Goal: Task Accomplishment & Management: Manage account settings

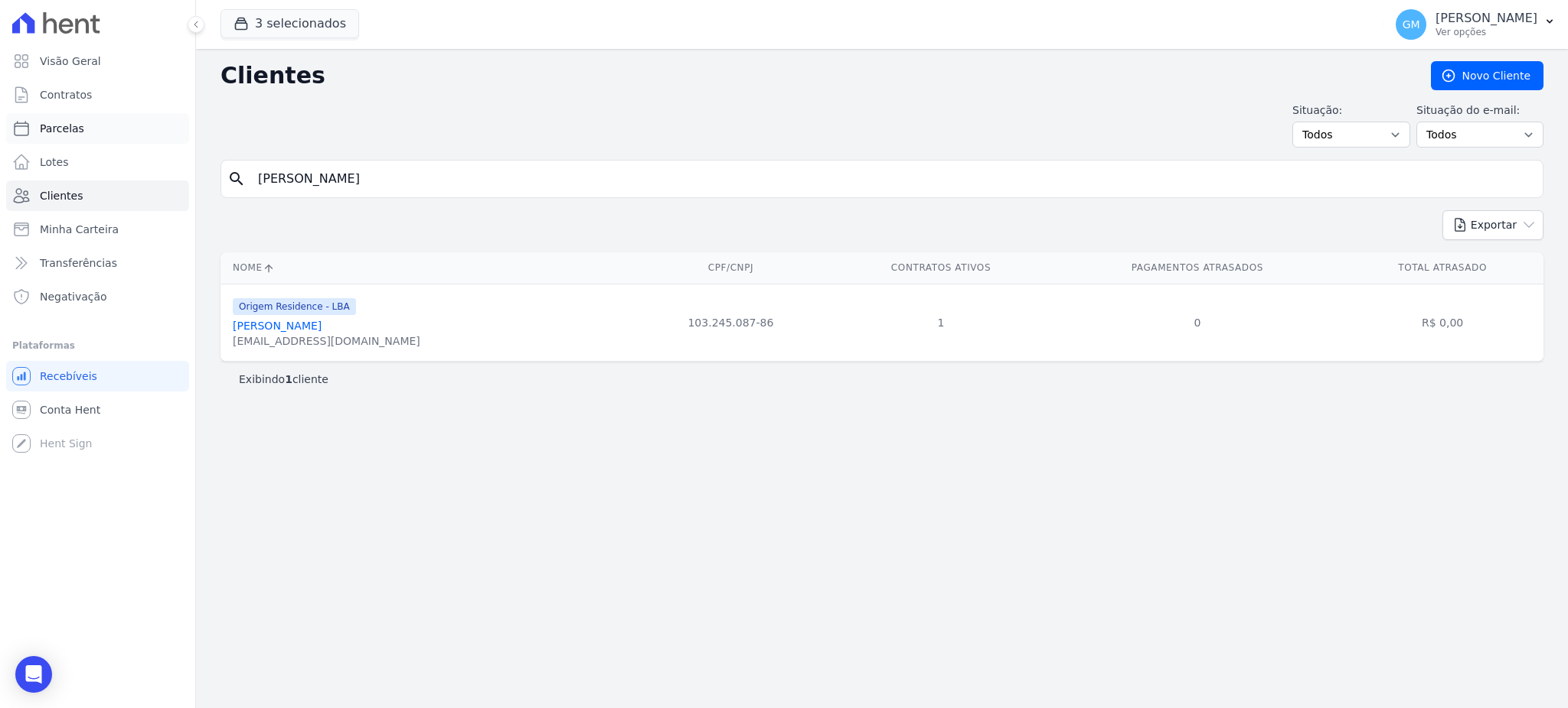
click at [100, 136] on link "Parcelas" at bounding box center [97, 128] width 183 height 30
select select
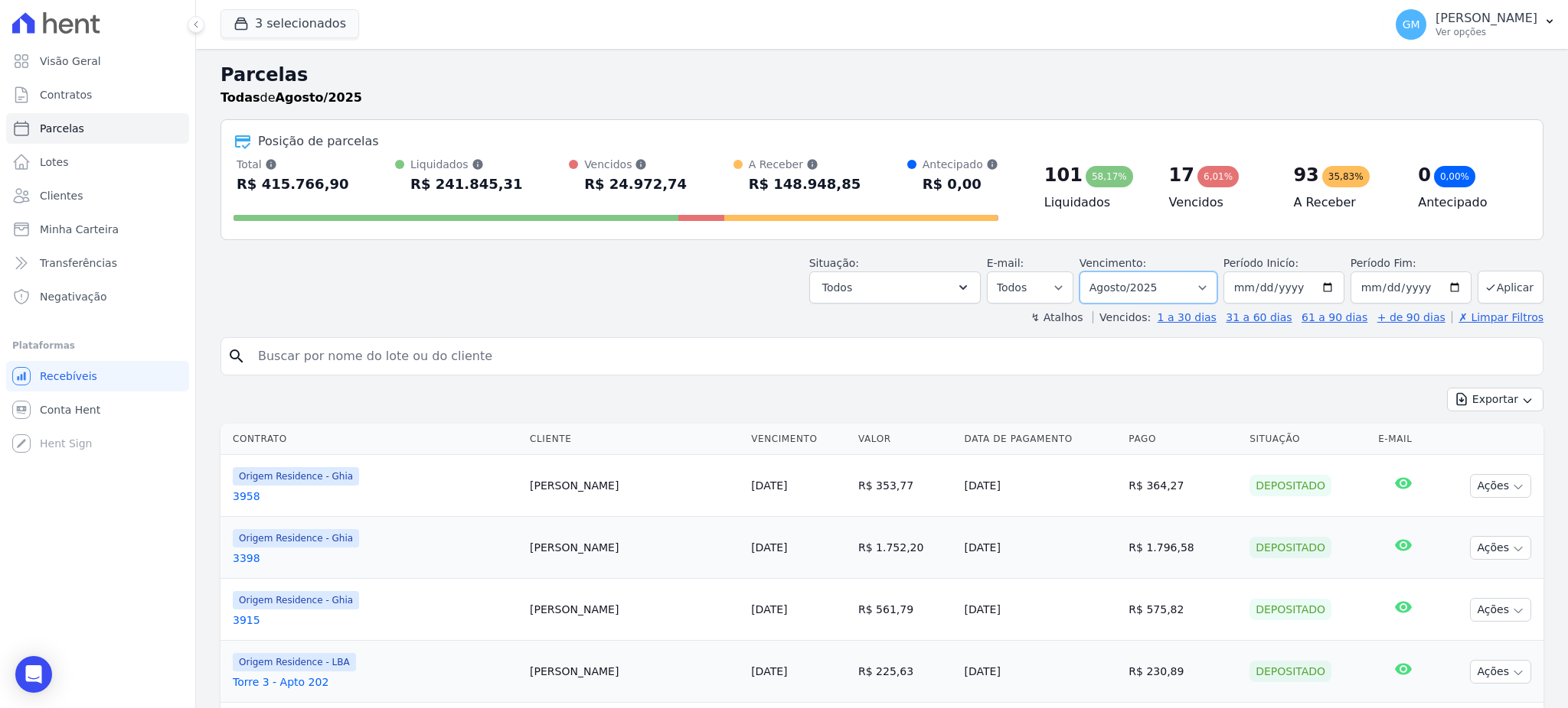
click at [1145, 281] on select "Filtrar por período ──────── Todos os meses Maio/2023 Junho/2023 Julho/2023 Ago…" at bounding box center [1148, 288] width 138 height 32
select select "all"
click at [1085, 272] on select "Filtrar por período ──────── Todos os meses Maio/2023 Junho/2023 Julho/2023 Ago…" at bounding box center [1148, 288] width 138 height 32
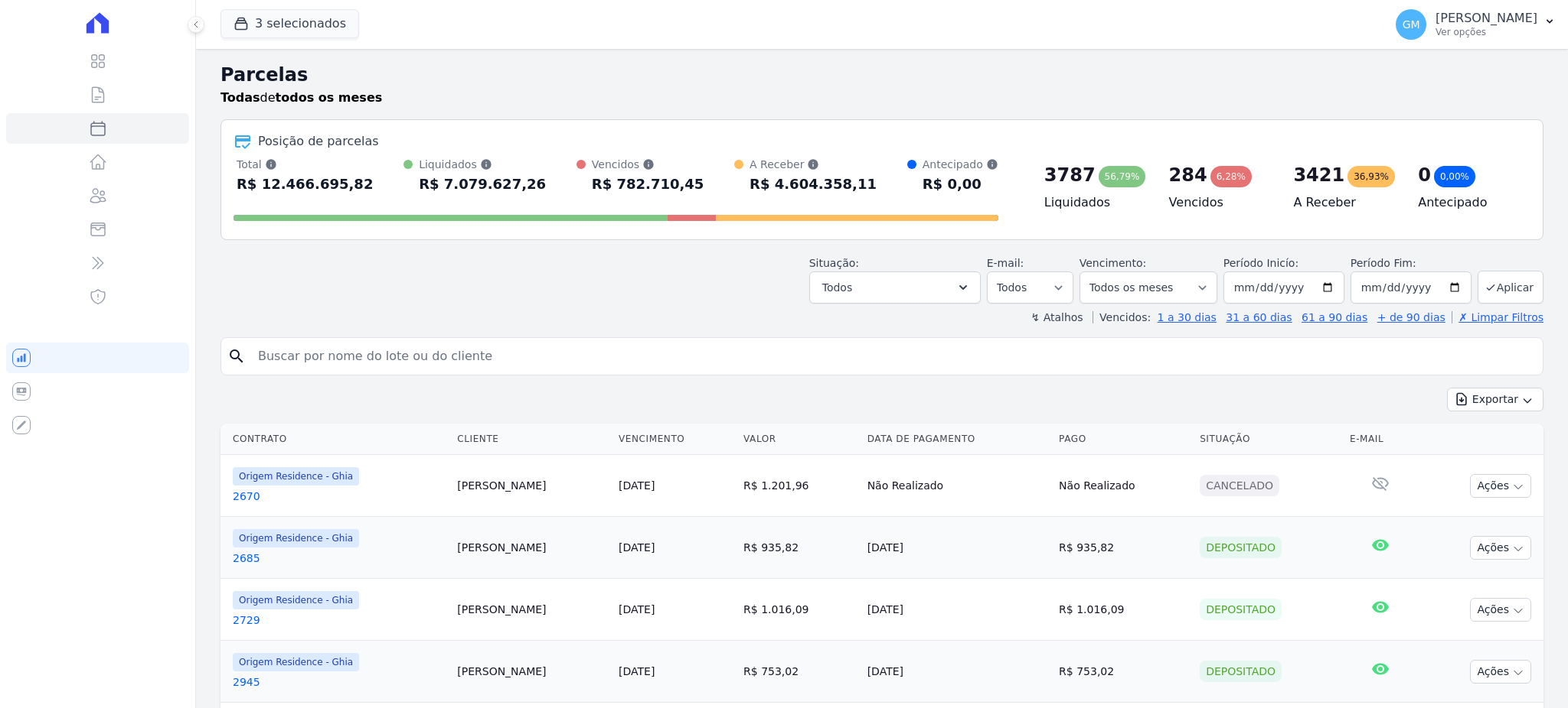
select select
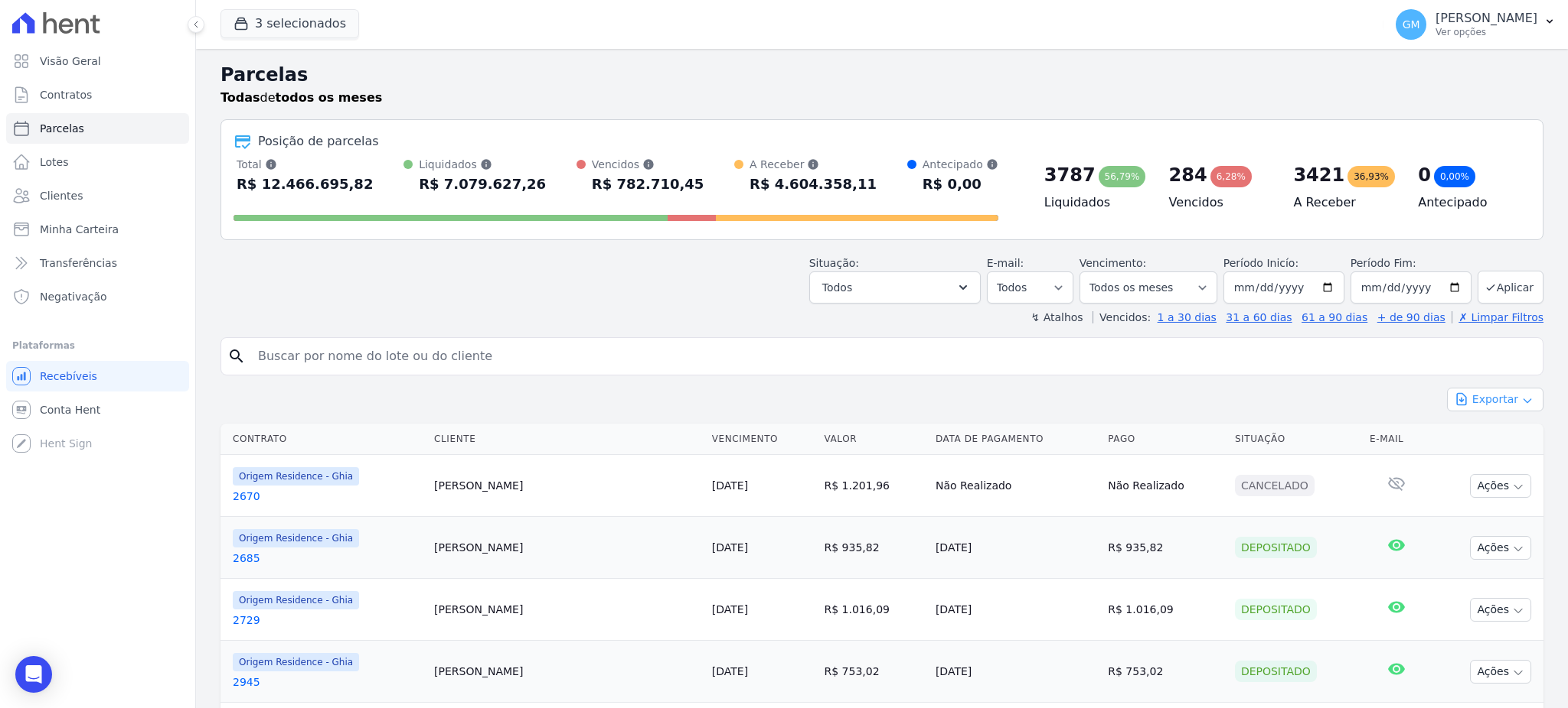
click at [1447, 393] on button "Exportar" at bounding box center [1495, 399] width 97 height 23
click at [1508, 461] on span "Exportar CSV" at bounding box center [1493, 462] width 81 height 15
click at [70, 188] on span "Clientes" at bounding box center [60, 195] width 43 height 15
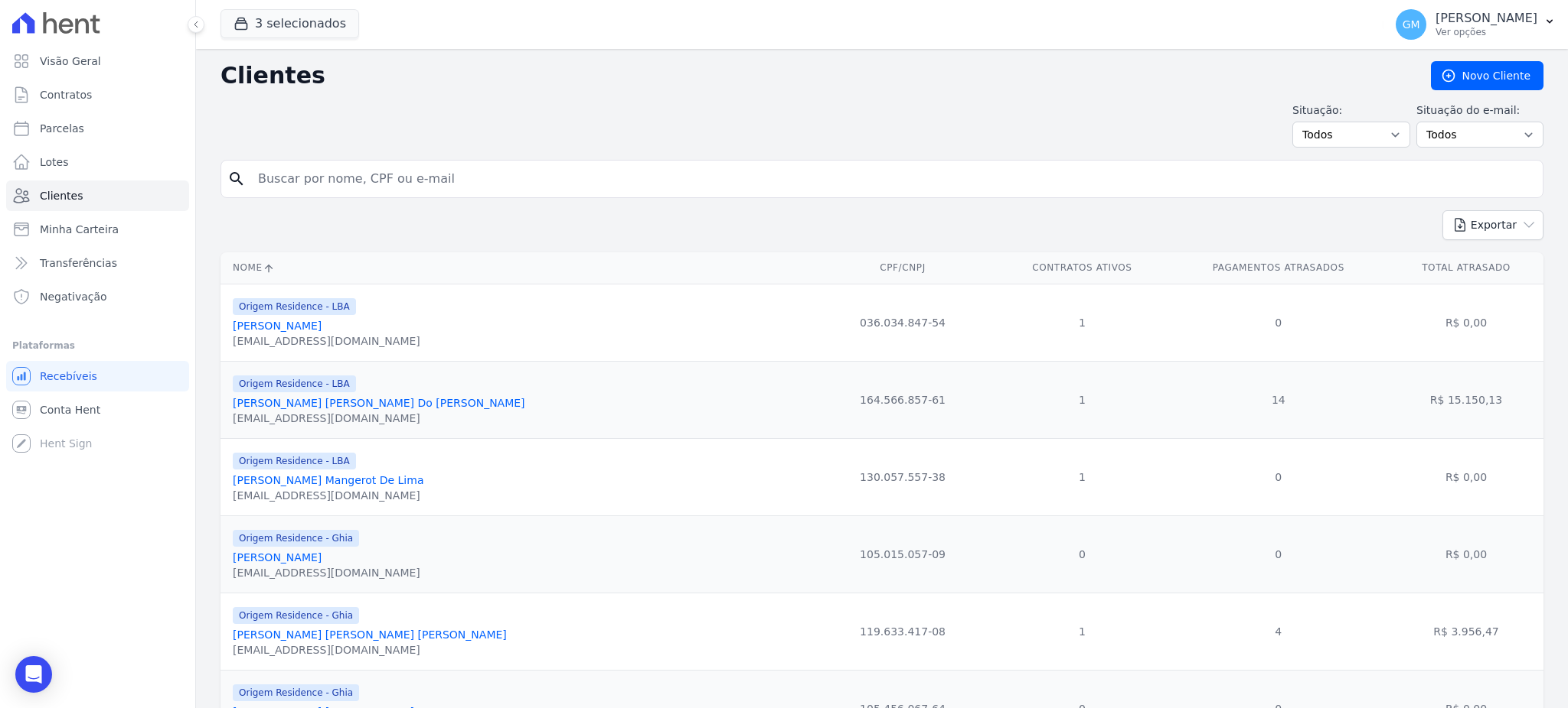
click at [320, 182] on input "search" at bounding box center [892, 179] width 1288 height 30
paste input "Diego Venâncio da Silva"
type input "Diego Venâncio da Silva"
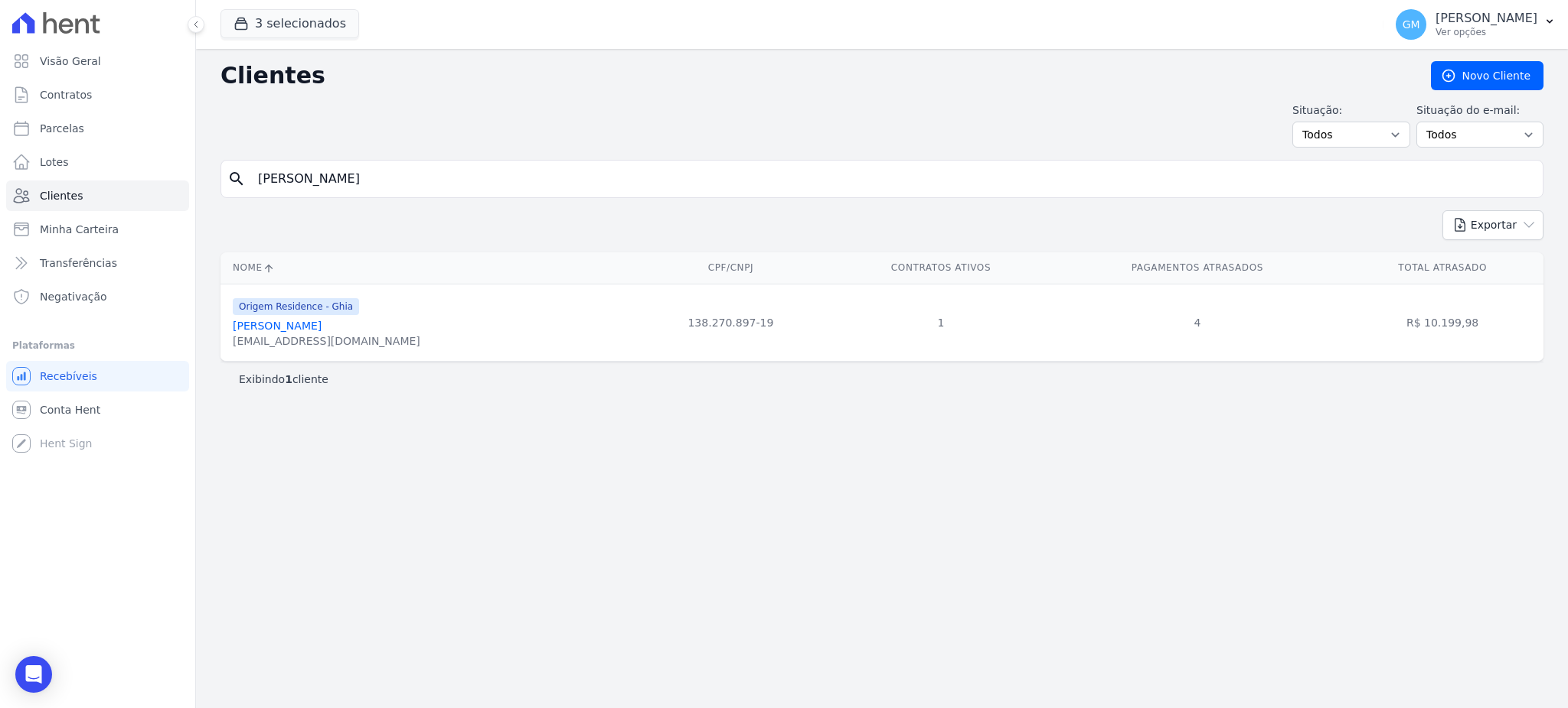
click at [321, 323] on link "Diego Venancio Da Silva" at bounding box center [277, 325] width 89 height 13
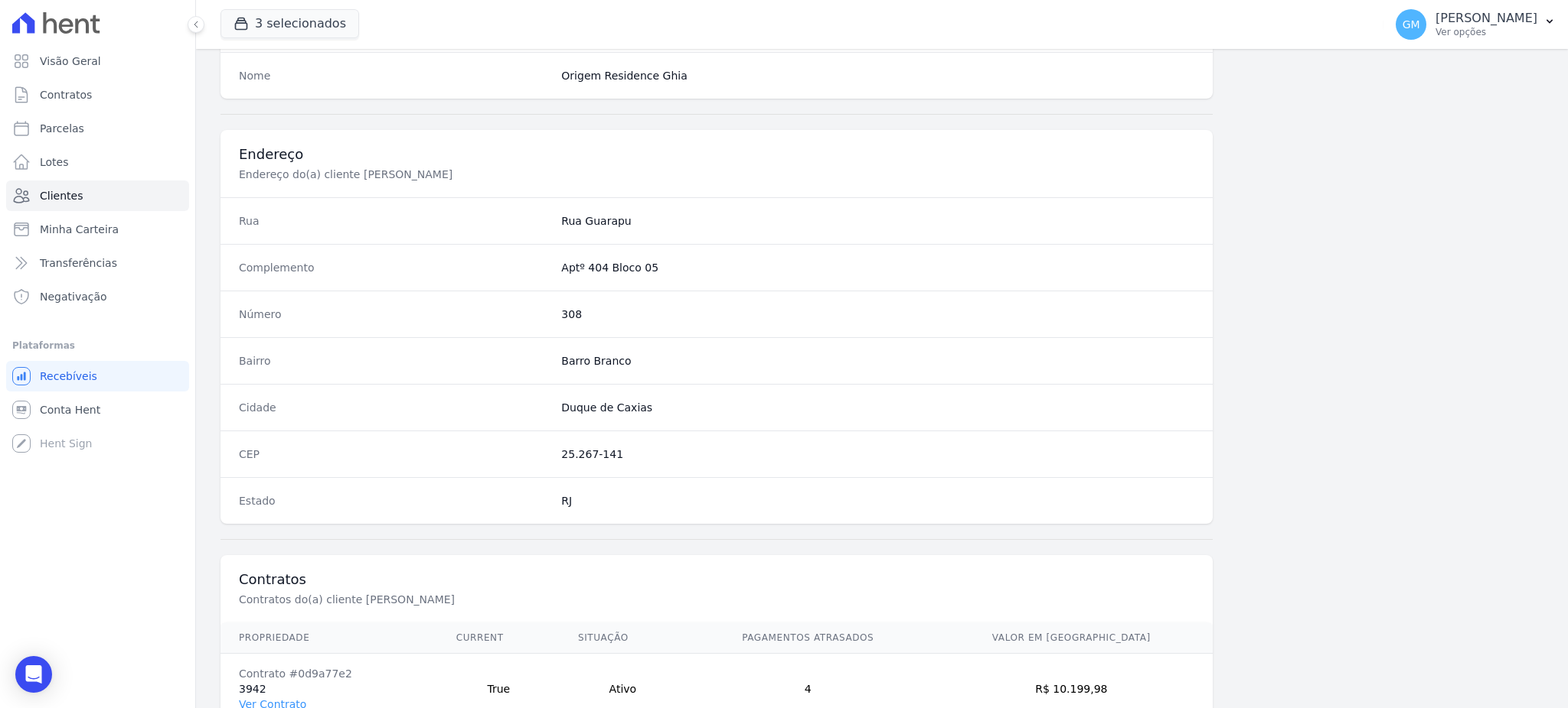
scroll to position [724, 0]
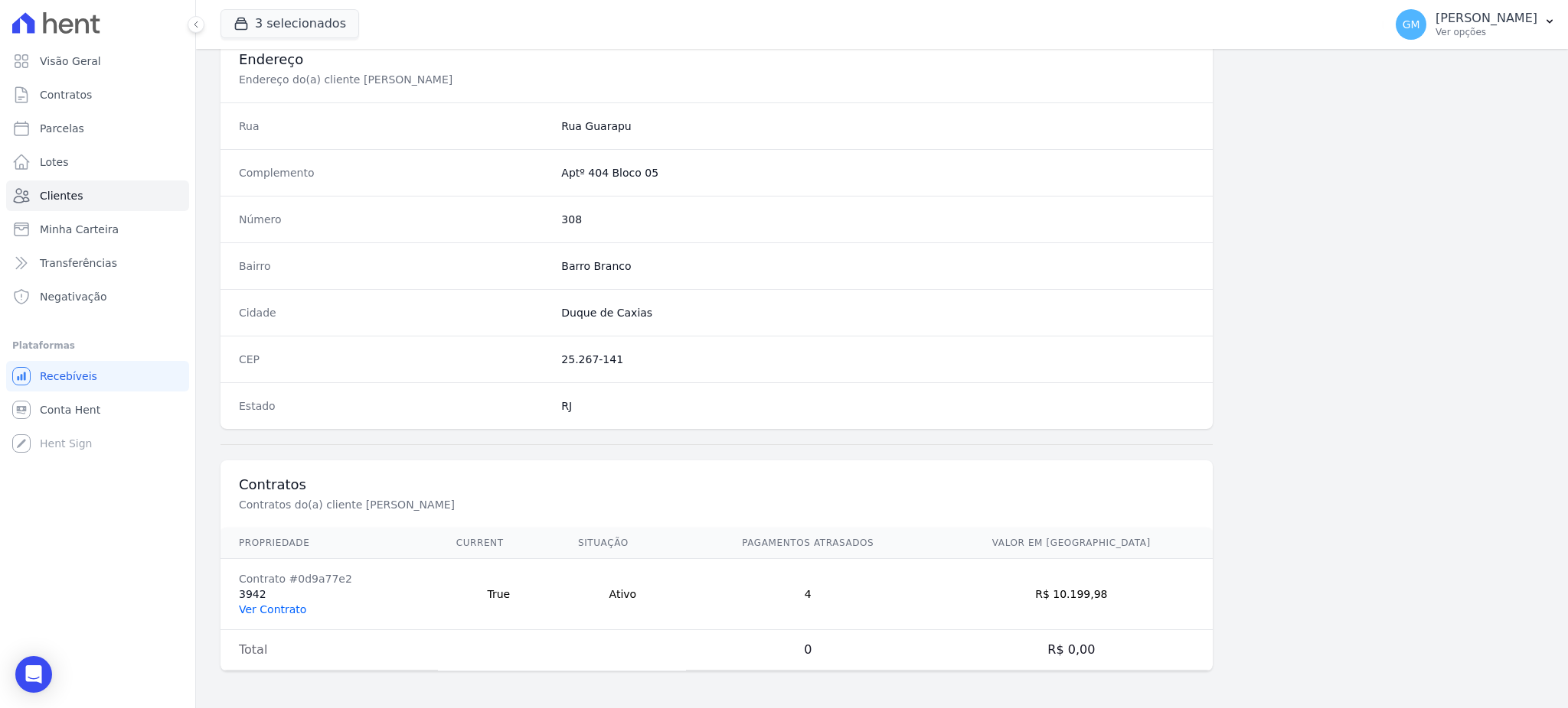
click at [275, 612] on link "Ver Contrato" at bounding box center [273, 610] width 67 height 13
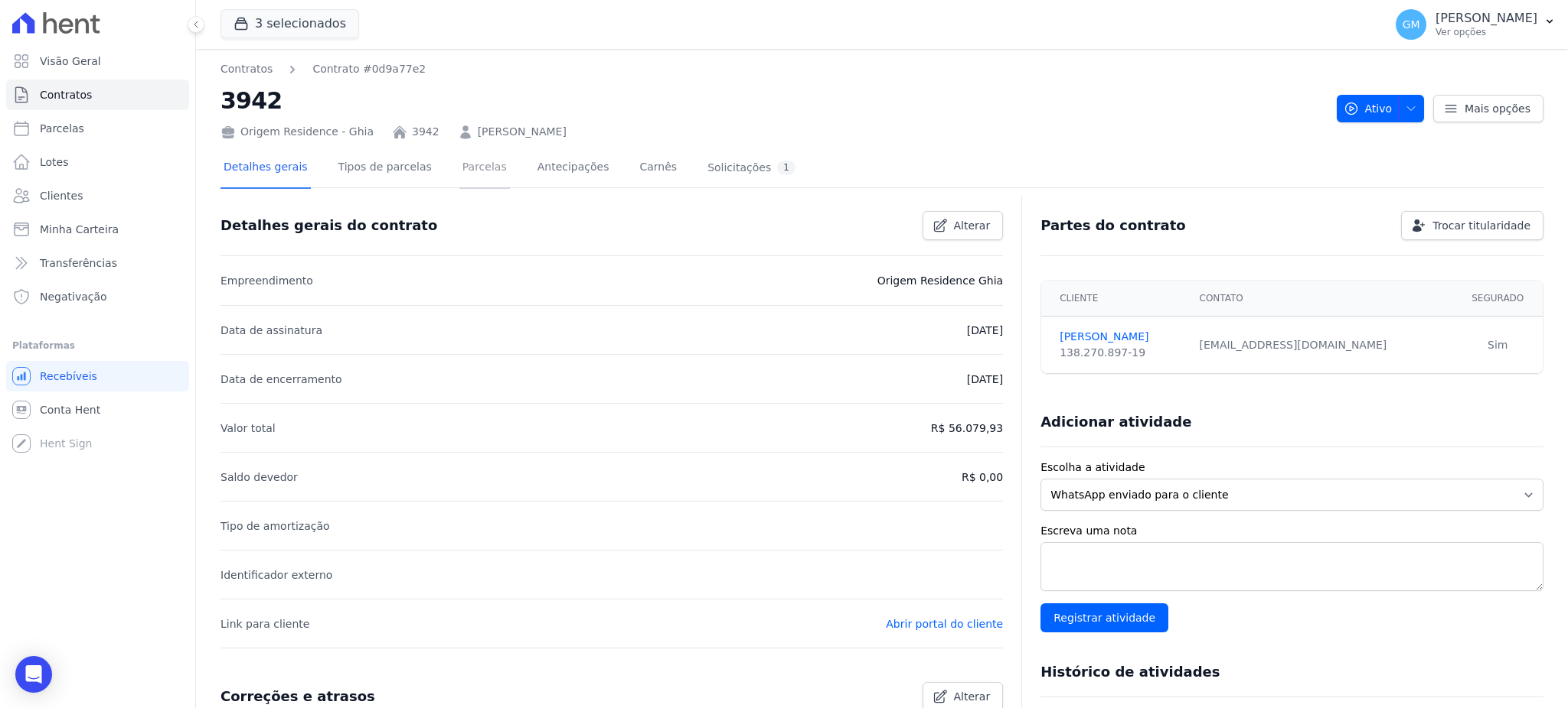
click at [460, 179] on link "Parcelas" at bounding box center [484, 169] width 50 height 40
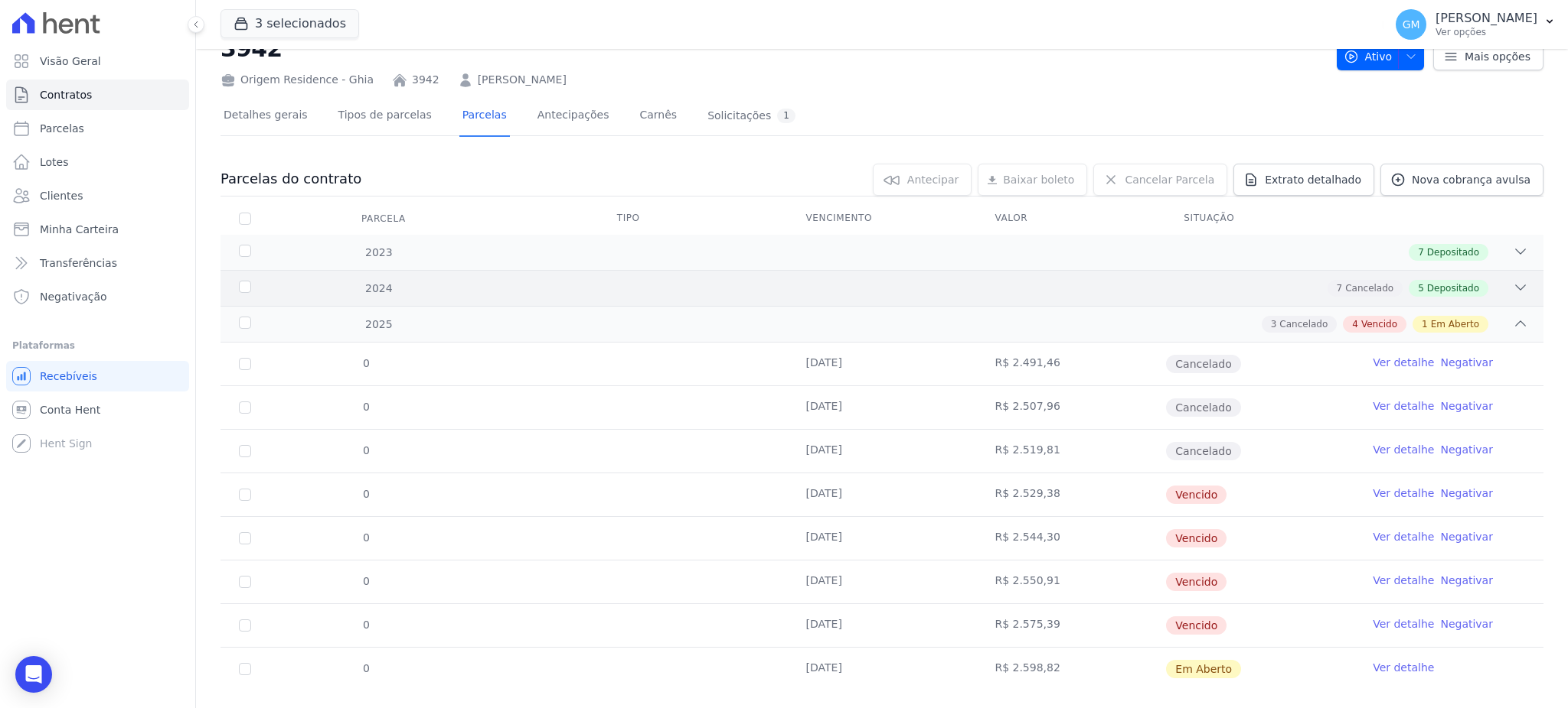
scroll to position [80, 0]
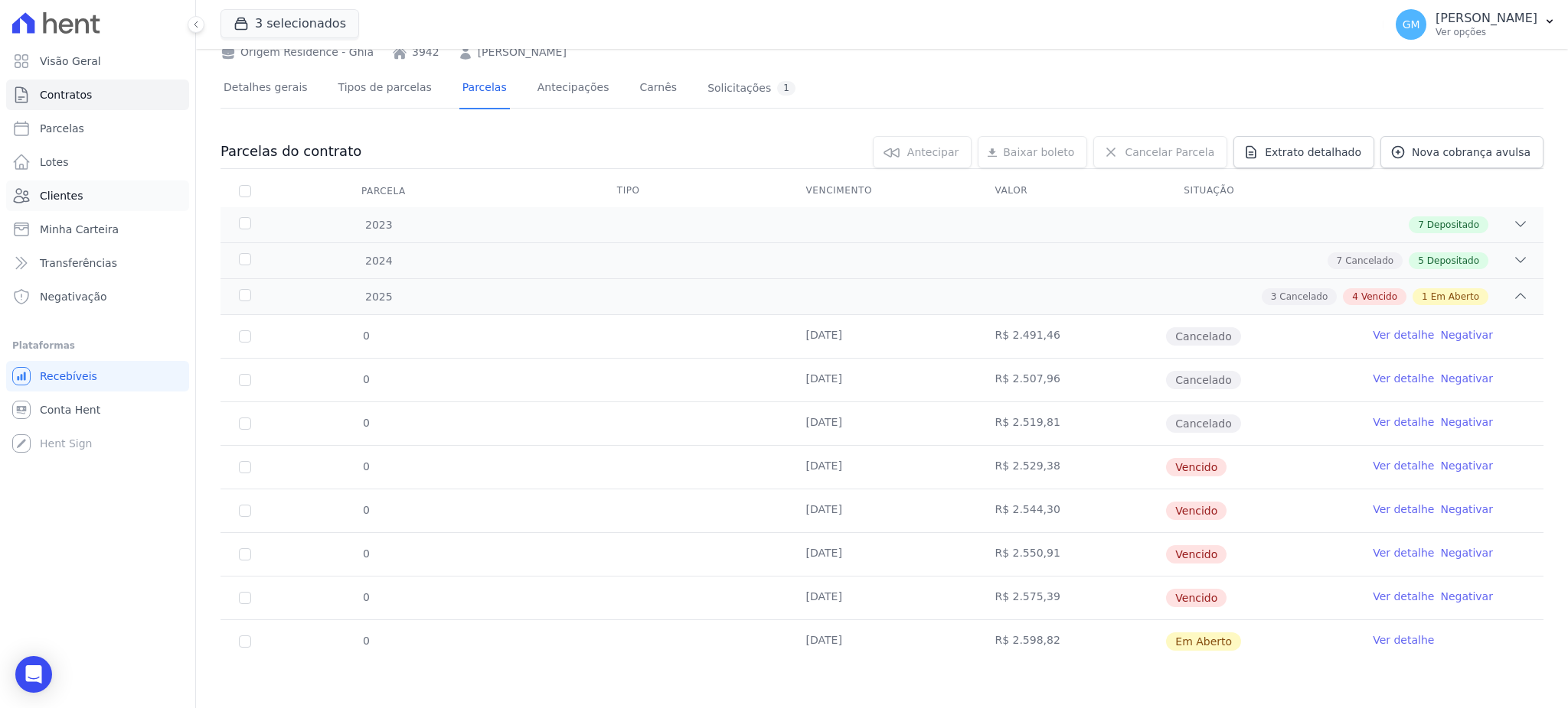
click at [91, 189] on link "Clientes" at bounding box center [97, 195] width 183 height 30
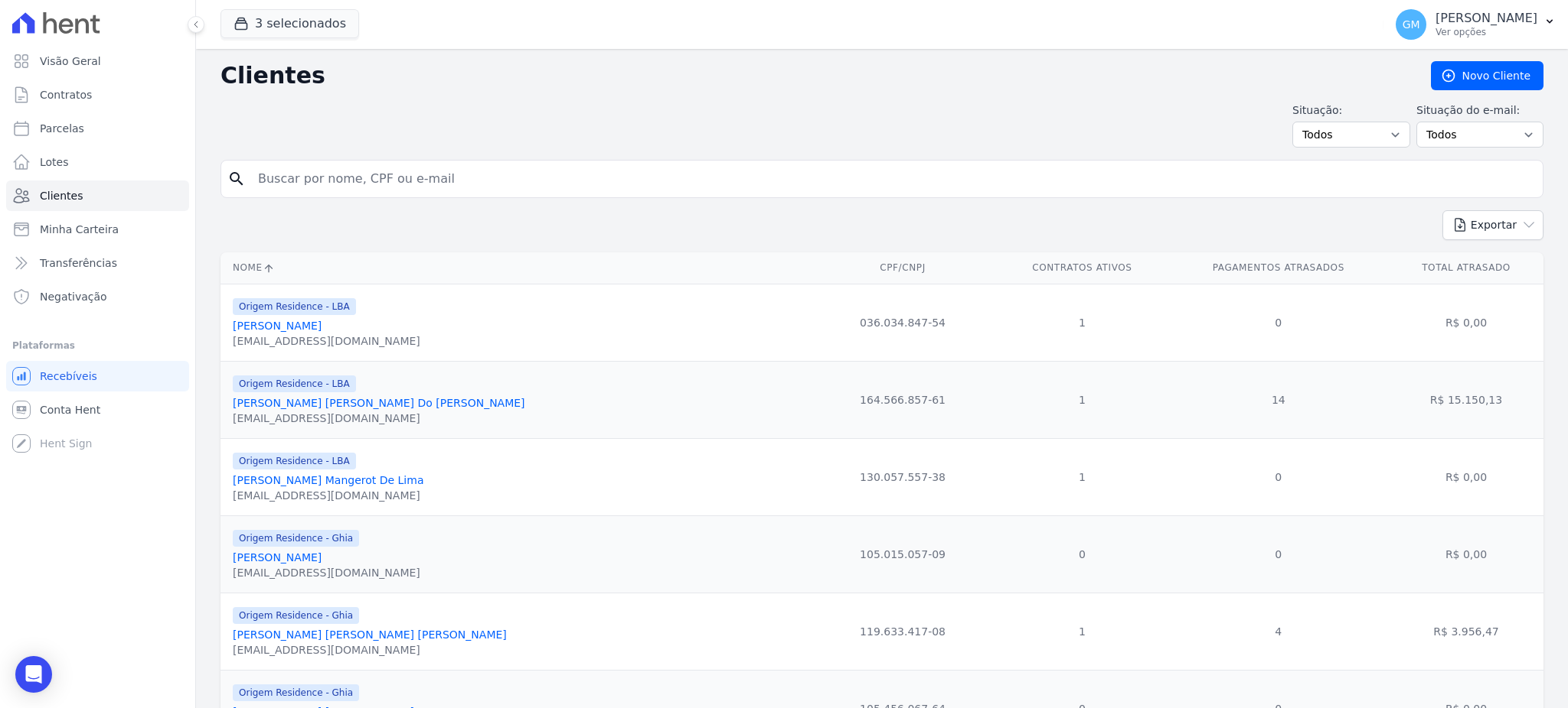
click at [310, 184] on input "search" at bounding box center [892, 179] width 1288 height 30
type input "marcelo jos"
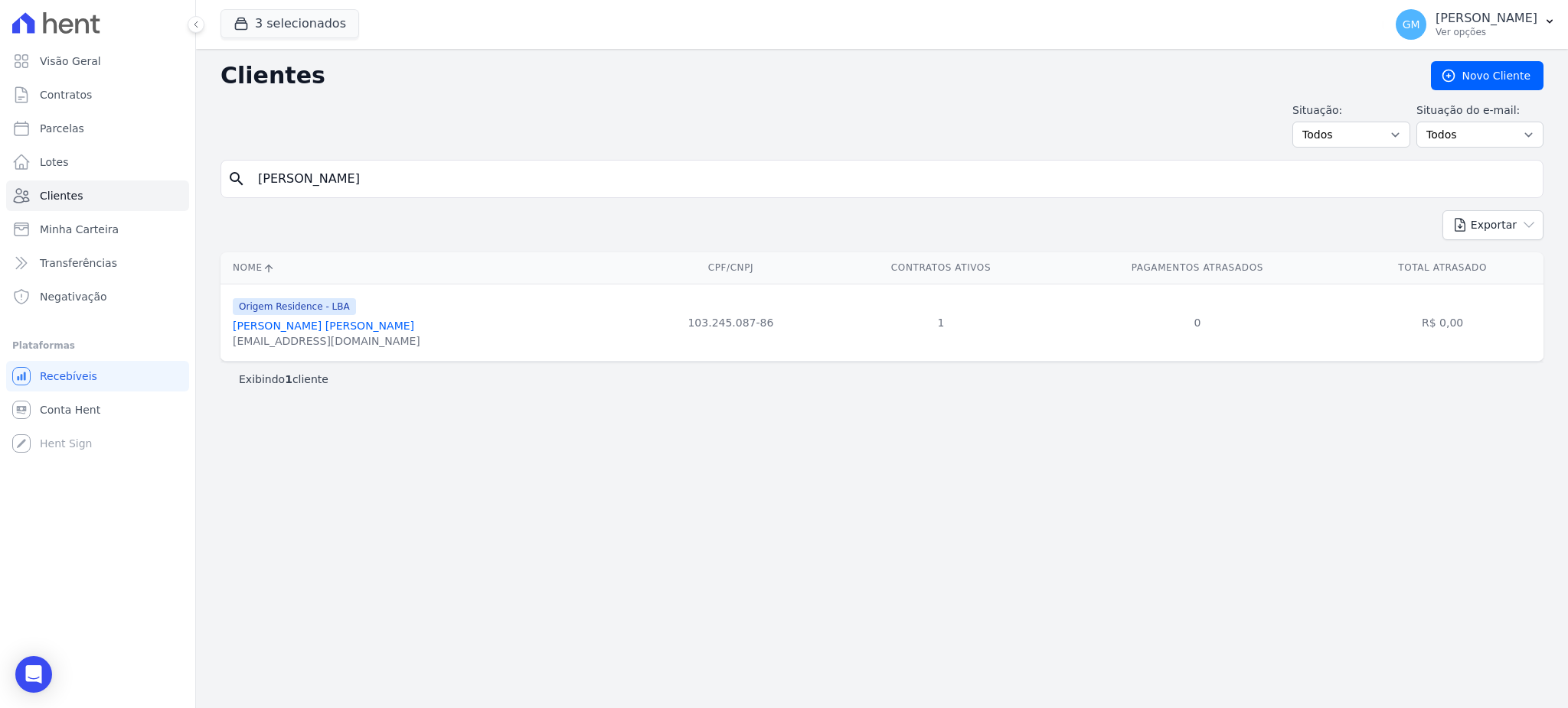
click at [359, 332] on link "Marcelo José De Lima Lemos Junior" at bounding box center [323, 325] width 181 height 13
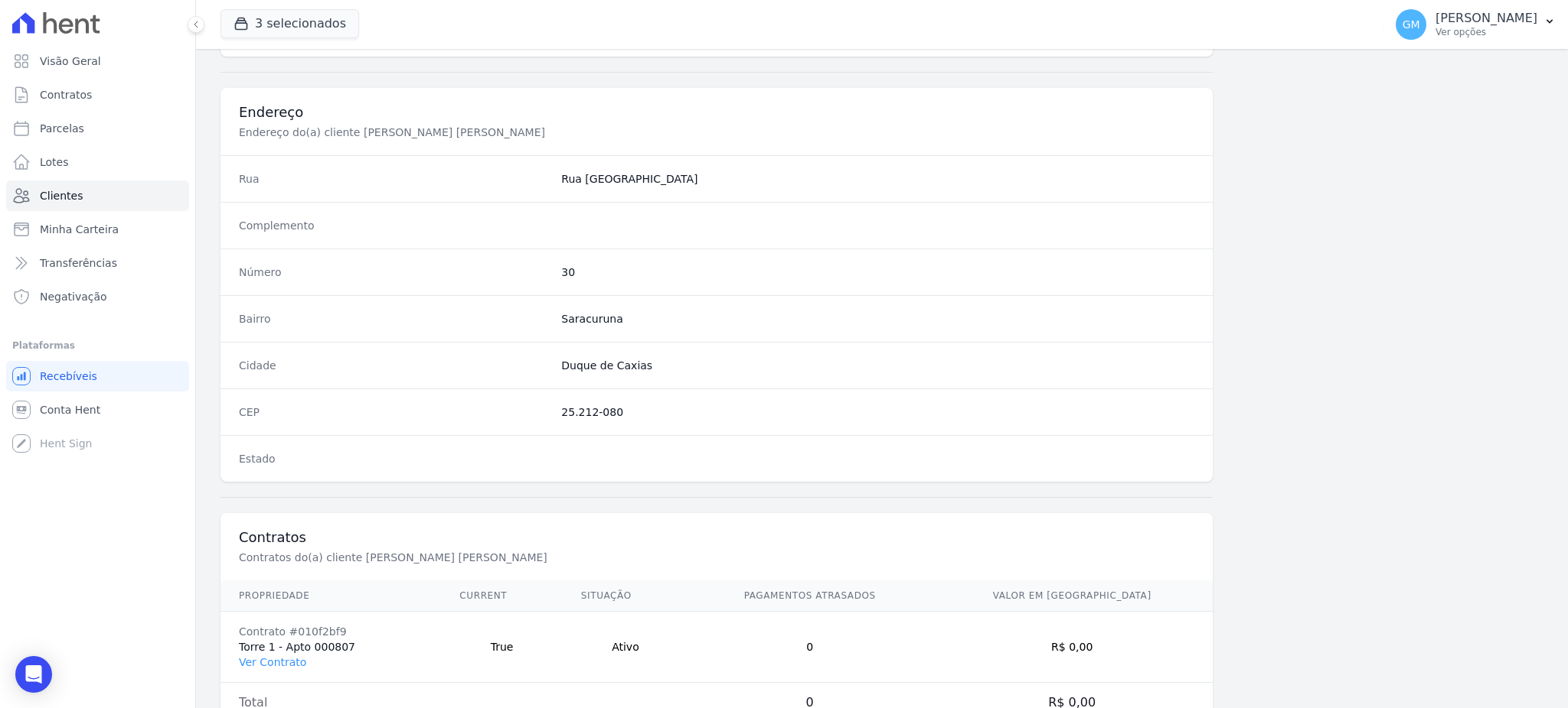
scroll to position [724, 0]
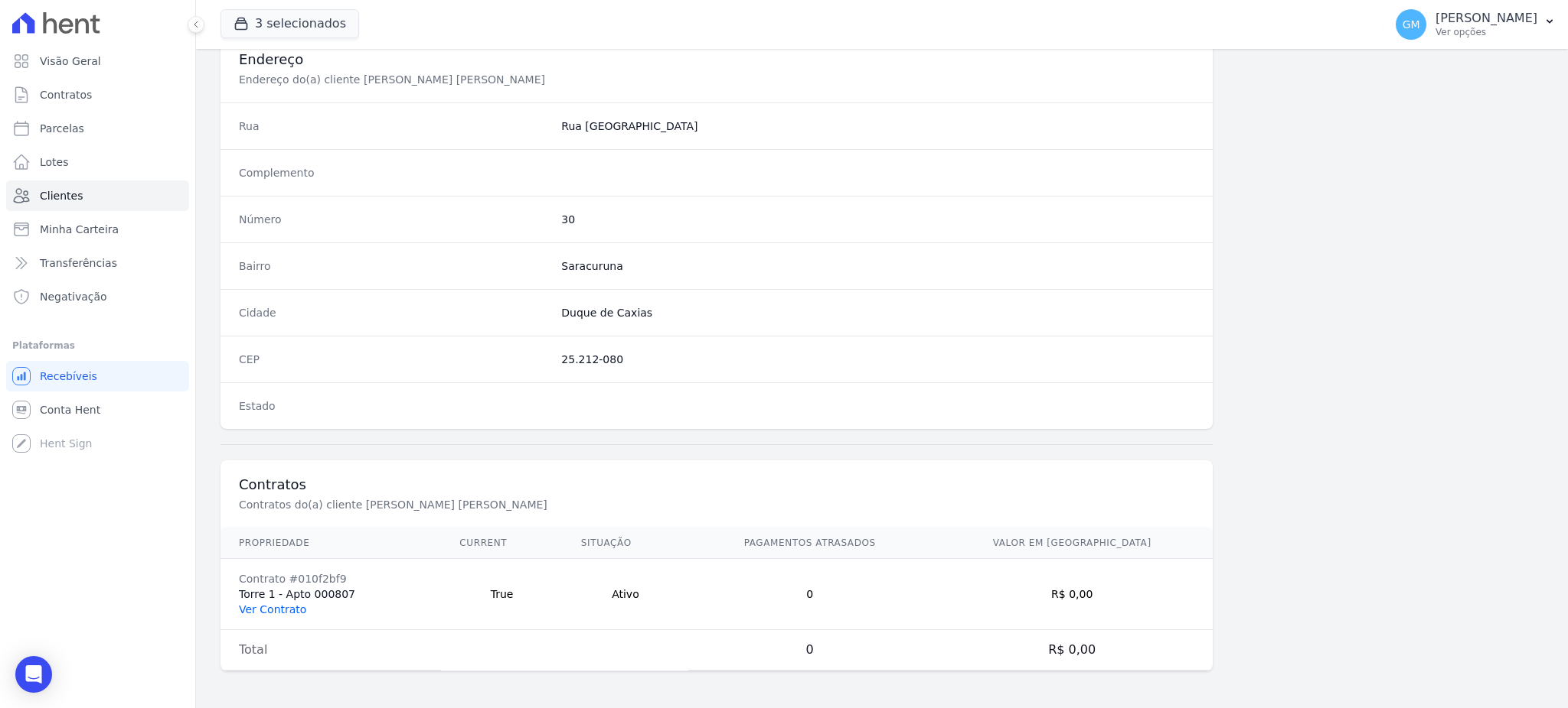
click at [294, 610] on link "Ver Contrato" at bounding box center [273, 610] width 67 height 13
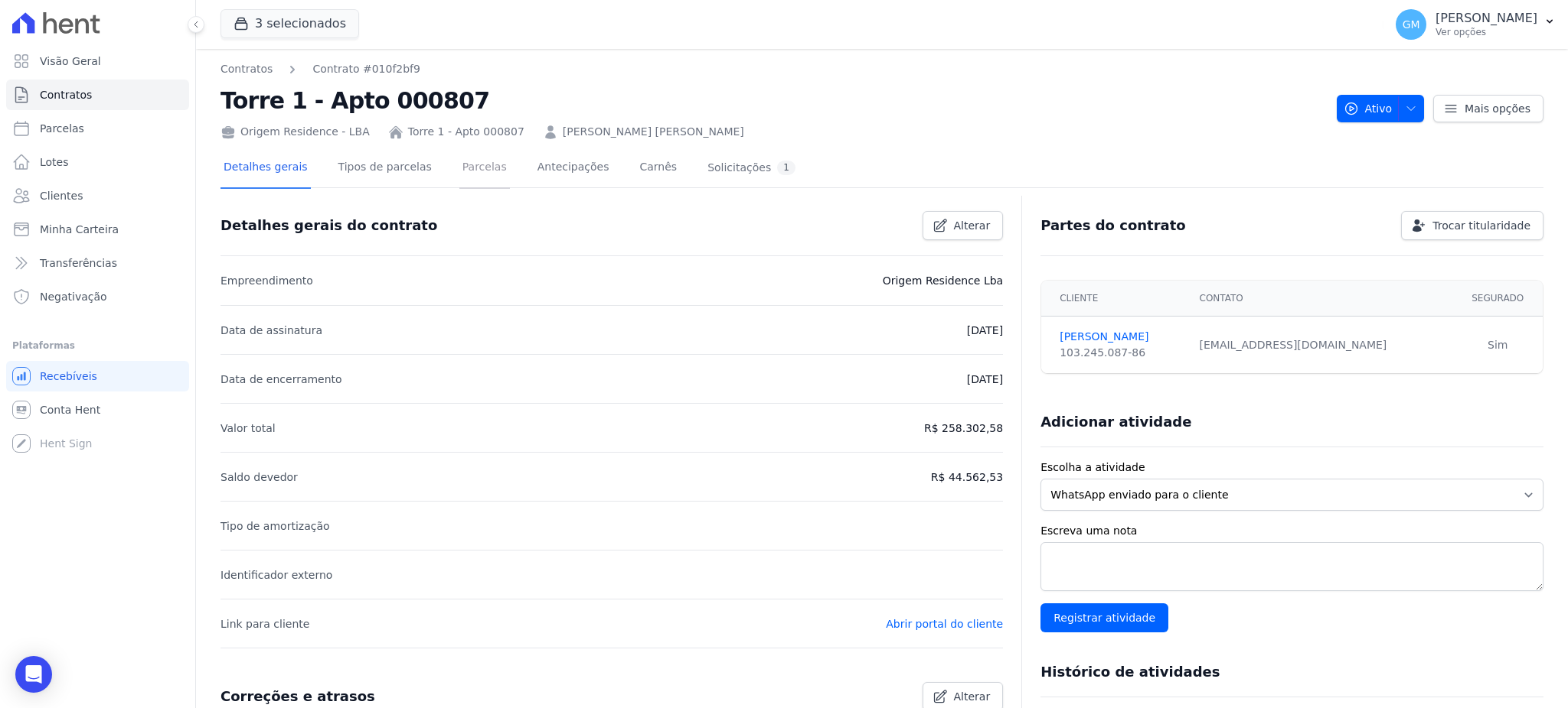
click at [459, 176] on link "Parcelas" at bounding box center [484, 169] width 50 height 40
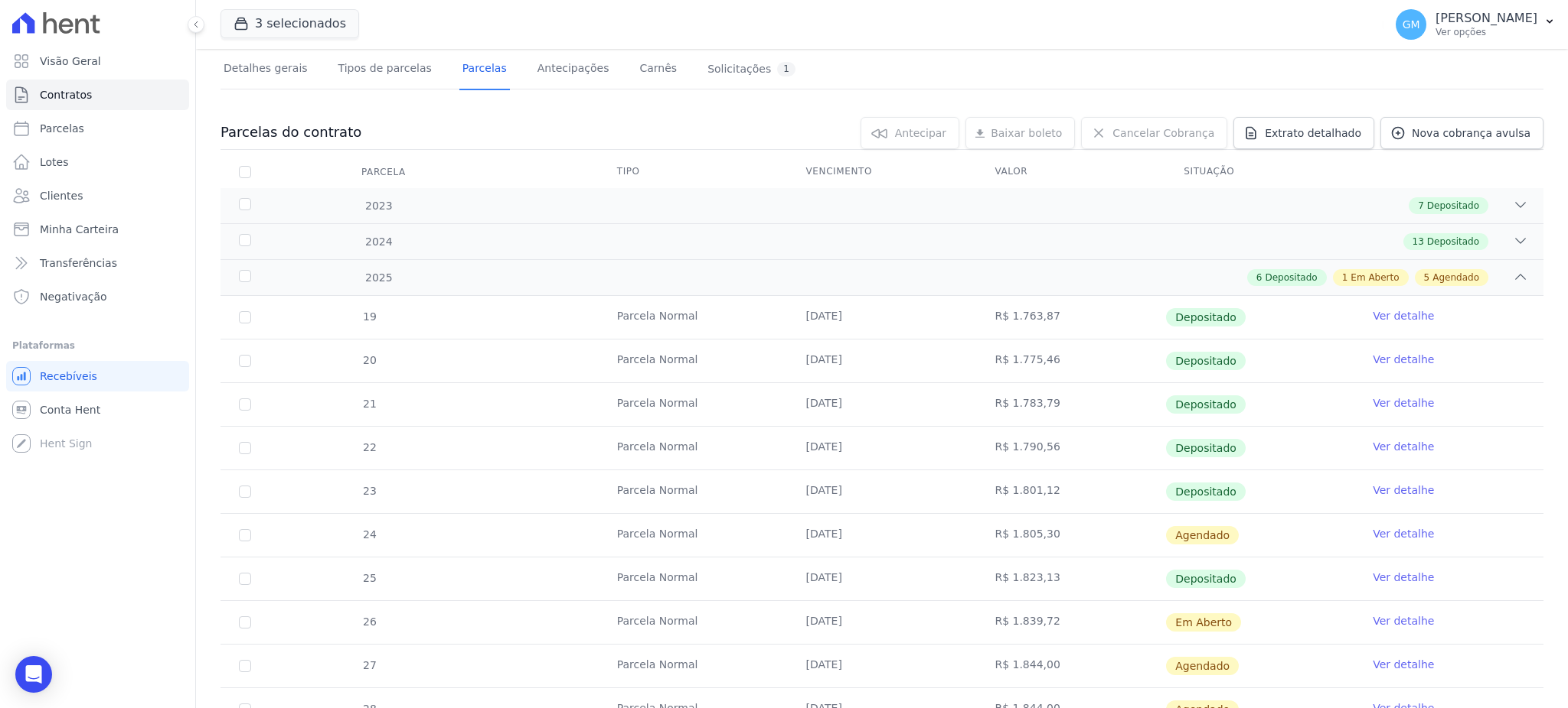
scroll to position [204, 0]
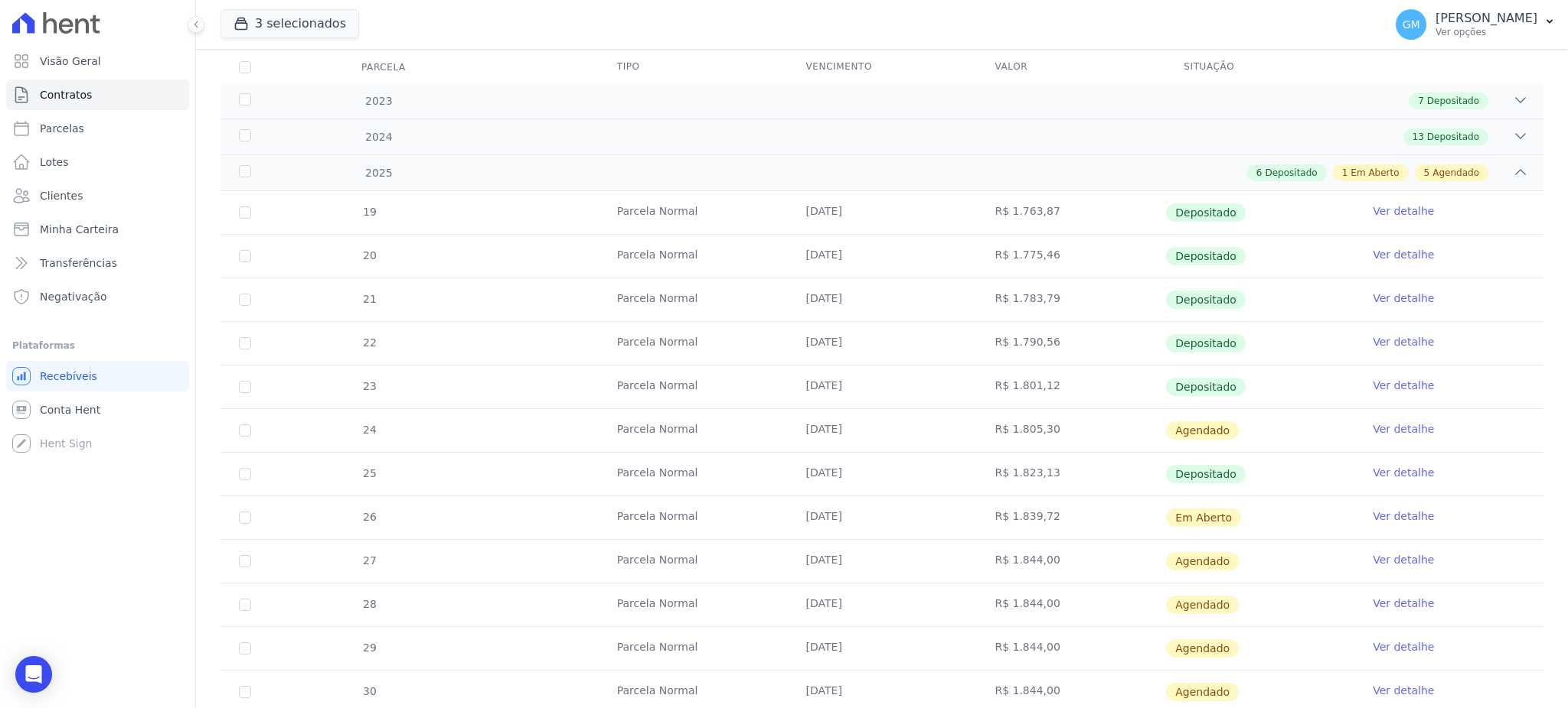
click at [1346, 20] on div "3 selecionados Alcance Engenharia Origem Residence Origem Residence - Ghia Orig…" at bounding box center [799, 24] width 1157 height 50
drag, startPoint x: 812, startPoint y: 377, endPoint x: 927, endPoint y: 381, distance: 115.1
click at [927, 381] on td "30/05/2025" at bounding box center [881, 387] width 189 height 43
click at [1387, 342] on link "Ver detalhe" at bounding box center [1403, 342] width 61 height 15
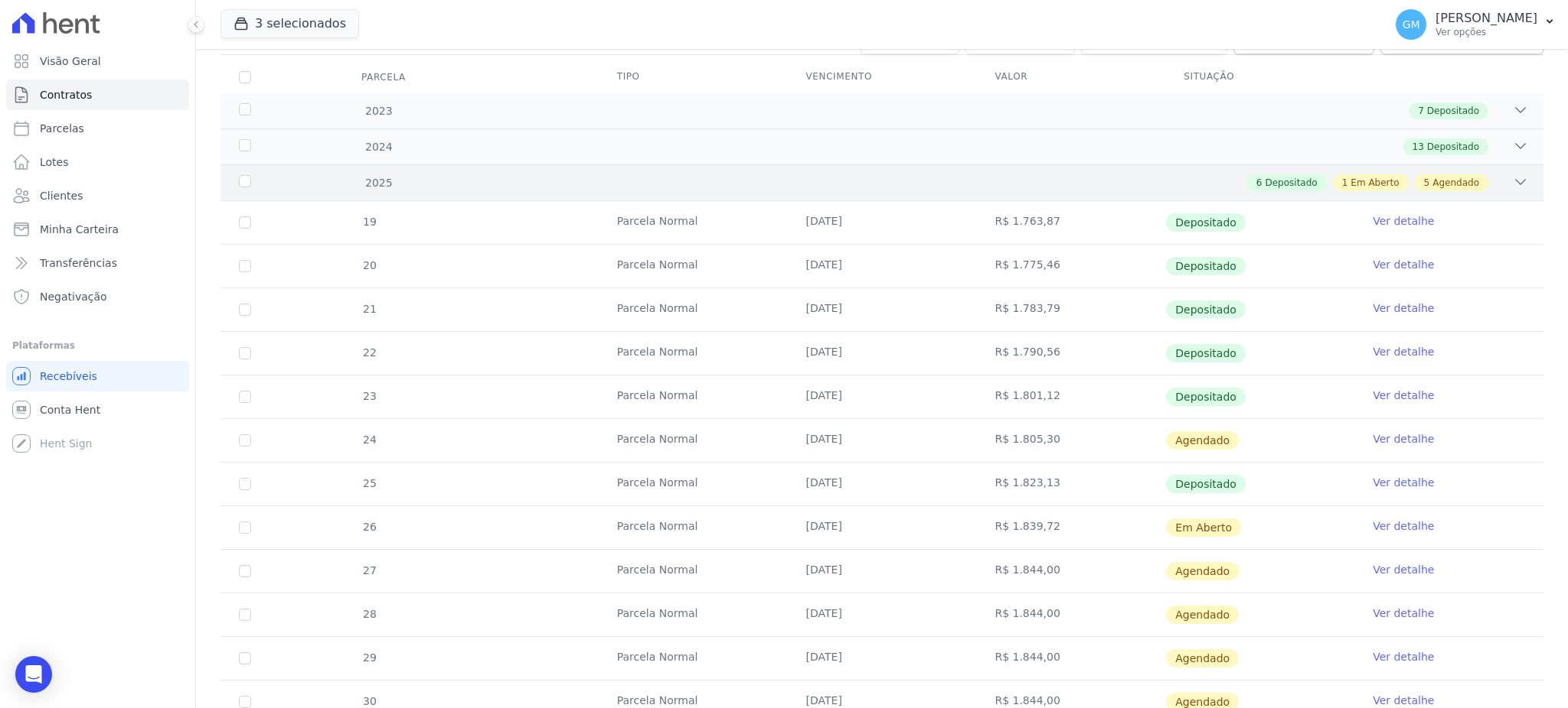
scroll to position [204, 0]
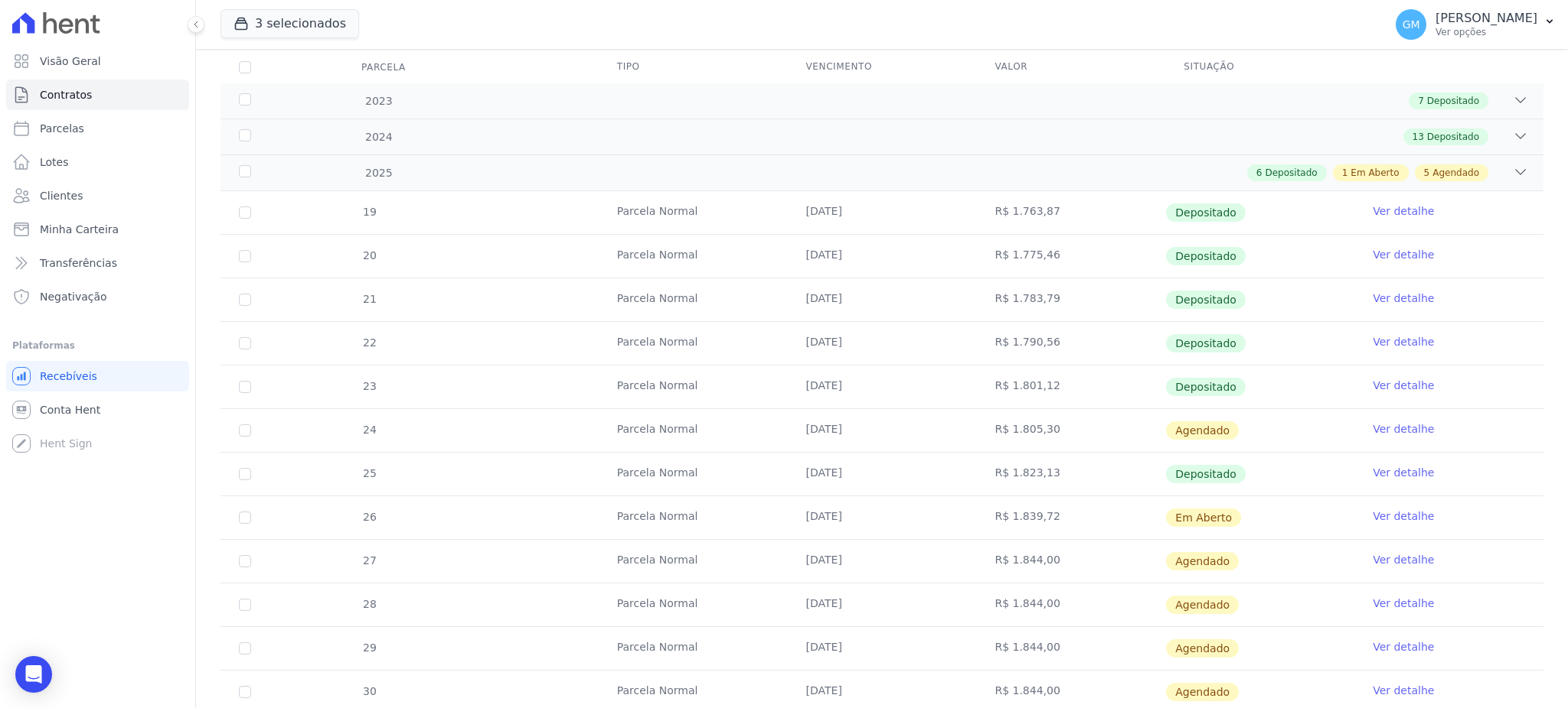
drag, startPoint x: 1063, startPoint y: 379, endPoint x: 908, endPoint y: 380, distance: 155.0
click at [908, 380] on tr "23 Parcela Normal 30/05/2025 R$ 1.801,12 Depositado Ver detalhe" at bounding box center [882, 387] width 1323 height 44
click at [1392, 425] on link "Ver detalhe" at bounding box center [1403, 429] width 61 height 15
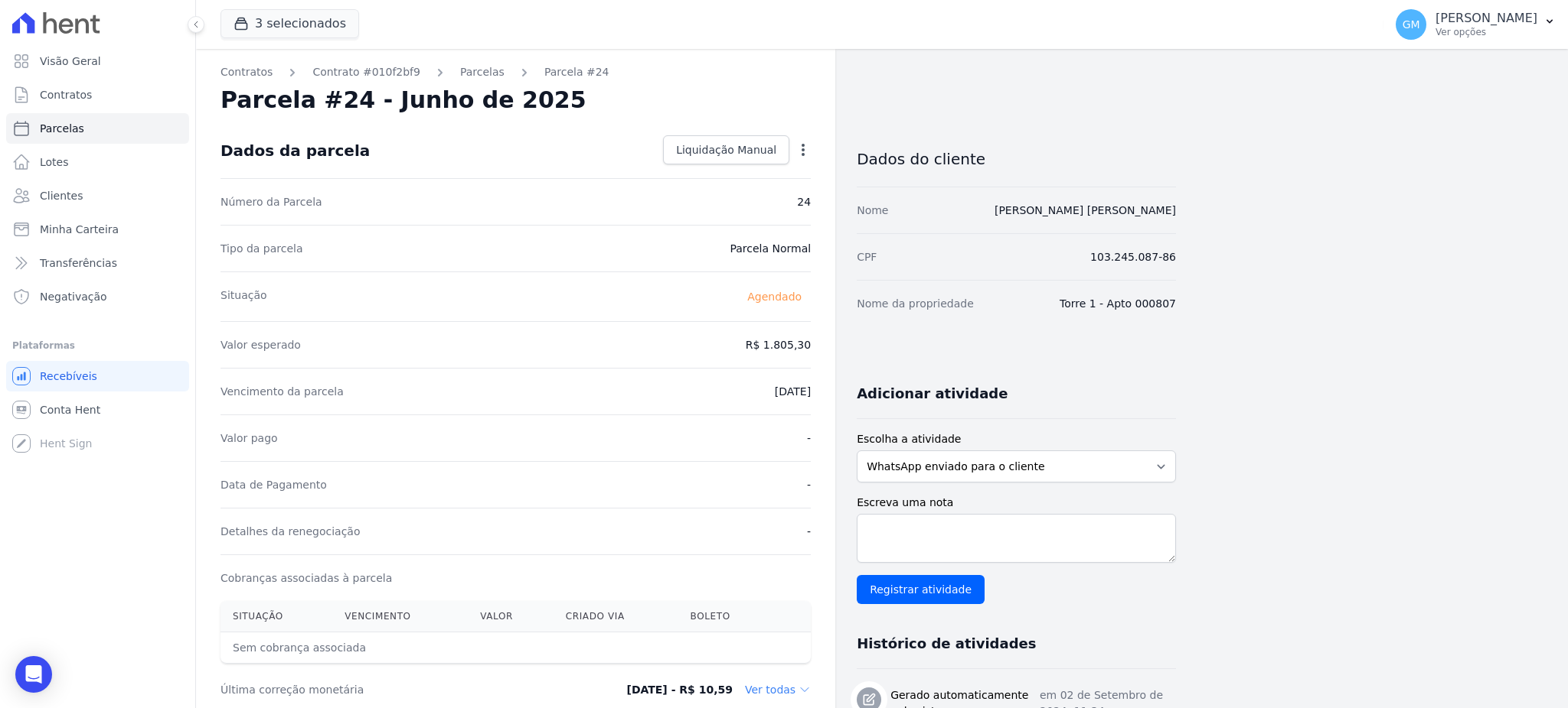
click at [803, 151] on icon "button" at bounding box center [803, 149] width 3 height 13
click at [738, 169] on link "Alterar" at bounding box center [737, 170] width 135 height 28
click at [704, 171] on link "Alterar" at bounding box center [737, 170] width 135 height 28
click at [799, 148] on icon "button" at bounding box center [803, 150] width 15 height 15
click at [707, 173] on link "Alterar" at bounding box center [737, 170] width 135 height 28
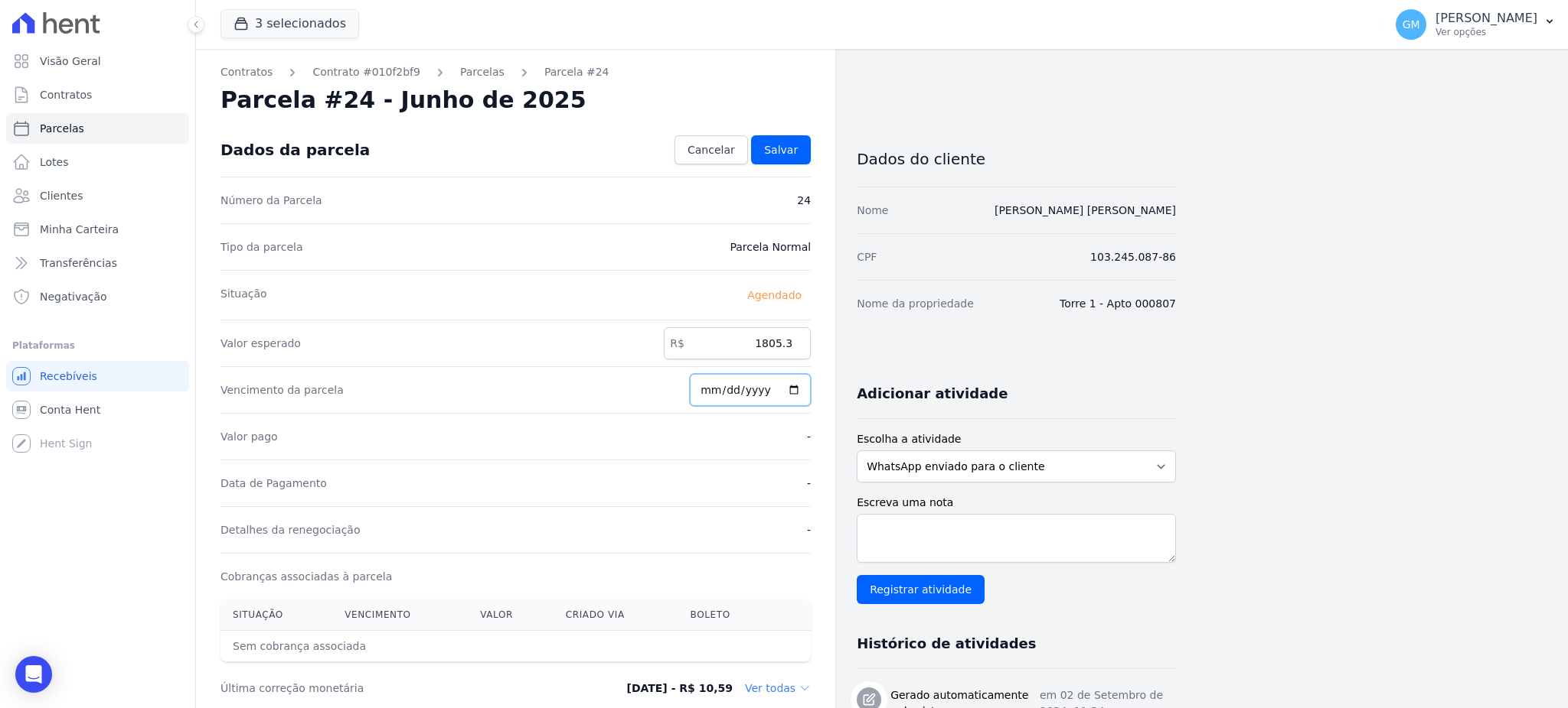
click at [797, 389] on input "2025-06-30" at bounding box center [750, 390] width 121 height 32
type input "[DATE]"
click at [786, 154] on span "Salvar" at bounding box center [781, 150] width 34 height 15
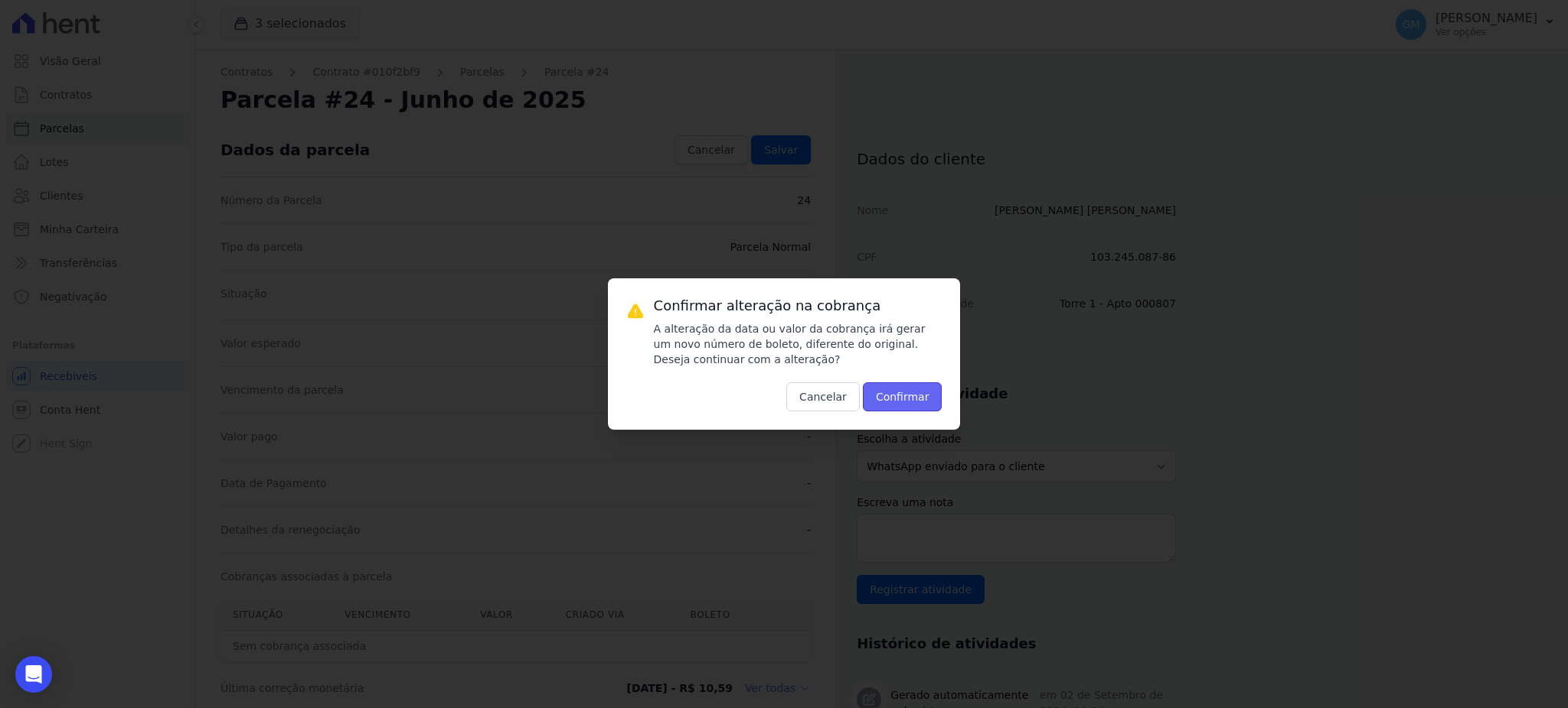
click at [896, 391] on button "Confirmar" at bounding box center [902, 397] width 80 height 29
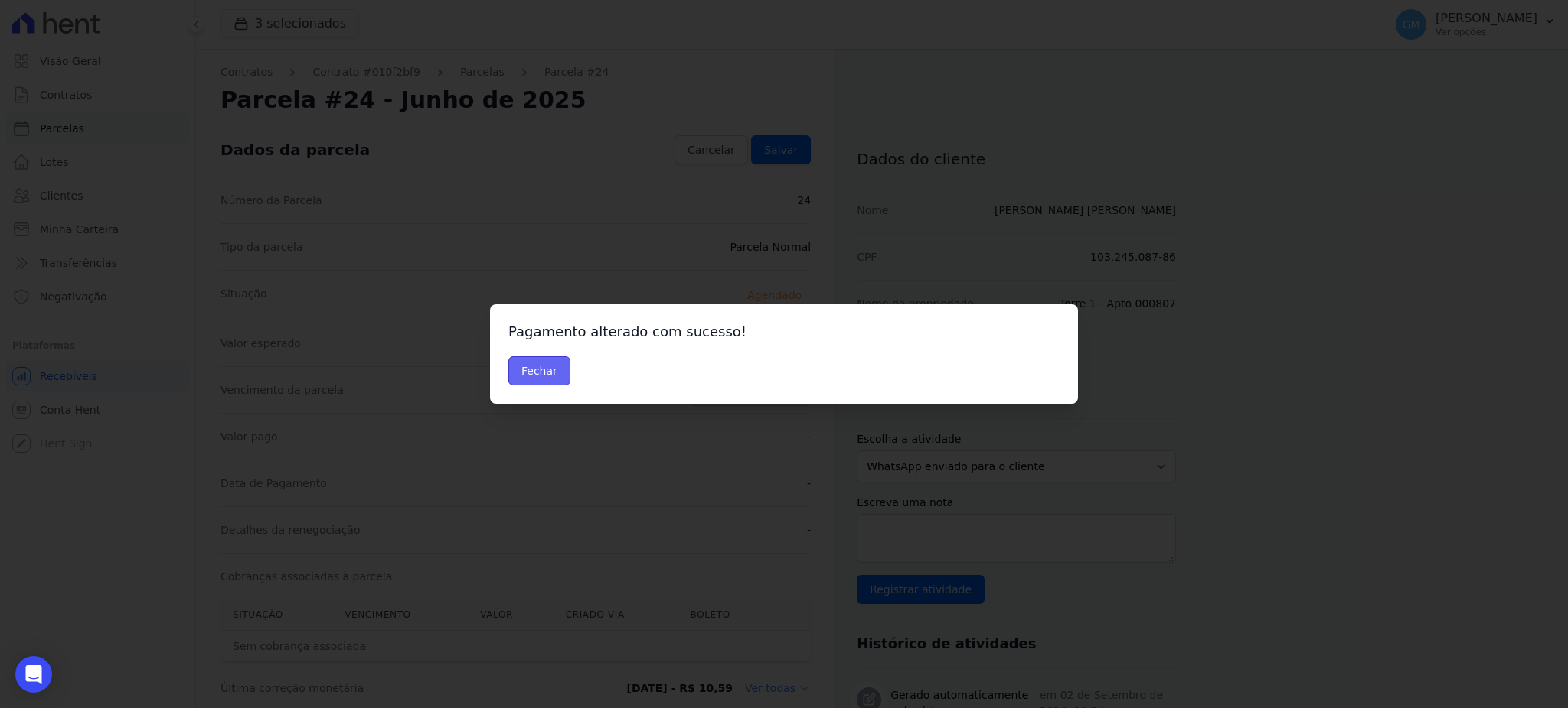
click at [566, 380] on button "Fechar" at bounding box center [540, 371] width 62 height 29
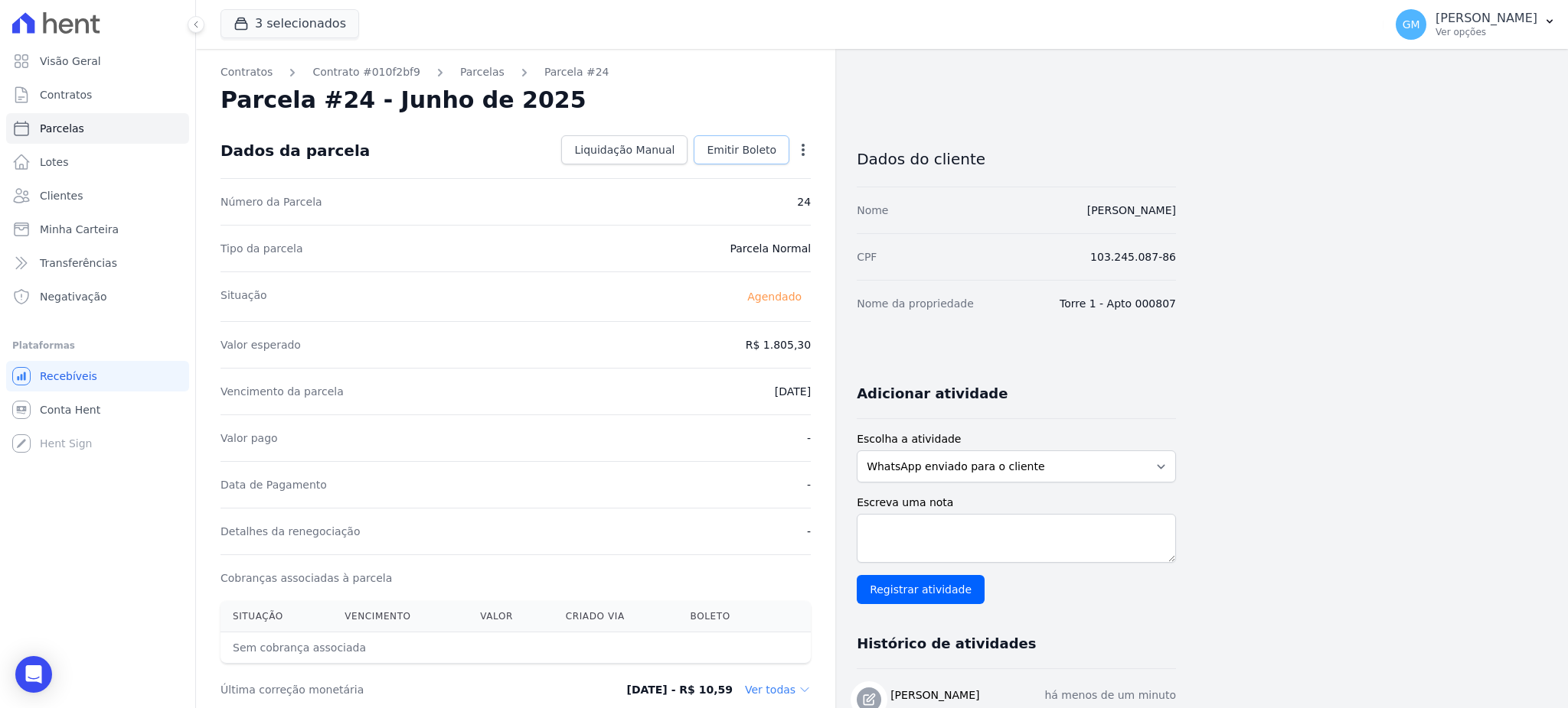
click at [779, 144] on link "Emitir Boleto" at bounding box center [741, 149] width 96 height 29
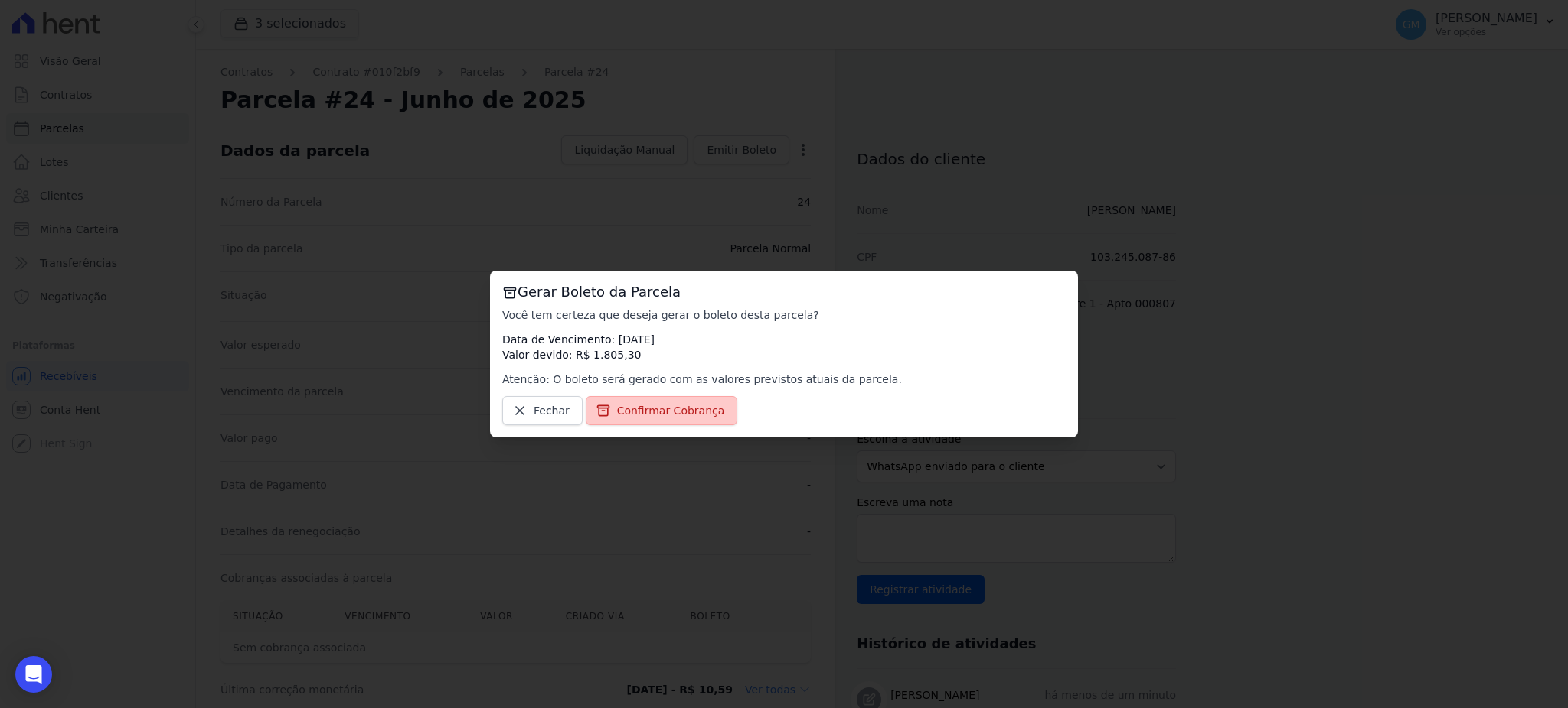
click at [699, 417] on span "Confirmar Cobrança" at bounding box center [671, 411] width 108 height 15
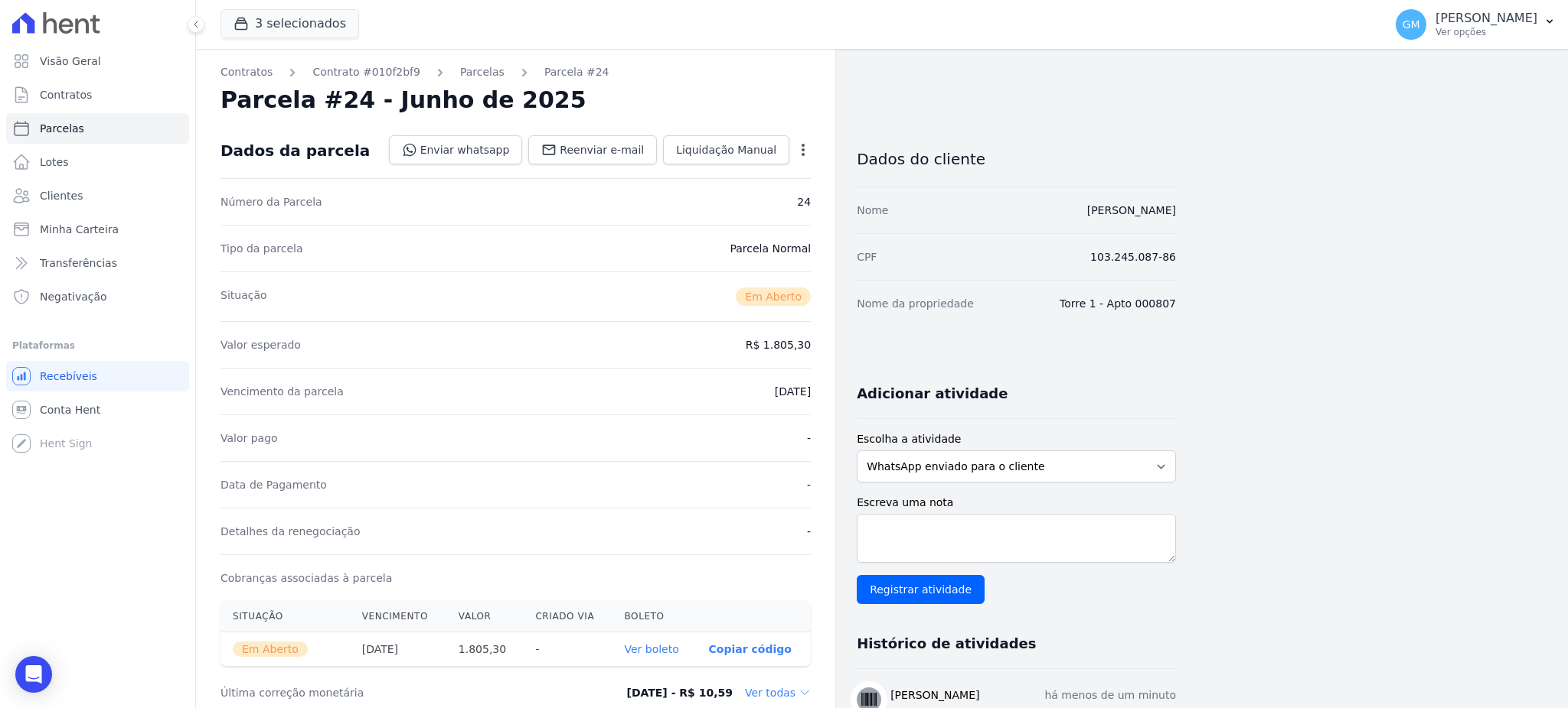
drag, startPoint x: 41, startPoint y: 633, endPoint x: 50, endPoint y: 633, distance: 9.0
click at [40, 633] on div "Visão Geral Contratos Parcelas Lotes Clientes Minha Carteira Transferências Neg…" at bounding box center [97, 354] width 196 height 708
click at [663, 653] on link "Ver boleto" at bounding box center [651, 649] width 55 height 13
click at [132, 200] on link "Clientes" at bounding box center [97, 195] width 183 height 30
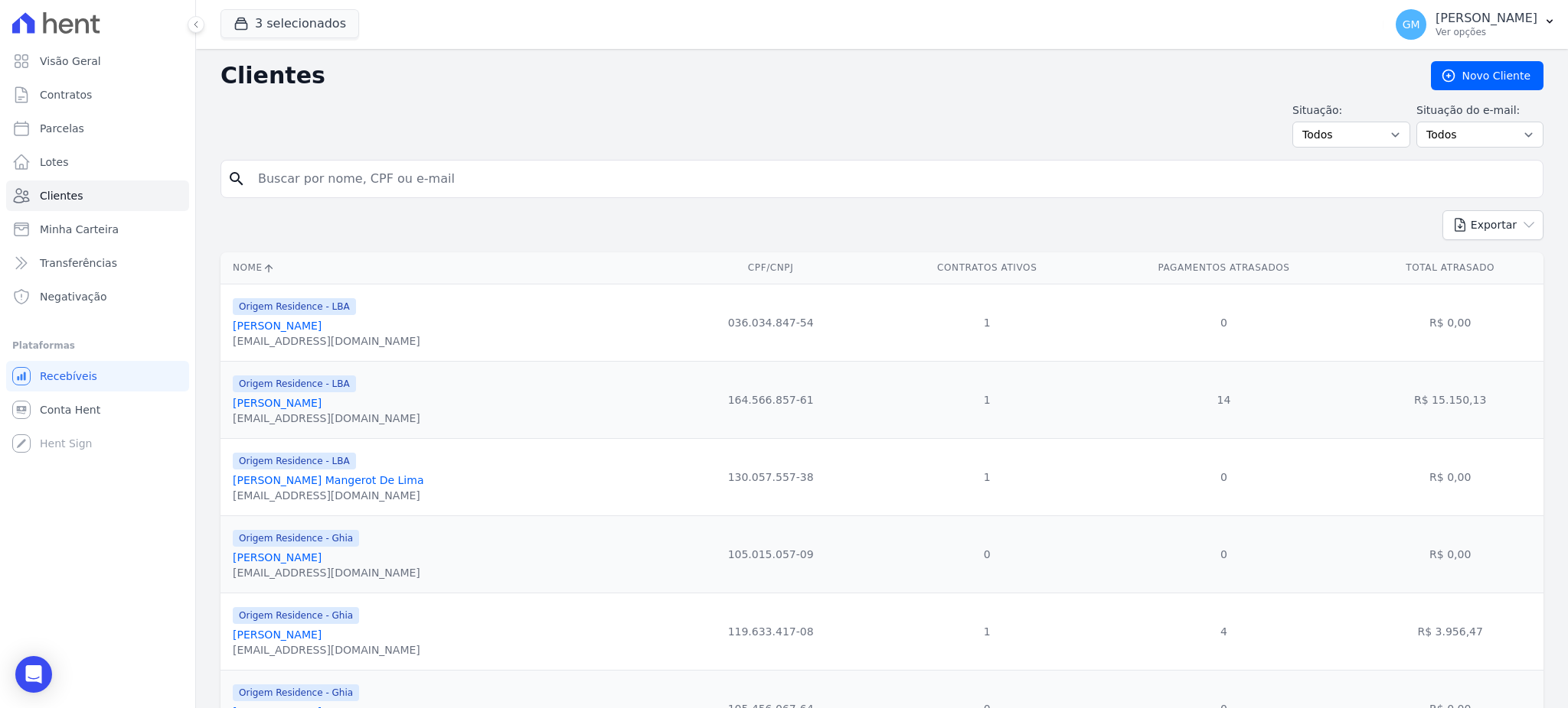
click at [368, 184] on input "search" at bounding box center [892, 179] width 1288 height 30
paste input "Bruno Araujo Santos"
type input "Bruno Araujo Santos"
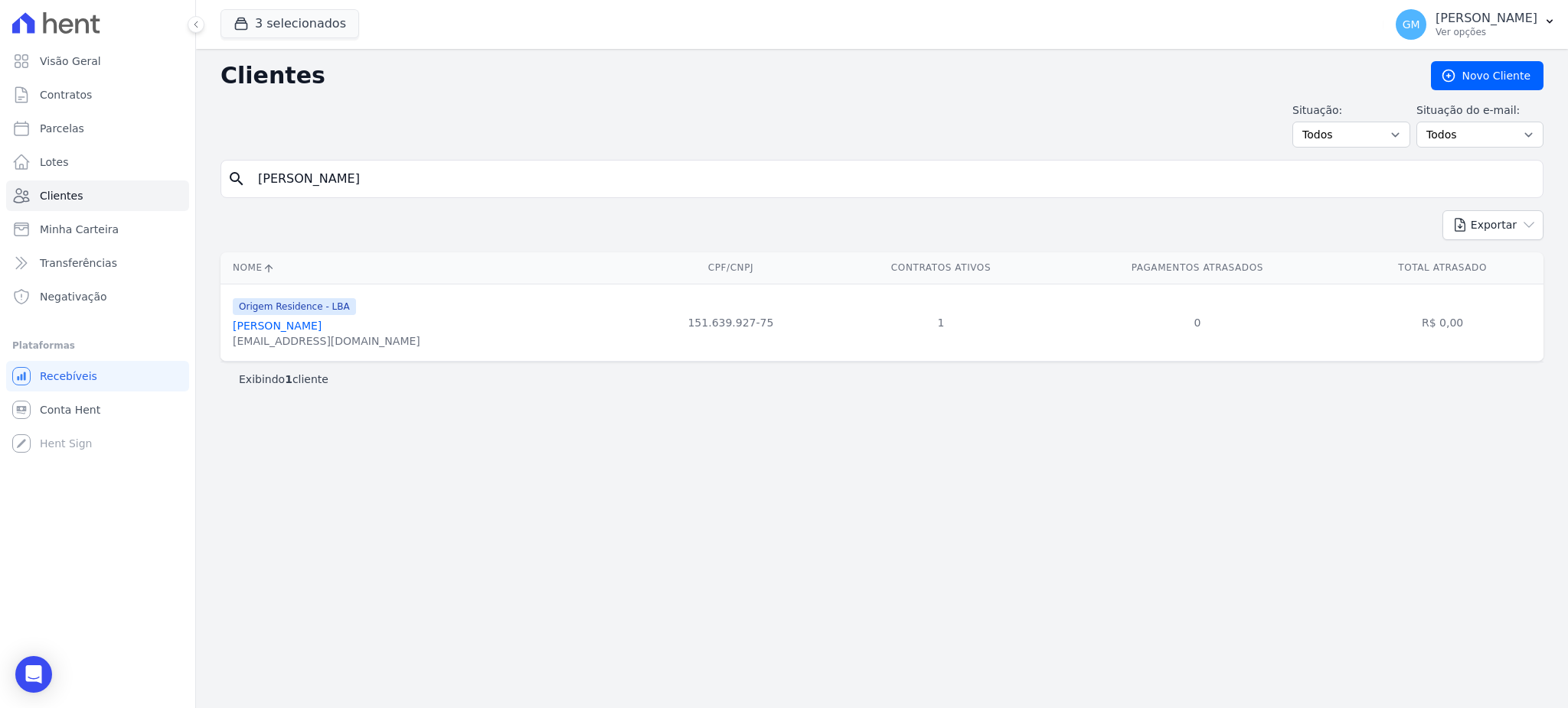
click at [305, 332] on link "Bruno Araujo Santos" at bounding box center [277, 325] width 89 height 13
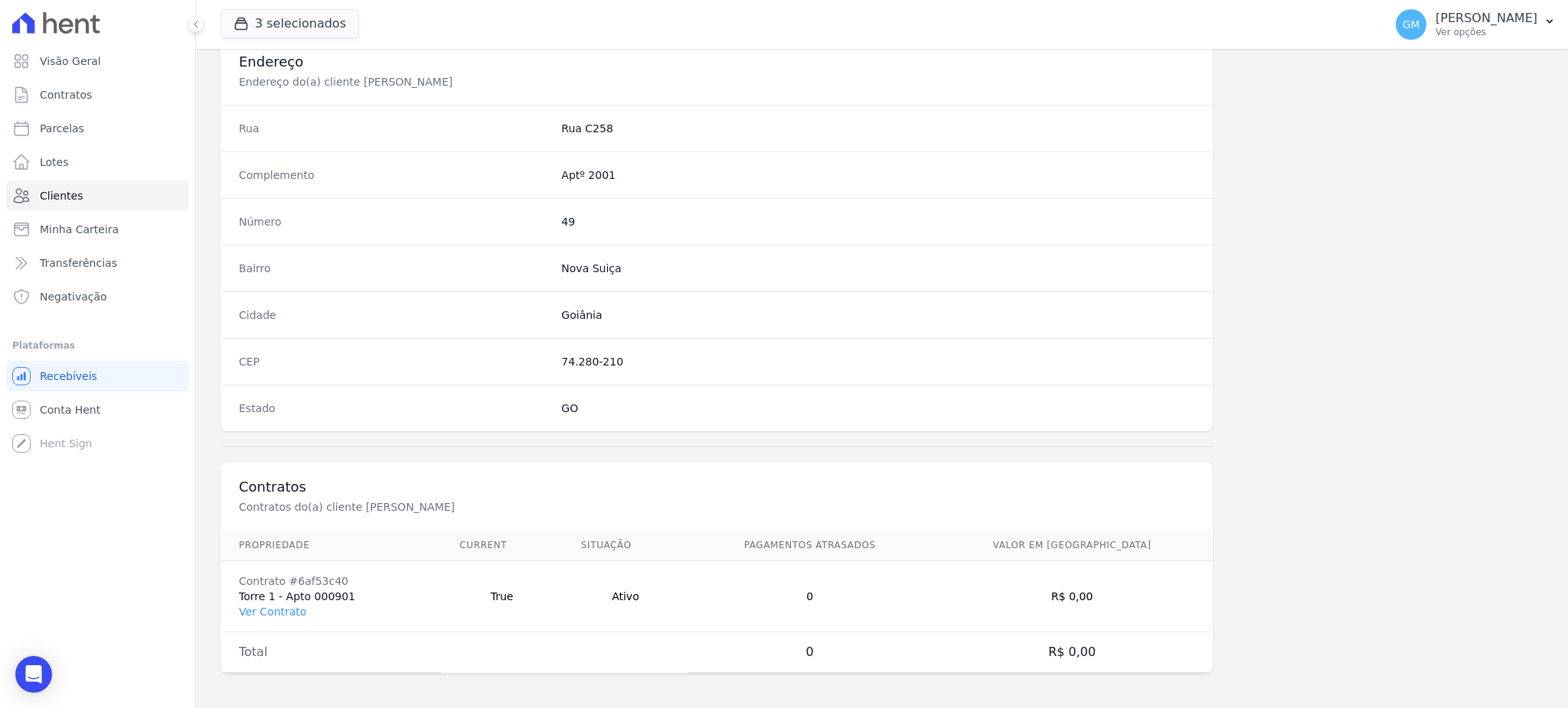
scroll to position [724, 0]
click at [274, 606] on link "Ver Contrato" at bounding box center [273, 610] width 67 height 13
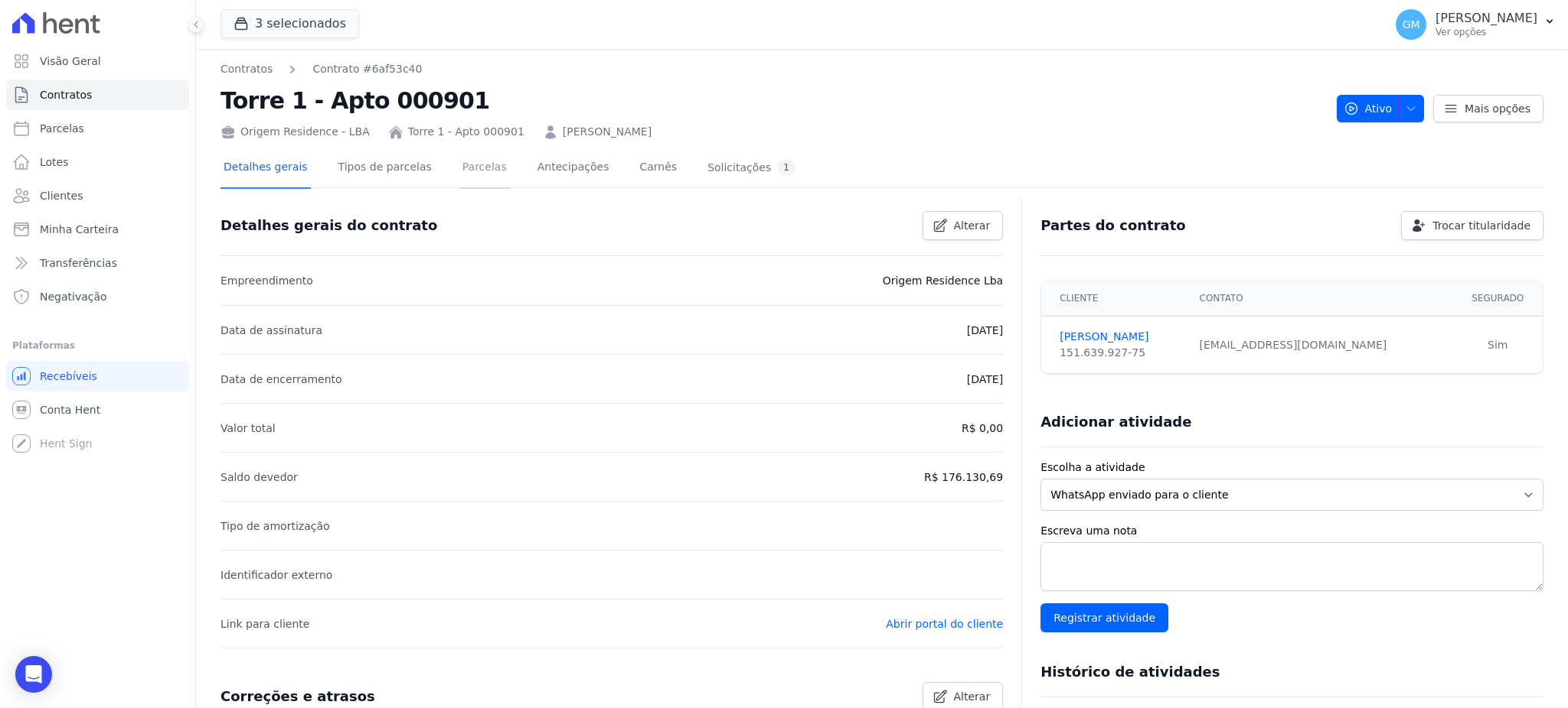
click at [466, 163] on link "Parcelas" at bounding box center [484, 169] width 50 height 40
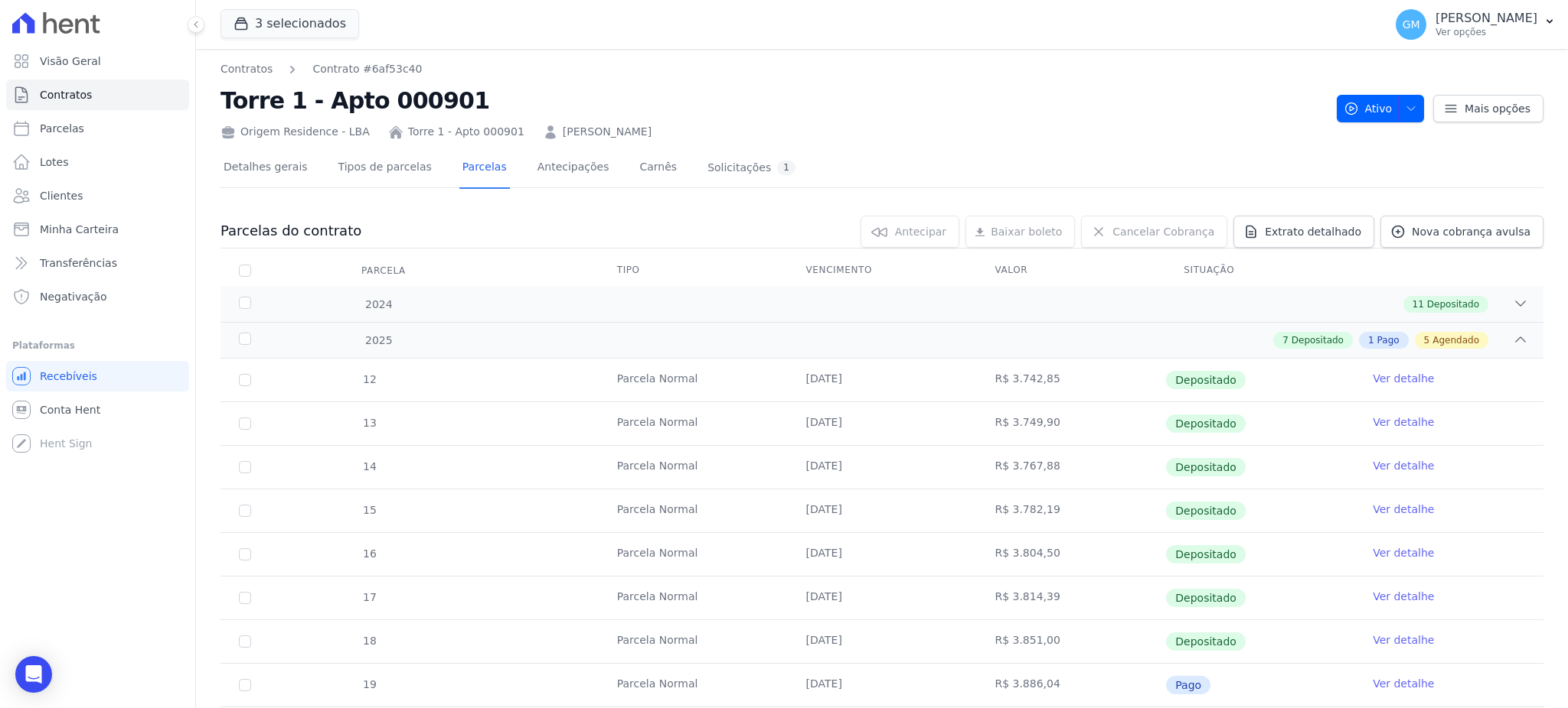
scroll to position [102, 0]
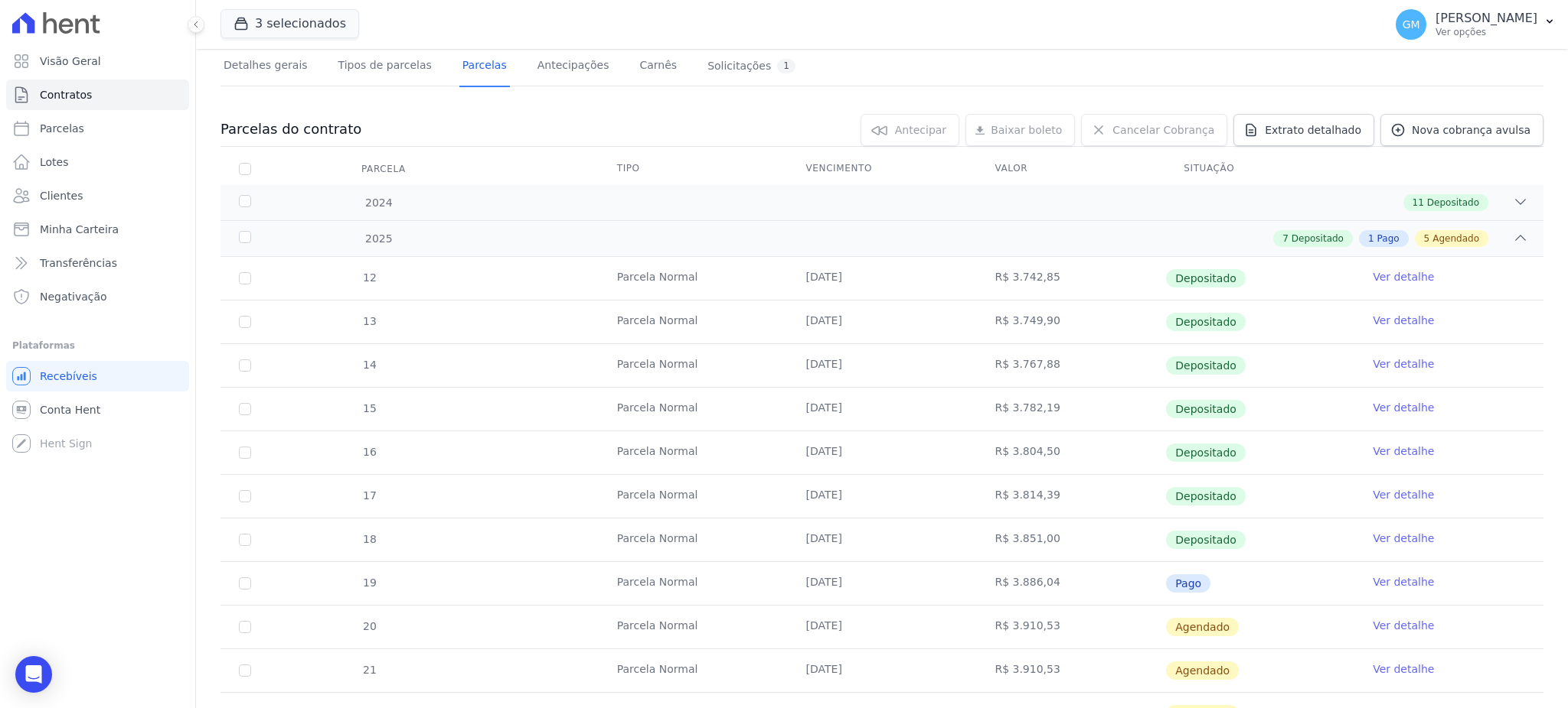
click at [1393, 575] on link "Ver detalhe" at bounding box center [1403, 582] width 61 height 15
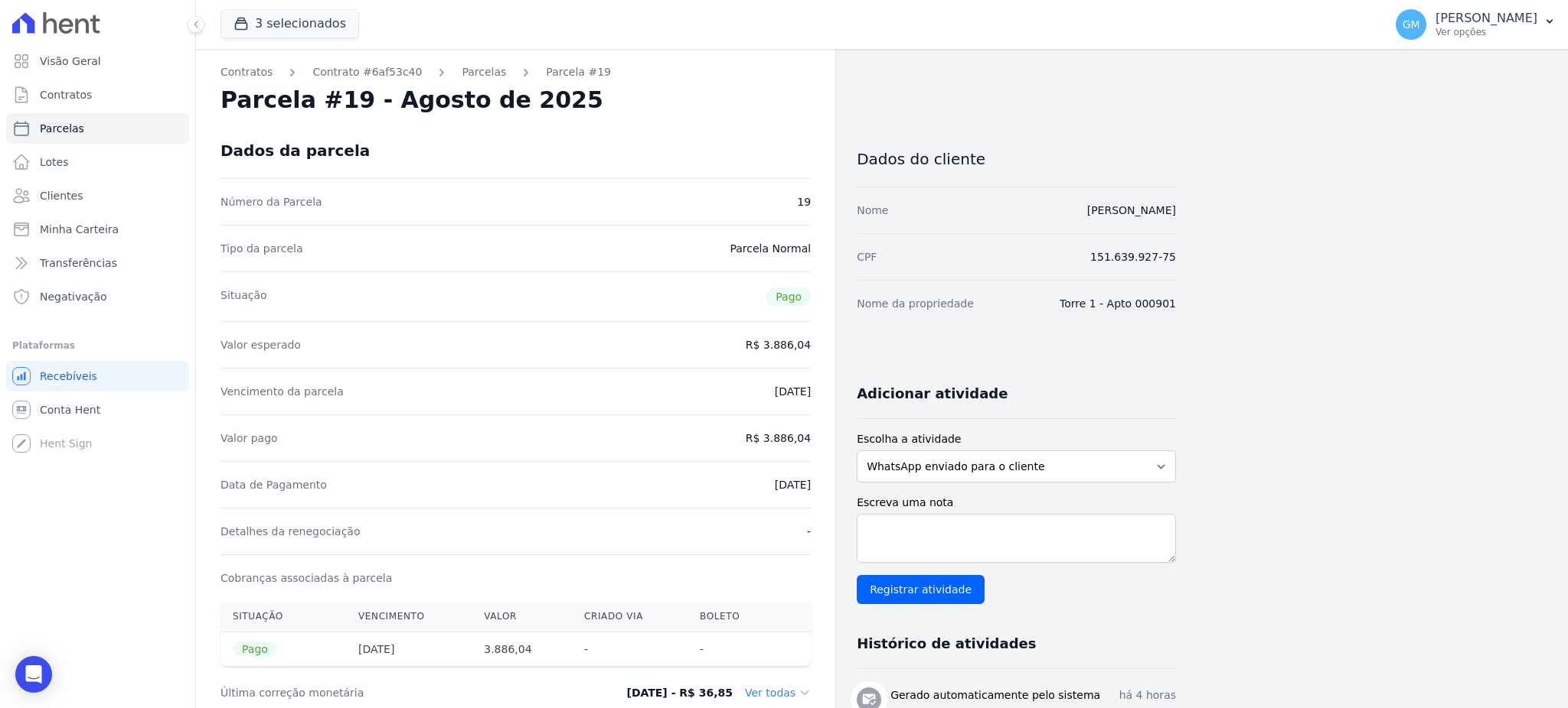
drag, startPoint x: 719, startPoint y: 477, endPoint x: 813, endPoint y: 483, distance: 94.2
copy dd "13/08/2025"
click at [708, 554] on div "Cobranças associadas à parcela" at bounding box center [515, 578] width 590 height 47
drag, startPoint x: 724, startPoint y: 485, endPoint x: 819, endPoint y: 484, distance: 95.0
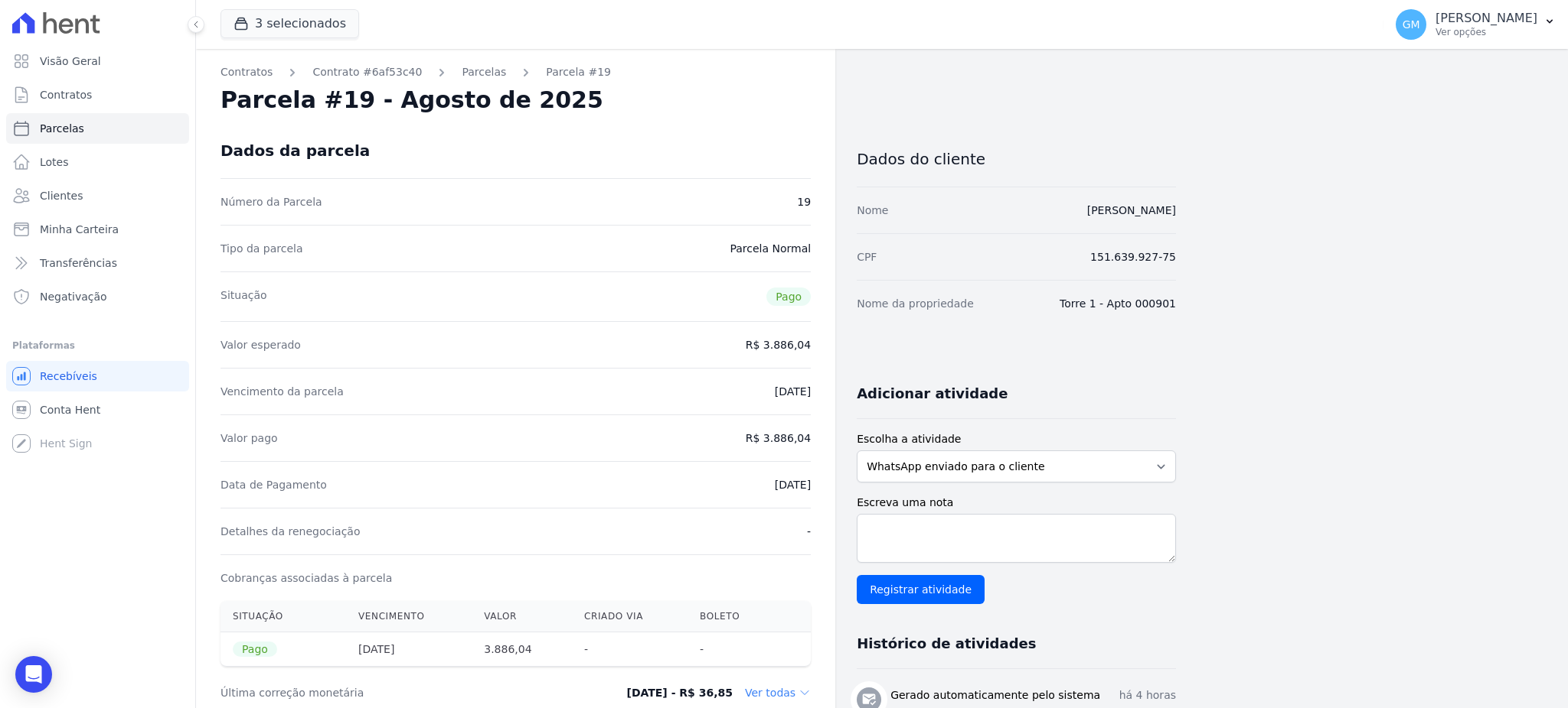
copy dd "13/08/2025"
drag, startPoint x: 769, startPoint y: 441, endPoint x: 815, endPoint y: 439, distance: 46.0
copy dd "3.886,04"
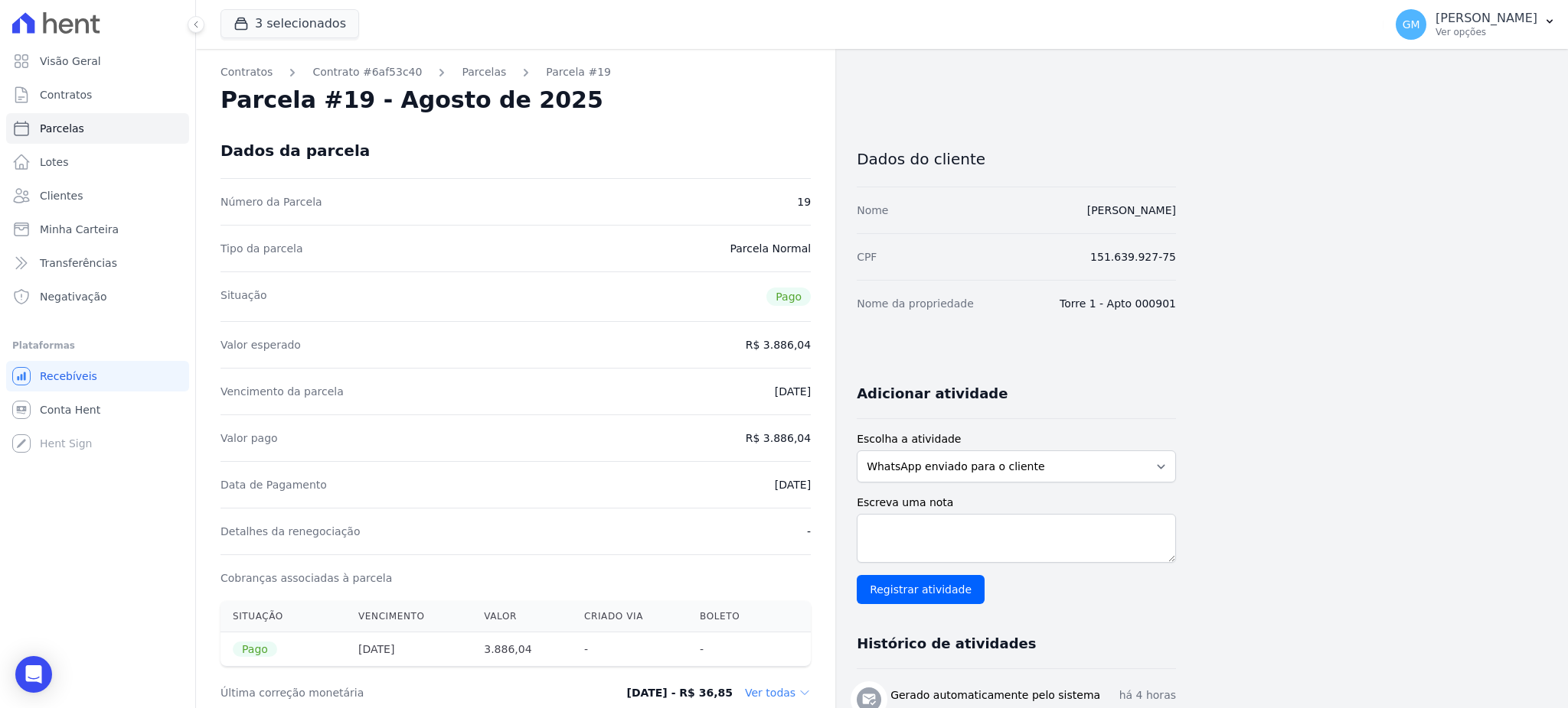
drag, startPoint x: 731, startPoint y: 482, endPoint x: 811, endPoint y: 490, distance: 80.4
copy dd "13/08/2025"
click at [65, 200] on span "Clientes" at bounding box center [60, 195] width 43 height 15
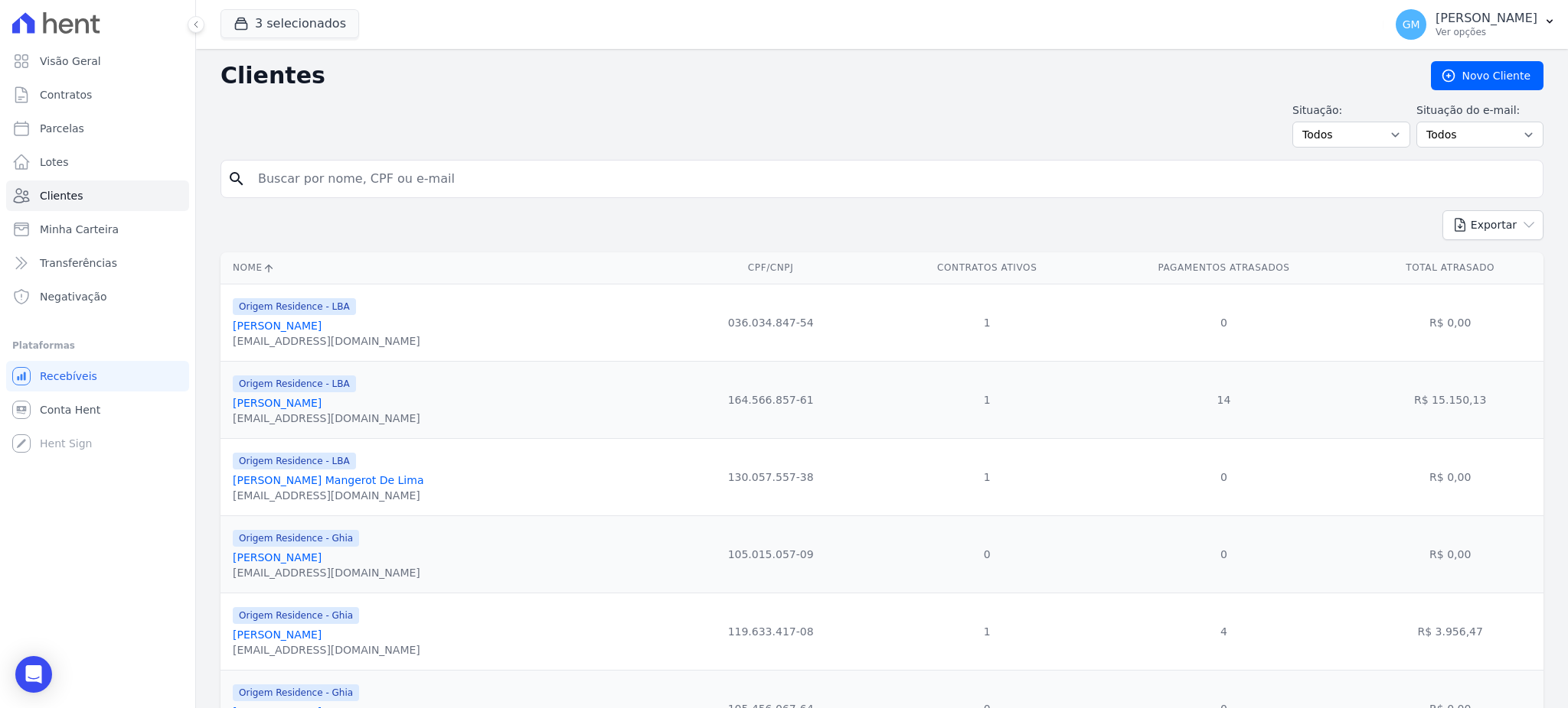
click at [287, 184] on input "search" at bounding box center [892, 179] width 1288 height 30
paste input "Diego De Carvalho Costa"
type input "Diego De Carvalho Costa"
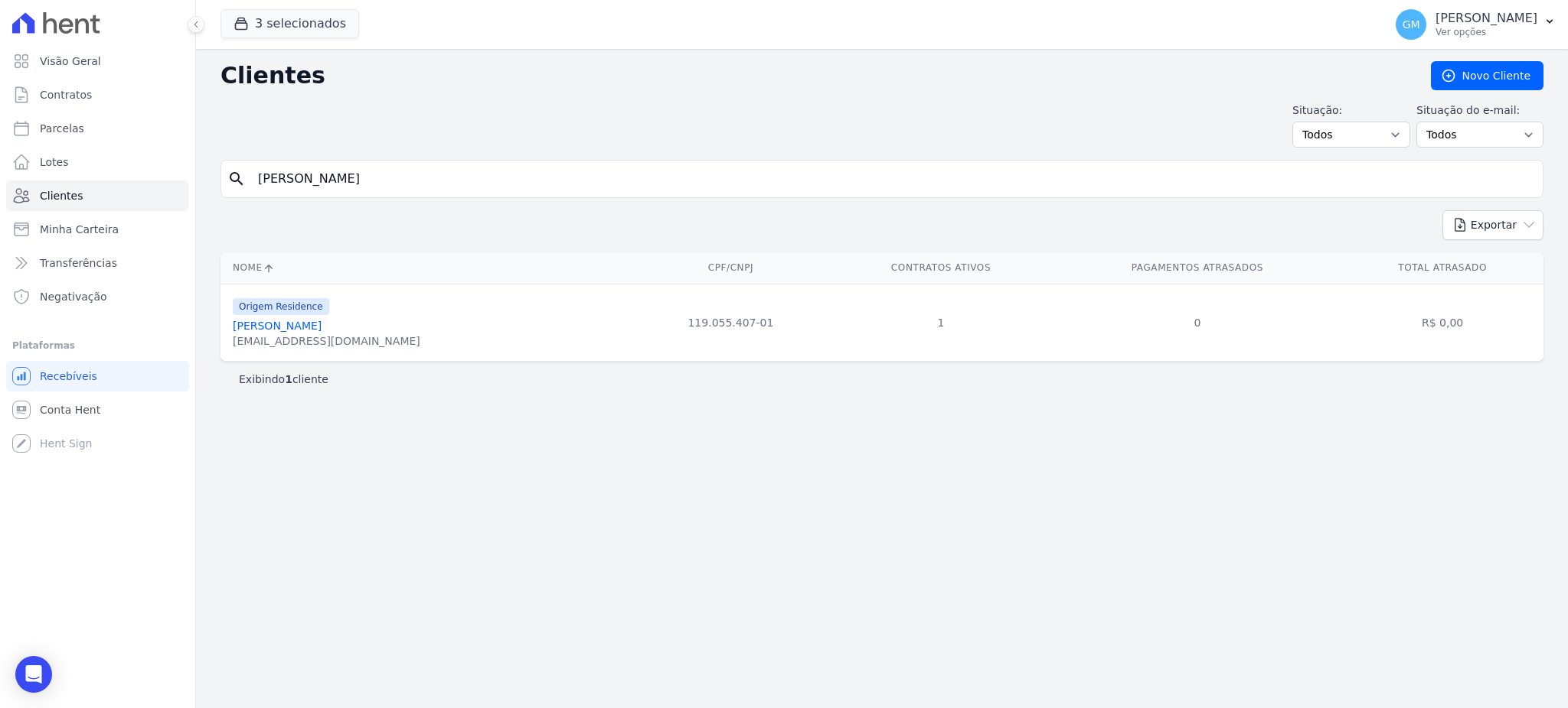
click at [321, 329] on link "Diego De Carvalho Costa" at bounding box center [277, 325] width 89 height 13
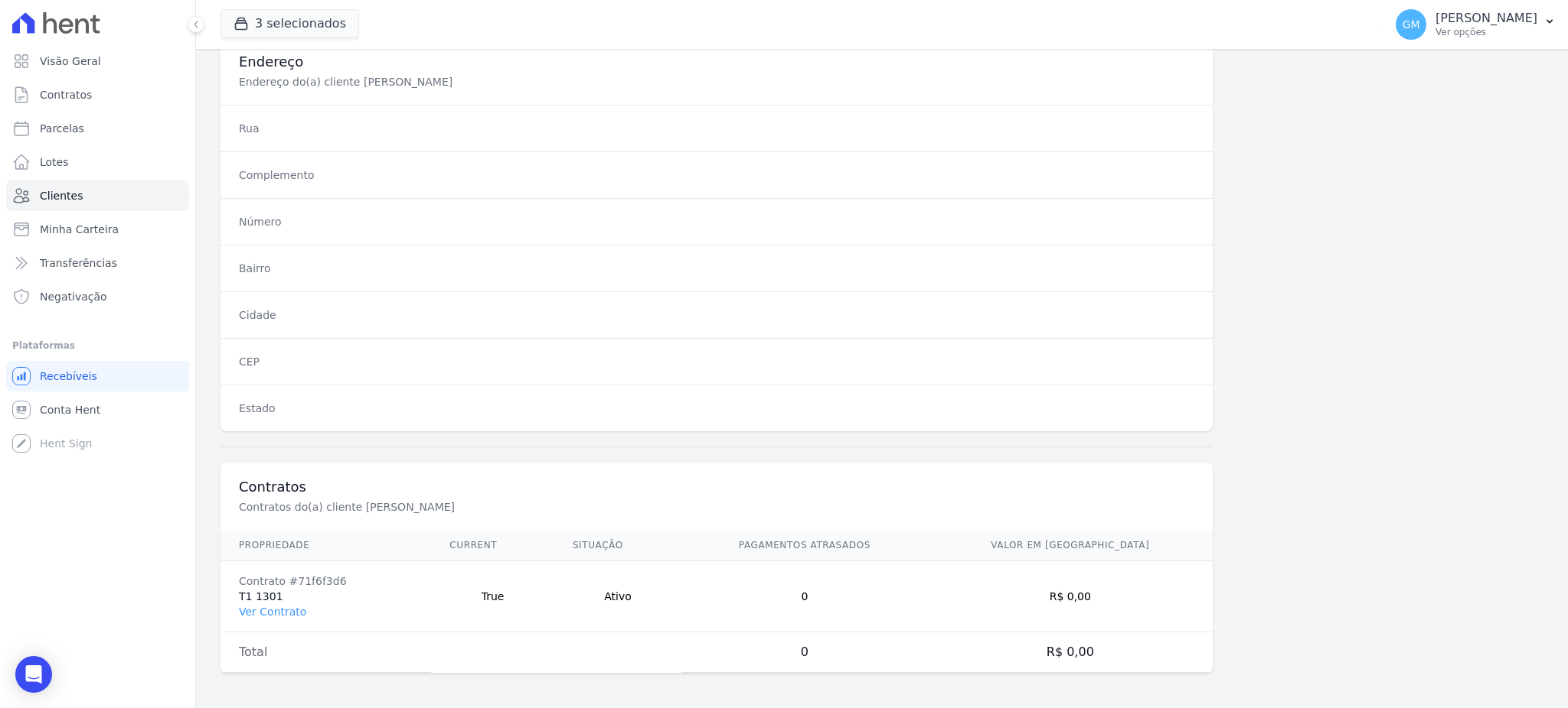
scroll to position [724, 0]
click at [289, 607] on link "Ver Contrato" at bounding box center [273, 610] width 67 height 13
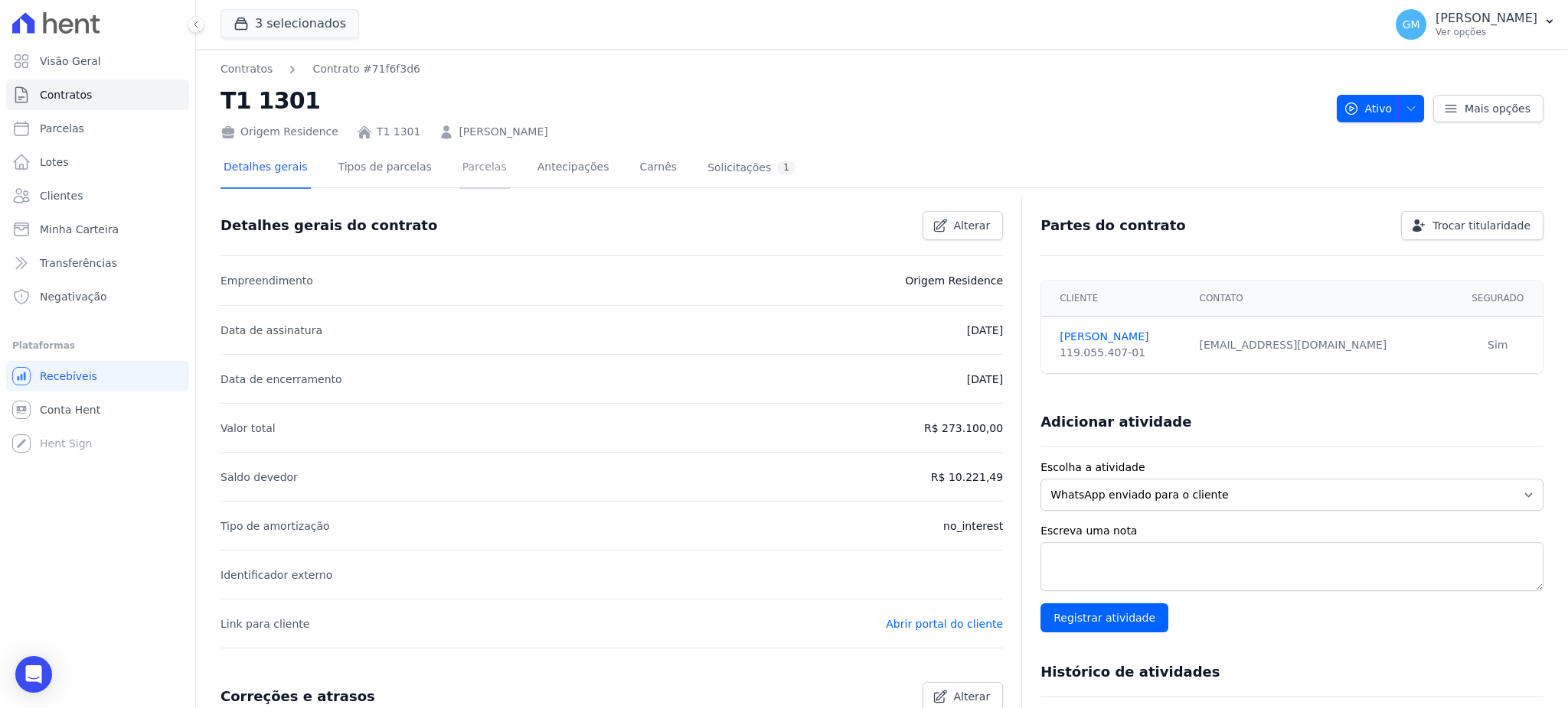
click at [459, 152] on link "Parcelas" at bounding box center [484, 169] width 50 height 40
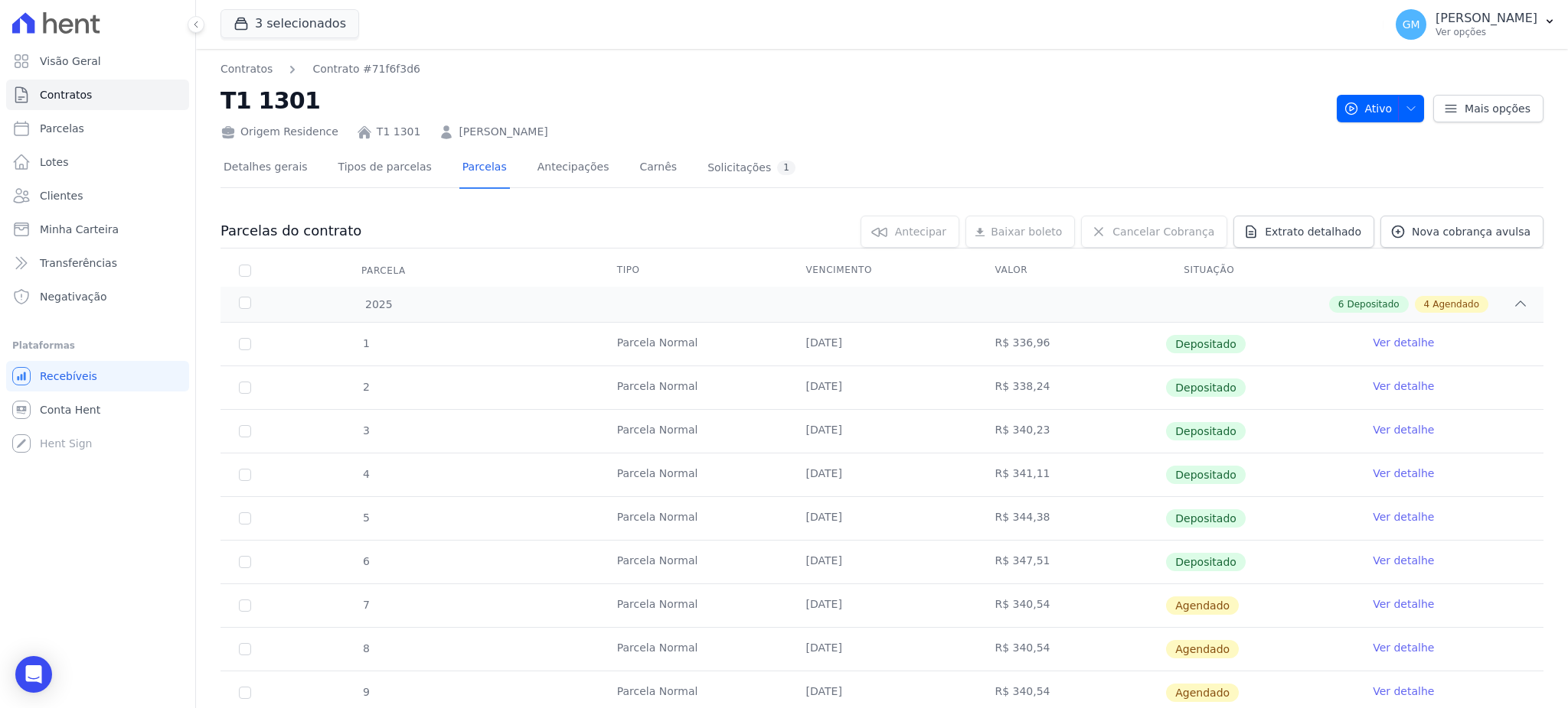
scroll to position [203, 0]
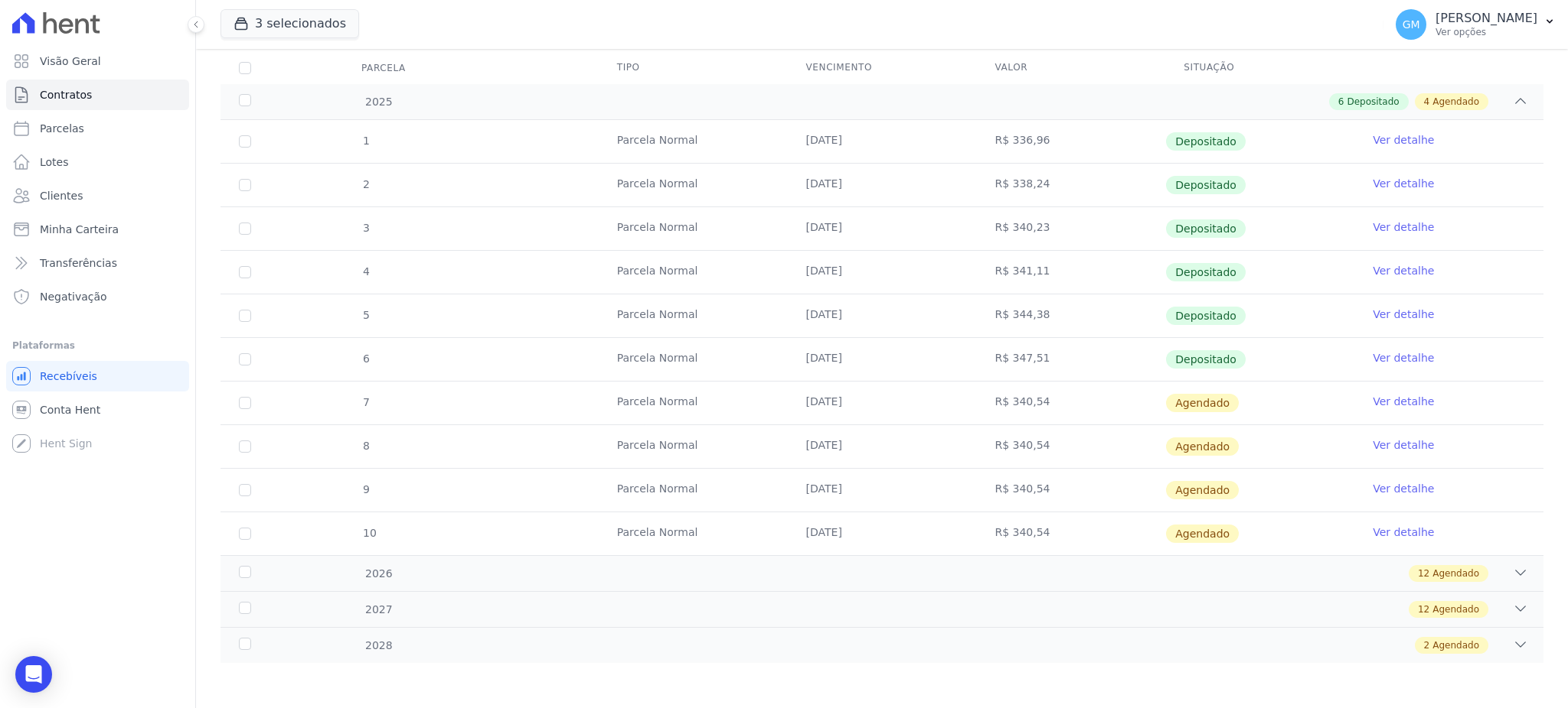
click at [1377, 347] on td "Ver detalhe" at bounding box center [1448, 359] width 189 height 43
click at [1388, 365] on td "Ver detalhe" at bounding box center [1448, 359] width 189 height 43
click at [1388, 364] on link "Ver detalhe" at bounding box center [1403, 358] width 61 height 15
click at [1372, 354] on link "Ver detalhe" at bounding box center [1403, 358] width 61 height 15
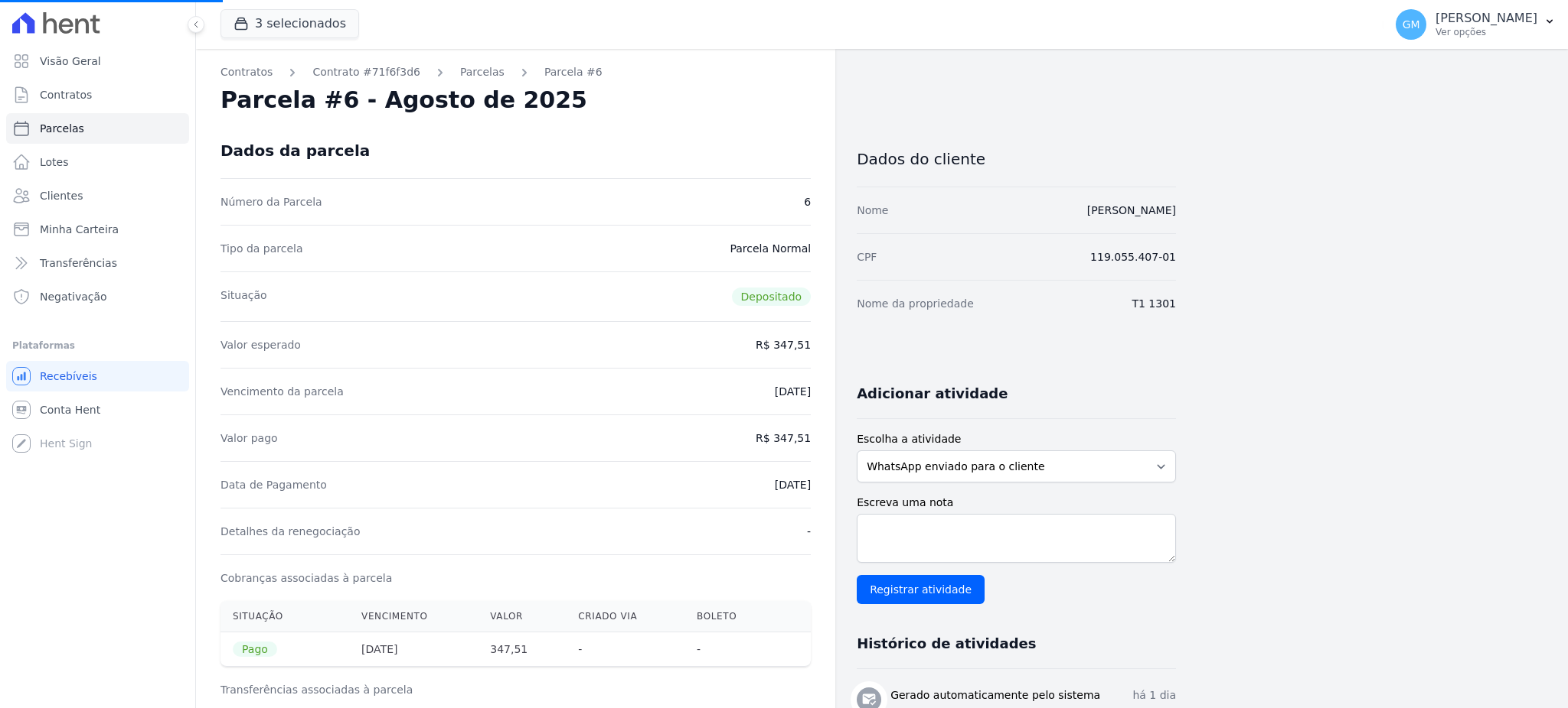
click at [1400, 358] on div "Contratos Contrato #71f6f3d6 Parcelas Parcela #6 Parcela #6 - Agosto de 2025 Da…" at bounding box center [869, 632] width 1347 height 1167
drag, startPoint x: 751, startPoint y: 475, endPoint x: 814, endPoint y: 485, distance: 63.8
click at [814, 485] on div "Contratos Contrato #71f6f3d6 Parcelas Parcela #6 Parcela #6 - Agosto de 2025 Da…" at bounding box center [515, 632] width 639 height 1167
click at [731, 502] on div "Data de Pagamento 12/08/2025" at bounding box center [515, 485] width 590 height 47
drag, startPoint x: 739, startPoint y: 473, endPoint x: 813, endPoint y: 479, distance: 74.2
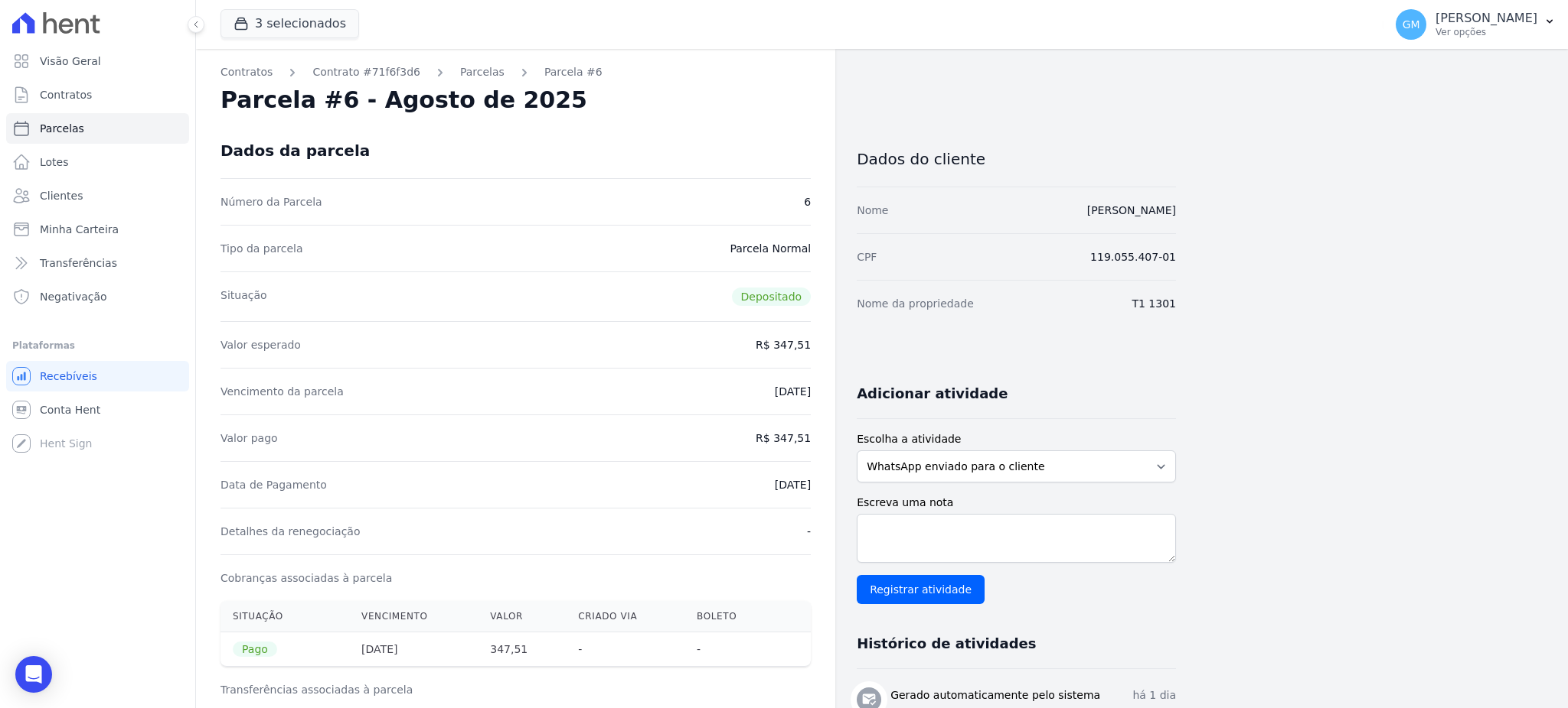
click at [813, 479] on div "Contratos Contrato #71f6f3d6 Parcelas Parcela #6 Parcela #6 - Agosto de 2025 Da…" at bounding box center [515, 632] width 639 height 1167
copy dd "12/08/2025"
drag, startPoint x: 784, startPoint y: 439, endPoint x: 793, endPoint y: 437, distance: 9.2
click at [793, 437] on dd "R$ 347,51" at bounding box center [783, 438] width 55 height 15
drag, startPoint x: 780, startPoint y: 439, endPoint x: 818, endPoint y: 439, distance: 38.0
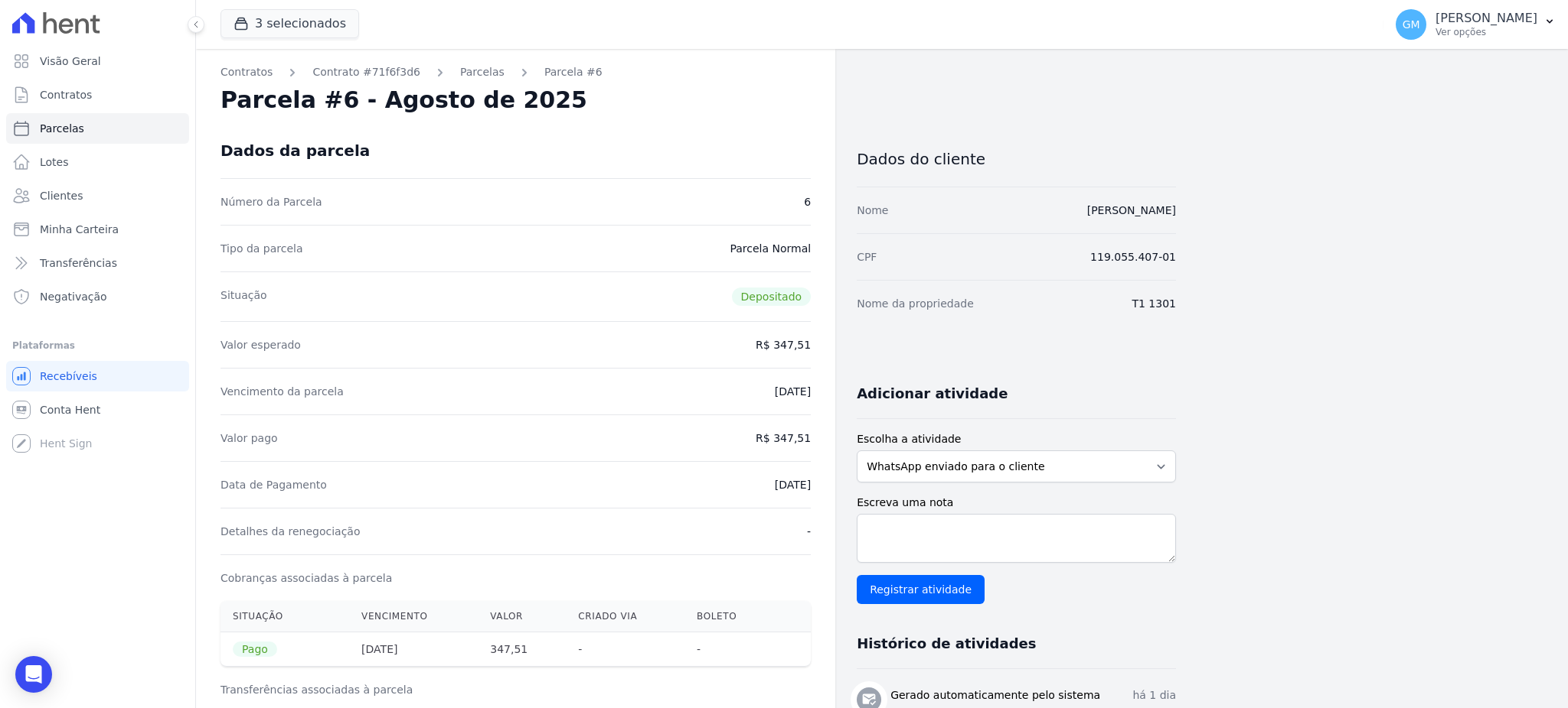
click at [818, 439] on div "Contratos Contrato #71f6f3d6 Parcelas Parcela #6 Parcela #6 - Agosto de 2025 Da…" at bounding box center [515, 632] width 639 height 1167
copy dd "347,51"
drag, startPoint x: 702, startPoint y: 486, endPoint x: 821, endPoint y: 482, distance: 119.1
click at [821, 482] on div "Contratos Contrato #71f6f3d6 Parcelas Parcela #6 Parcela #6 - Agosto de 2025 Da…" at bounding box center [515, 632] width 639 height 1167
copy dd "12/08/2025"
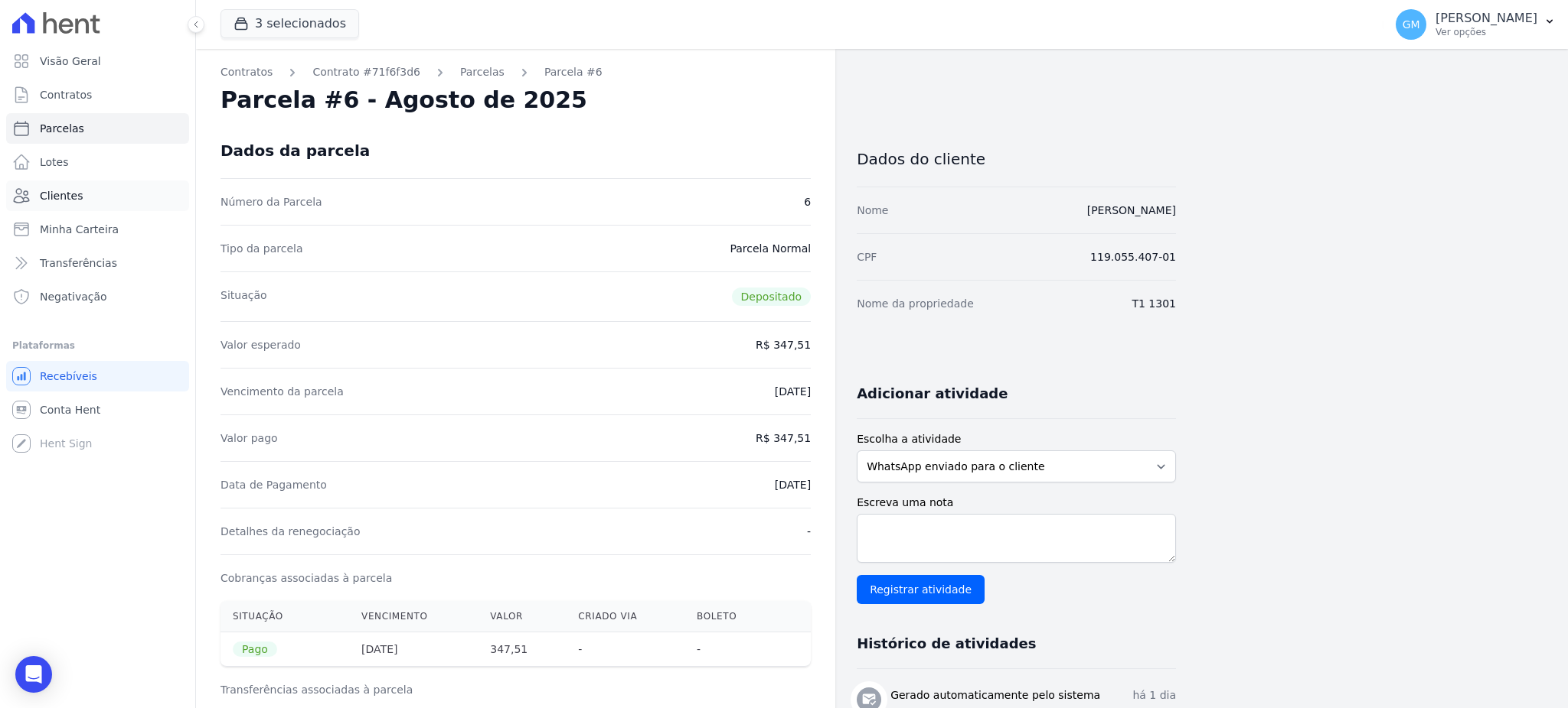
click at [74, 192] on span "Clientes" at bounding box center [60, 195] width 43 height 15
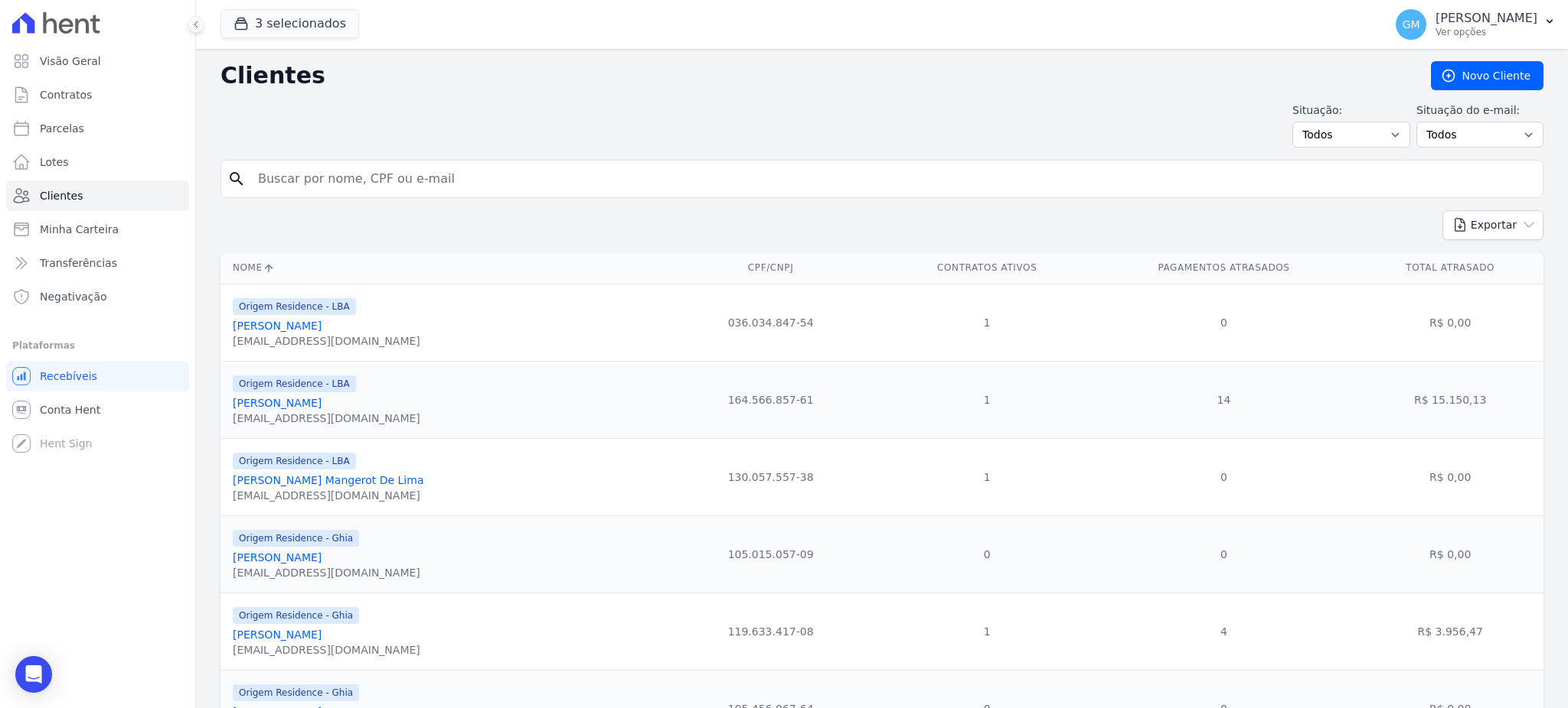
click at [613, 194] on input "search" at bounding box center [892, 179] width 1288 height 30
paste input "Giselle Ferreira Gouvea Barreto"
type input "Giselle Ferreira Gouvea Barreto"
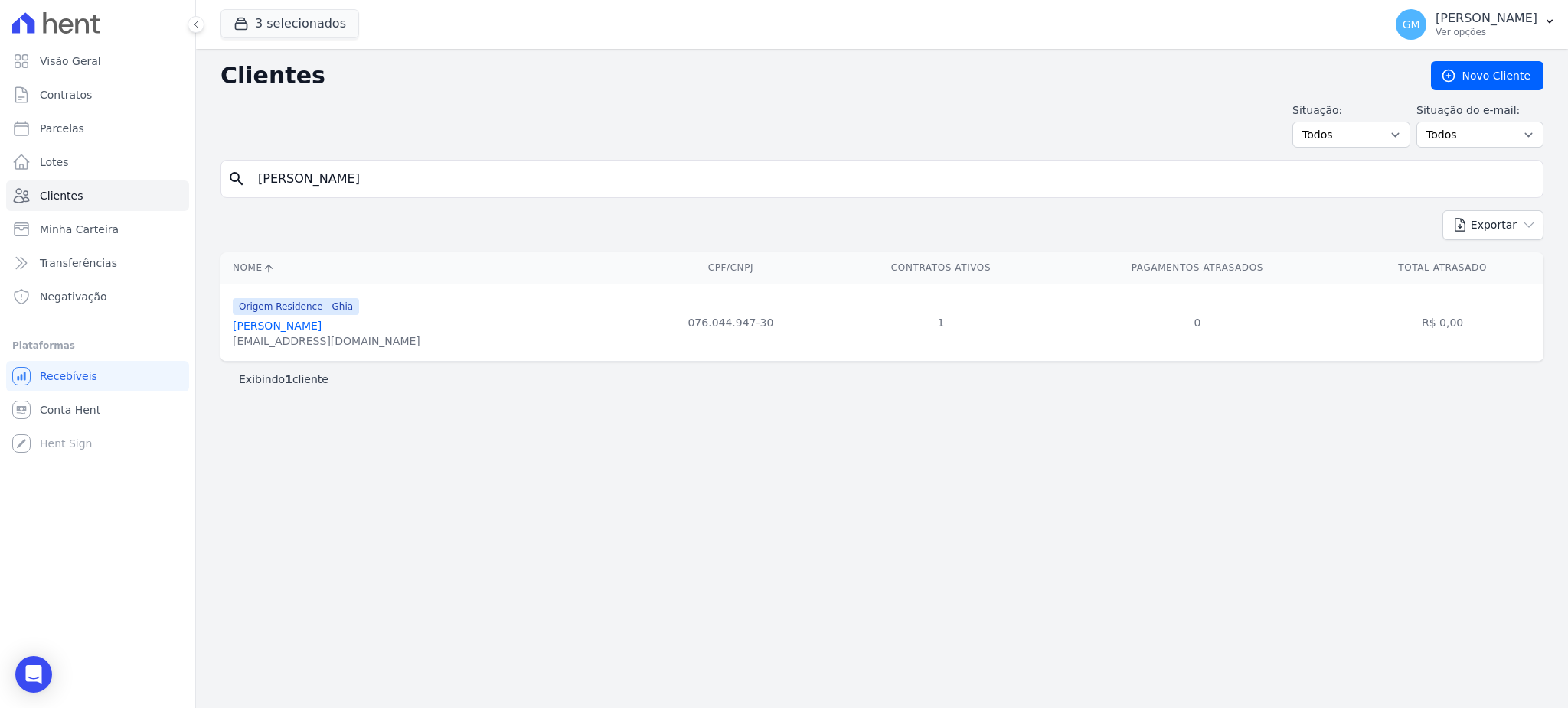
click at [321, 329] on link "Giselle Ferreira Gouvea Barreto" at bounding box center [277, 325] width 89 height 13
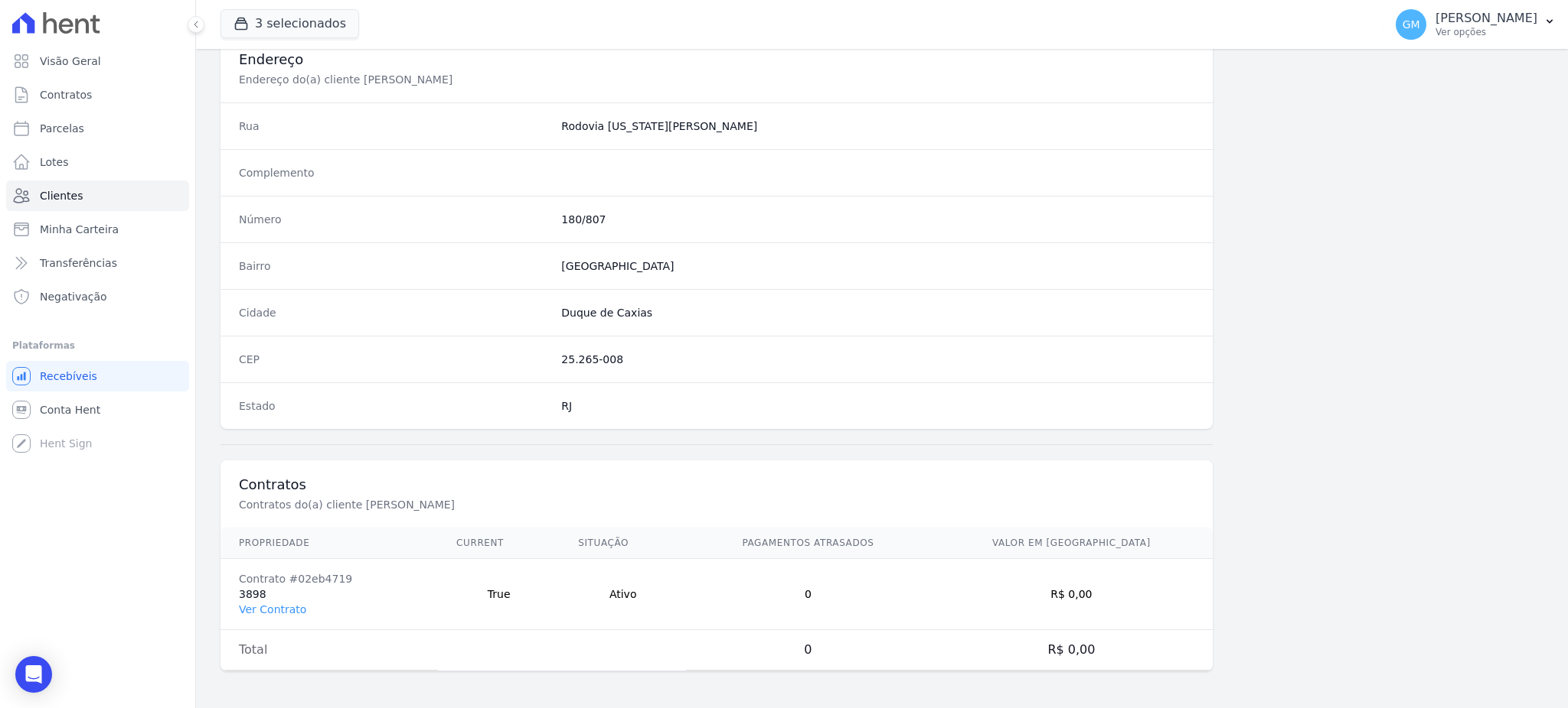
scroll to position [724, 0]
click at [279, 606] on link "Ver Contrato" at bounding box center [273, 610] width 67 height 13
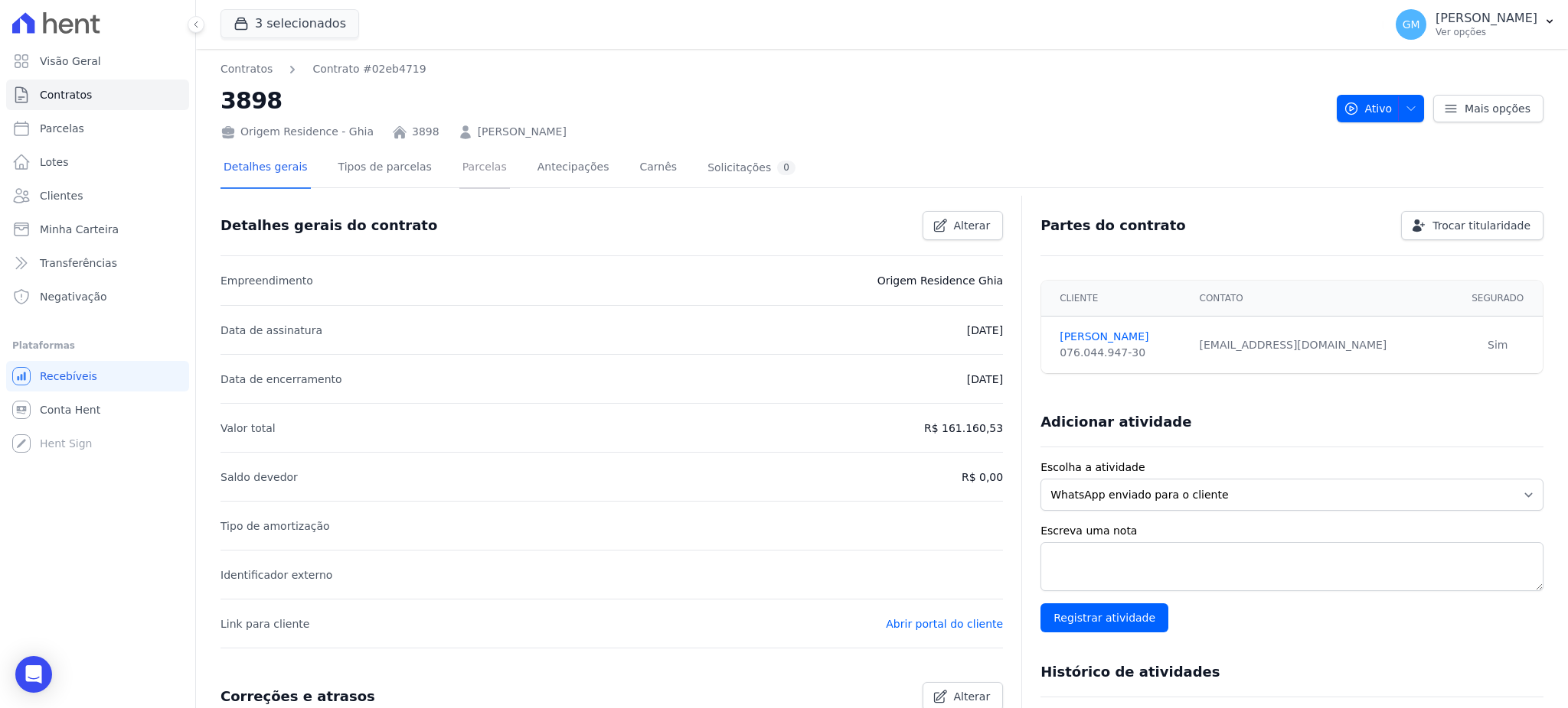
click at [463, 164] on link "Parcelas" at bounding box center [484, 169] width 50 height 40
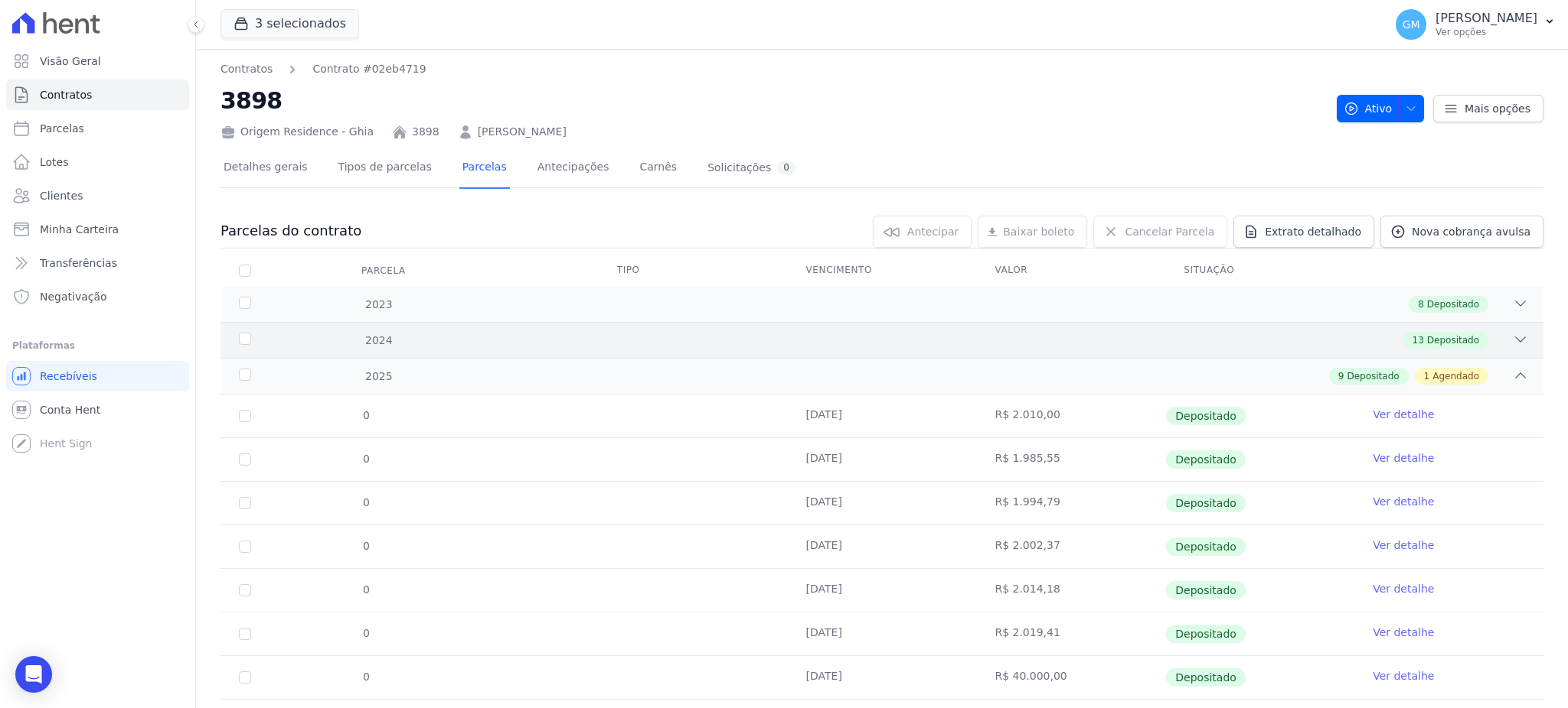
scroll to position [203, 0]
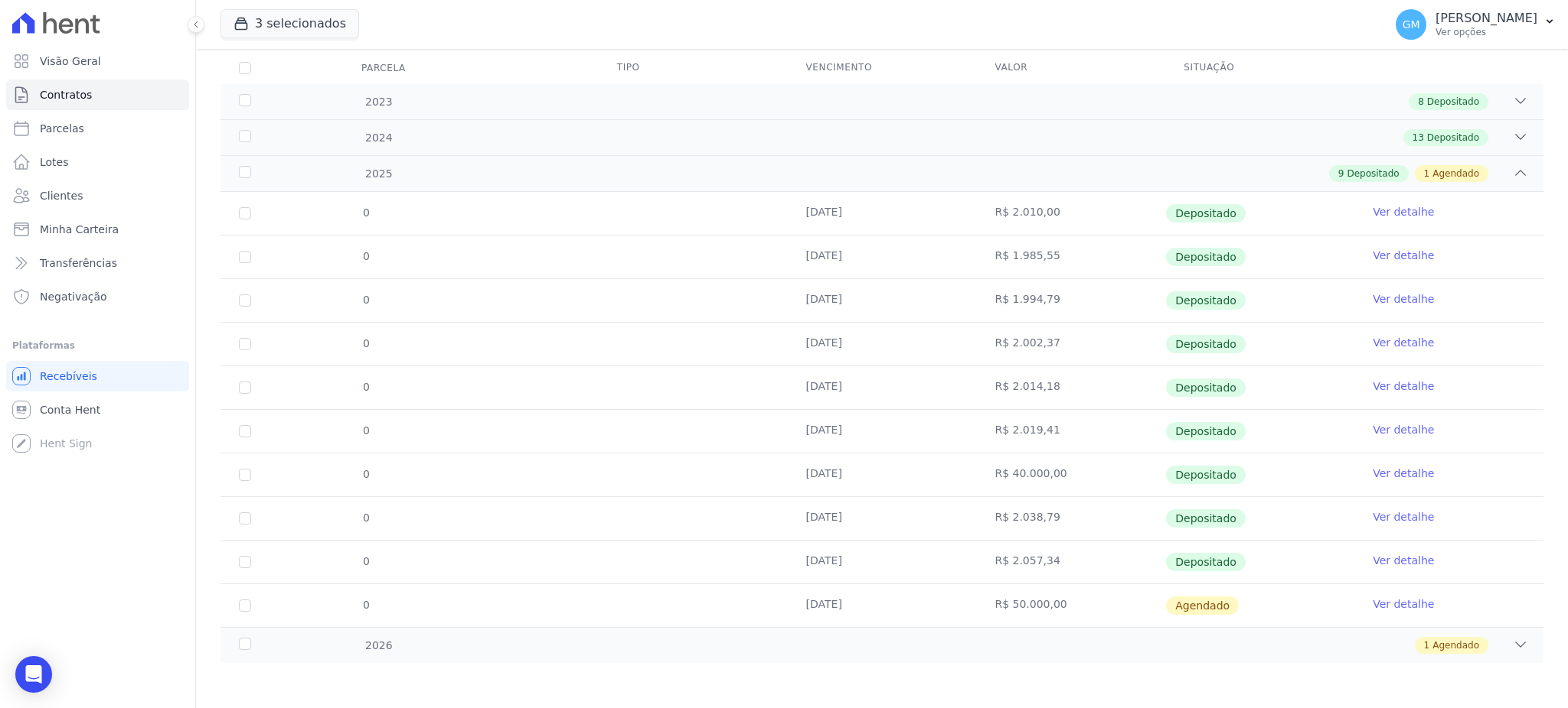
click at [1401, 556] on link "Ver detalhe" at bounding box center [1403, 560] width 61 height 15
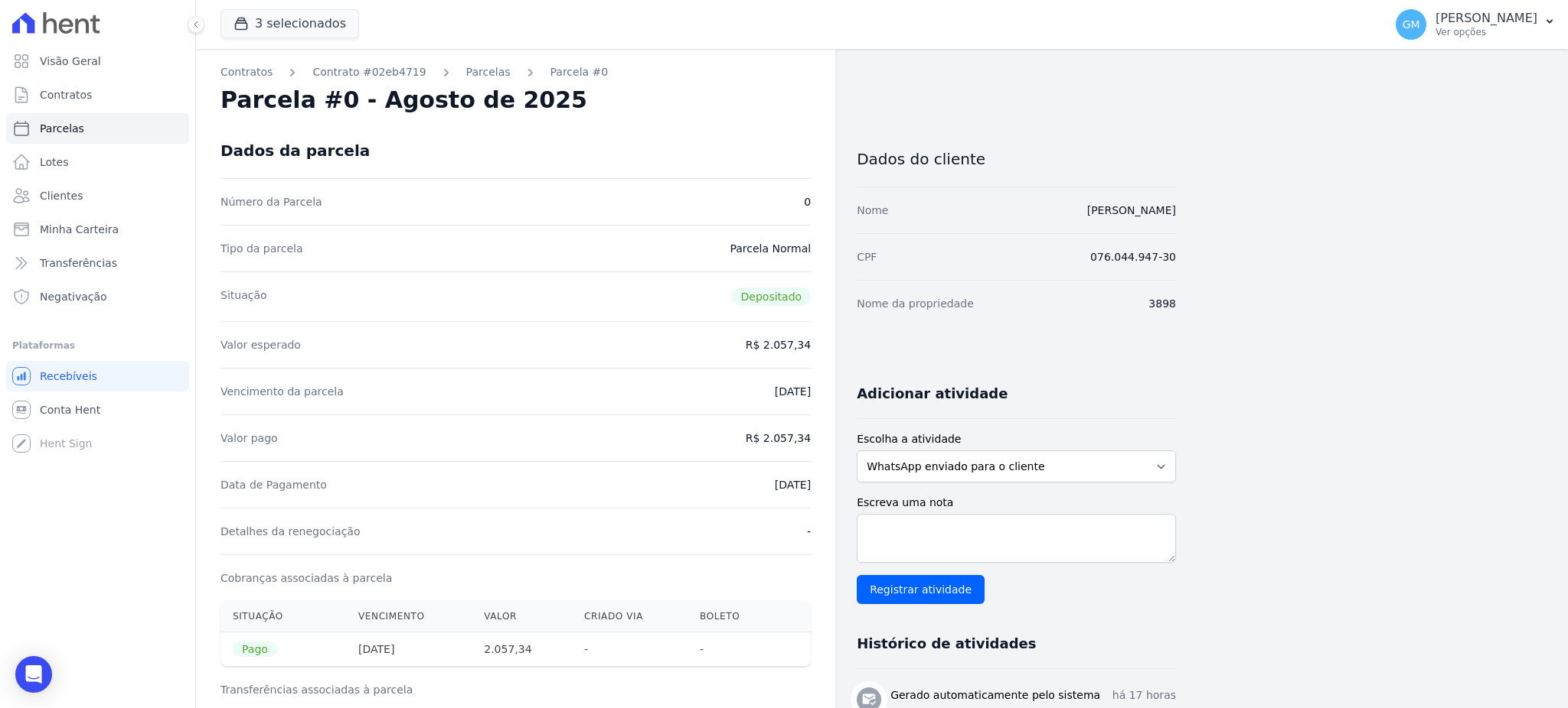
drag, startPoint x: 747, startPoint y: 485, endPoint x: 826, endPoint y: 484, distance: 79.0
click at [826, 484] on div "Contratos Contrato #02eb4719 Parcelas Parcela #0 Parcela #0 - Agosto de 2025 Da…" at bounding box center [515, 616] width 639 height 1134
copy dd "12/08/2025"
drag, startPoint x: 766, startPoint y: 440, endPoint x: 824, endPoint y: 439, distance: 58.0
click at [824, 439] on div "Contratos Contrato #02eb4719 Parcelas Parcela #0 Parcela #0 - Agosto de 2025 Da…" at bounding box center [515, 616] width 639 height 1134
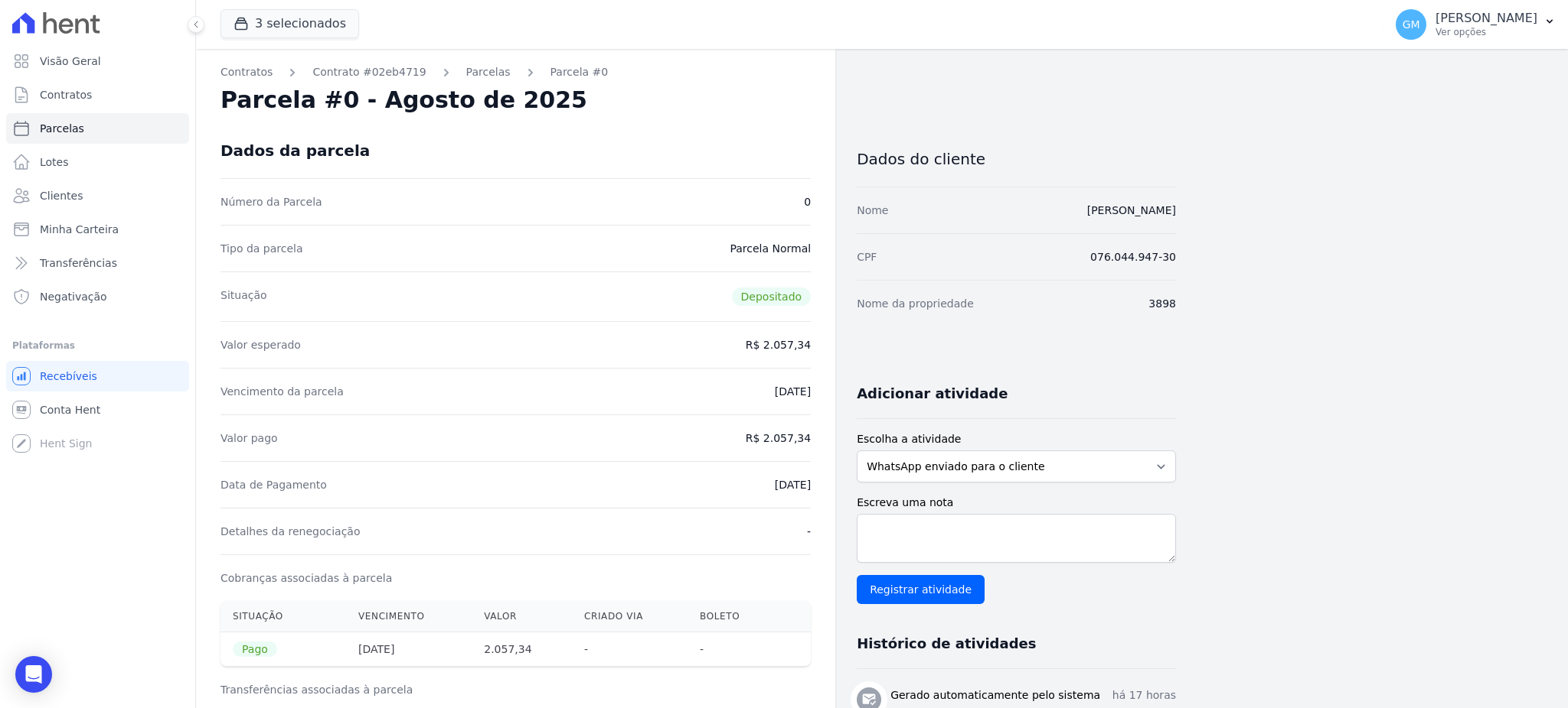
copy dd "2.057,34"
drag, startPoint x: 750, startPoint y: 482, endPoint x: 822, endPoint y: 488, distance: 72.2
click at [822, 488] on div "Contratos Contrato #02eb4719 Parcelas Parcela #0 Parcela #0 - Agosto de 2025 Da…" at bounding box center [515, 616] width 639 height 1134
copy dd "12/08/2025"
click at [91, 194] on link "Clientes" at bounding box center [97, 195] width 183 height 30
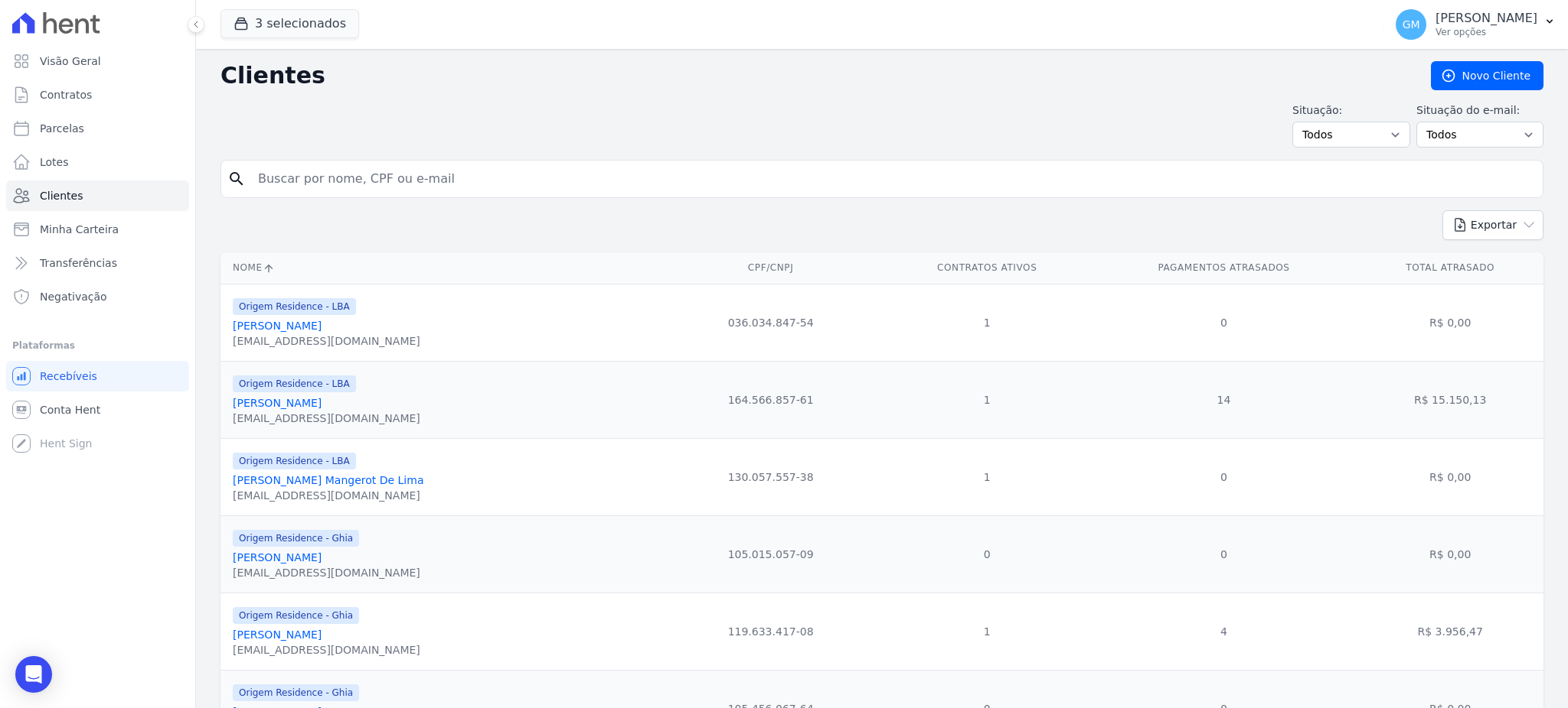
click at [309, 178] on input "search" at bounding box center [892, 179] width 1288 height 30
paste input "Edilaine De Sousa Pereira"
type input "Edilaine De Sousa Pereira"
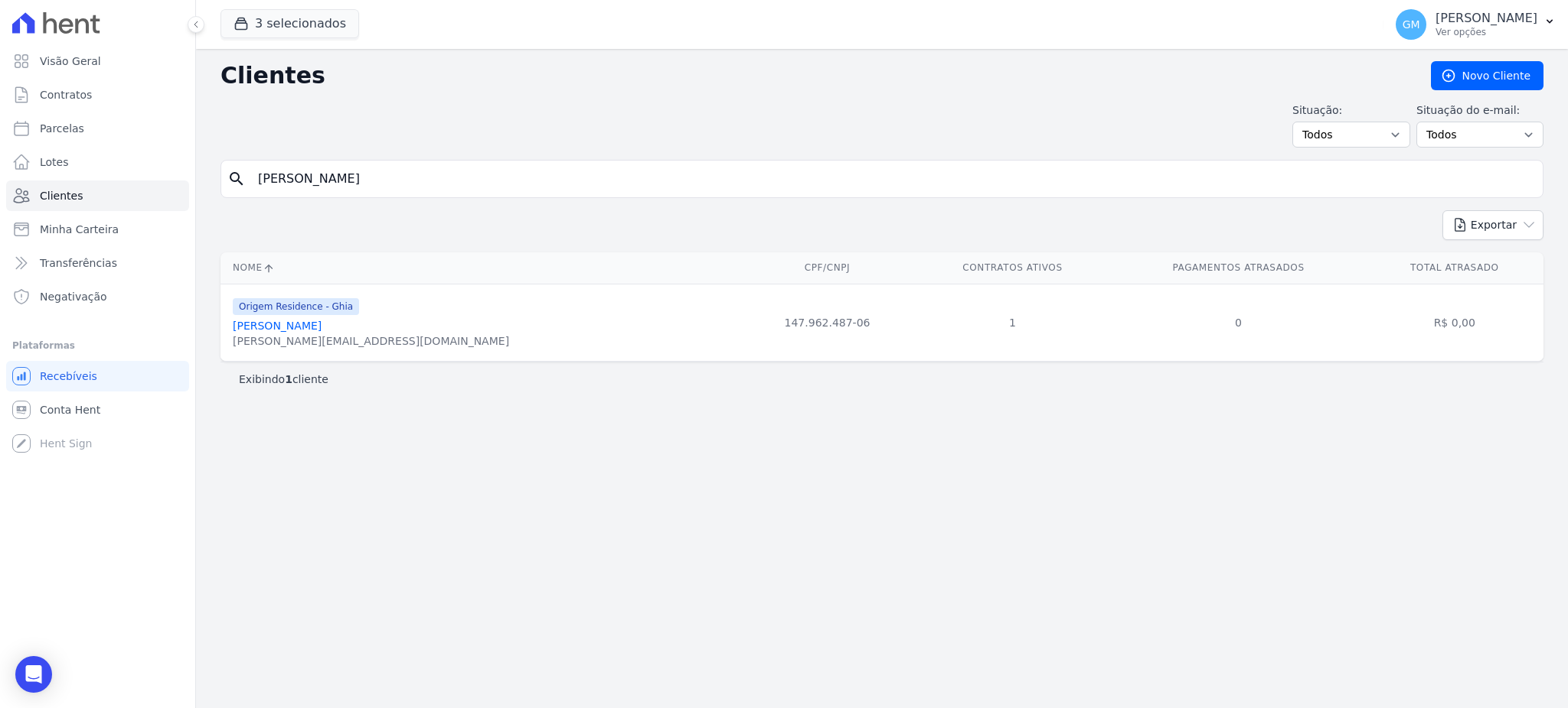
click at [321, 325] on link "Edilaine De Sousa Pereira" at bounding box center [277, 325] width 89 height 13
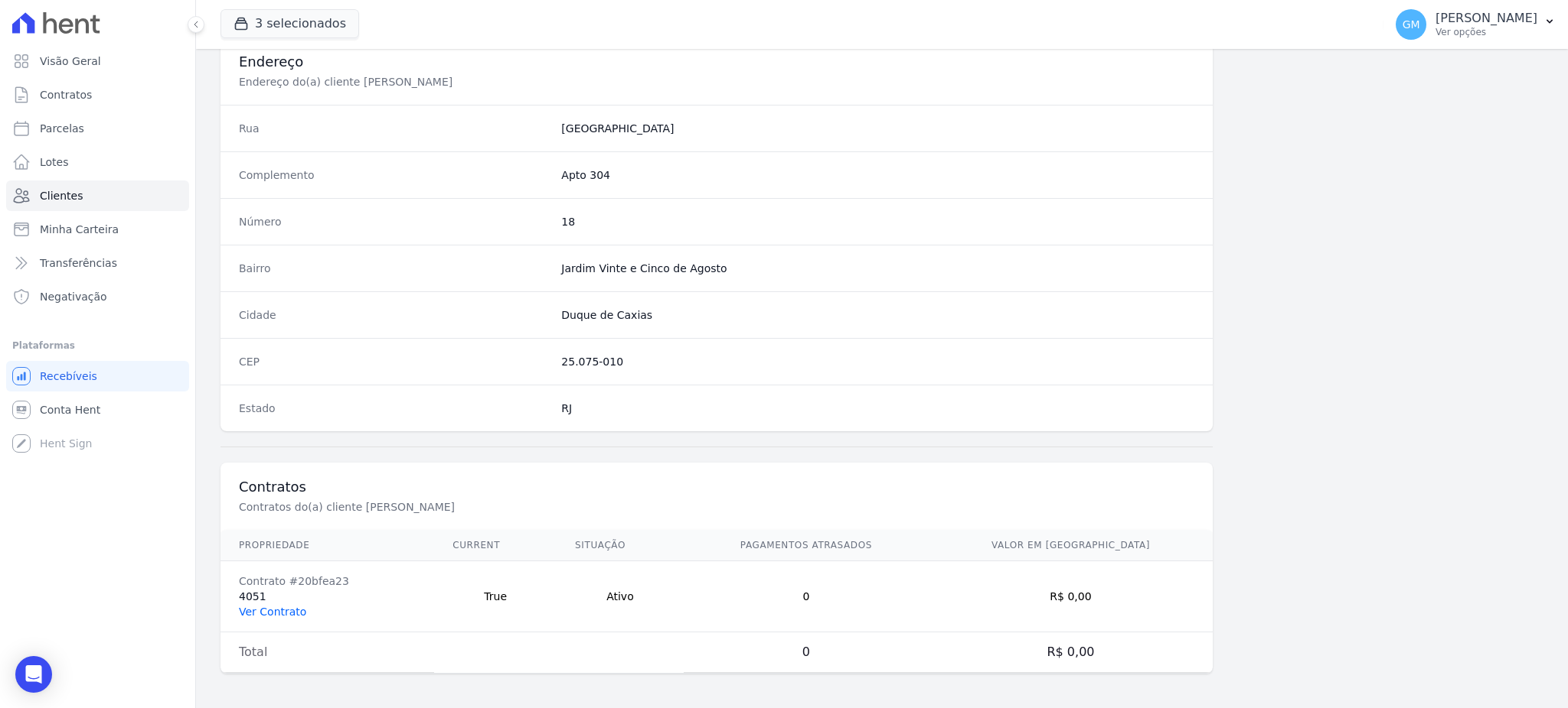
scroll to position [724, 0]
click at [285, 606] on link "Ver Contrato" at bounding box center [273, 610] width 67 height 13
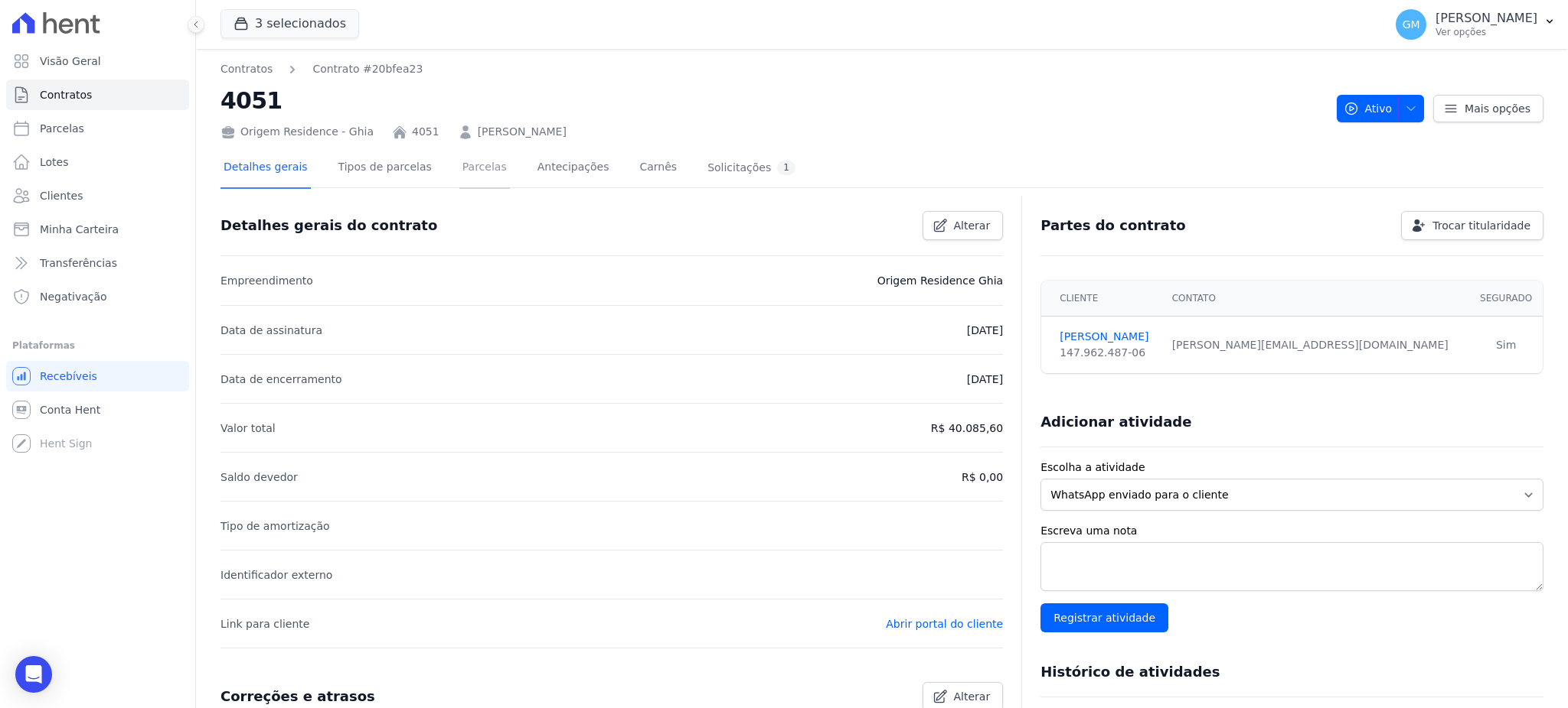
click at [459, 159] on link "Parcelas" at bounding box center [484, 169] width 50 height 40
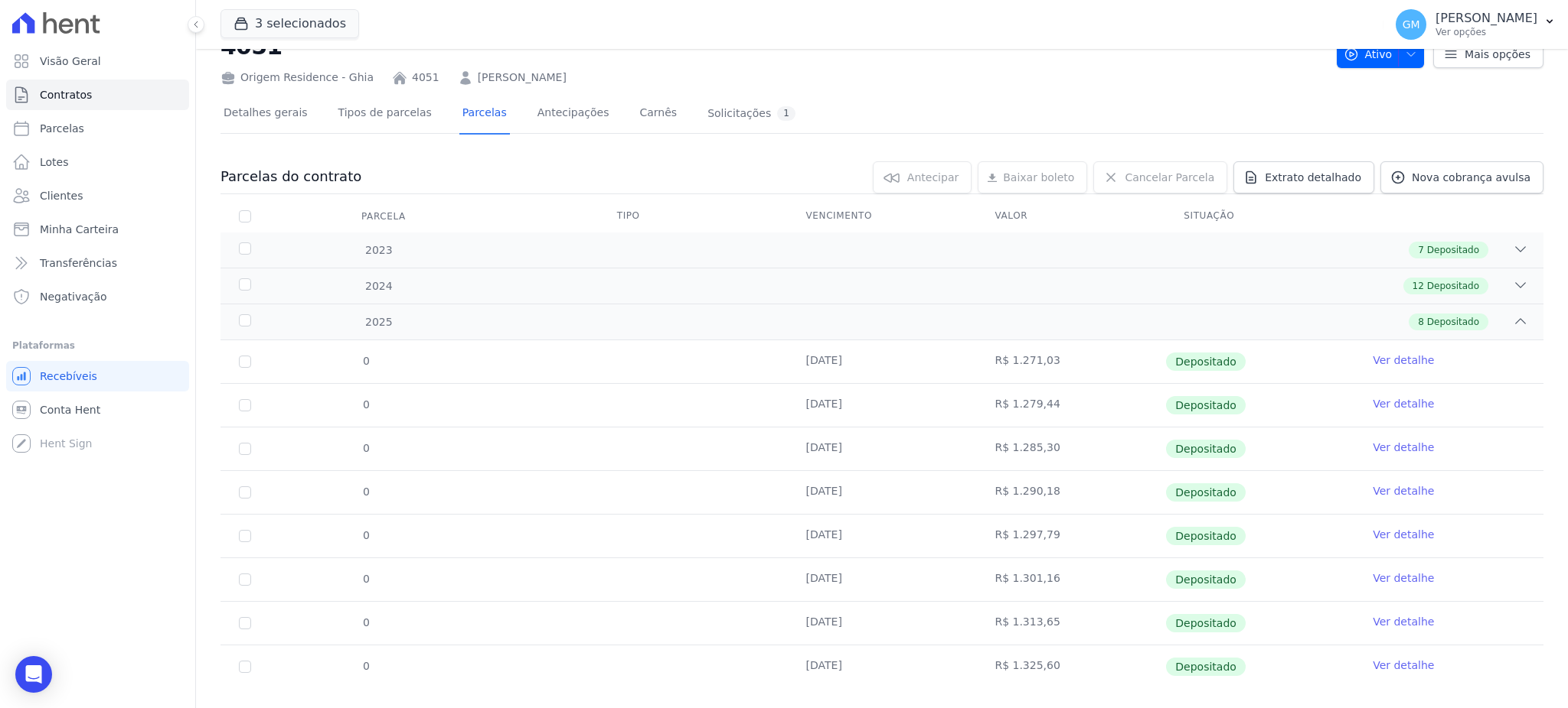
scroll to position [80, 0]
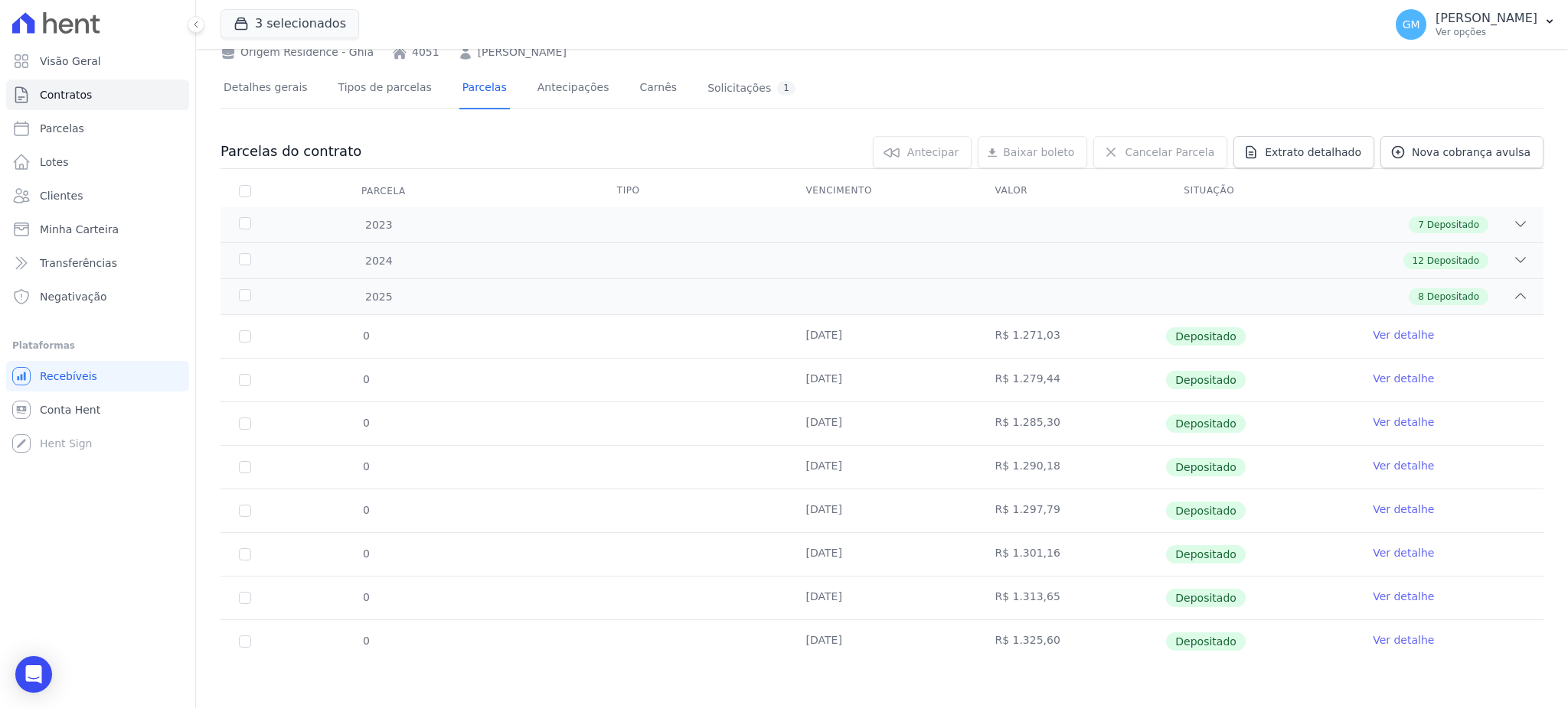
click at [1398, 639] on link "Ver detalhe" at bounding box center [1403, 640] width 61 height 15
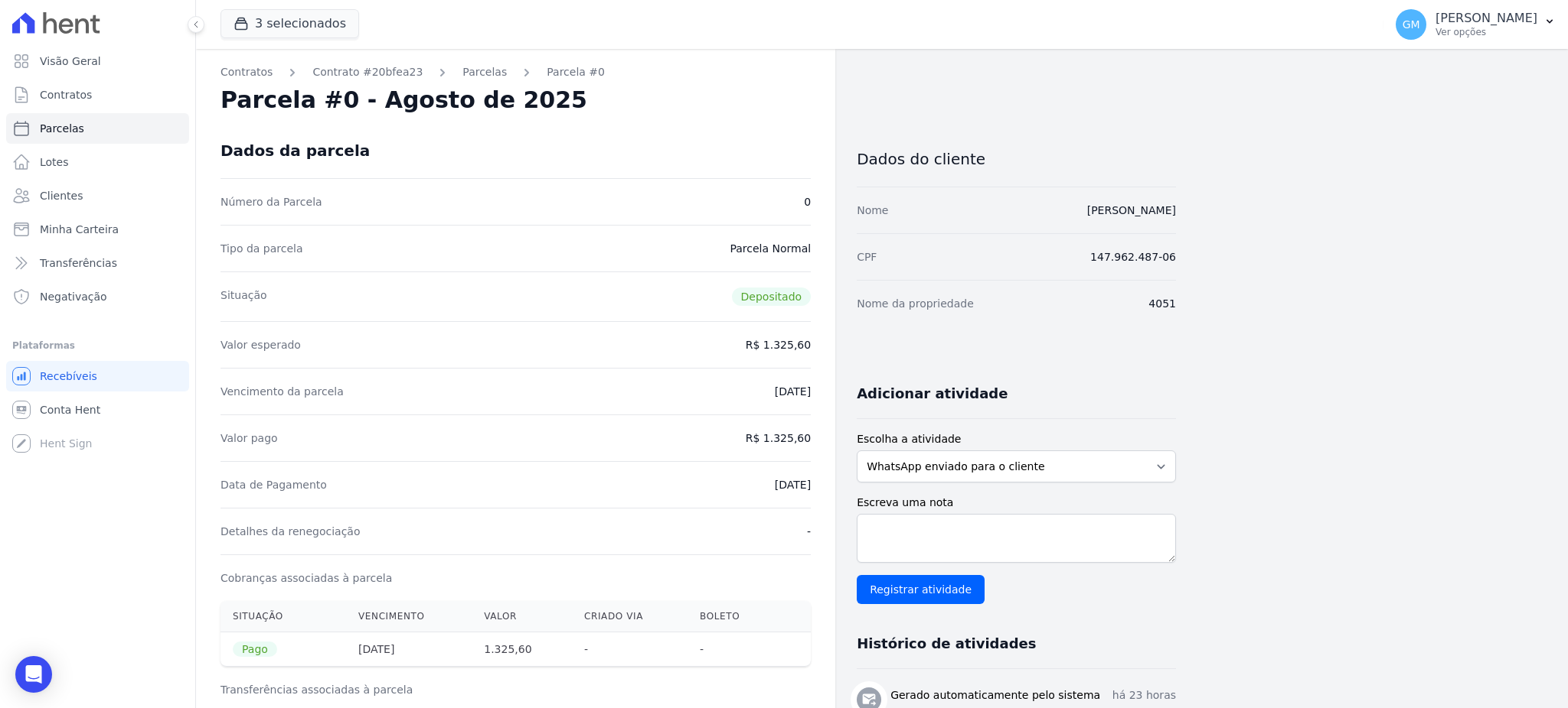
drag, startPoint x: 751, startPoint y: 487, endPoint x: 813, endPoint y: 487, distance: 62.0
click at [813, 487] on div "Contratos Contrato #20bfea23 Parcelas Parcela #0 Parcela #0 - Agosto de 2025 Da…" at bounding box center [515, 612] width 639 height 1127
drag, startPoint x: 771, startPoint y: 440, endPoint x: 823, endPoint y: 439, distance: 52.0
click at [823, 439] on div "Contratos Contrato #20bfea23 Parcelas Parcela #0 Parcela #0 - Agosto de 2025 Da…" at bounding box center [515, 612] width 639 height 1127
drag, startPoint x: 744, startPoint y: 482, endPoint x: 823, endPoint y: 482, distance: 79.0
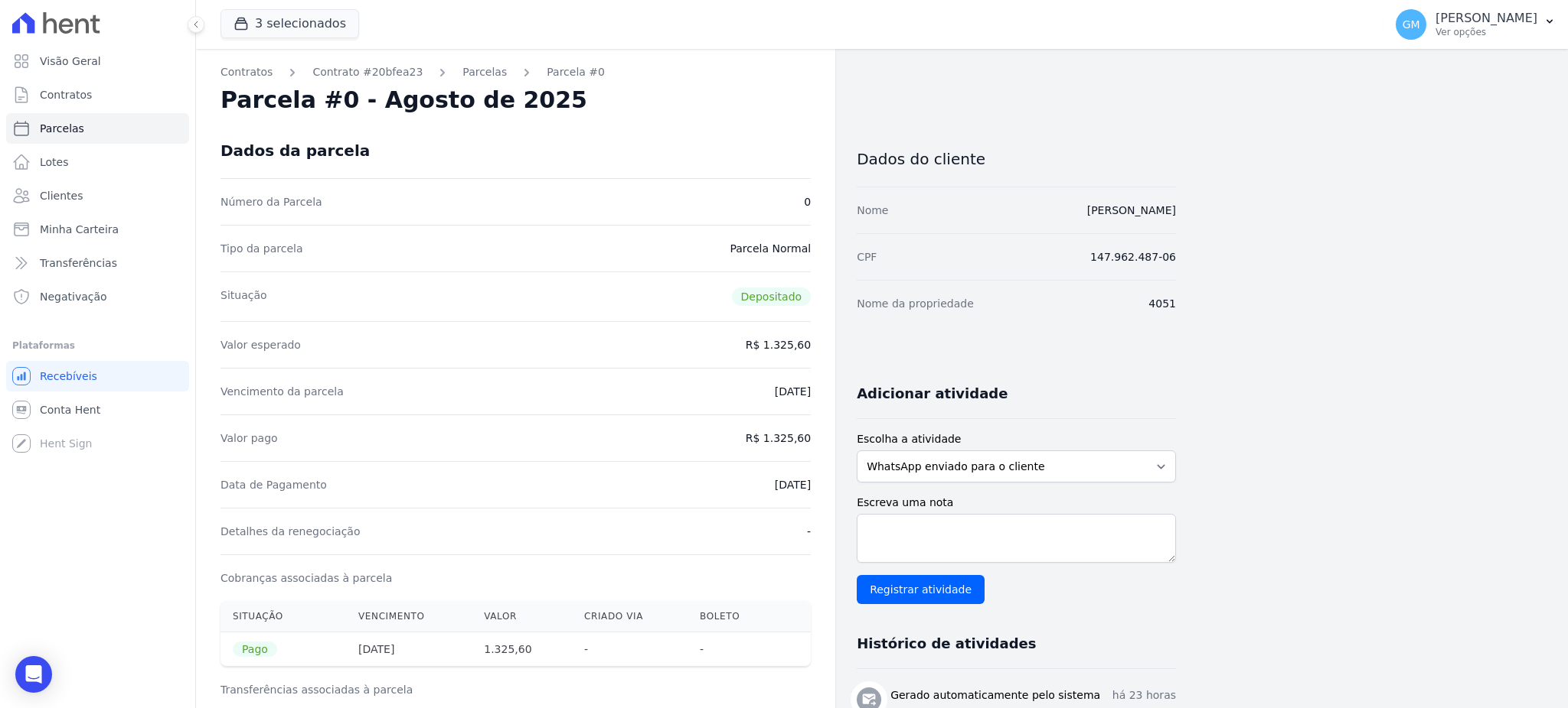
click at [823, 482] on div "Contratos Contrato #20bfea23 Parcelas Parcela #0 Parcela #0 - Agosto de 2025 Da…" at bounding box center [515, 612] width 639 height 1127
click at [51, 195] on span "Clientes" at bounding box center [60, 195] width 43 height 15
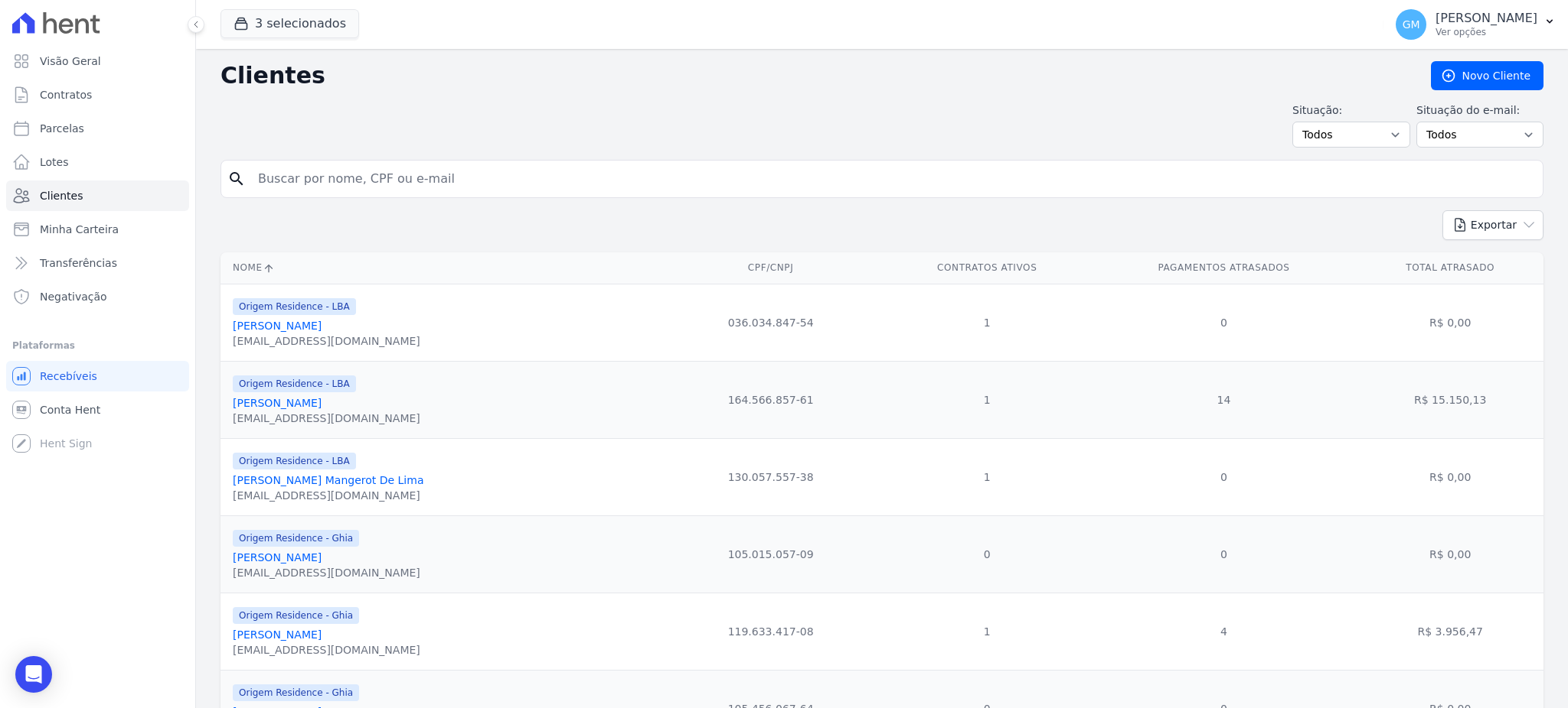
click at [333, 177] on input "search" at bounding box center [892, 179] width 1288 height 30
paste input "Lennon De Bem De Almeida"
type input "Lennon De Bem De Almeida"
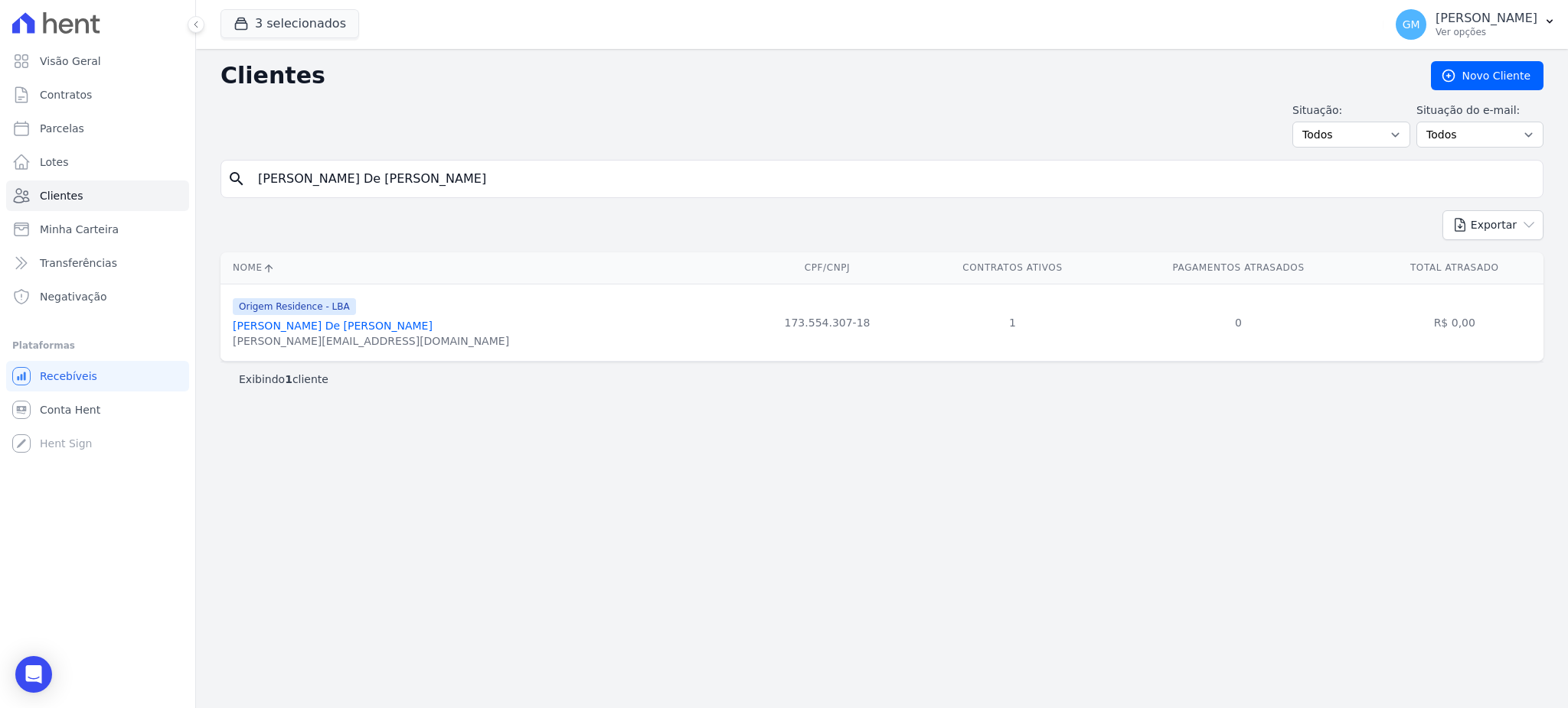
click at [338, 325] on link "Lennon De Bem De Almeida" at bounding box center [332, 325] width 200 height 13
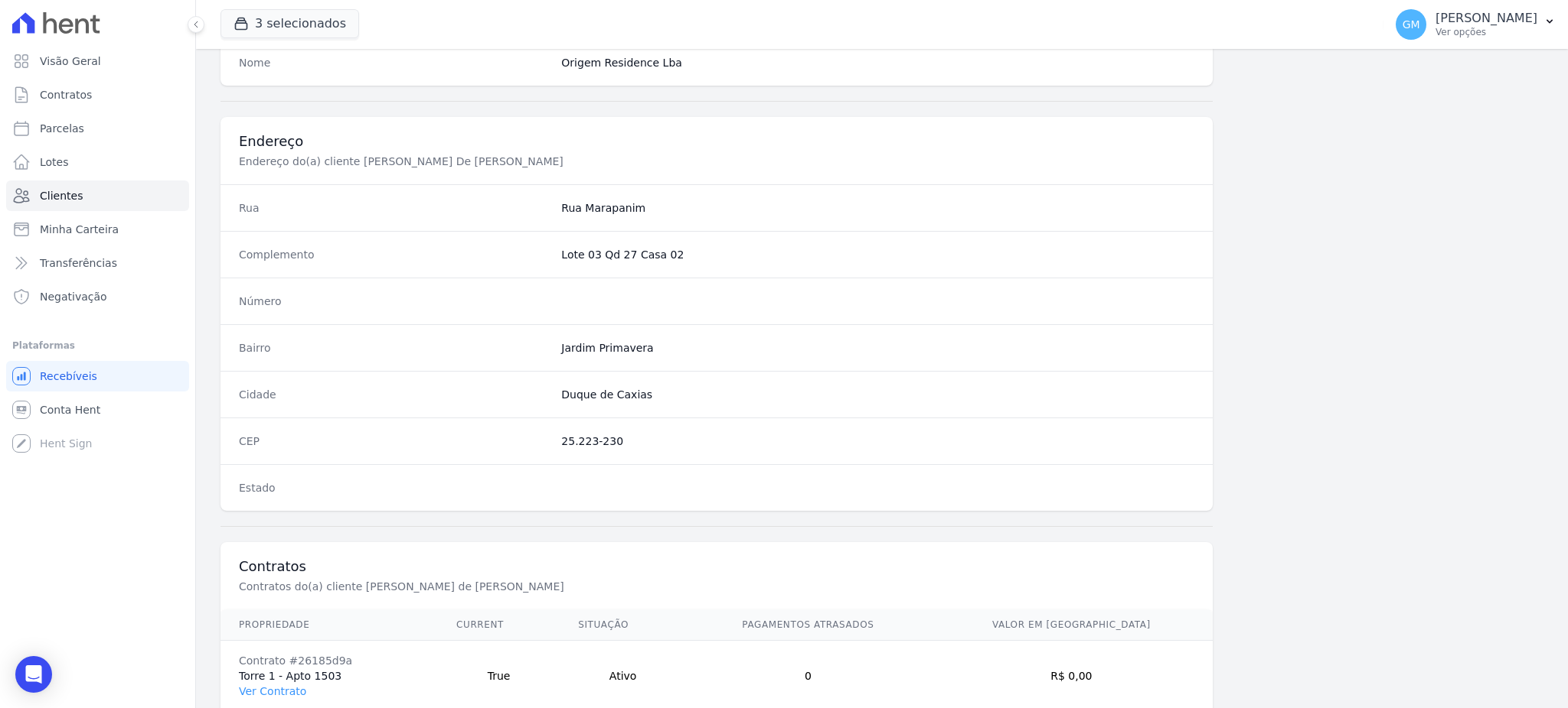
scroll to position [724, 0]
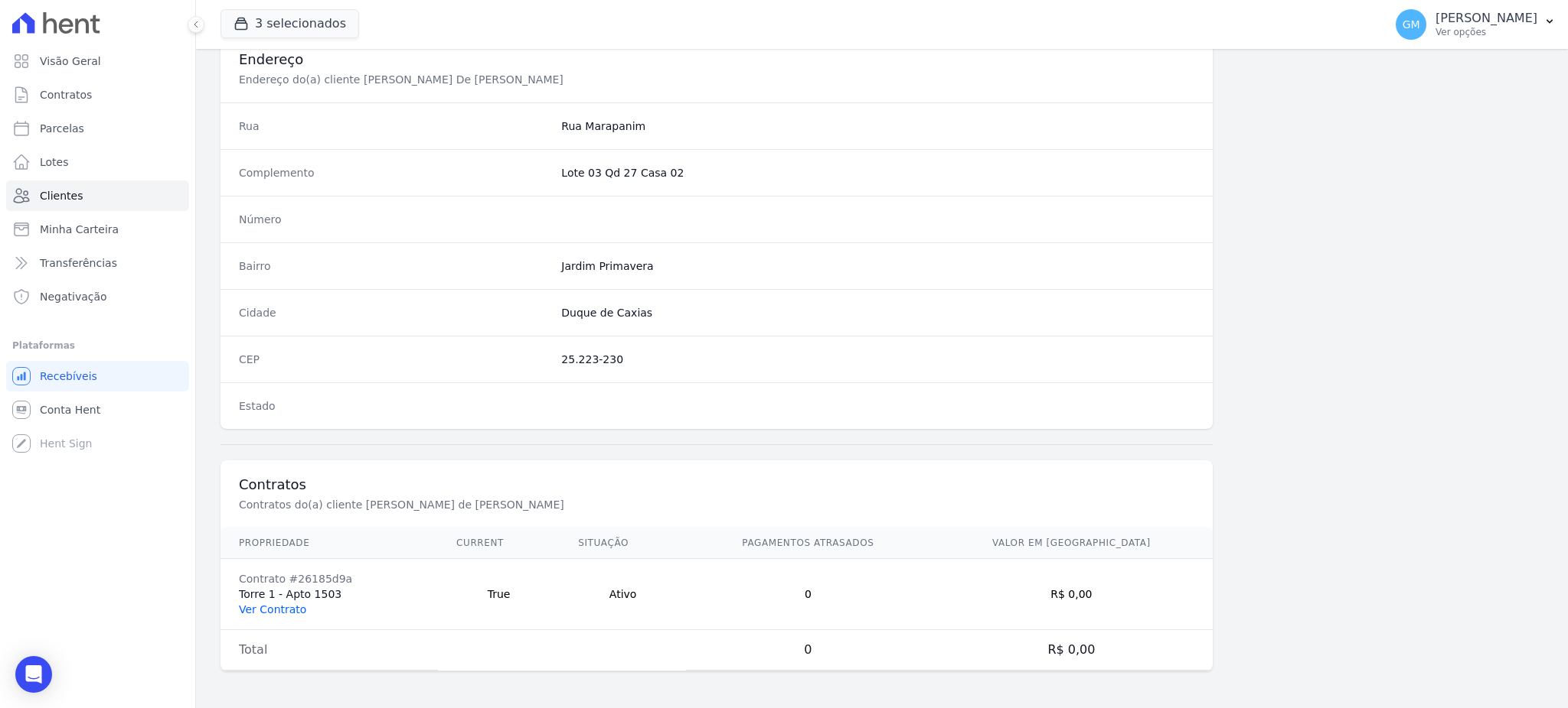
click at [288, 604] on link "Ver Contrato" at bounding box center [273, 610] width 67 height 13
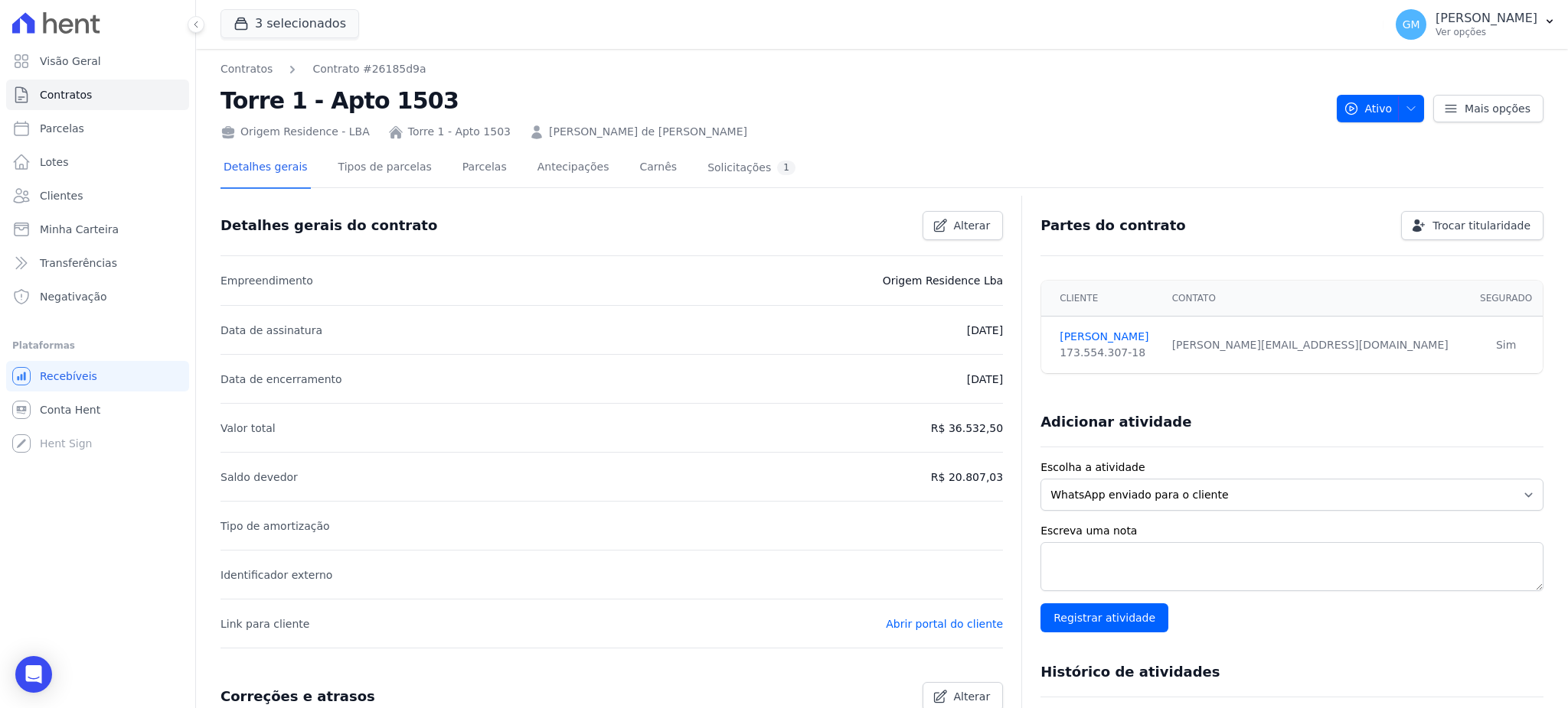
click at [485, 168] on div "Detalhes gerais Tipos de parcelas Parcelas Antecipações Carnês Solicitações 1" at bounding box center [510, 169] width 578 height 40
click at [464, 158] on link "Parcelas" at bounding box center [484, 169] width 50 height 40
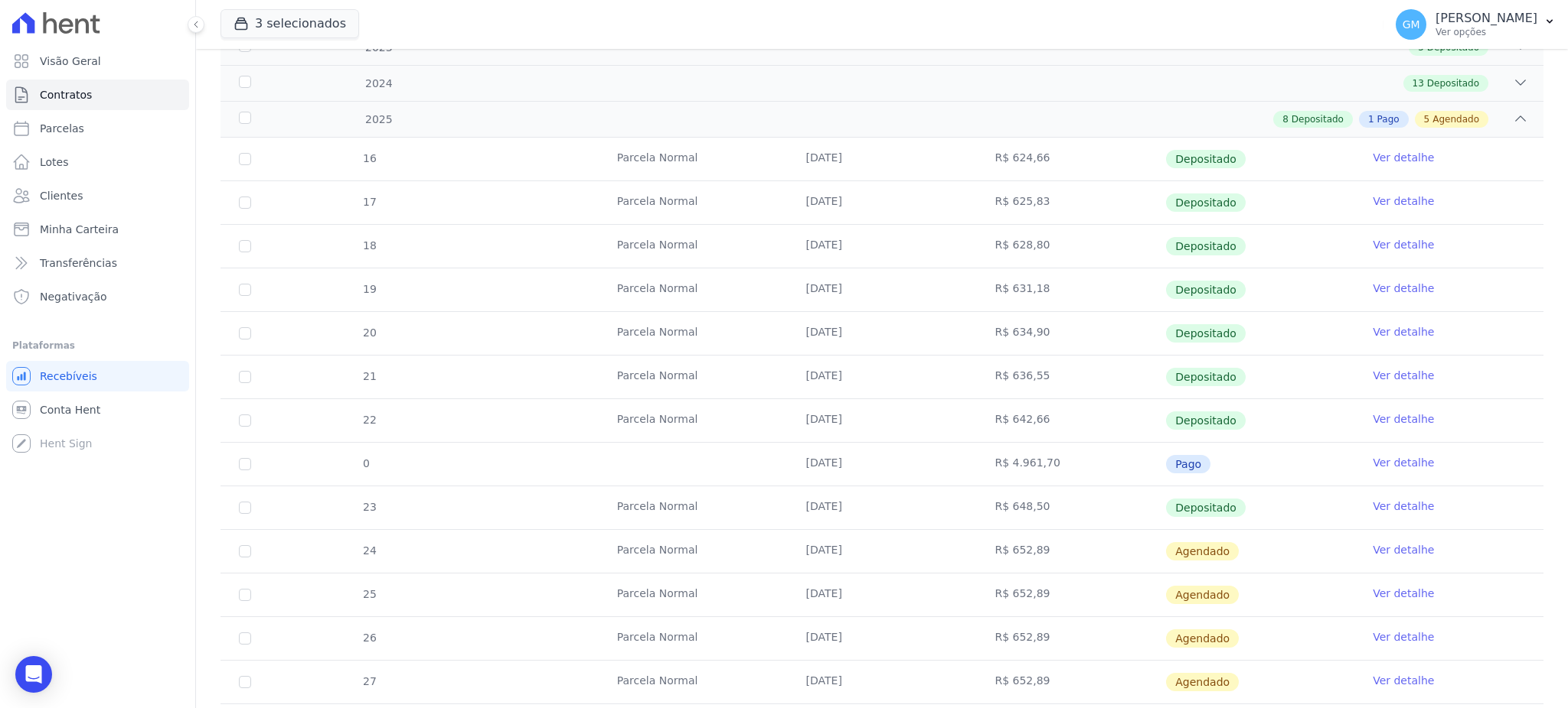
scroll to position [306, 0]
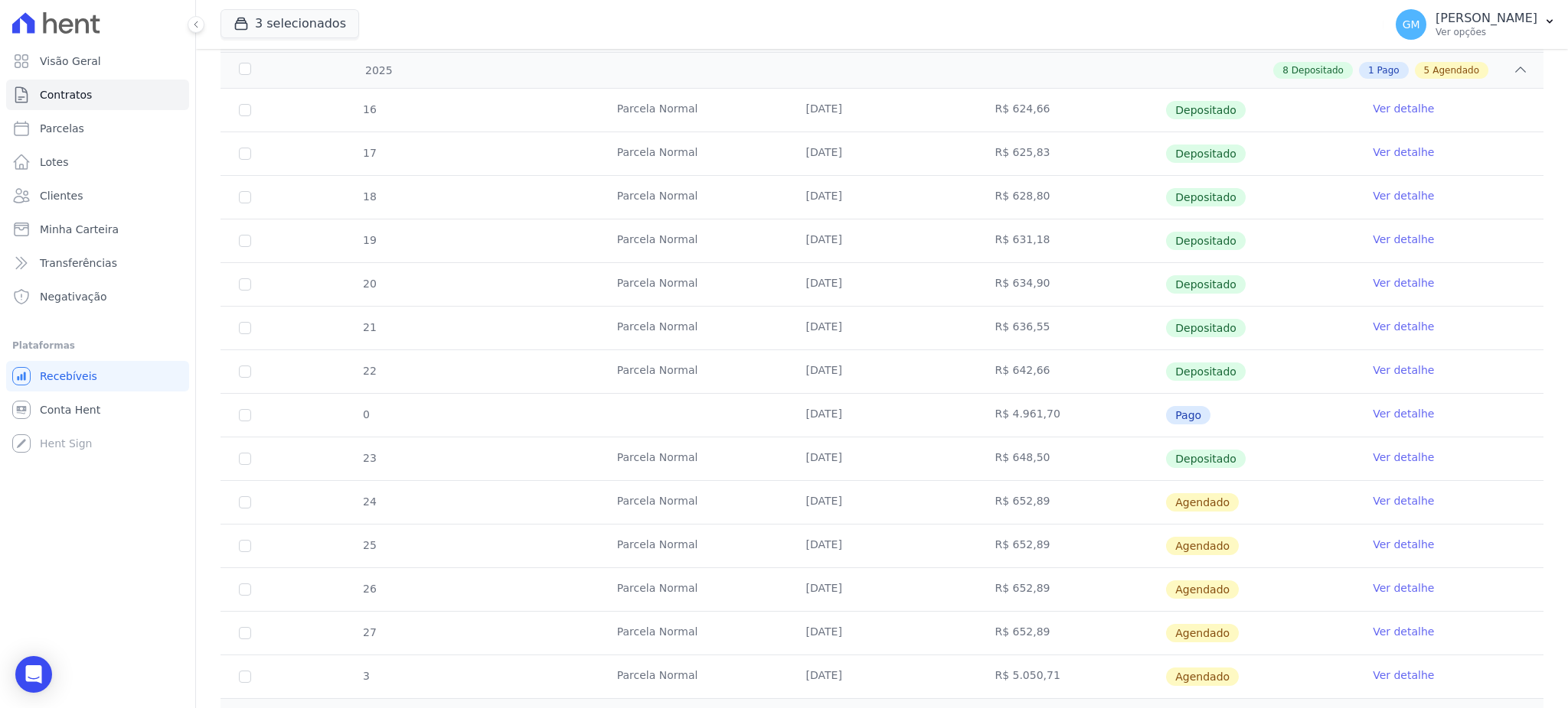
drag, startPoint x: 1230, startPoint y: 404, endPoint x: 937, endPoint y: 424, distance: 293.7
click at [937, 424] on tr "0 14/08/2025 R$ 4.961,70 Pago Ver detalhe" at bounding box center [882, 415] width 1323 height 44
click at [1372, 414] on link "Ver detalhe" at bounding box center [1403, 414] width 61 height 15
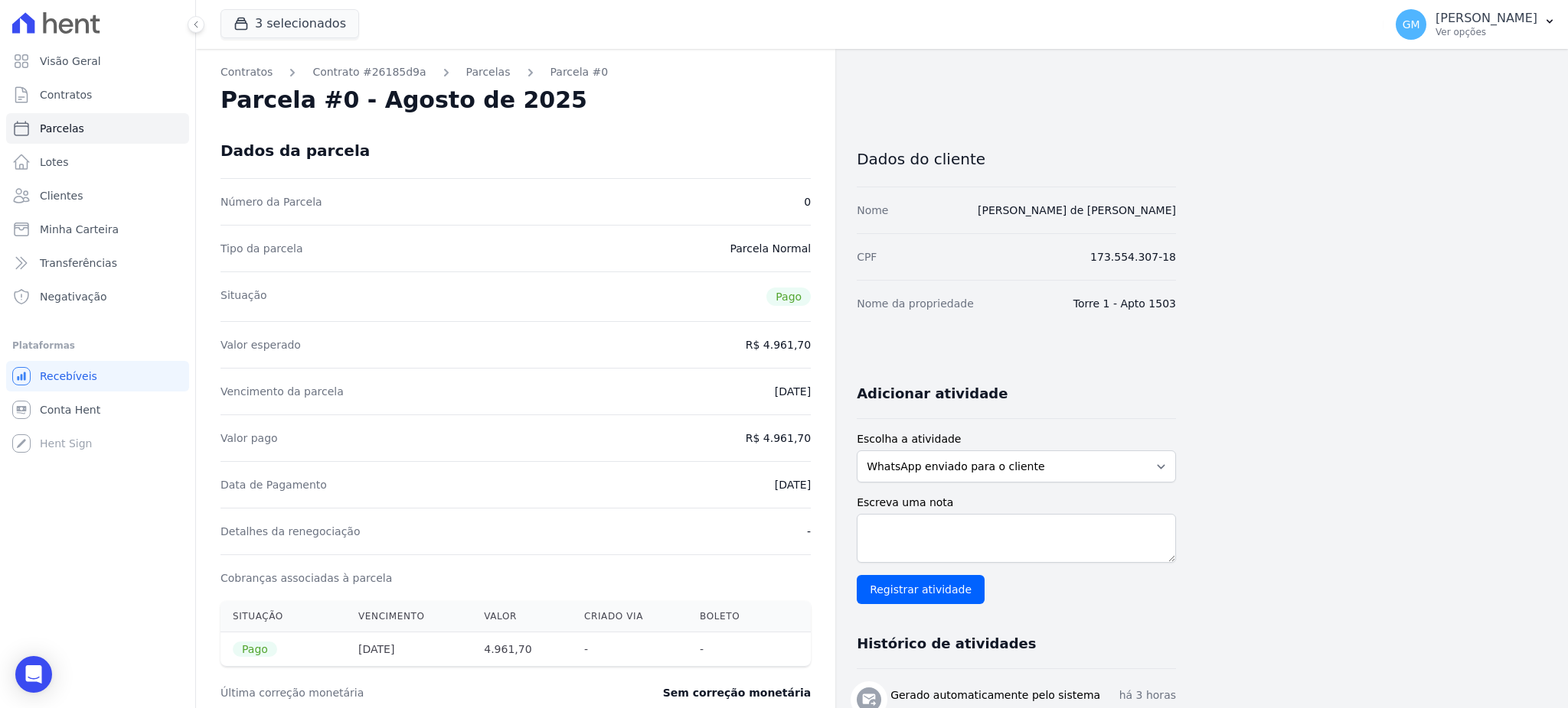
drag, startPoint x: 729, startPoint y: 474, endPoint x: 813, endPoint y: 473, distance: 84.0
click at [813, 473] on div "Contratos Contrato #26185d9a Parcelas Parcela #0 Parcela #0 - Agosto de 2025 Da…" at bounding box center [515, 554] width 639 height 1011
drag, startPoint x: 766, startPoint y: 434, endPoint x: 814, endPoint y: 444, distance: 49.0
click at [814, 444] on div "Contratos Contrato #26185d9a Parcelas Parcela #0 Parcela #0 - Agosto de 2025 Da…" at bounding box center [515, 554] width 639 height 1011
drag, startPoint x: 753, startPoint y: 487, endPoint x: 813, endPoint y: 495, distance: 60.5
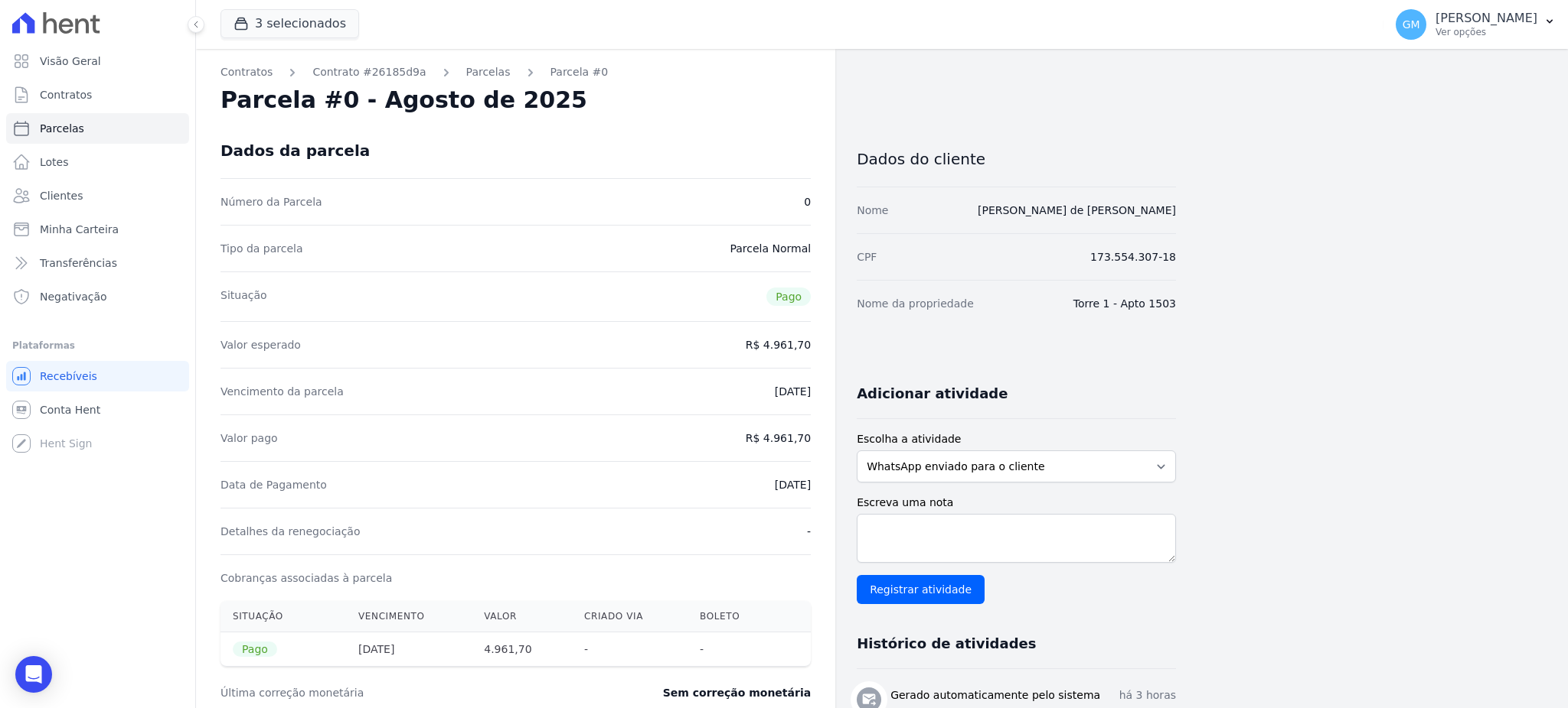
click at [813, 495] on div "Contratos Contrato #26185d9a Parcelas Parcela #0 Parcela #0 - Agosto de 2025 Da…" at bounding box center [515, 554] width 639 height 1011
click at [81, 195] on link "Clientes" at bounding box center [97, 195] width 183 height 30
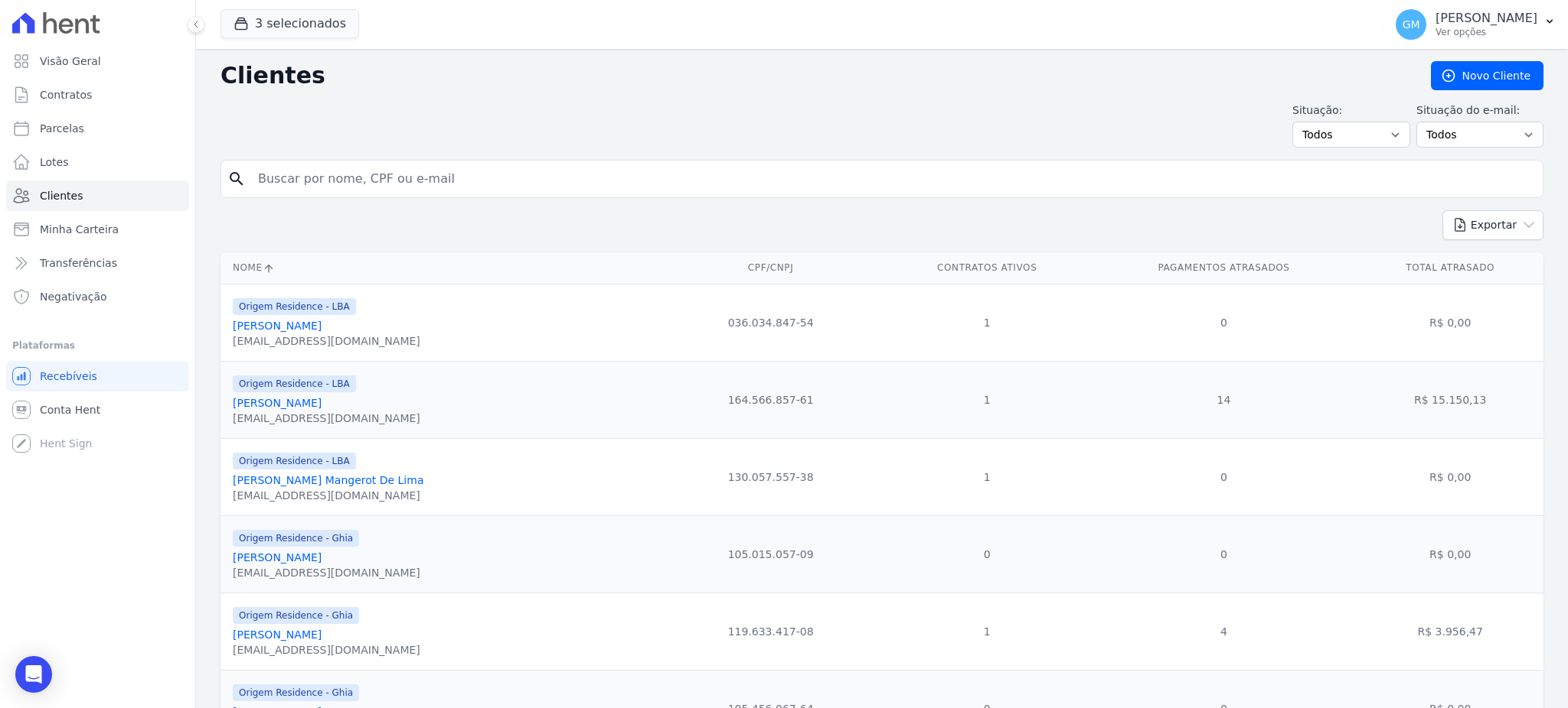
click at [328, 172] on input "search" at bounding box center [892, 179] width 1288 height 30
type input "Leandro de Medeiros Figueiredo"
drag, startPoint x: 444, startPoint y: 183, endPoint x: 253, endPoint y: 185, distance: 191.0
click at [253, 185] on input "Leandro de Medeiros Figueiredo" at bounding box center [892, 179] width 1288 height 30
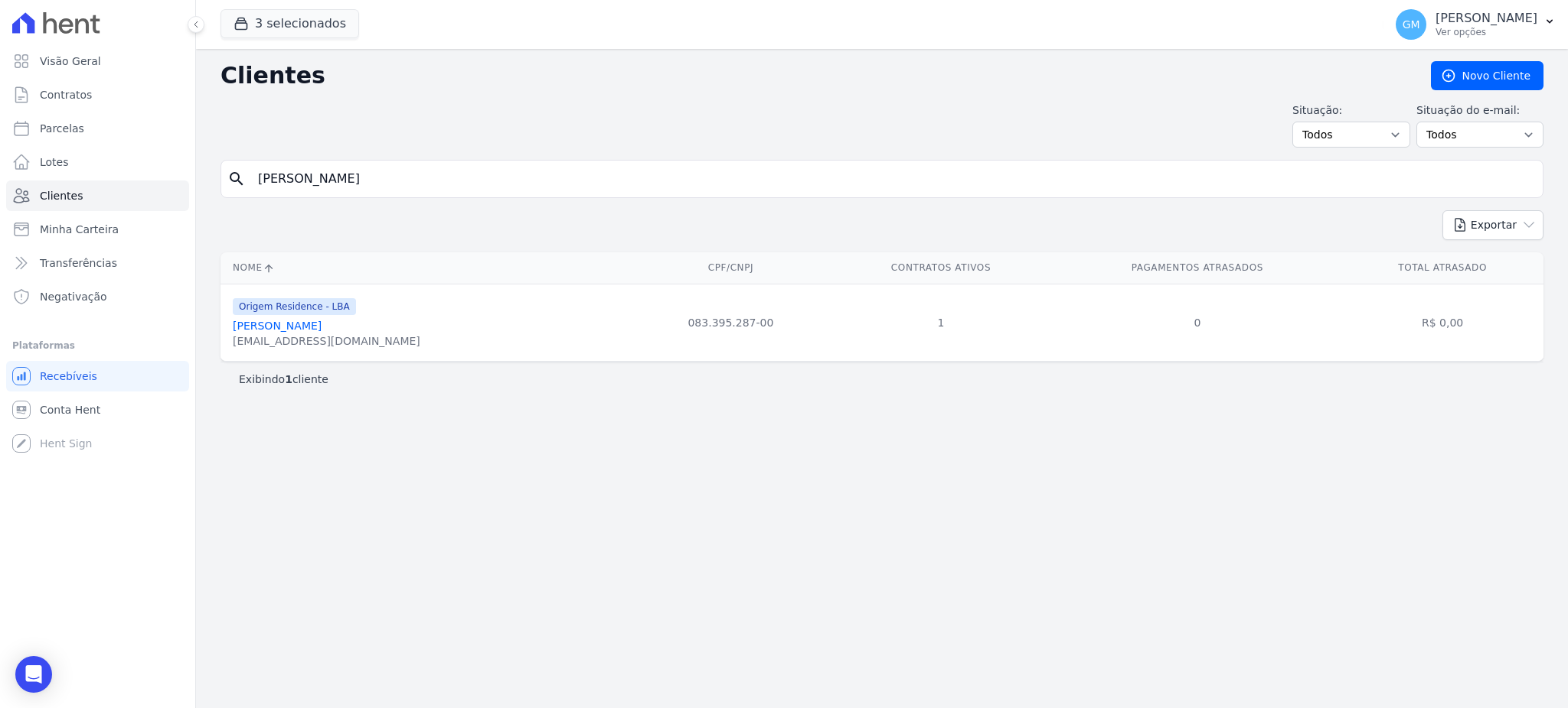
click at [321, 332] on link "Leandro De Medeiros Figueiredo" at bounding box center [277, 325] width 89 height 13
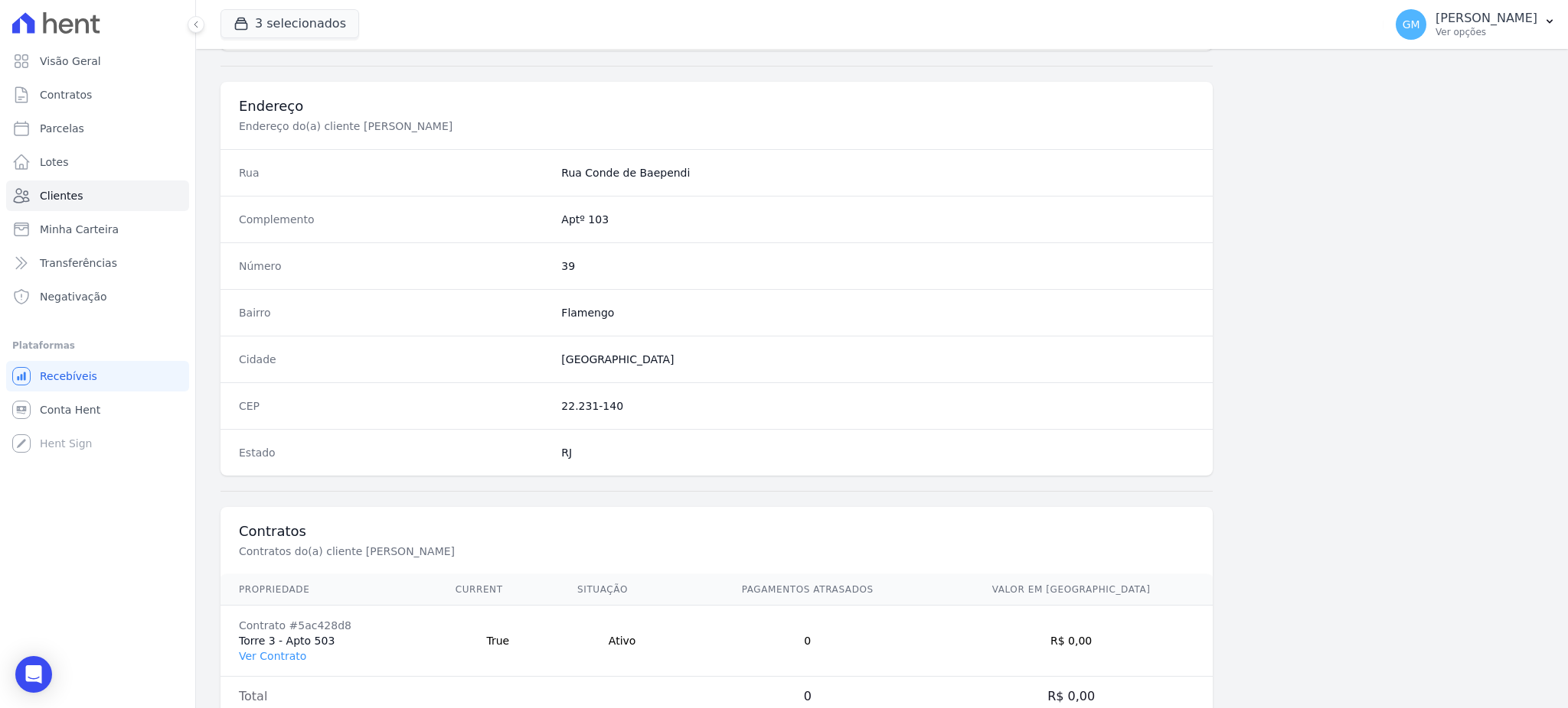
scroll to position [724, 0]
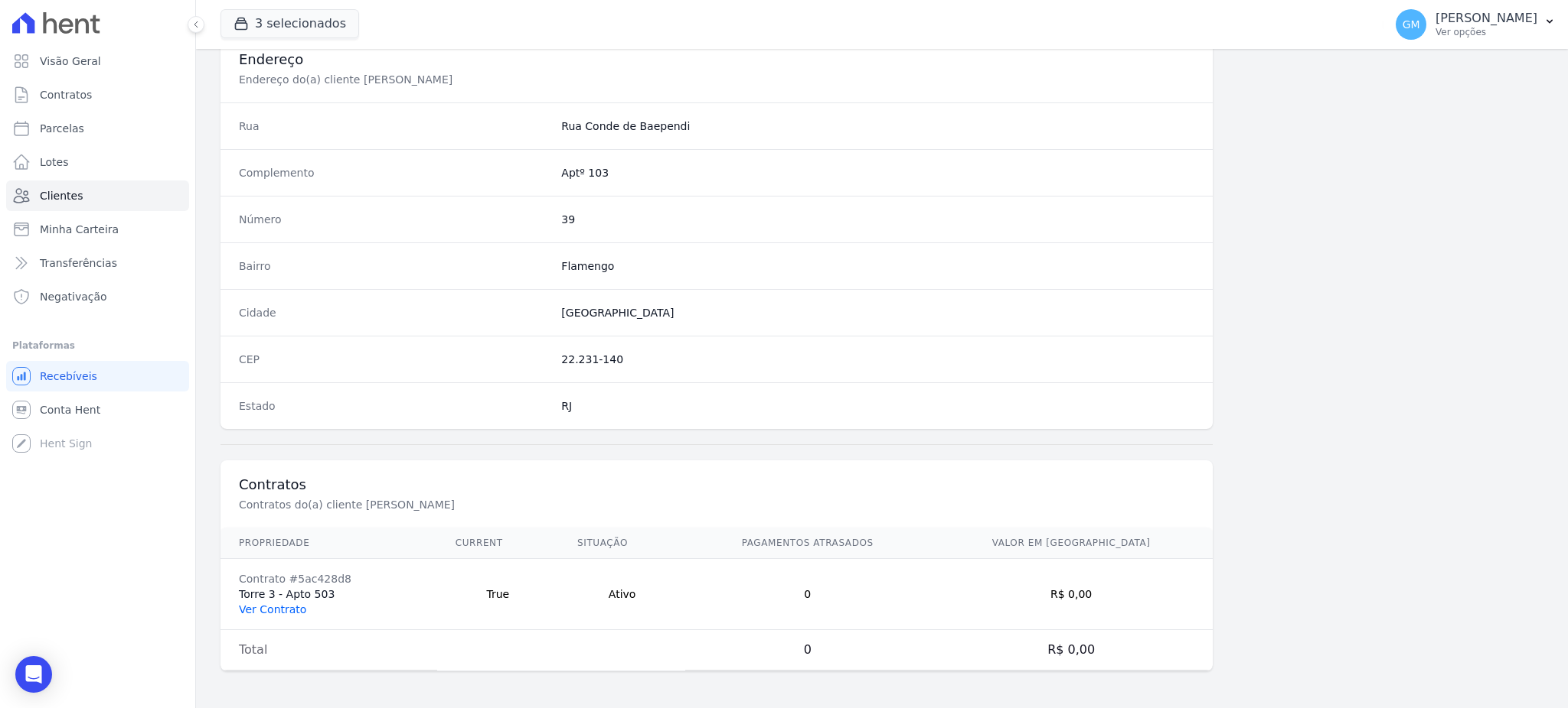
click at [251, 613] on link "Ver Contrato" at bounding box center [273, 610] width 67 height 13
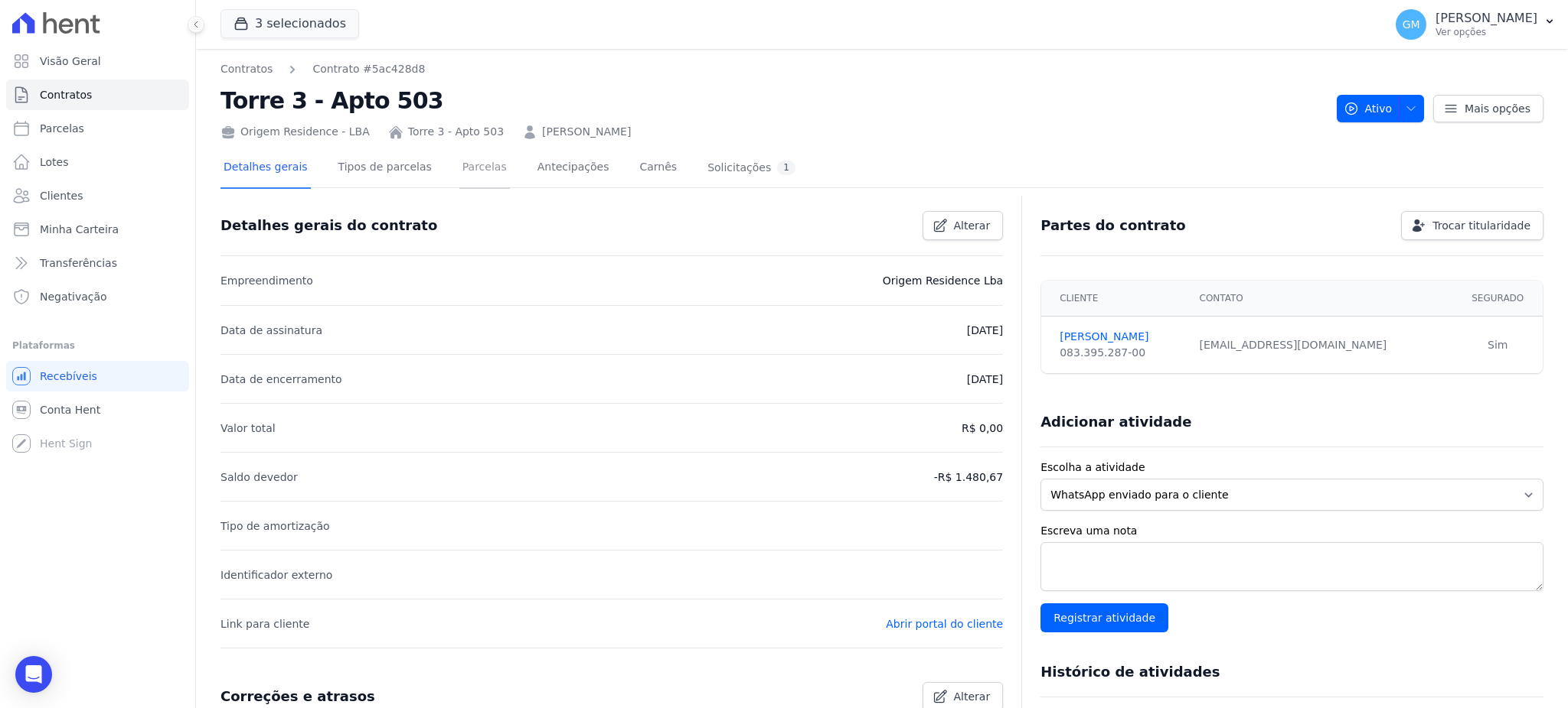
click at [459, 160] on link "Parcelas" at bounding box center [484, 169] width 50 height 40
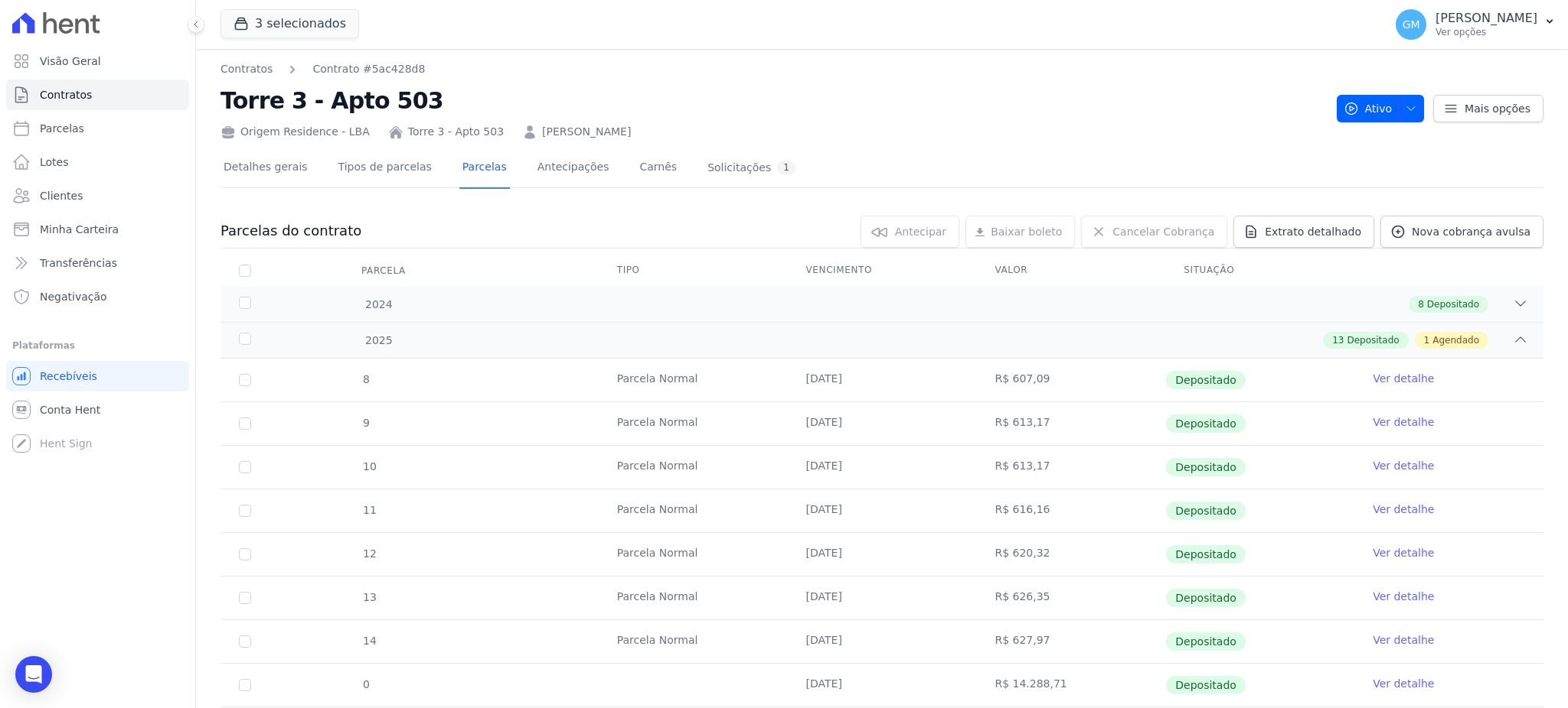
scroll to position [341, 0]
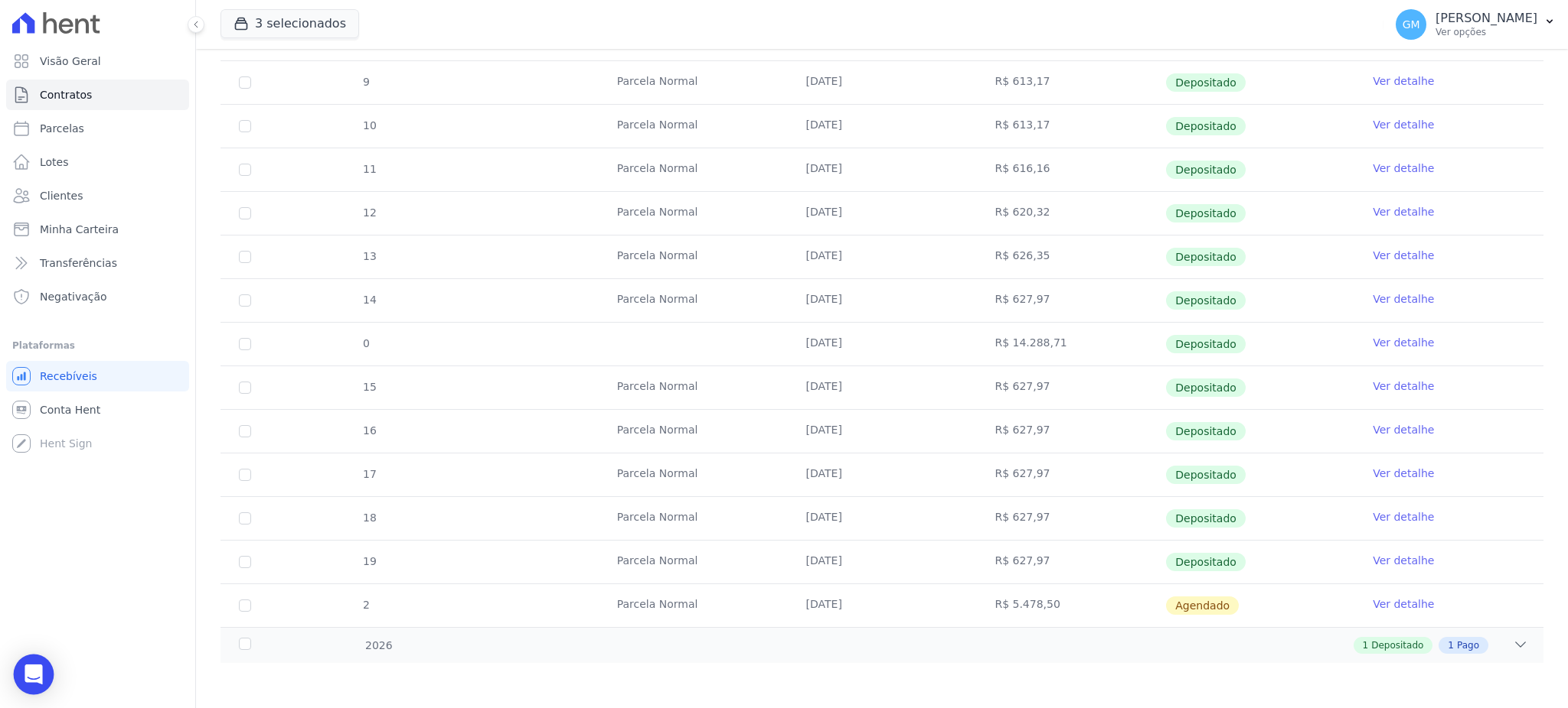
click at [32, 665] on div "Open Intercom Messenger" at bounding box center [34, 675] width 40 height 40
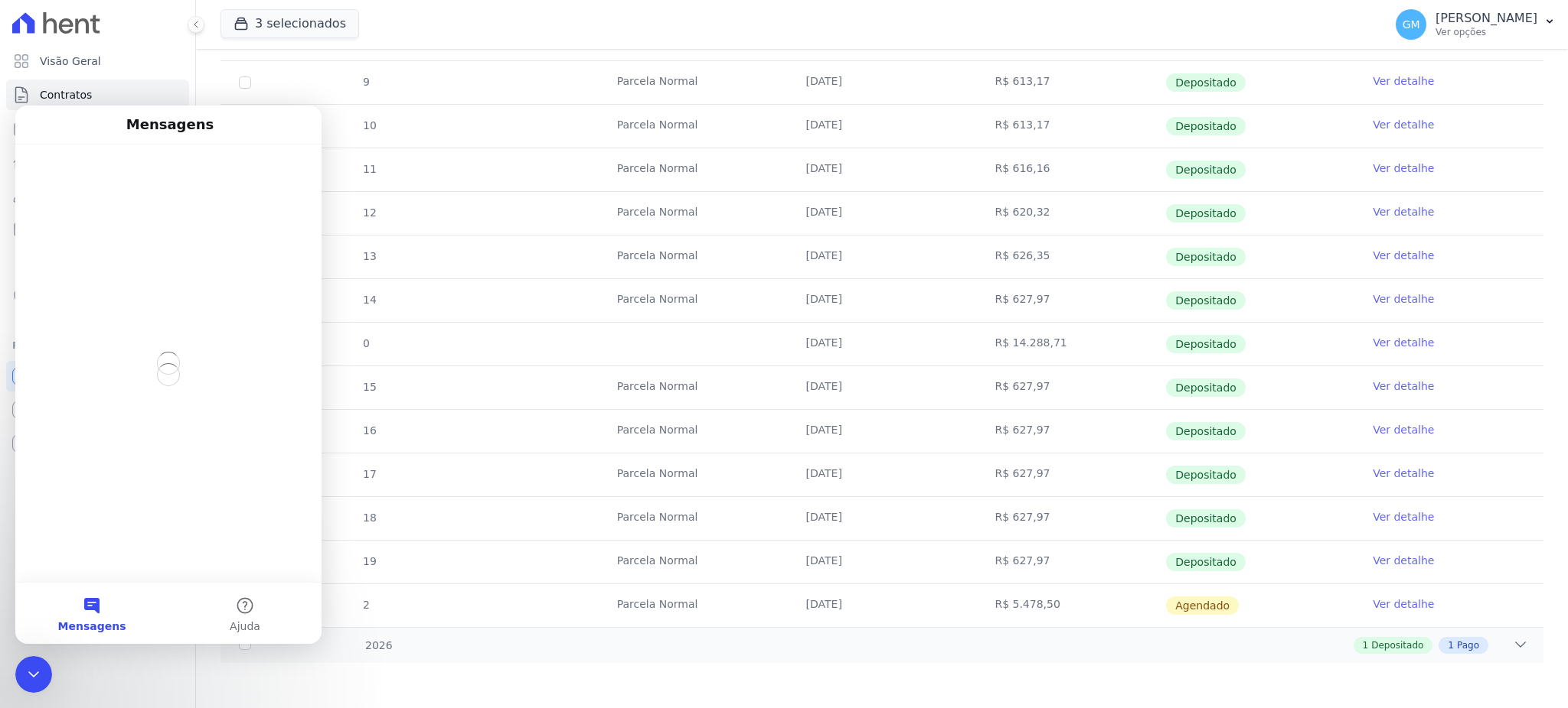
scroll to position [0, 0]
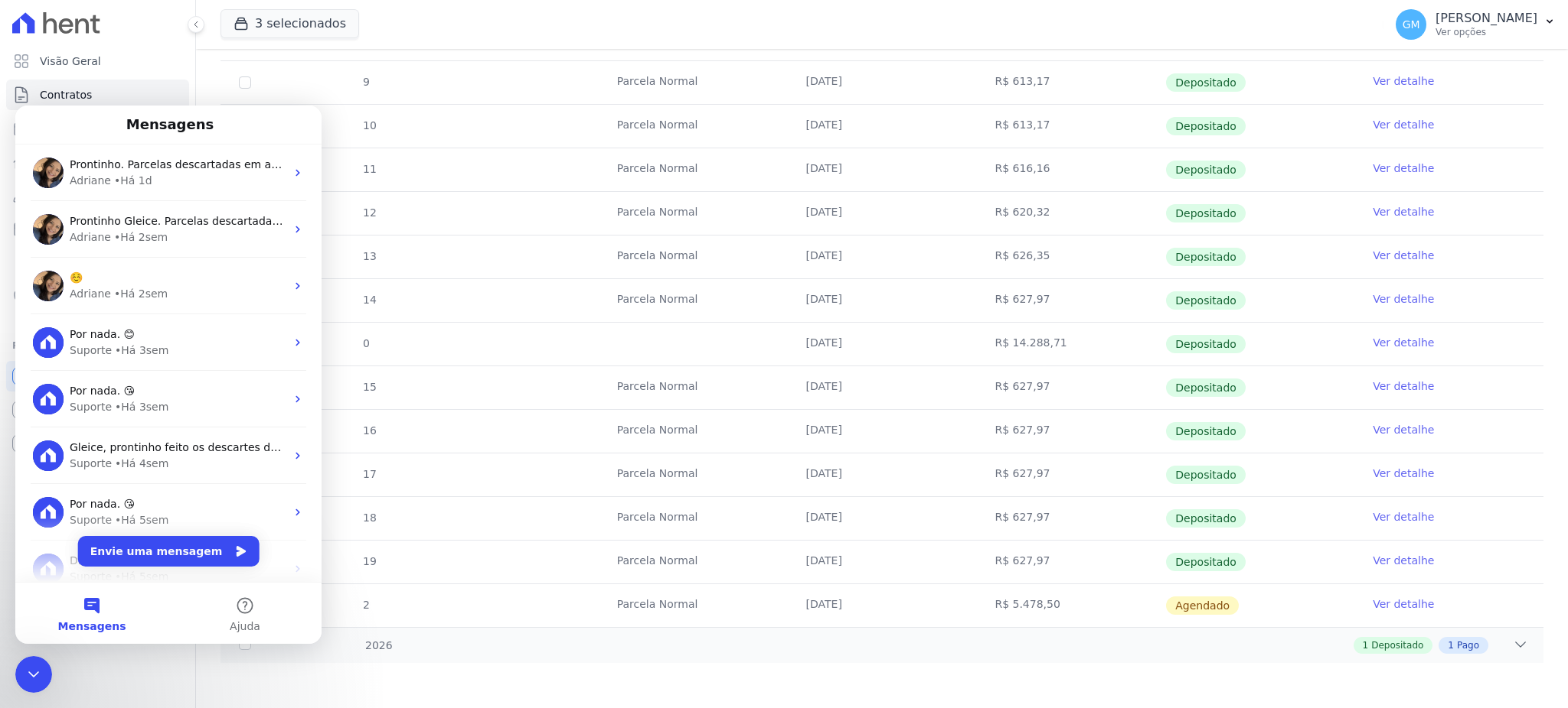
click at [131, 186] on div "• Há 1d" at bounding box center [133, 180] width 39 height 16
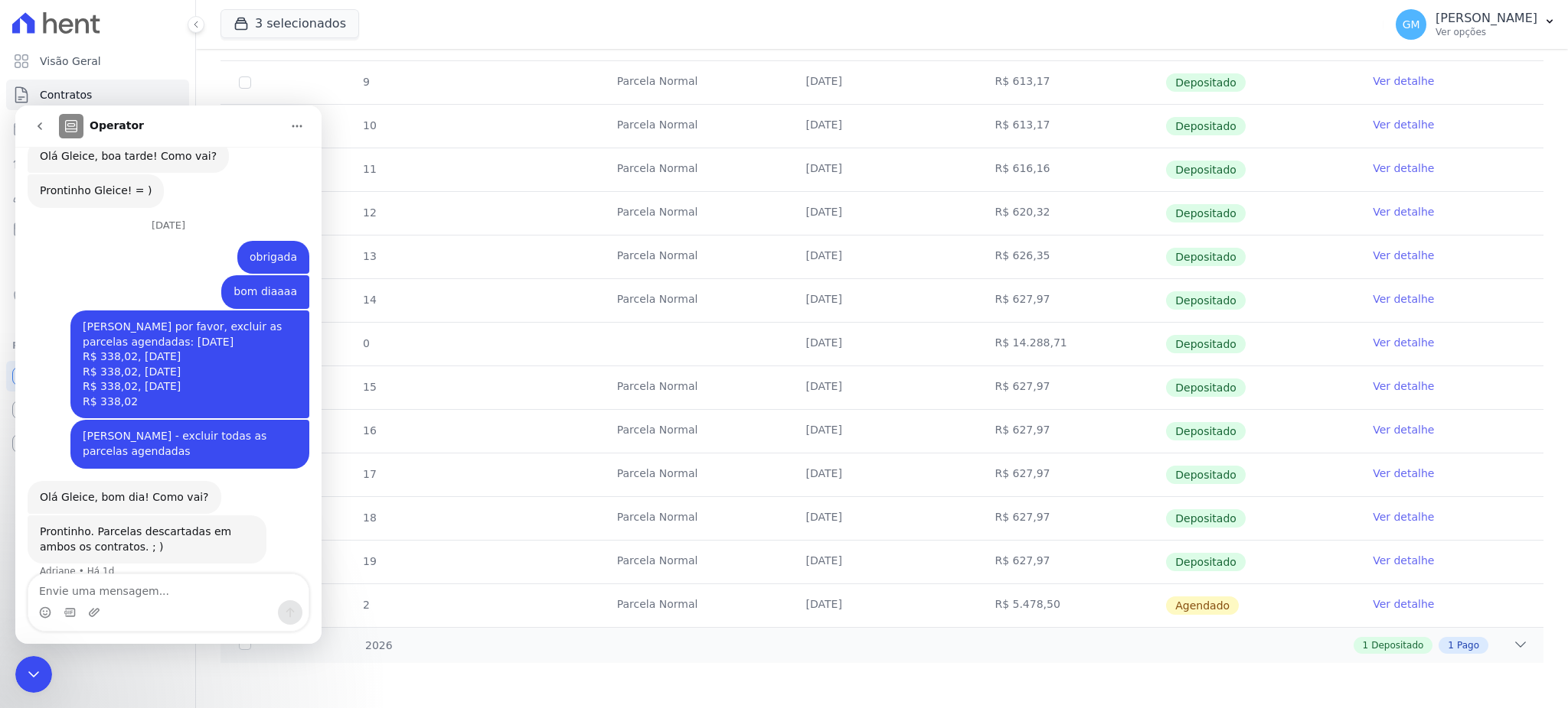
scroll to position [372, 0]
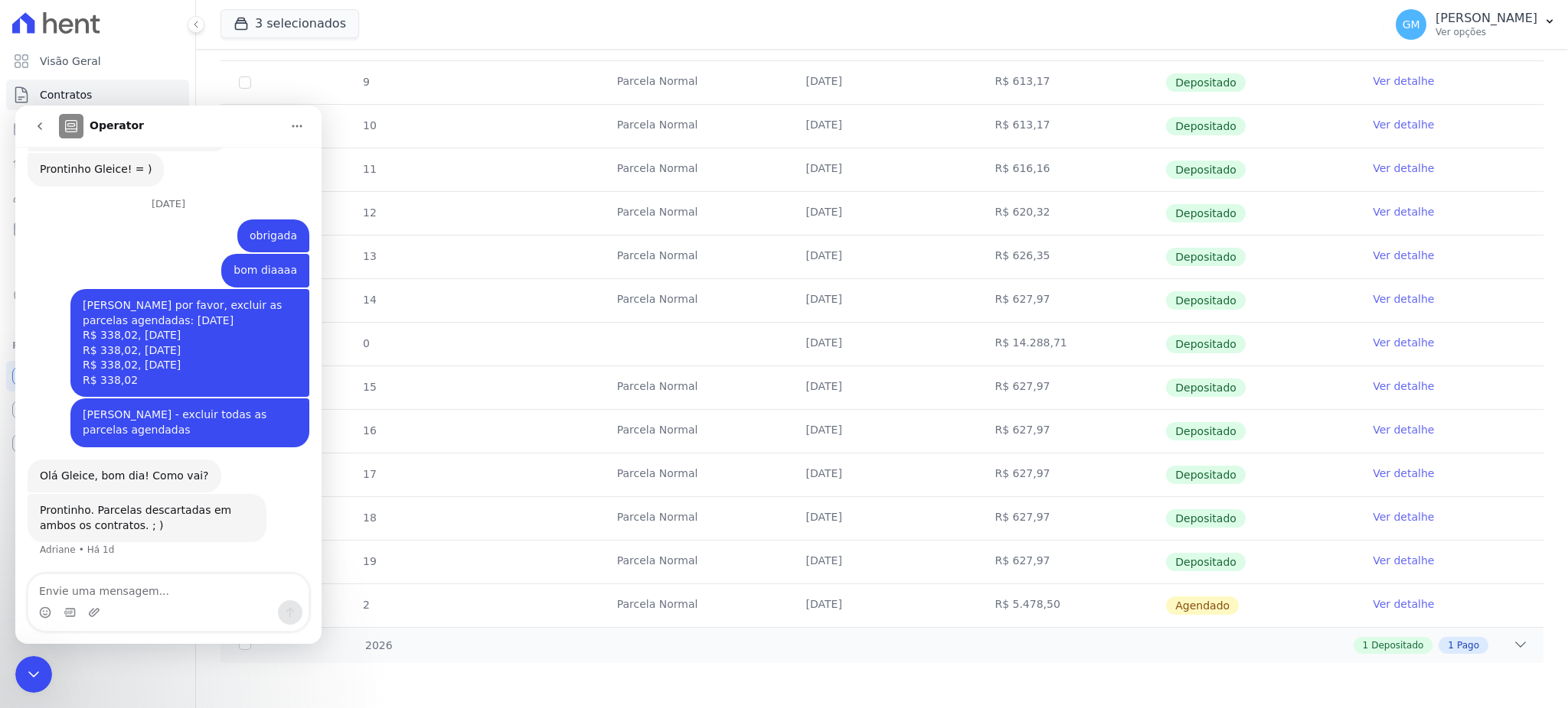
click at [138, 601] on div "Messenger da Intercom" at bounding box center [169, 612] width 280 height 24
click at [157, 596] on textarea "Envie uma mensagem..." at bounding box center [169, 587] width 280 height 26
type textarea "boa tarde"
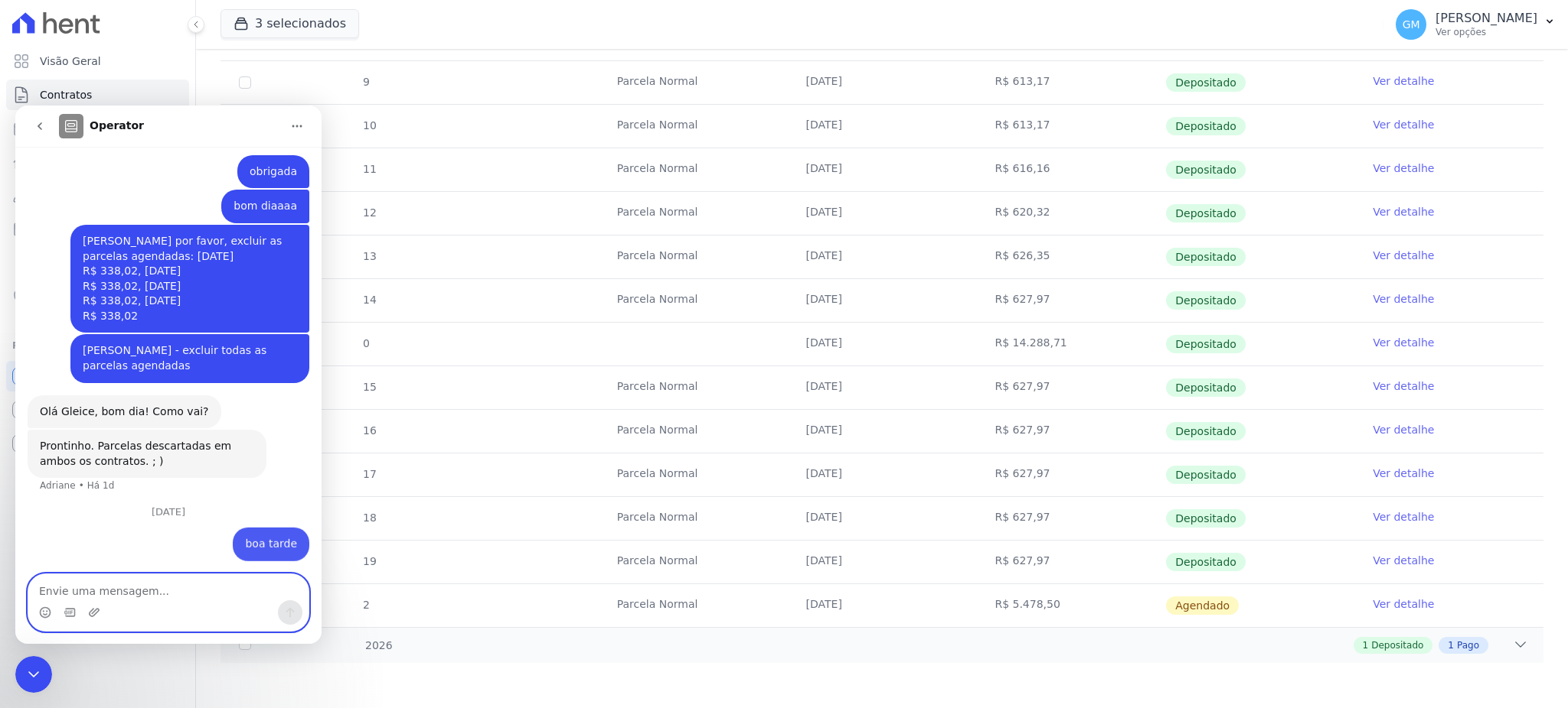
scroll to position [438, 0]
paste textarea "Leandro de Medeiros Figueiredo"
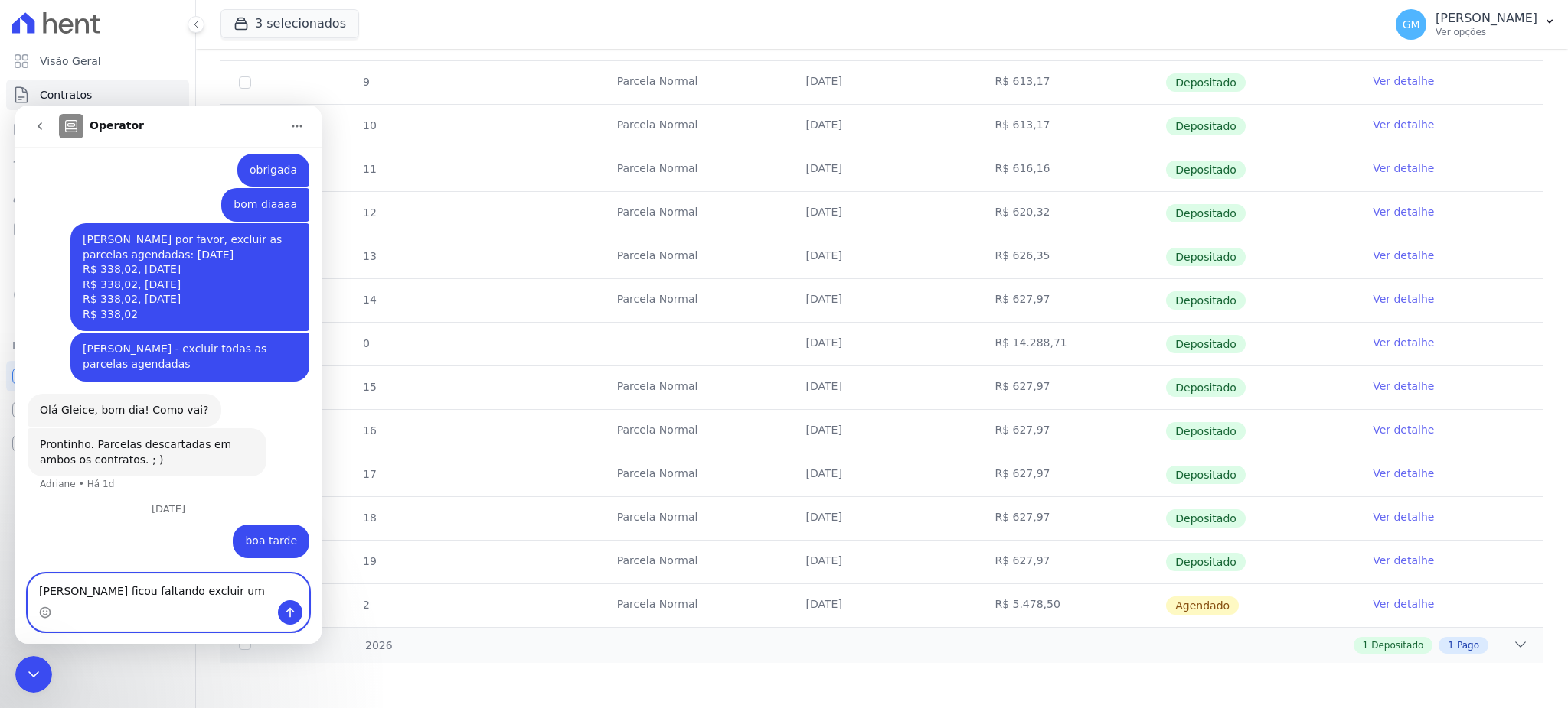
scroll to position [454, 0]
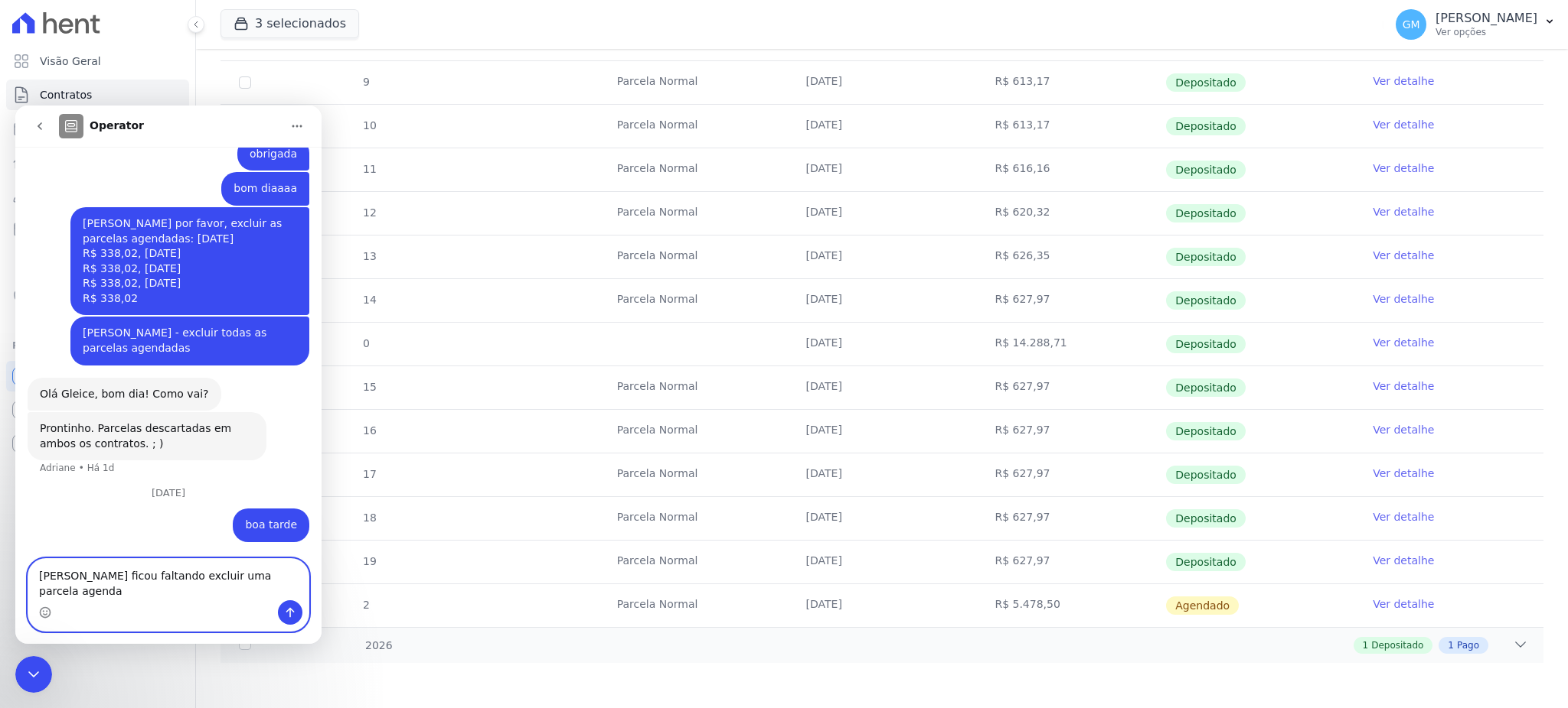
click at [295, 577] on textarea "Leandro de Medeiros Figueiredo ficou faltando excluir uma parcela agenda" at bounding box center [169, 580] width 280 height 41
type textarea "Leandro de Medeiros Figueiredo ficou faltando descartada uma parcela agenda"
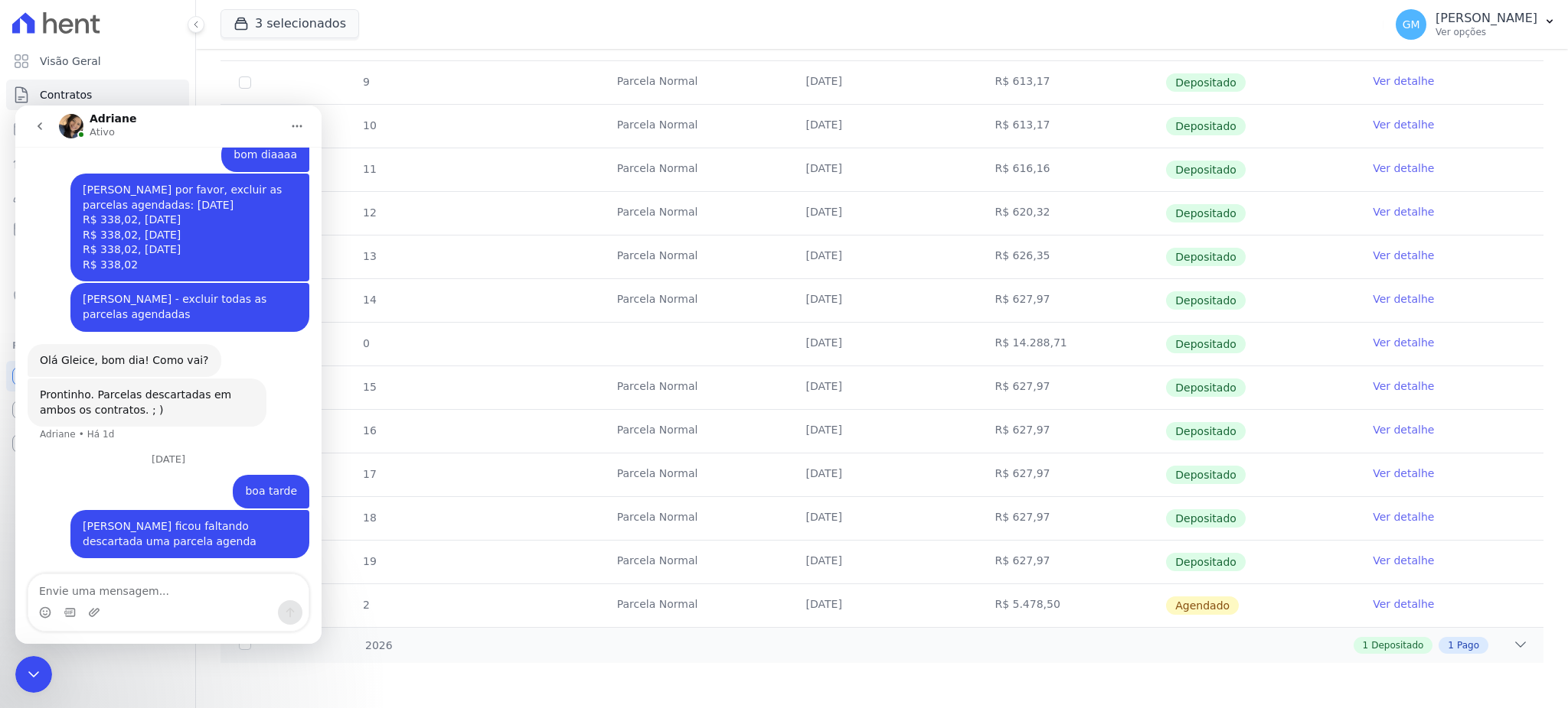
click at [29, 665] on icon "Encerramento do Messenger da Intercom" at bounding box center [34, 674] width 18 height 18
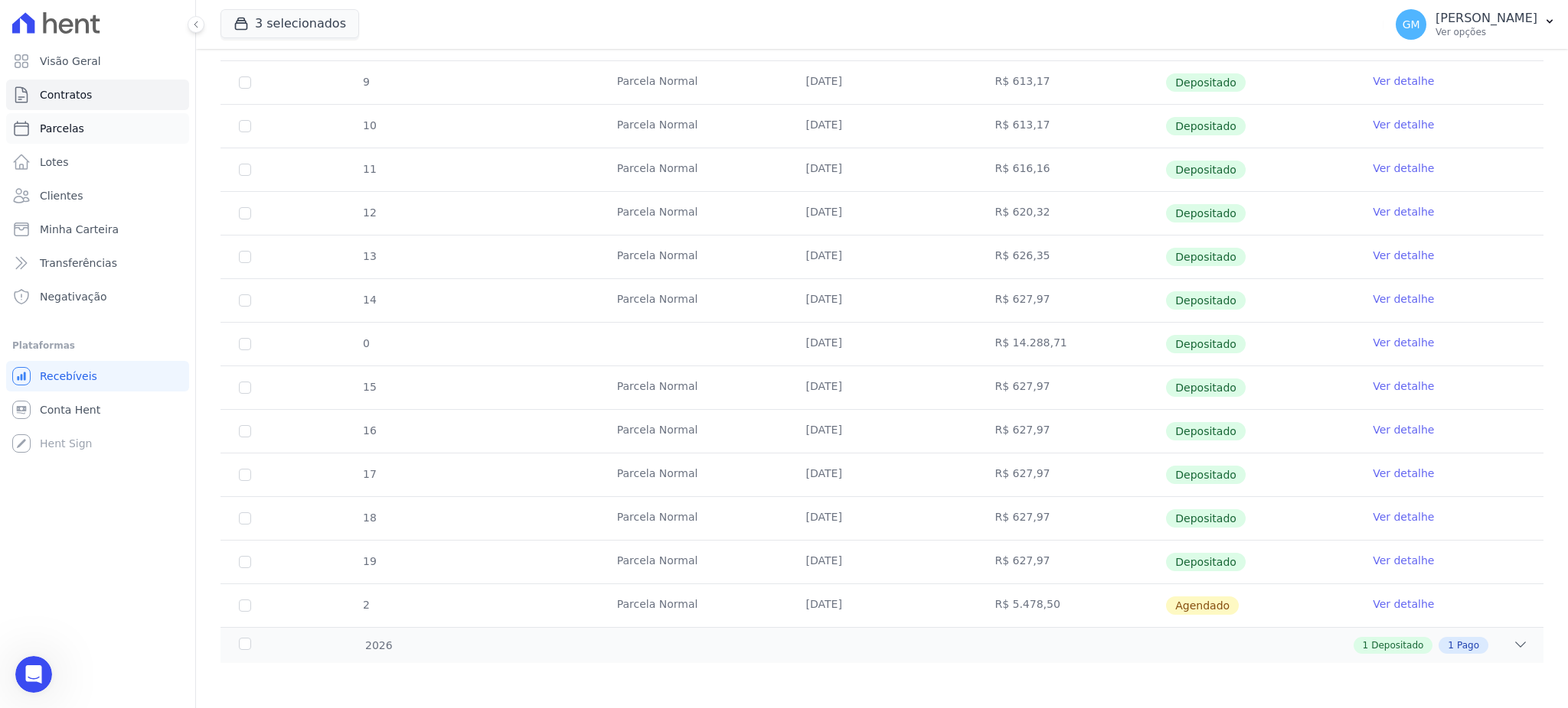
click at [74, 126] on span "Parcelas" at bounding box center [61, 128] width 44 height 15
select select
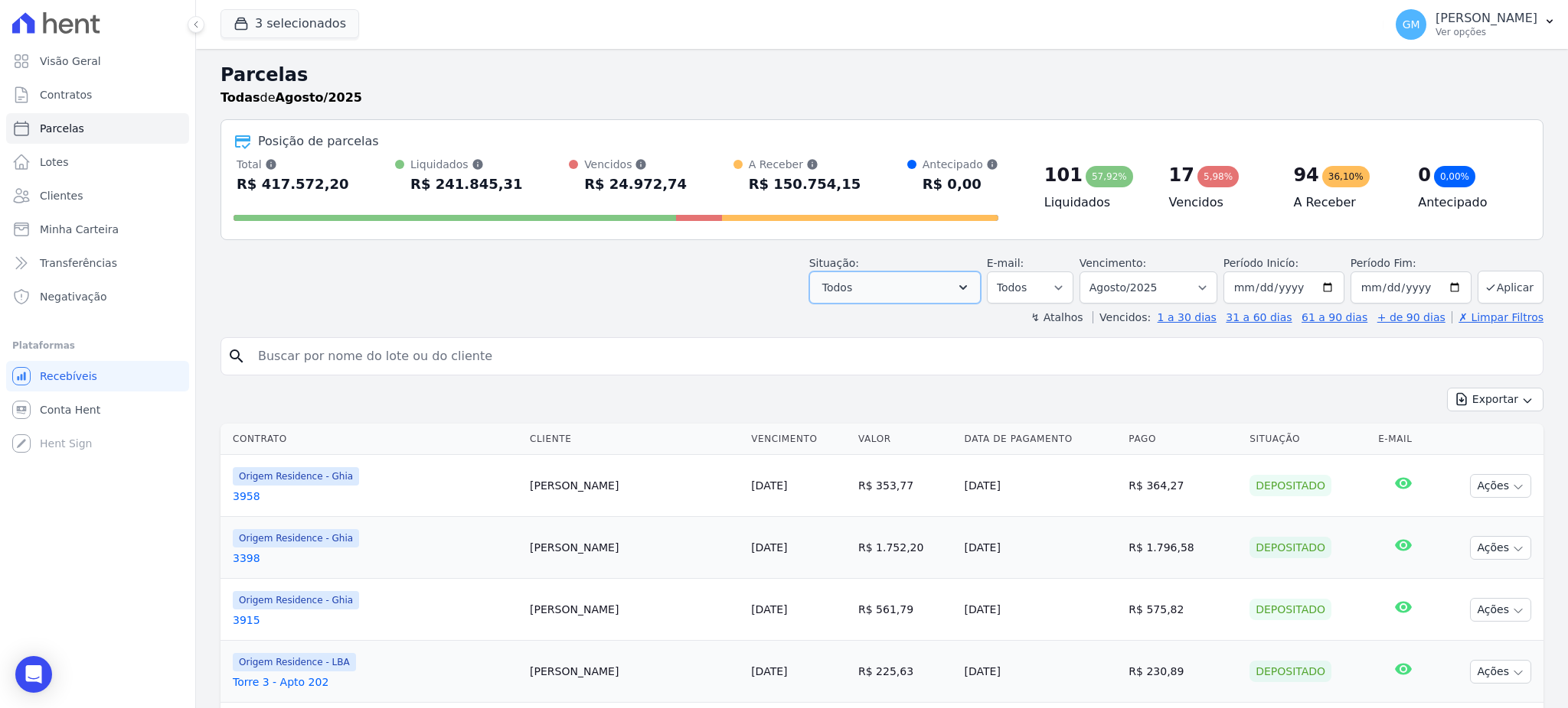
click at [946, 299] on button "Todos" at bounding box center [895, 288] width 171 height 32
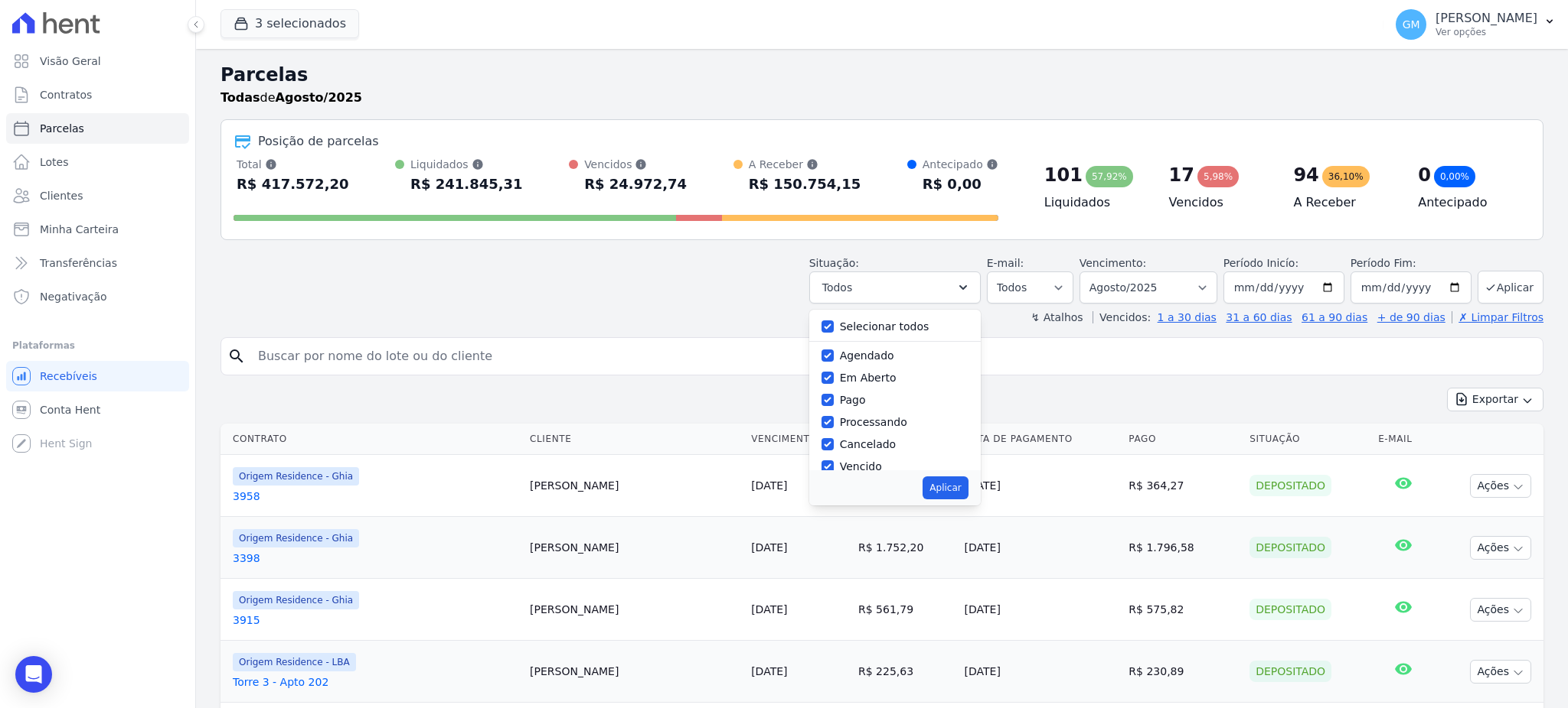
click at [844, 325] on div "Selecionar todos" at bounding box center [895, 327] width 147 height 22
click at [834, 320] on input "Selecionar todos" at bounding box center [828, 326] width 13 height 13
checkbox input "false"
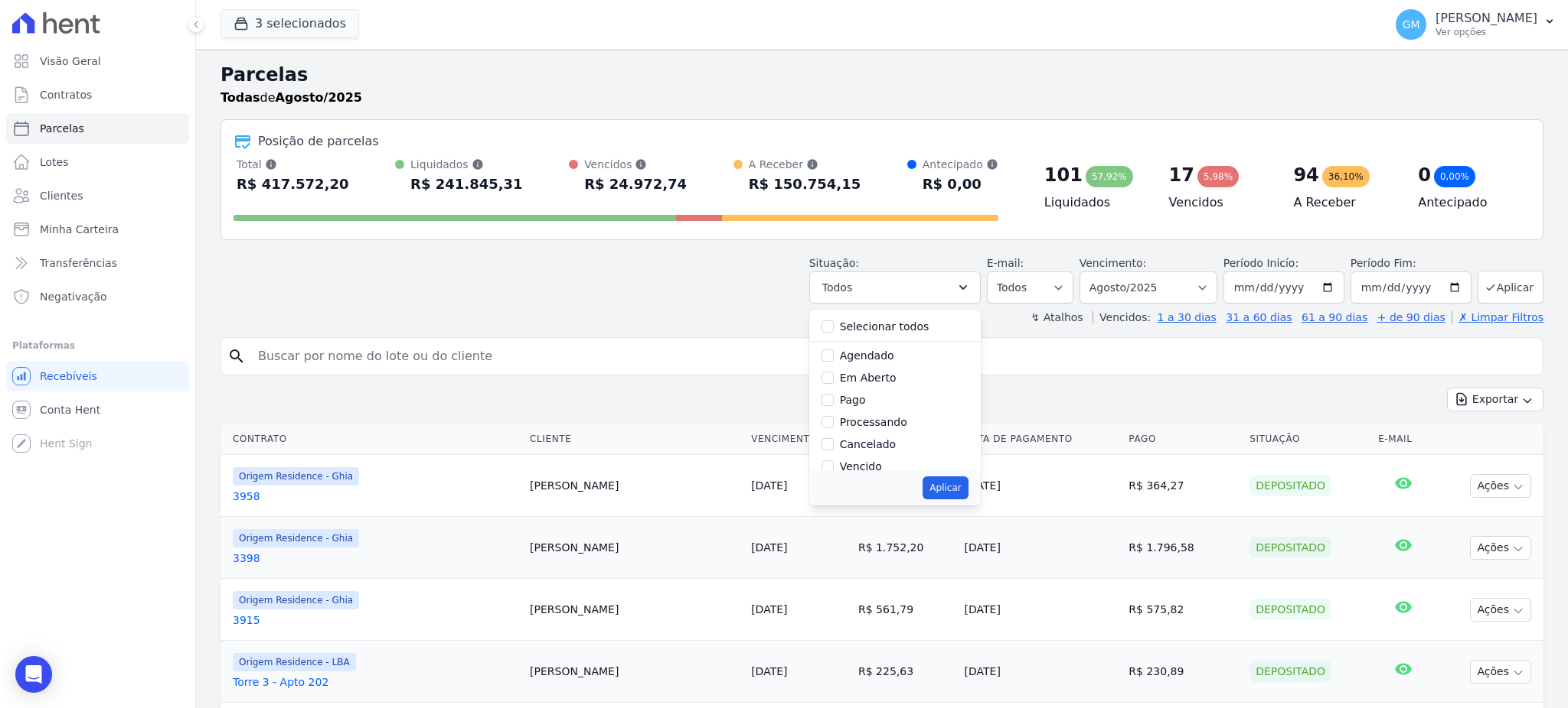
checkbox input "false"
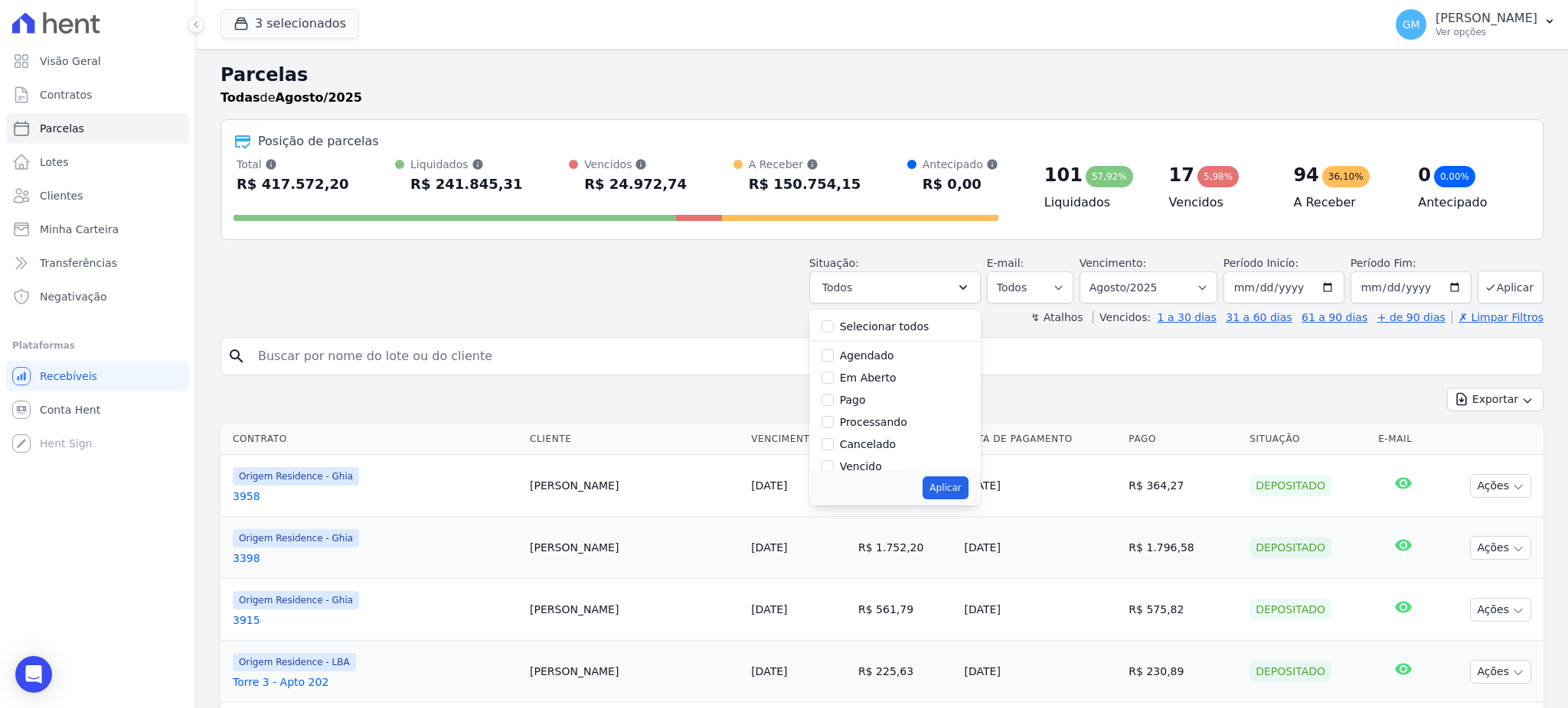
checkbox input "false"
click at [834, 355] on input "Agendado" at bounding box center [828, 356] width 13 height 13
checkbox input "true"
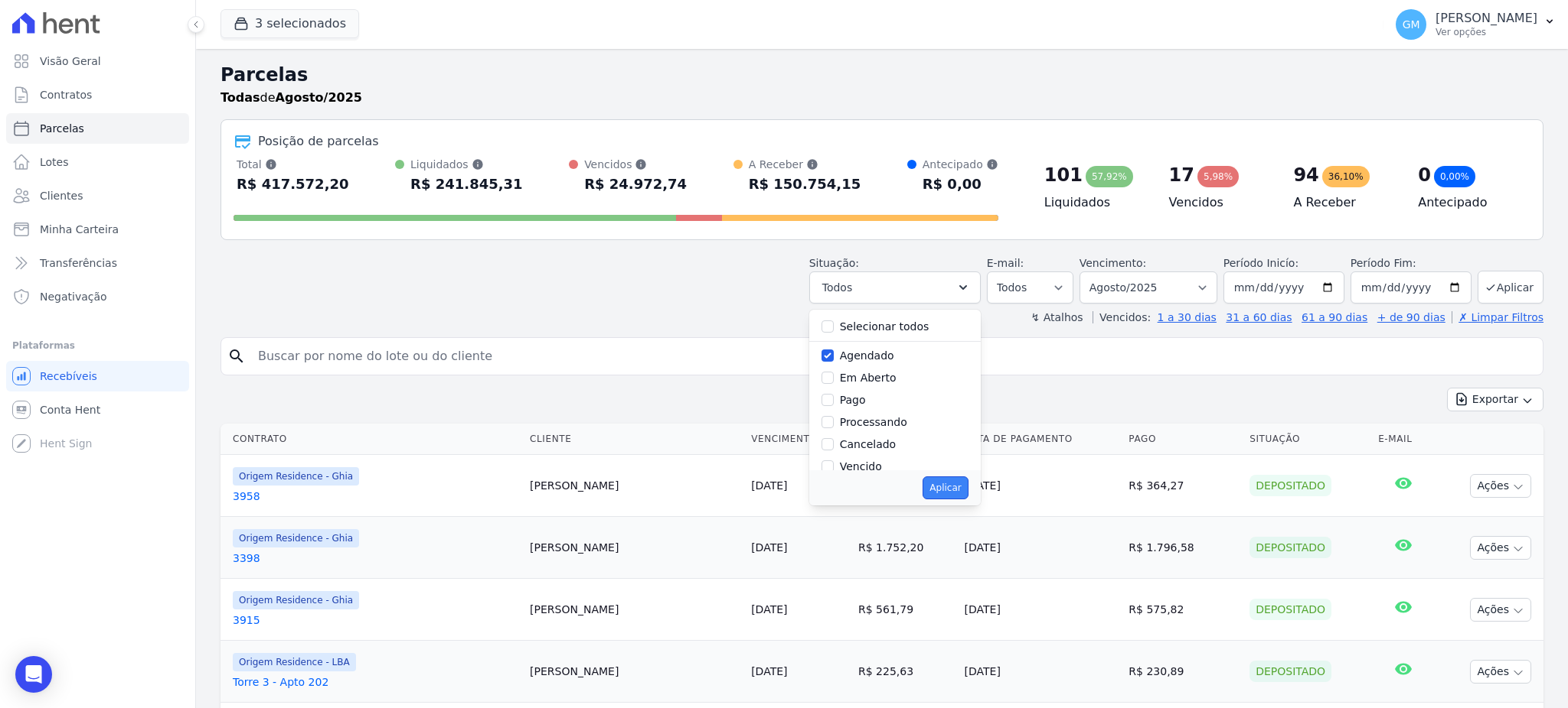
click at [949, 492] on button "Aplicar" at bounding box center [945, 487] width 45 height 23
select select "scheduled"
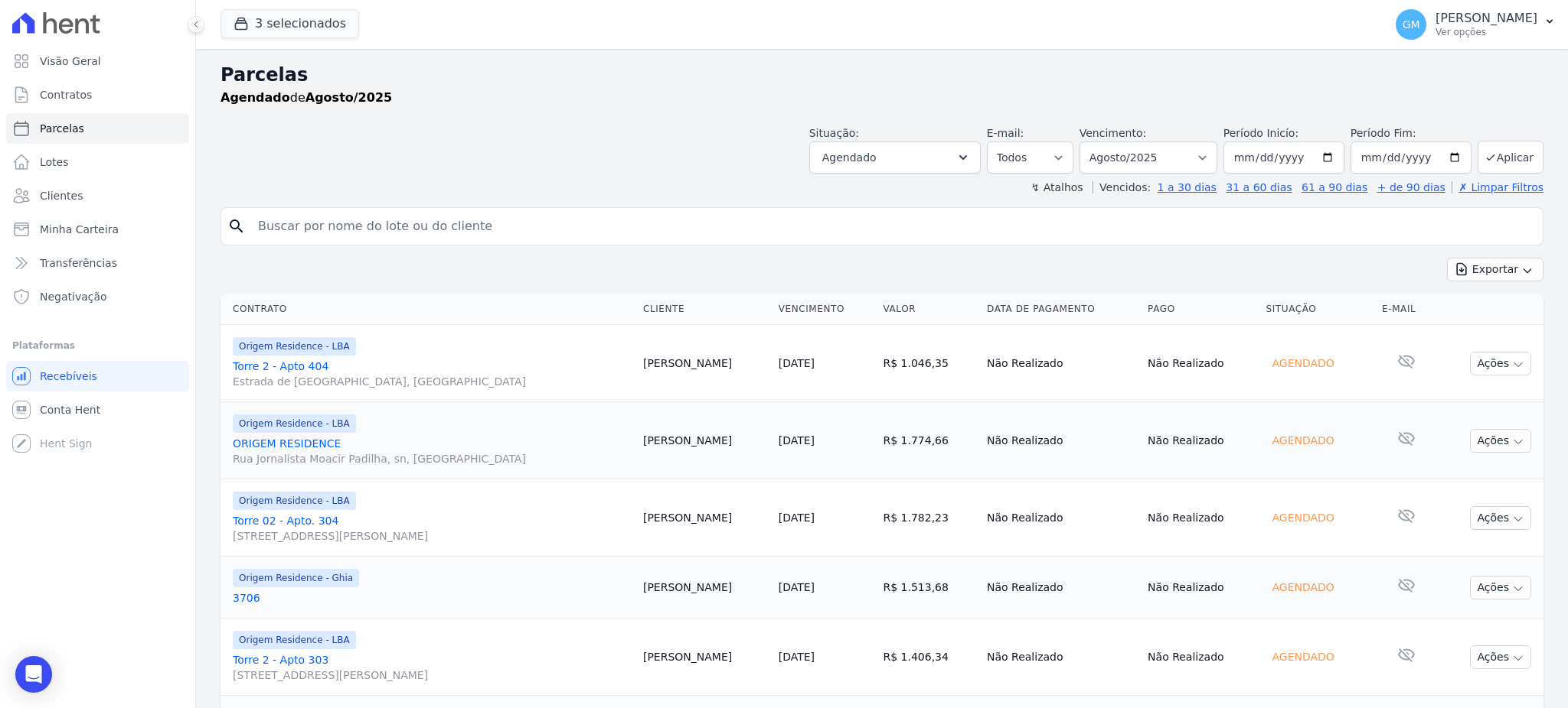
select select
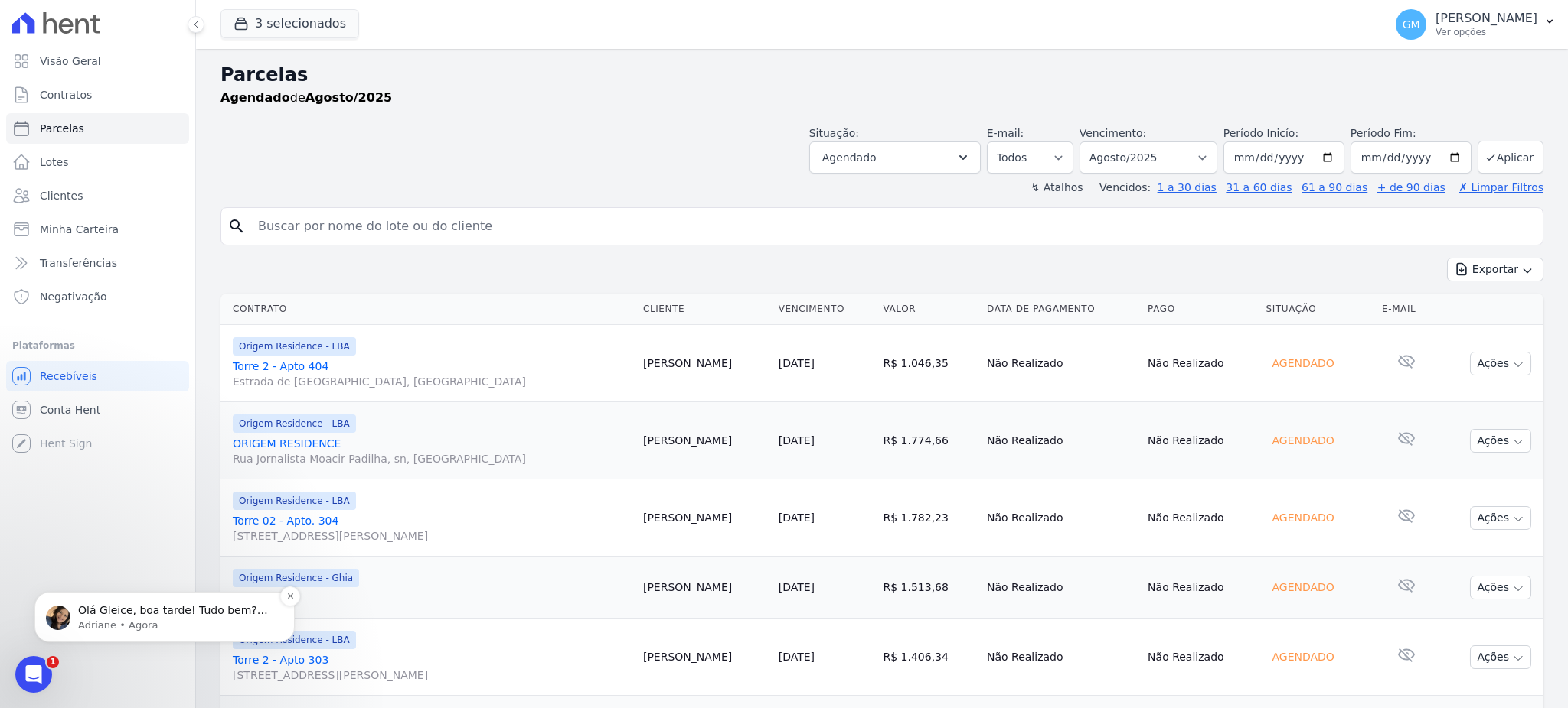
click at [195, 605] on p "Olá Gleice, boa tarde! Tudo bem? Prontinho! [GEOGRAPHIC_DATA] ;)" at bounding box center [176, 612] width 197 height 15
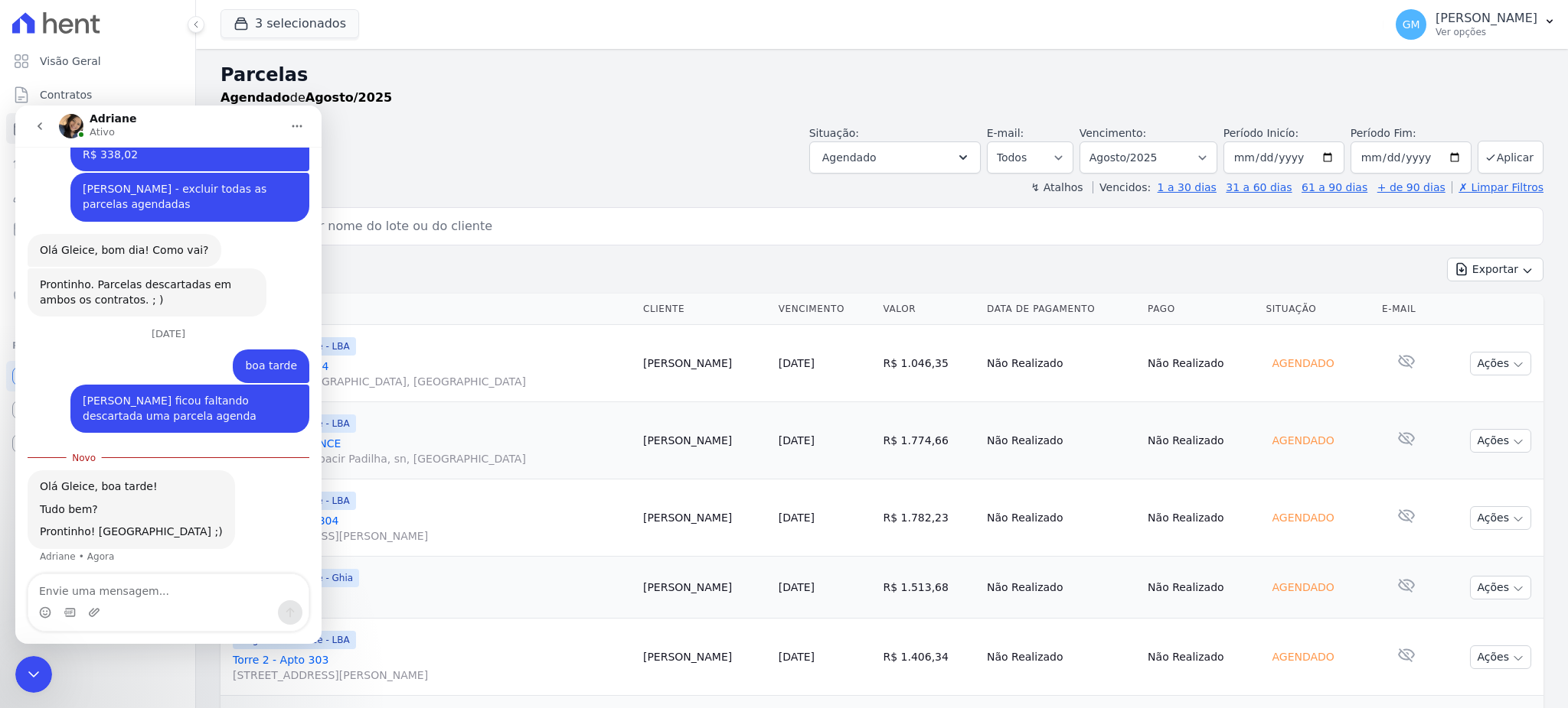
scroll to position [604, 0]
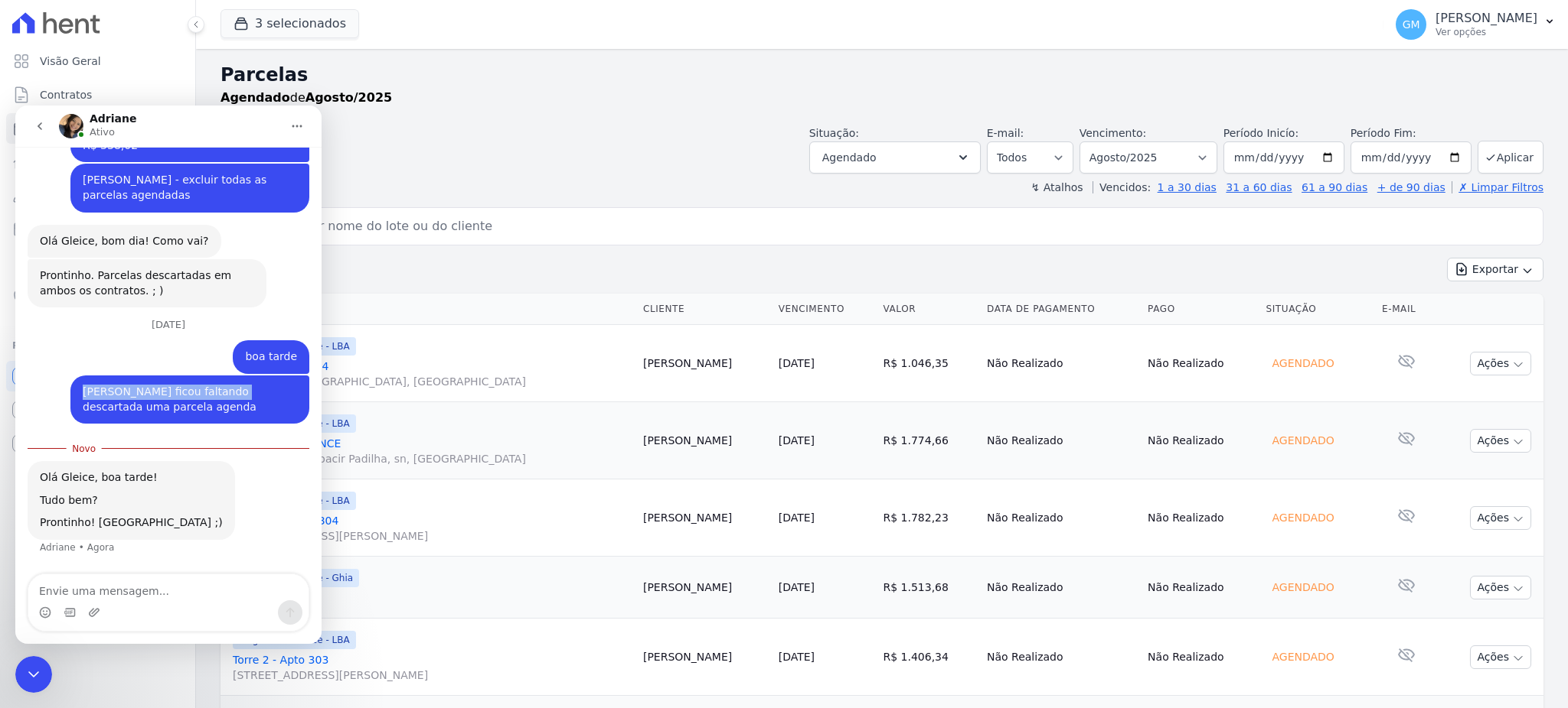
drag, startPoint x: 71, startPoint y: 387, endPoint x: 222, endPoint y: 387, distance: 151.0
click at [222, 387] on div "[PERSON_NAME] ficou faltando descartada uma parcela agenda Gleice • Há 7min" at bounding box center [190, 399] width 239 height 48
copy div "[PERSON_NAME] Figueired"
click at [33, 679] on icon "Encerramento do Messenger da Intercom" at bounding box center [34, 674] width 18 height 18
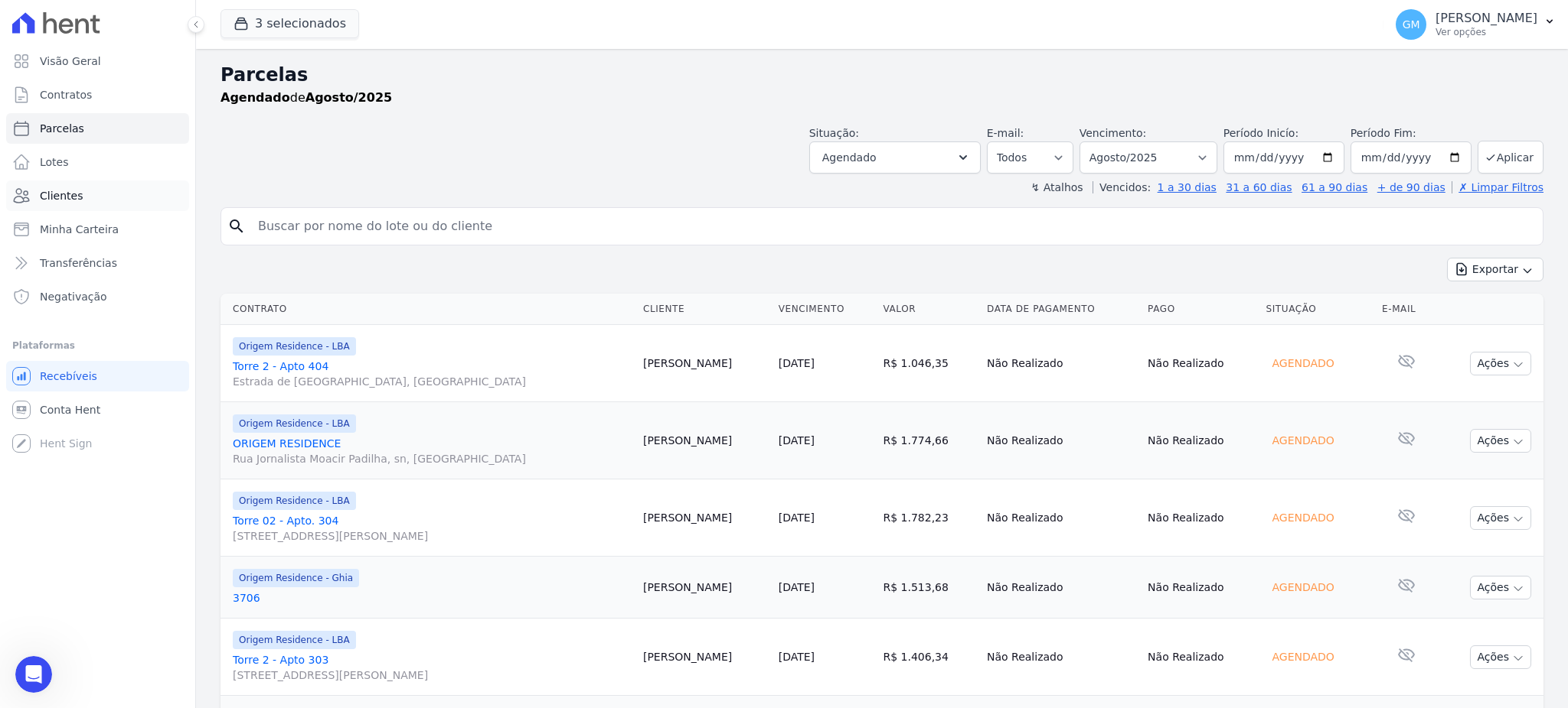
scroll to position [579, 0]
click at [119, 184] on link "Clientes" at bounding box center [97, 195] width 183 height 30
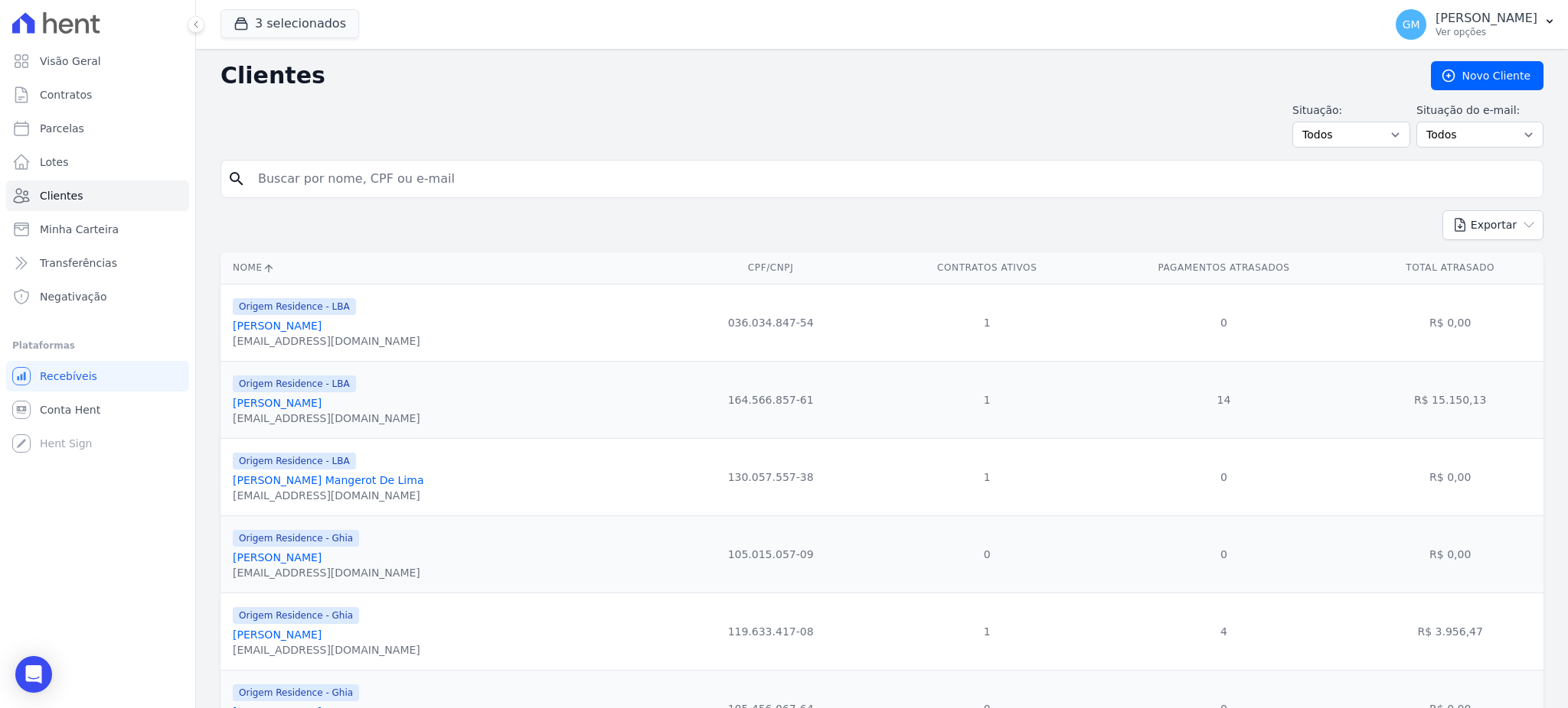
click at [358, 190] on input "search" at bounding box center [892, 179] width 1288 height 30
paste input "[PERSON_NAME] Figueired"
type input "[PERSON_NAME] Figueired"
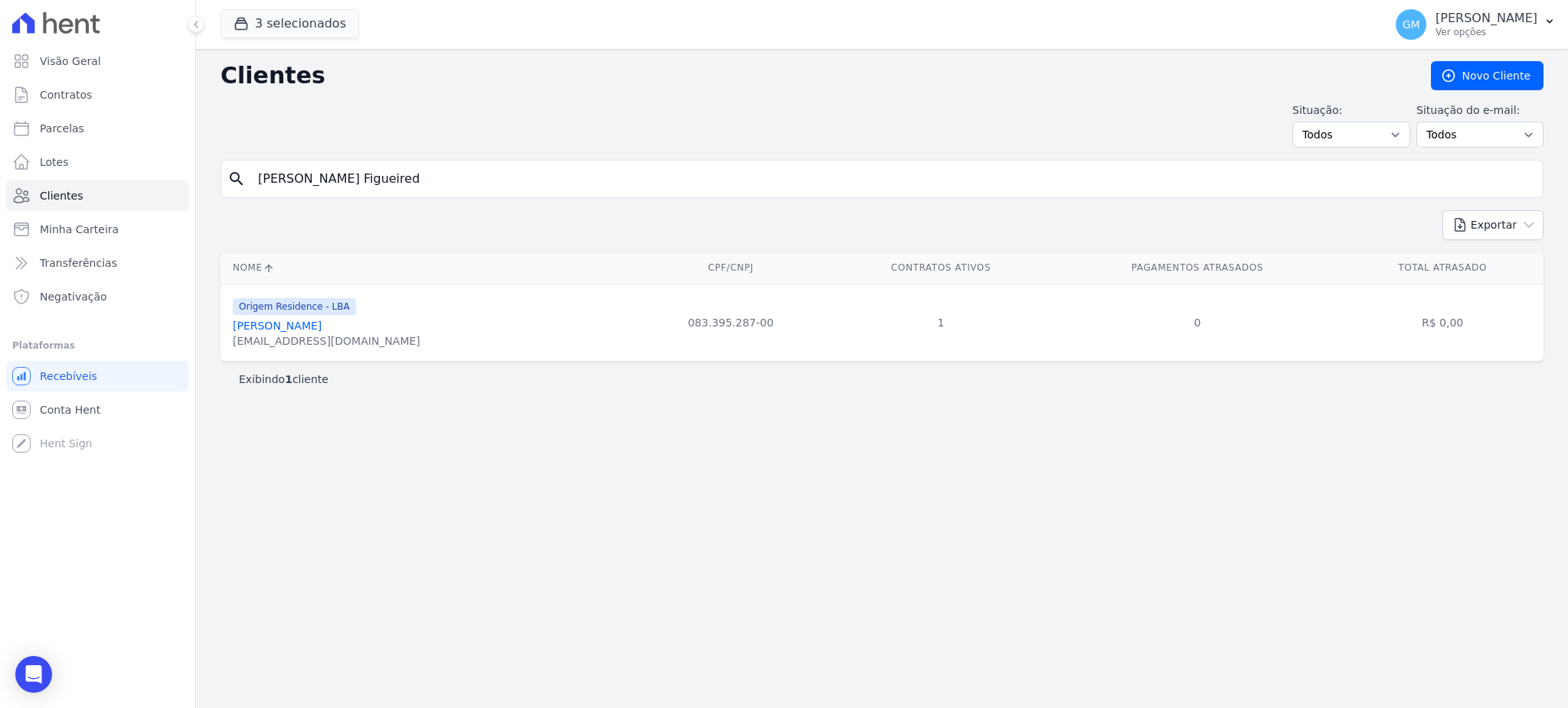
click at [321, 325] on link "[PERSON_NAME]" at bounding box center [277, 325] width 89 height 13
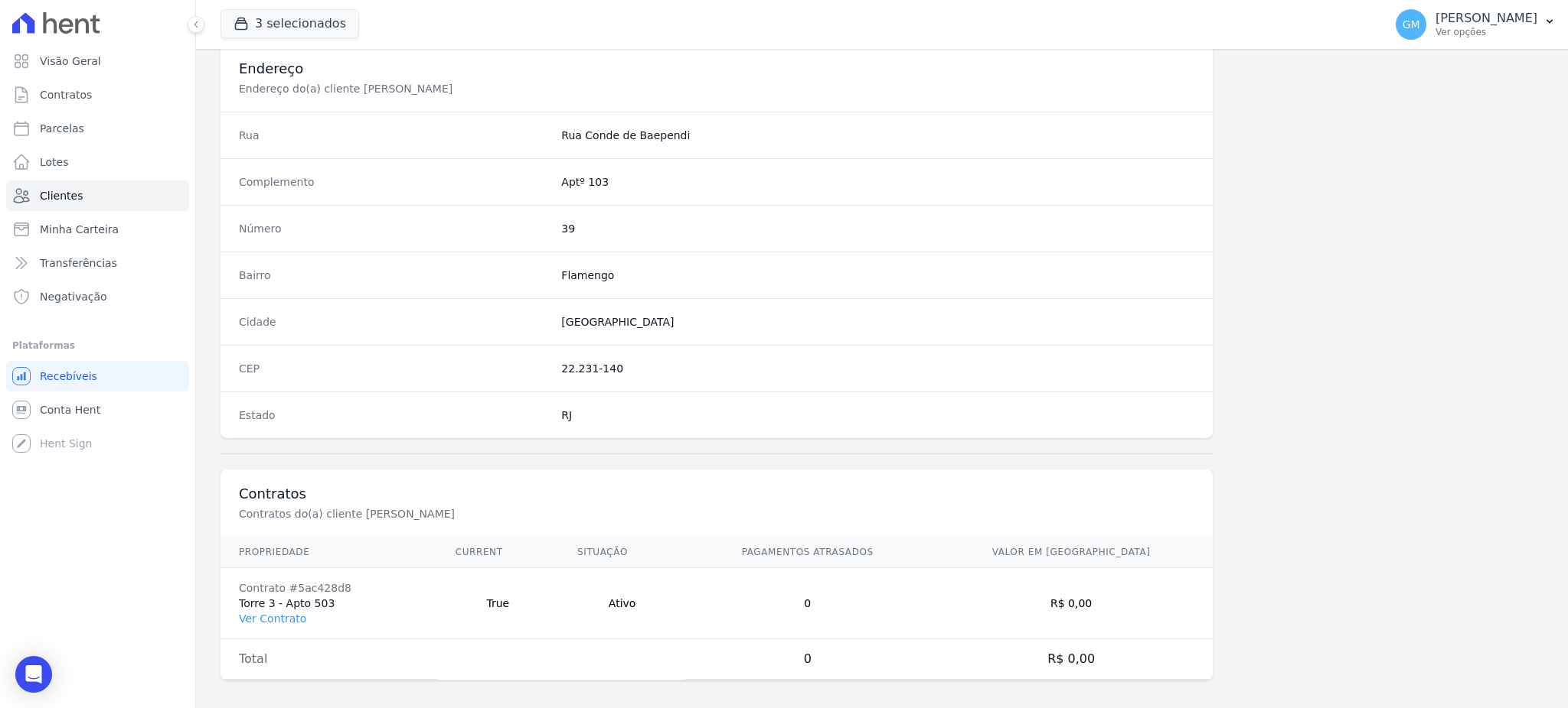
scroll to position [724, 0]
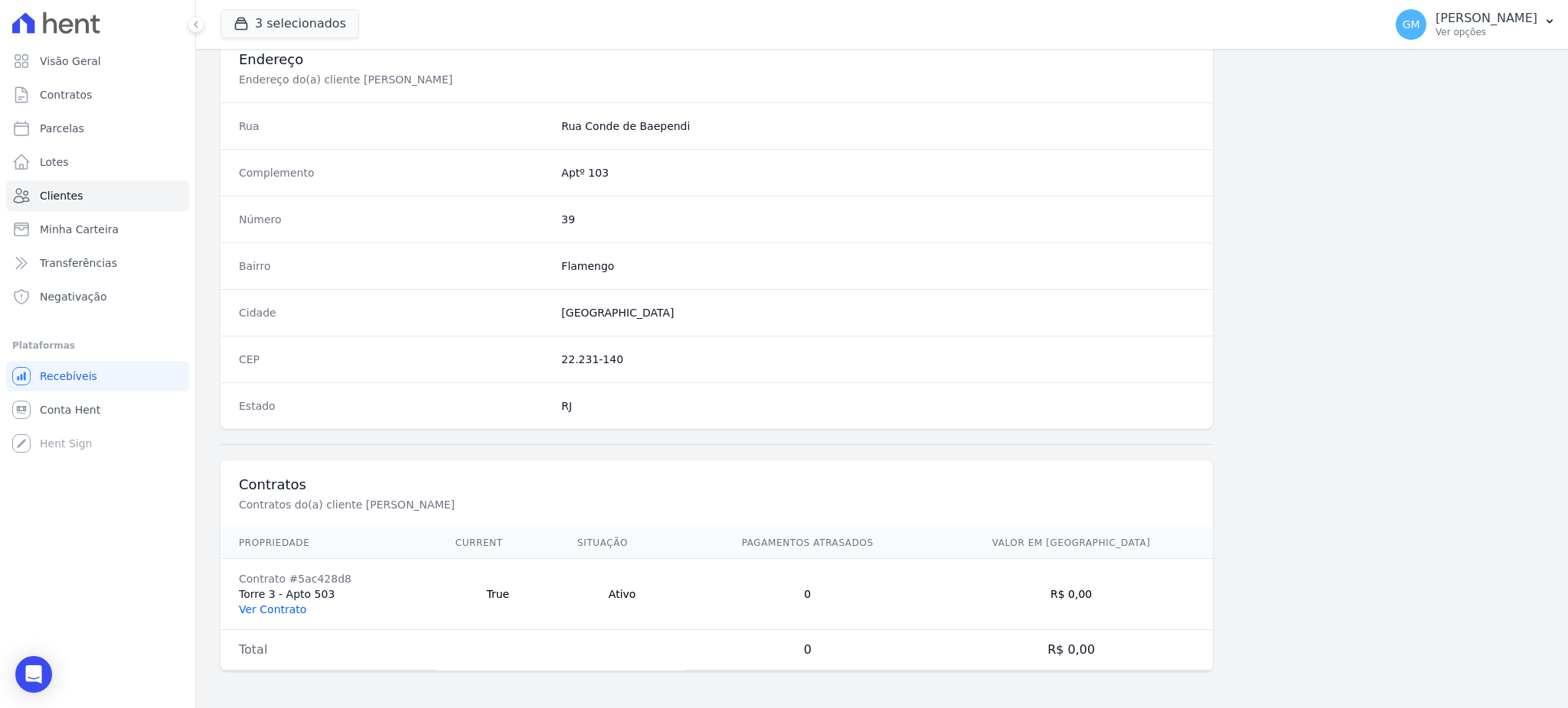
click at [261, 613] on link "Ver Contrato" at bounding box center [273, 610] width 67 height 13
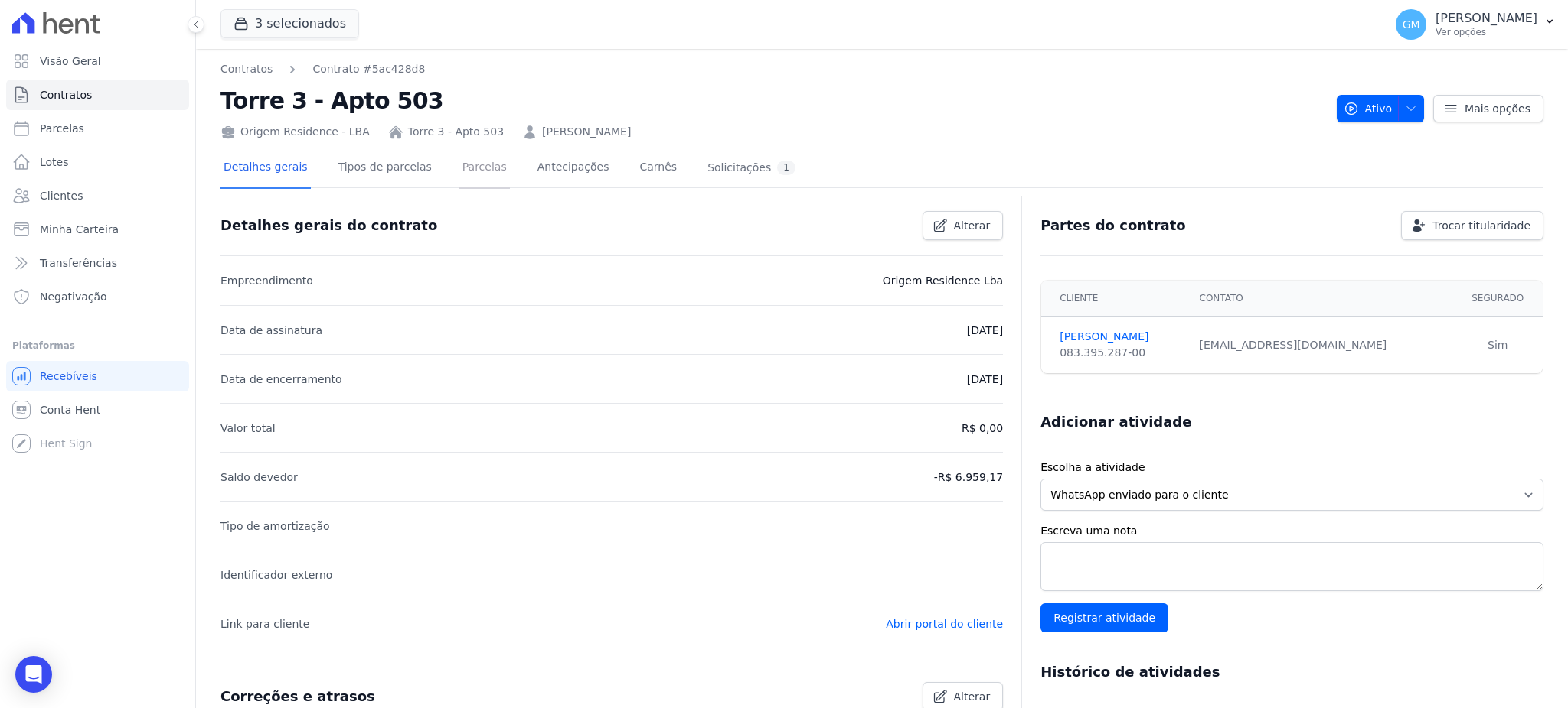
click at [462, 160] on link "Parcelas" at bounding box center [484, 169] width 50 height 40
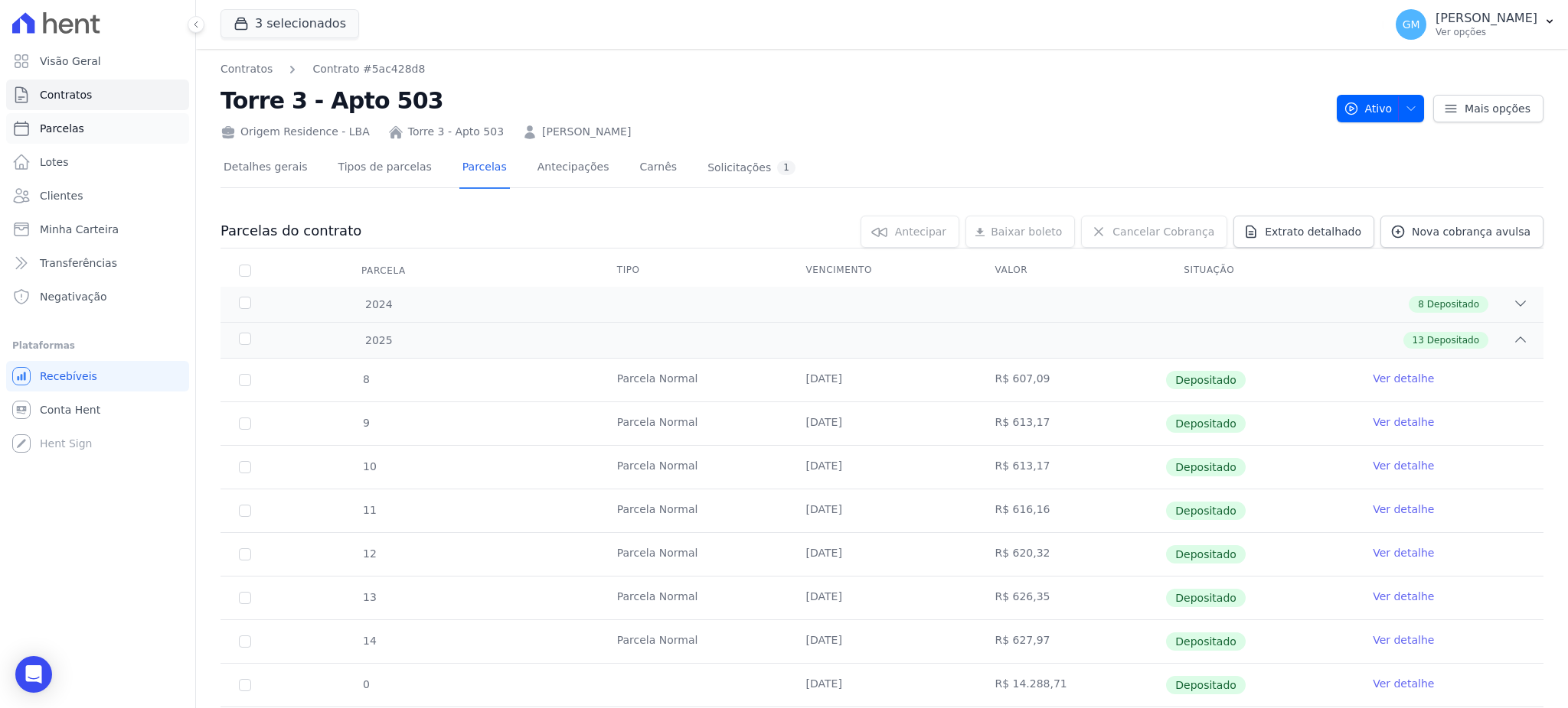
click at [77, 132] on span "Parcelas" at bounding box center [61, 128] width 44 height 15
select select
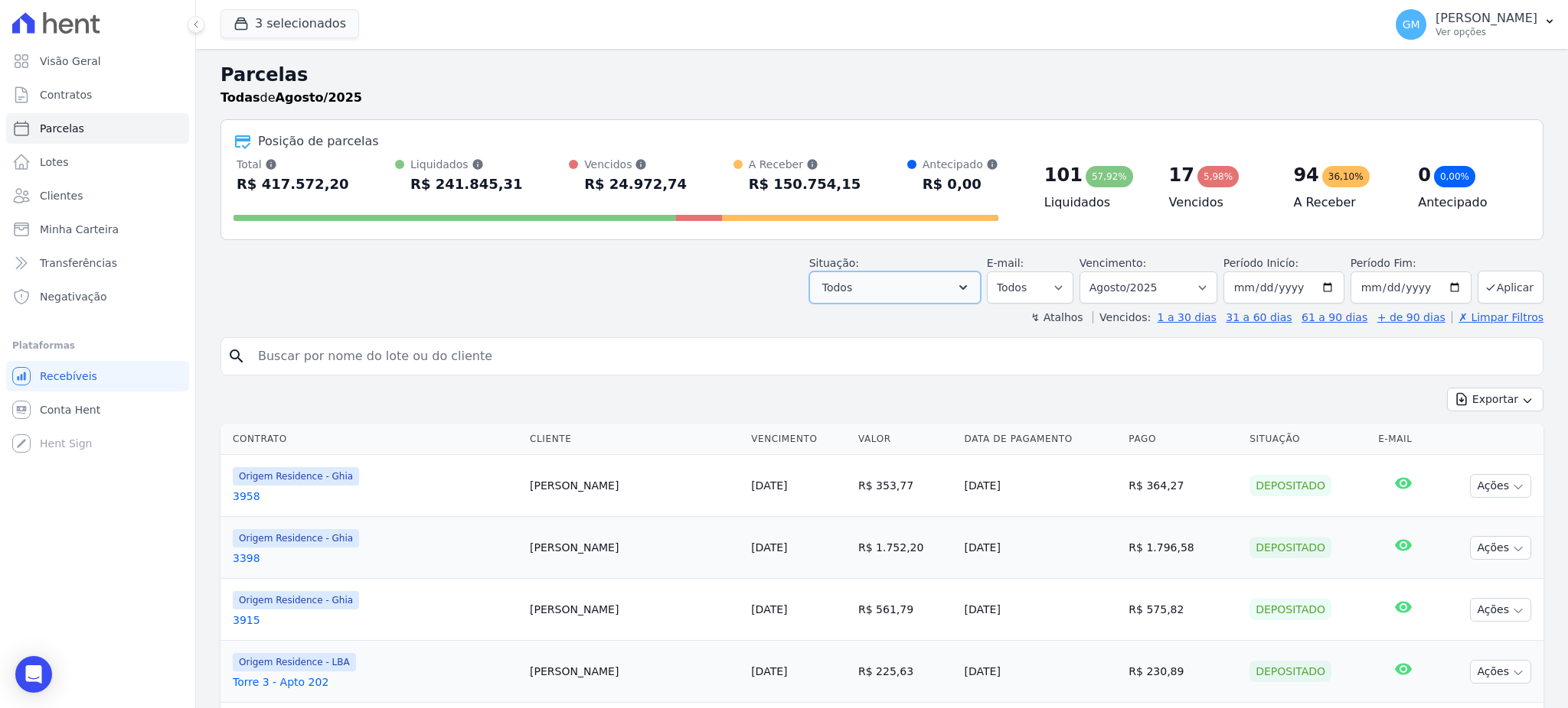
click at [929, 286] on button "Todos" at bounding box center [895, 288] width 171 height 32
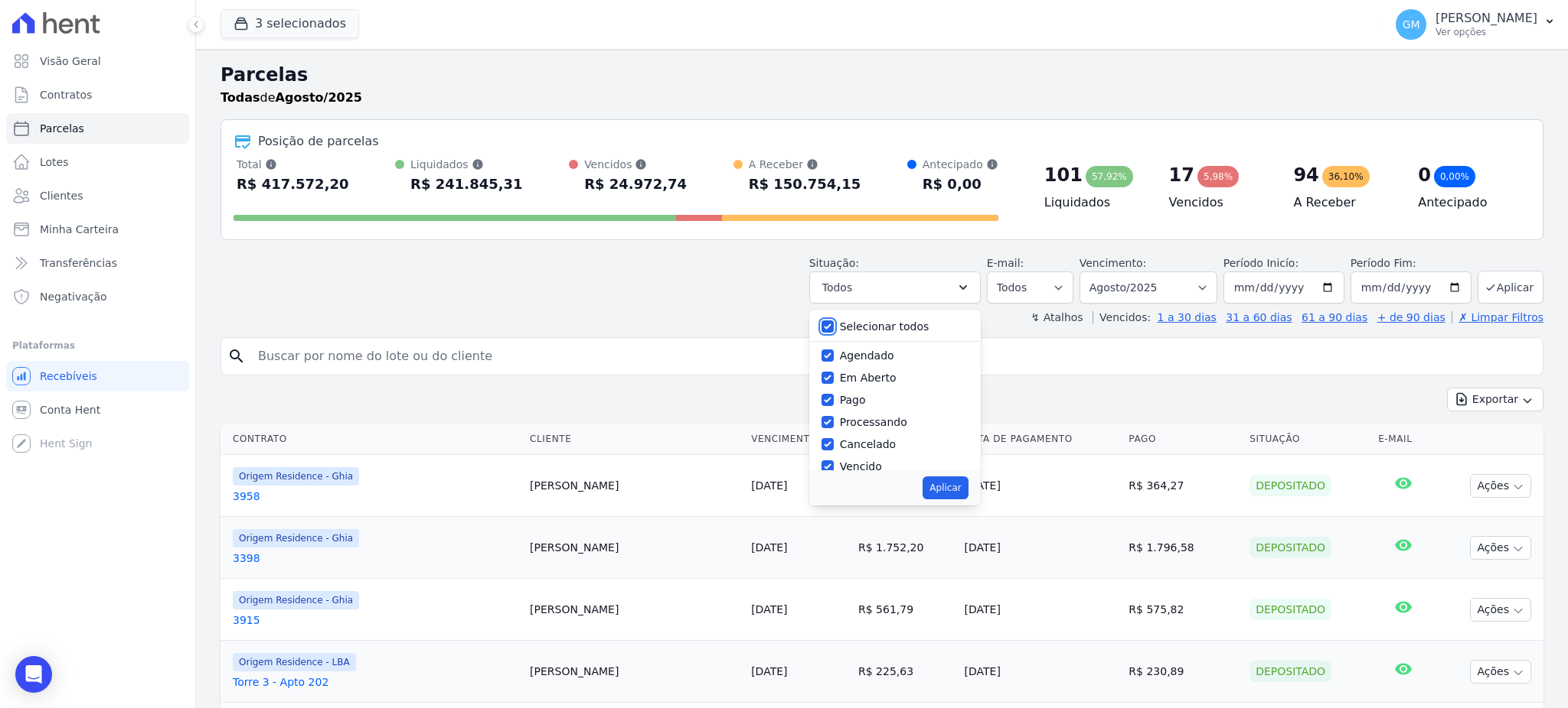
click at [830, 327] on input "Selecionar todos" at bounding box center [828, 326] width 13 height 13
checkbox input "false"
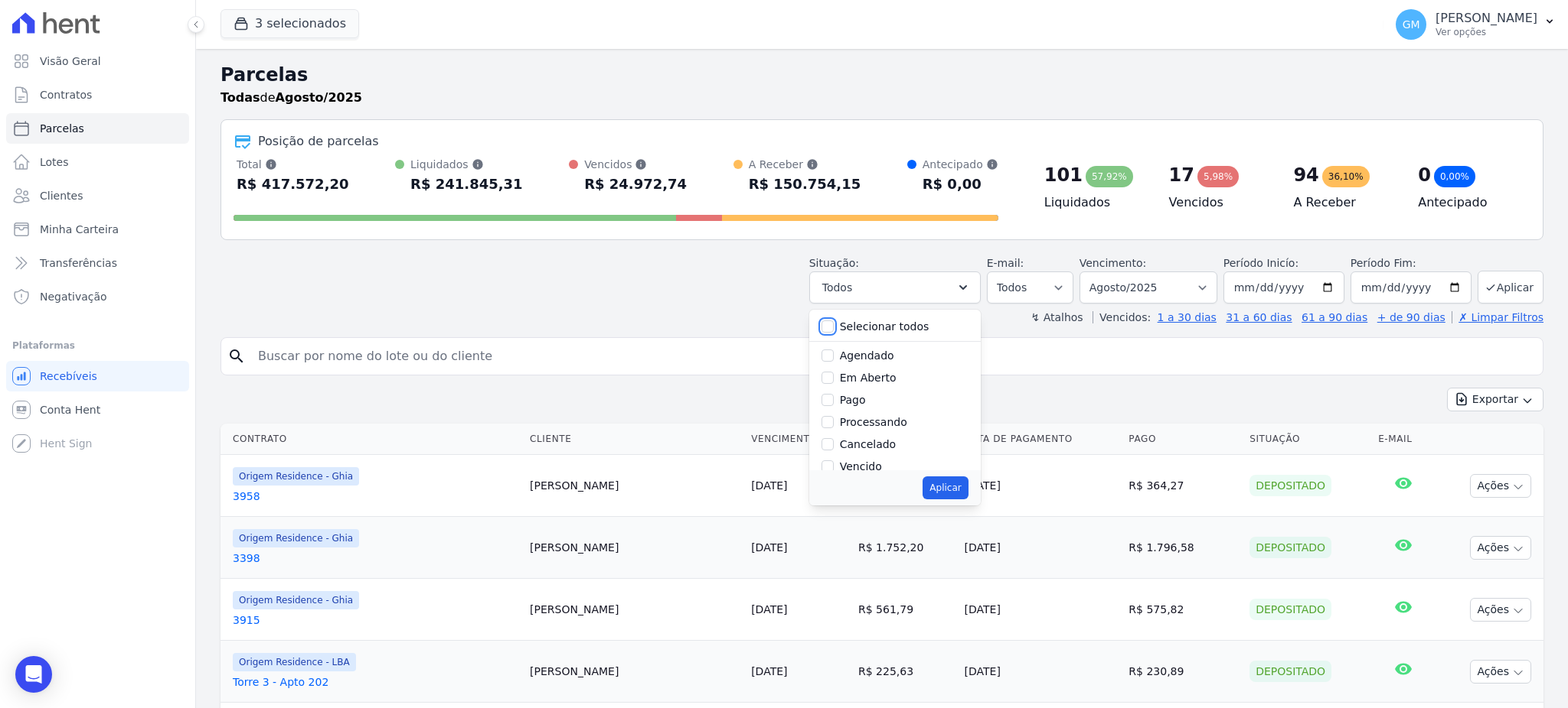
checkbox input "false"
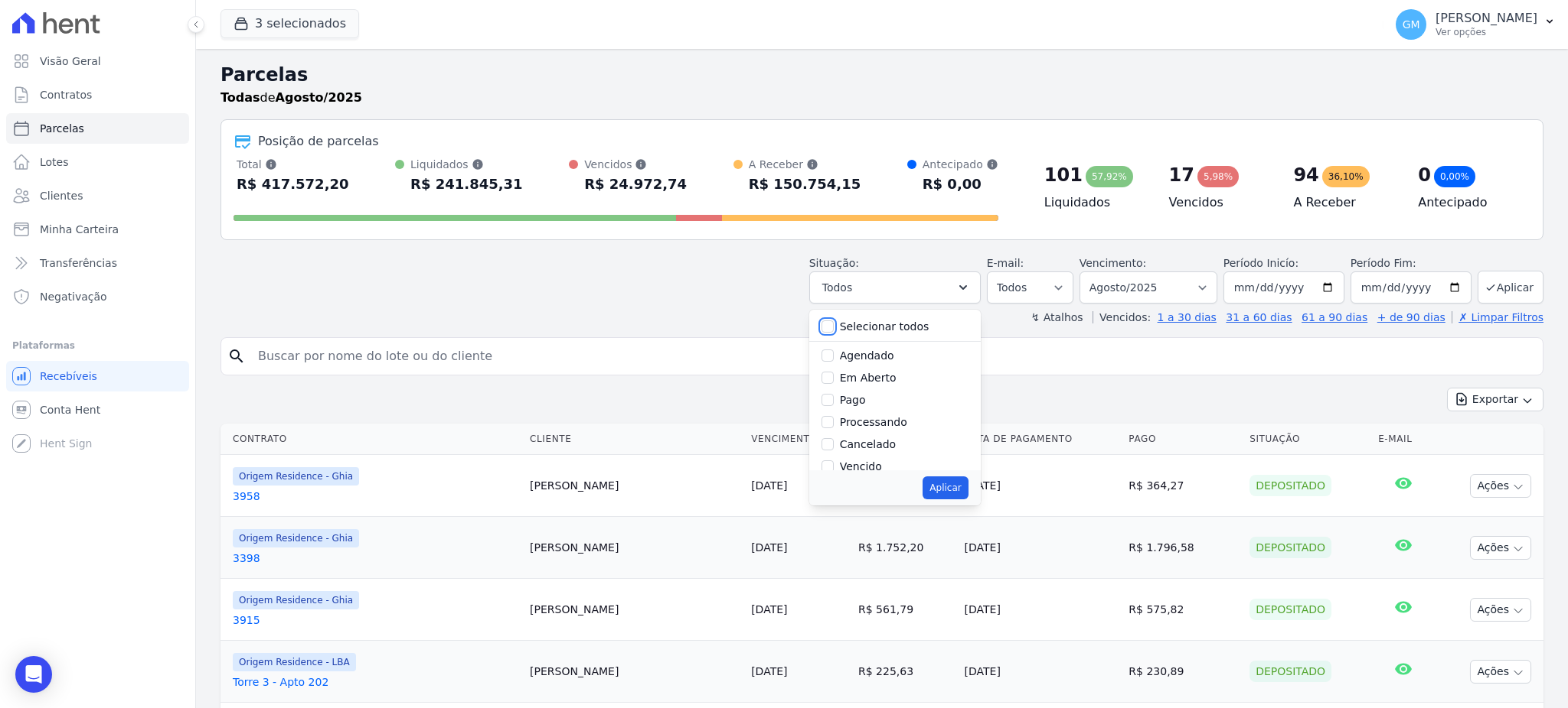
checkbox input "false"
click at [834, 359] on input "Agendado" at bounding box center [828, 356] width 13 height 13
checkbox input "true"
click at [949, 483] on button "Aplicar" at bounding box center [945, 487] width 45 height 23
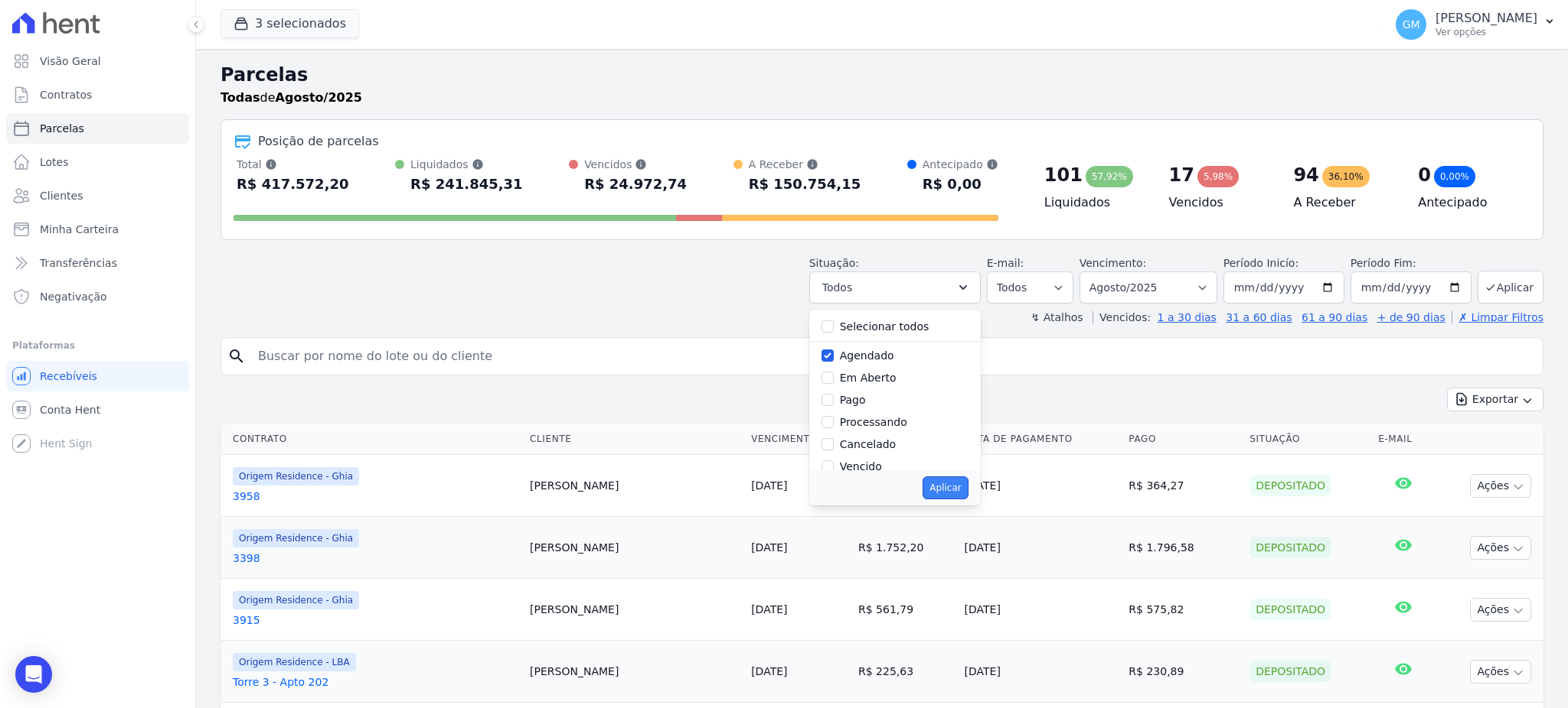
select select "scheduled"
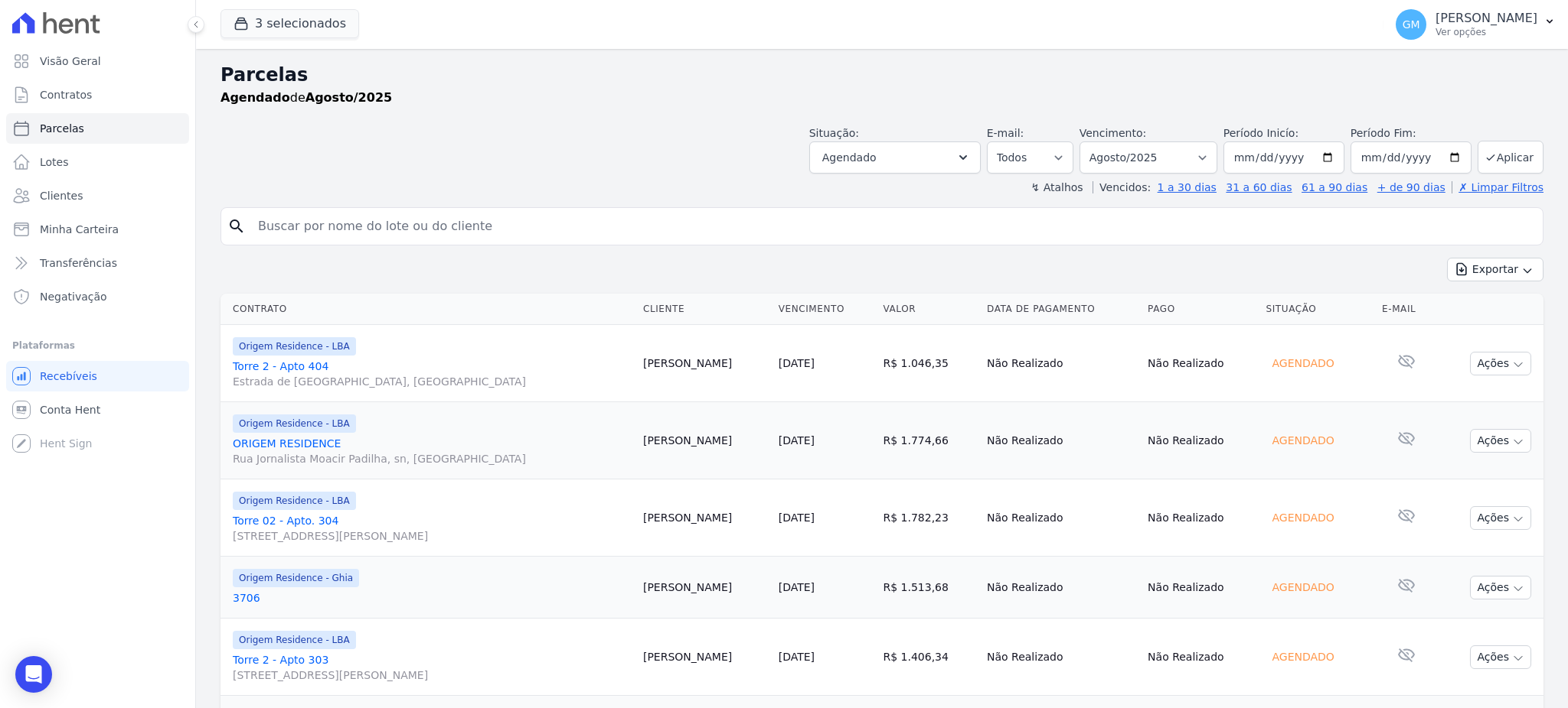
select select
click at [1294, 155] on input "[DATE]" at bounding box center [1283, 158] width 121 height 32
type input "[DATE]"
type input "[PHONE_NUMBER]"
click at [1503, 156] on button "Aplicar" at bounding box center [1510, 157] width 65 height 33
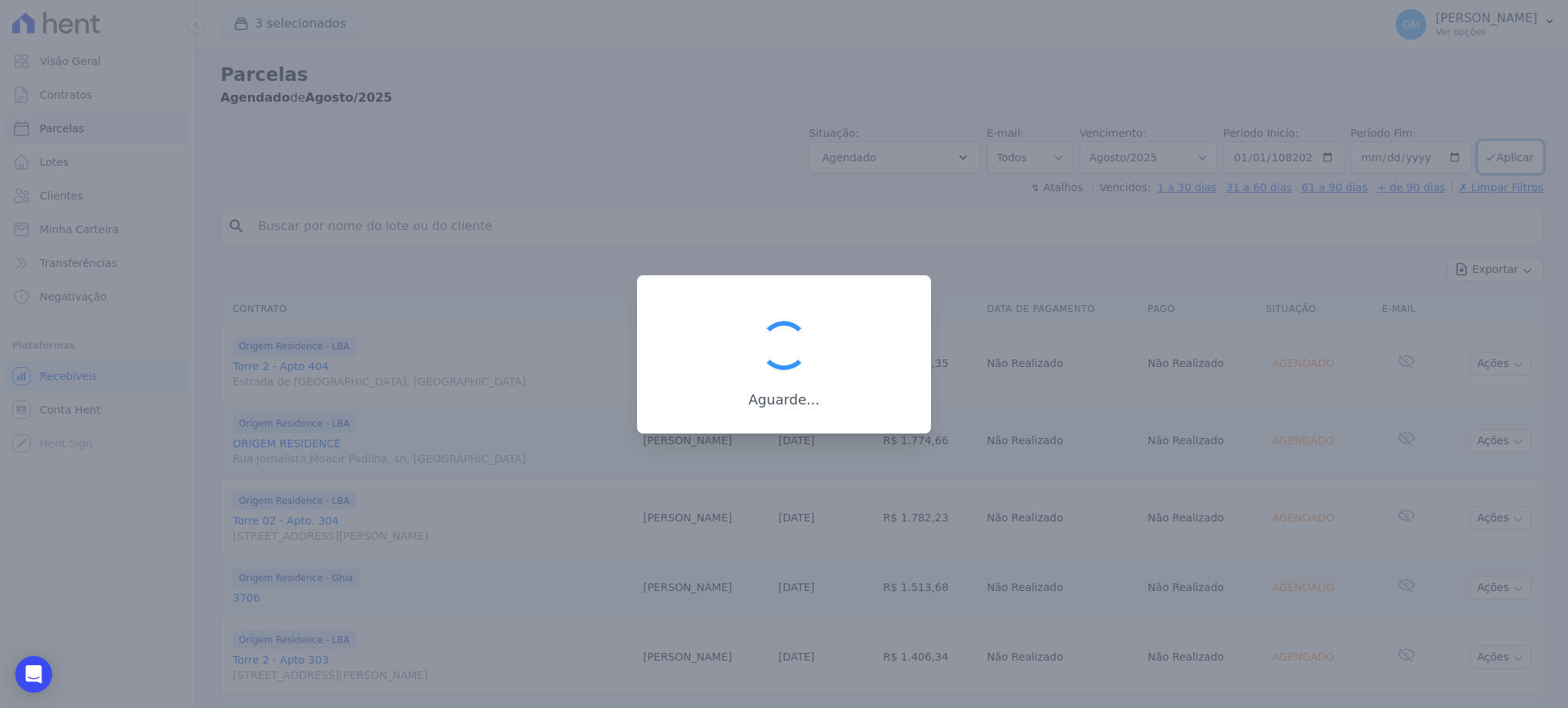
click at [586, 102] on div at bounding box center [784, 354] width 1568 height 708
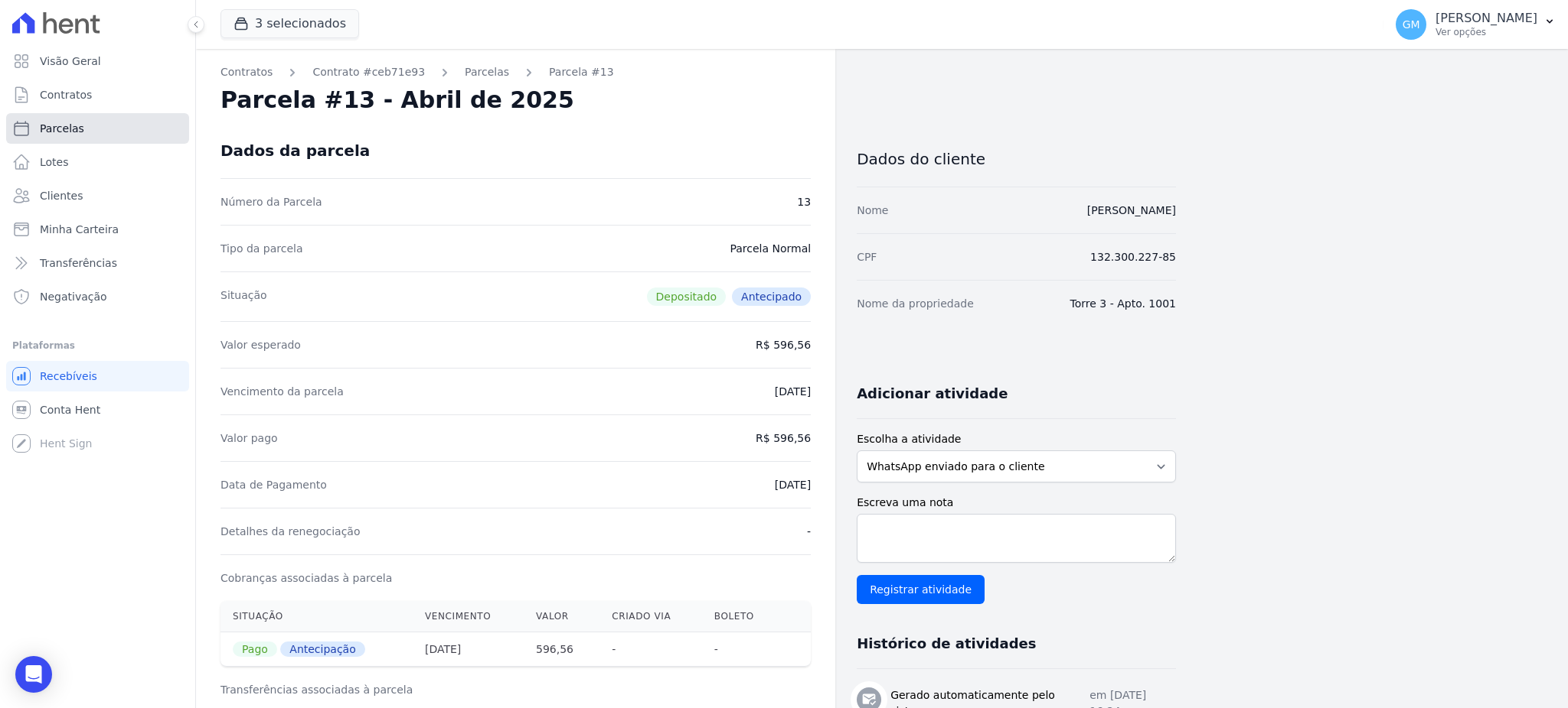
click at [65, 117] on link "Parcelas" at bounding box center [97, 128] width 183 height 30
select select
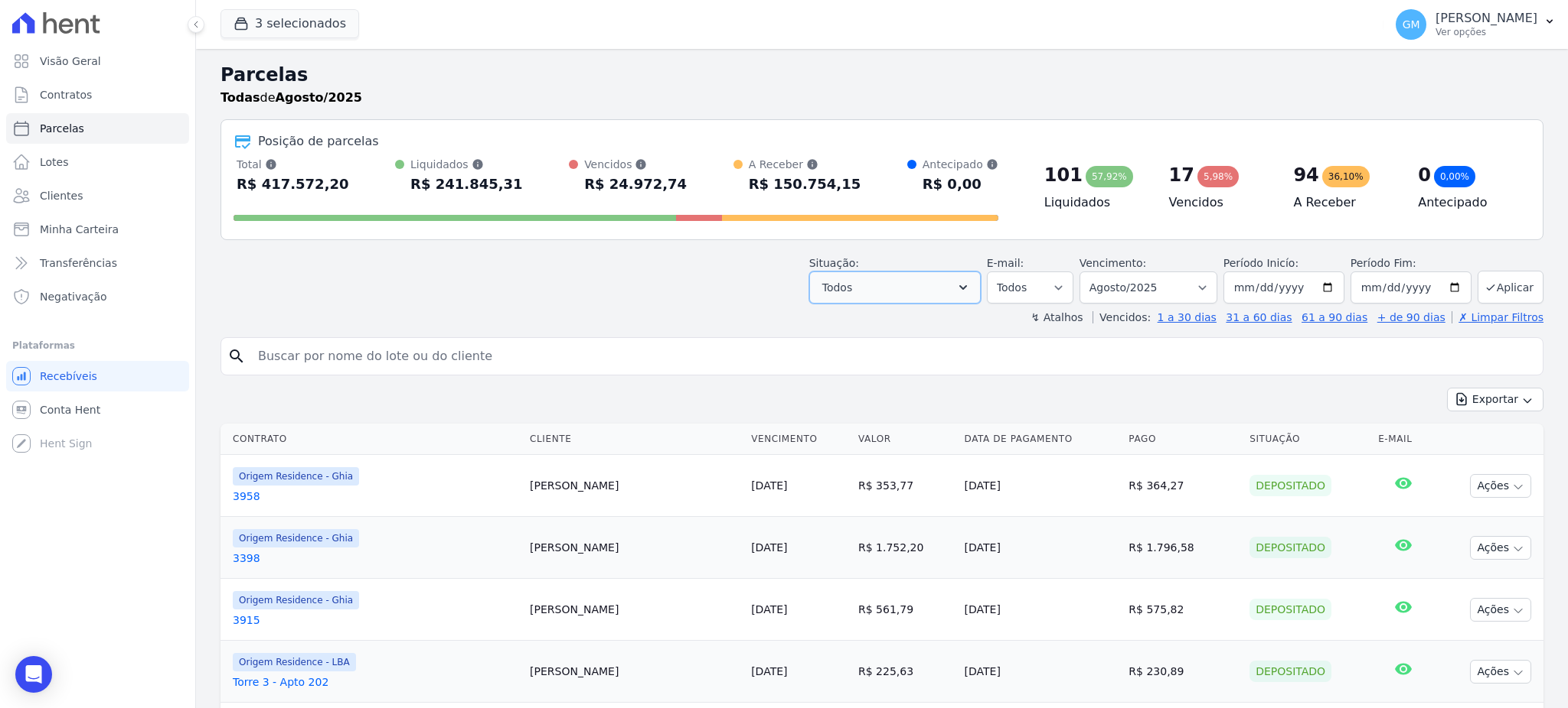
click at [915, 287] on button "Todos" at bounding box center [895, 288] width 171 height 32
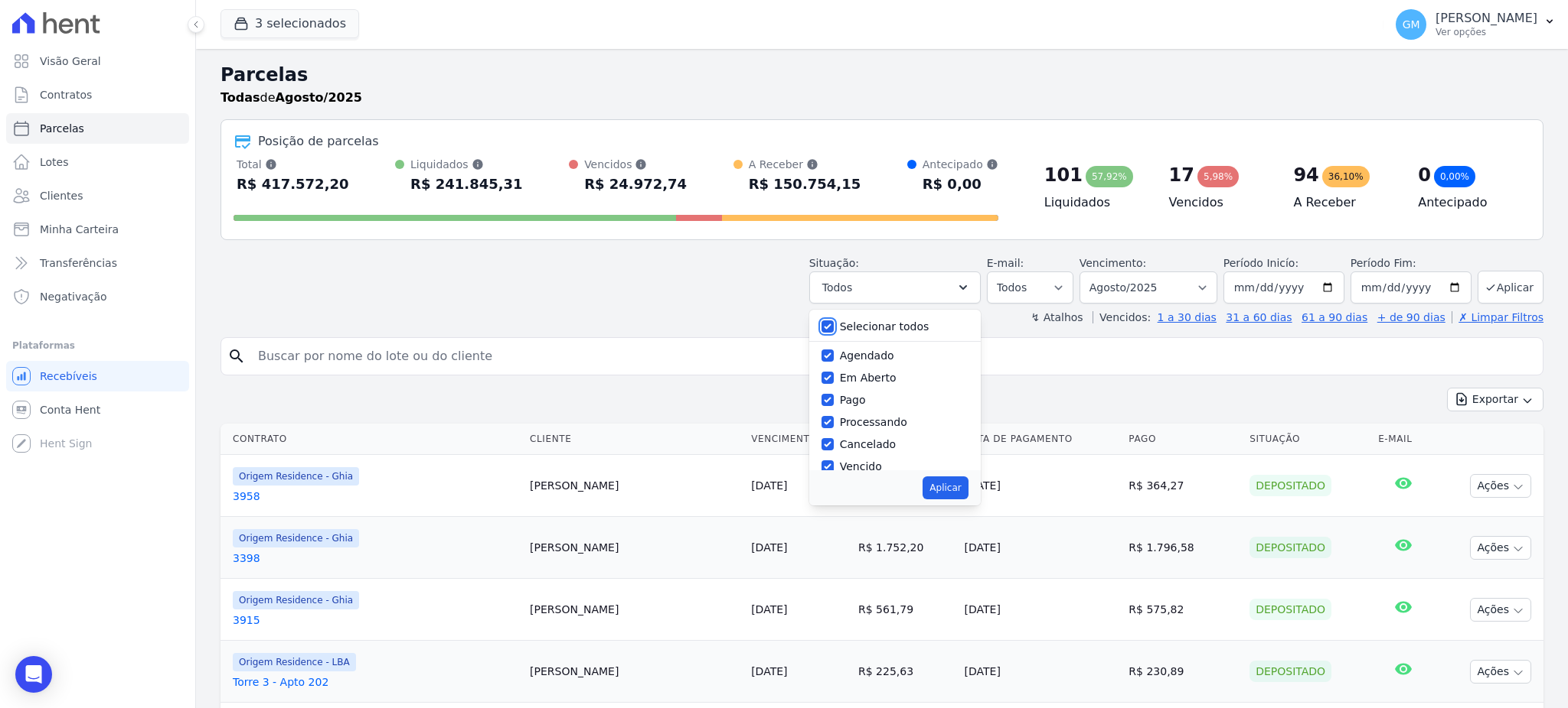
click at [834, 329] on input "Selecionar todos" at bounding box center [828, 326] width 13 height 13
checkbox input "false"
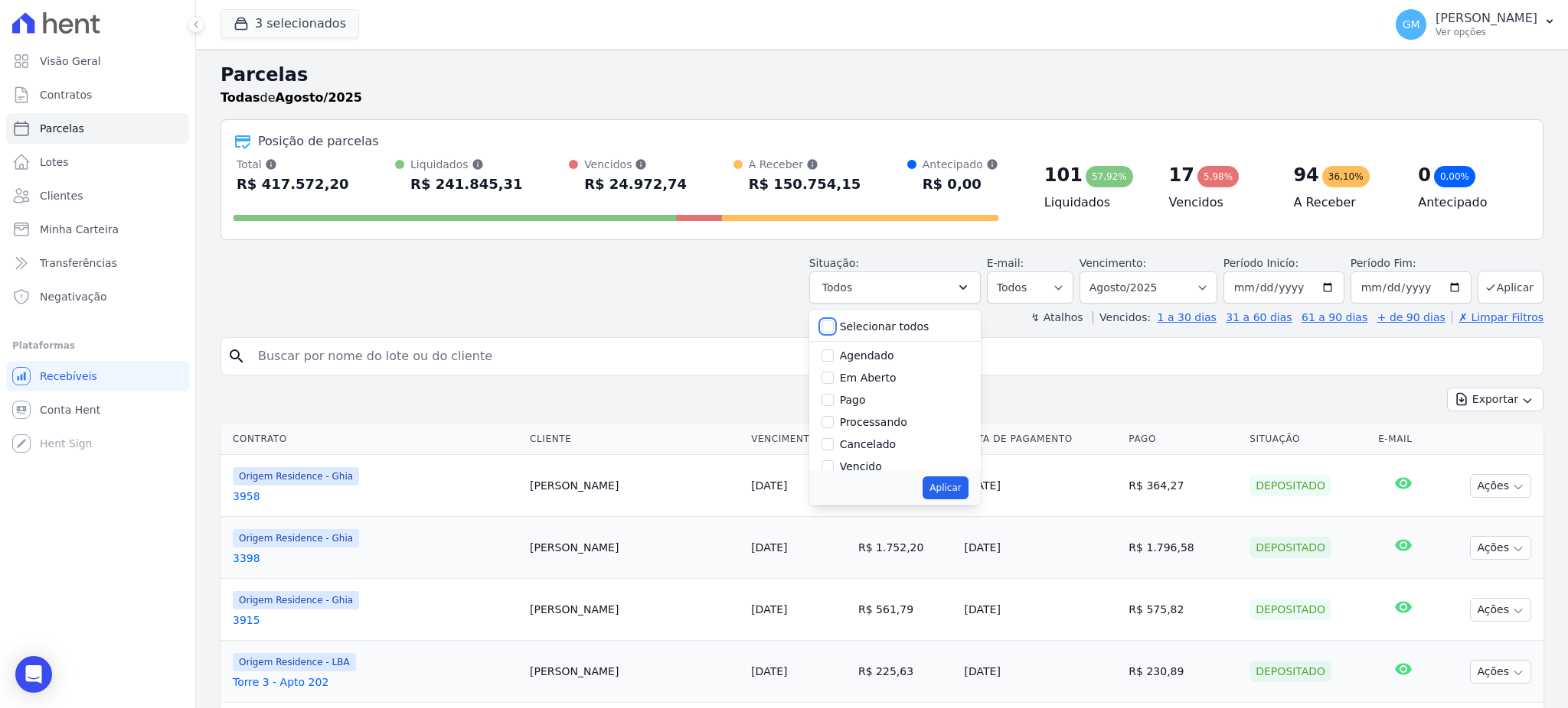
checkbox input "false"
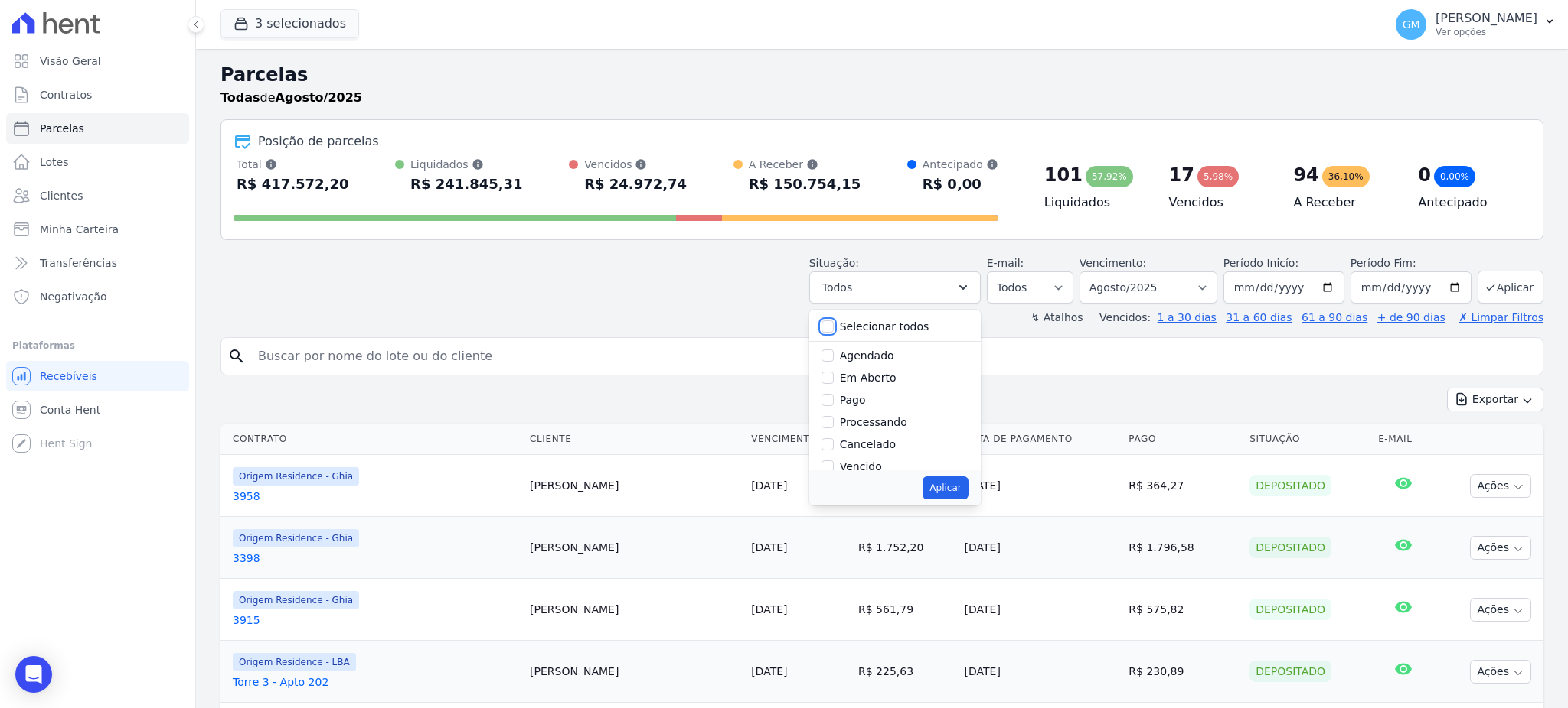
checkbox input "false"
click at [834, 357] on input "Agendado" at bounding box center [828, 356] width 13 height 13
checkbox input "true"
click at [955, 487] on button "Aplicar" at bounding box center [945, 487] width 45 height 23
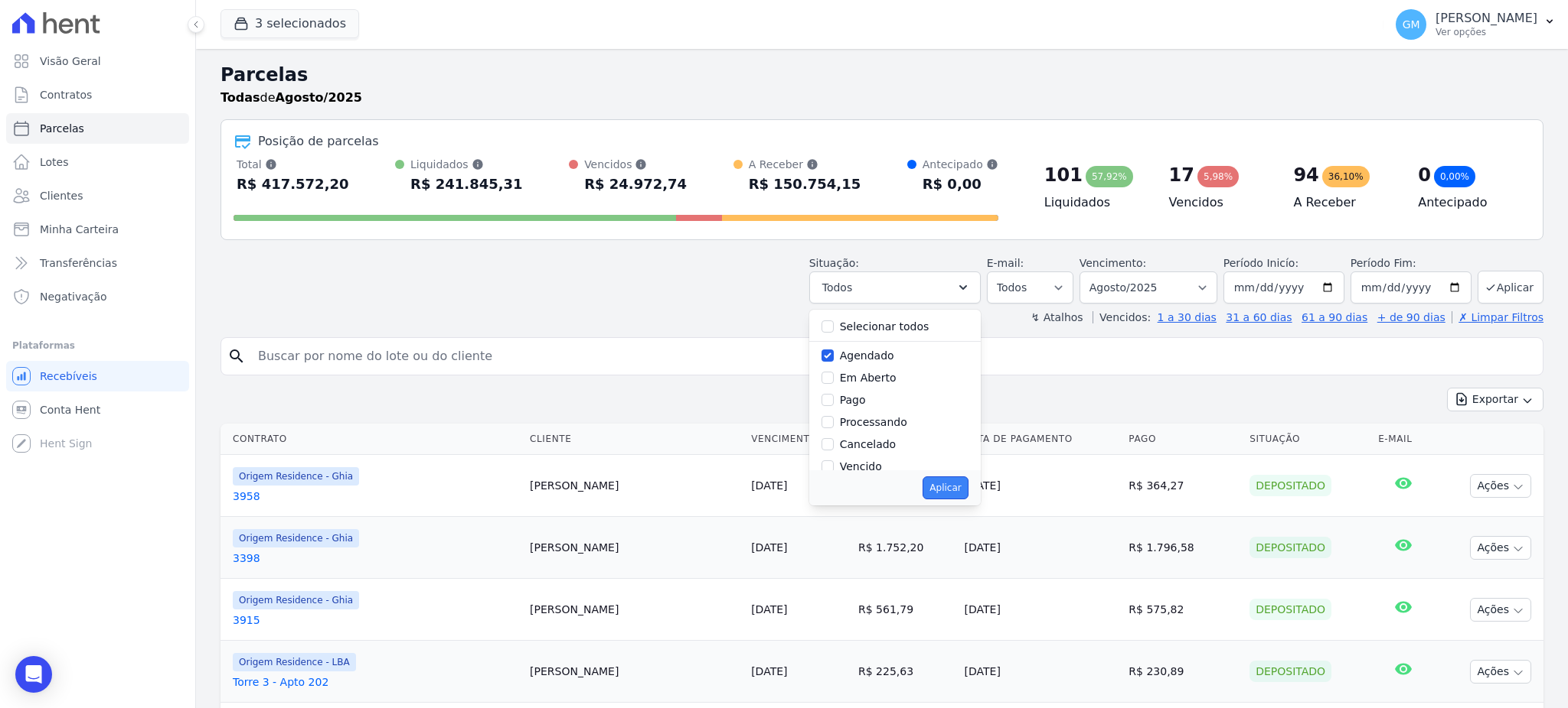
select select "scheduled"
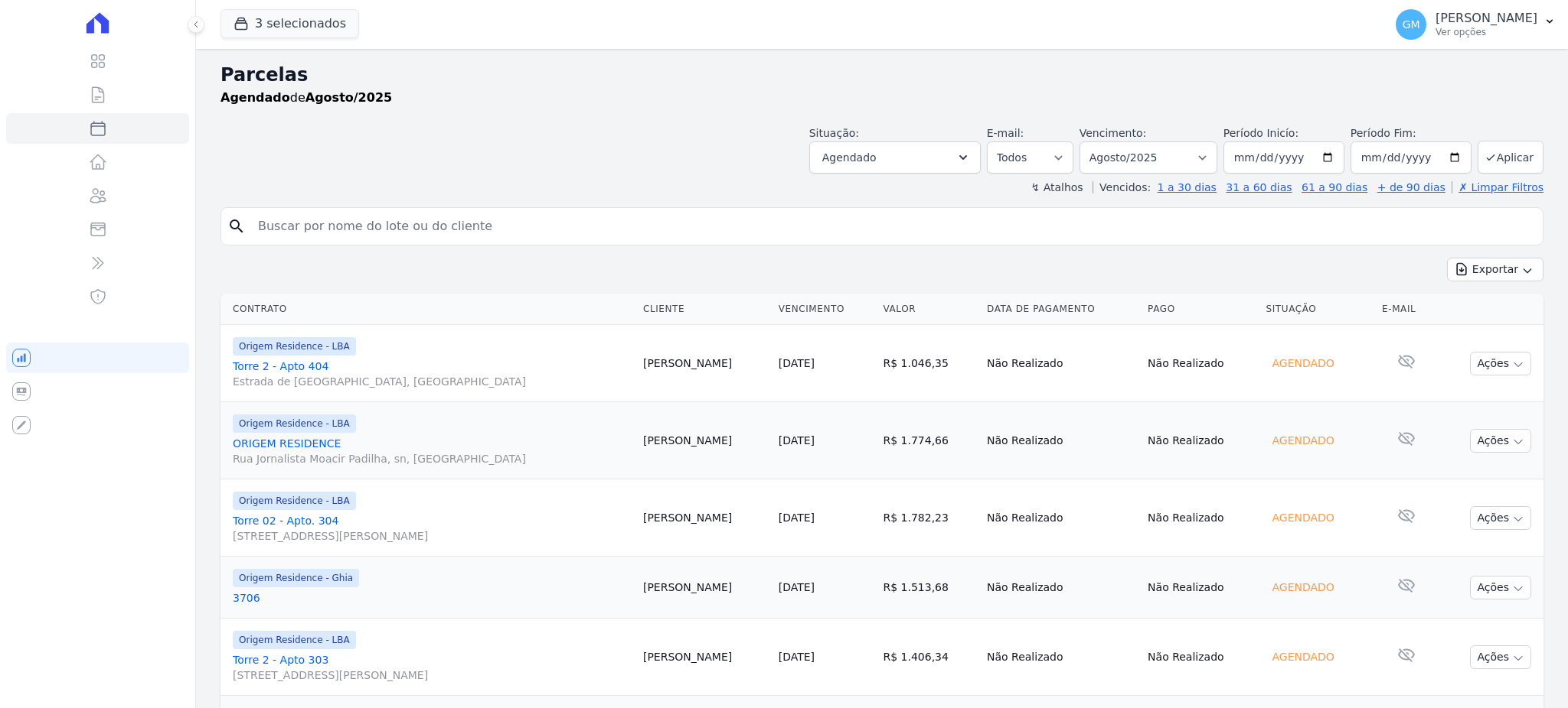
select select
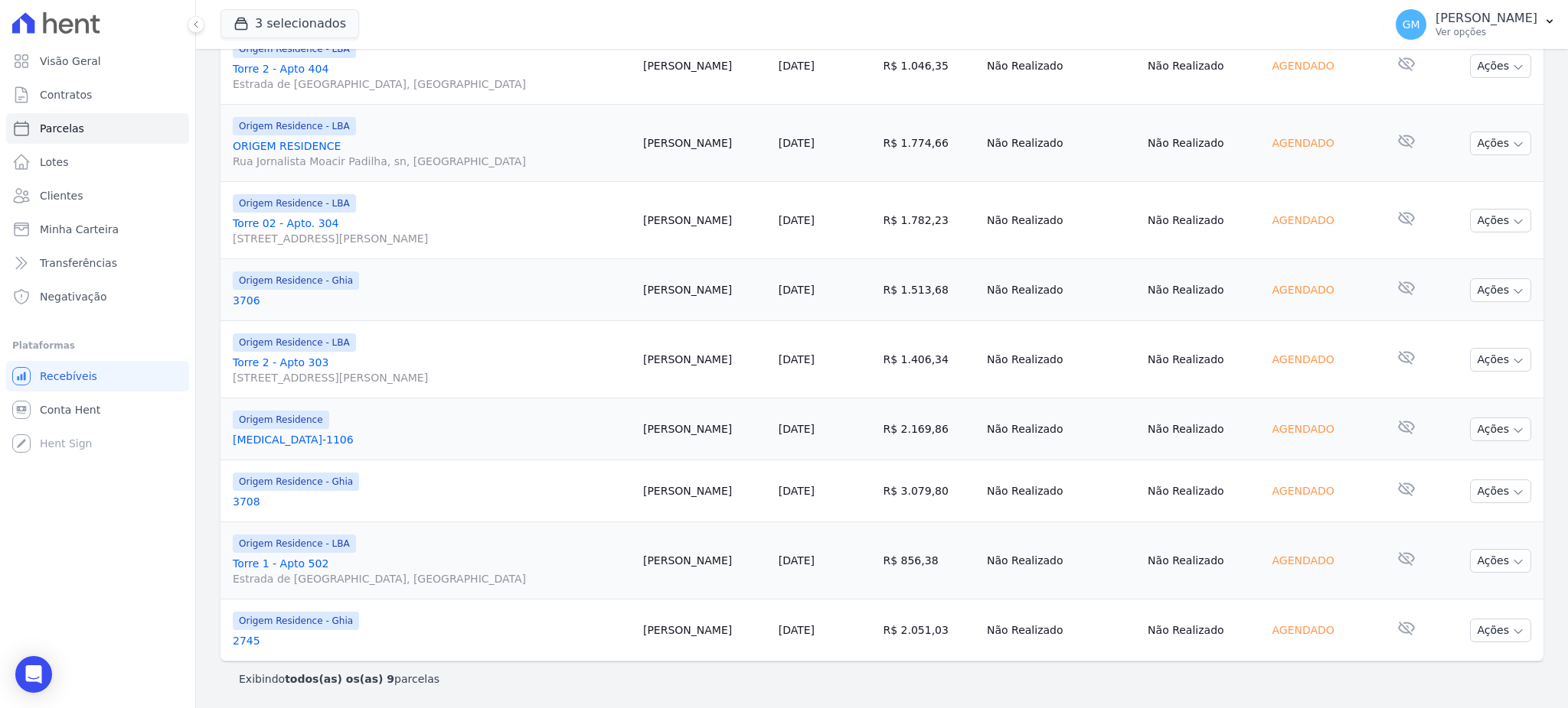
scroll to position [93, 0]
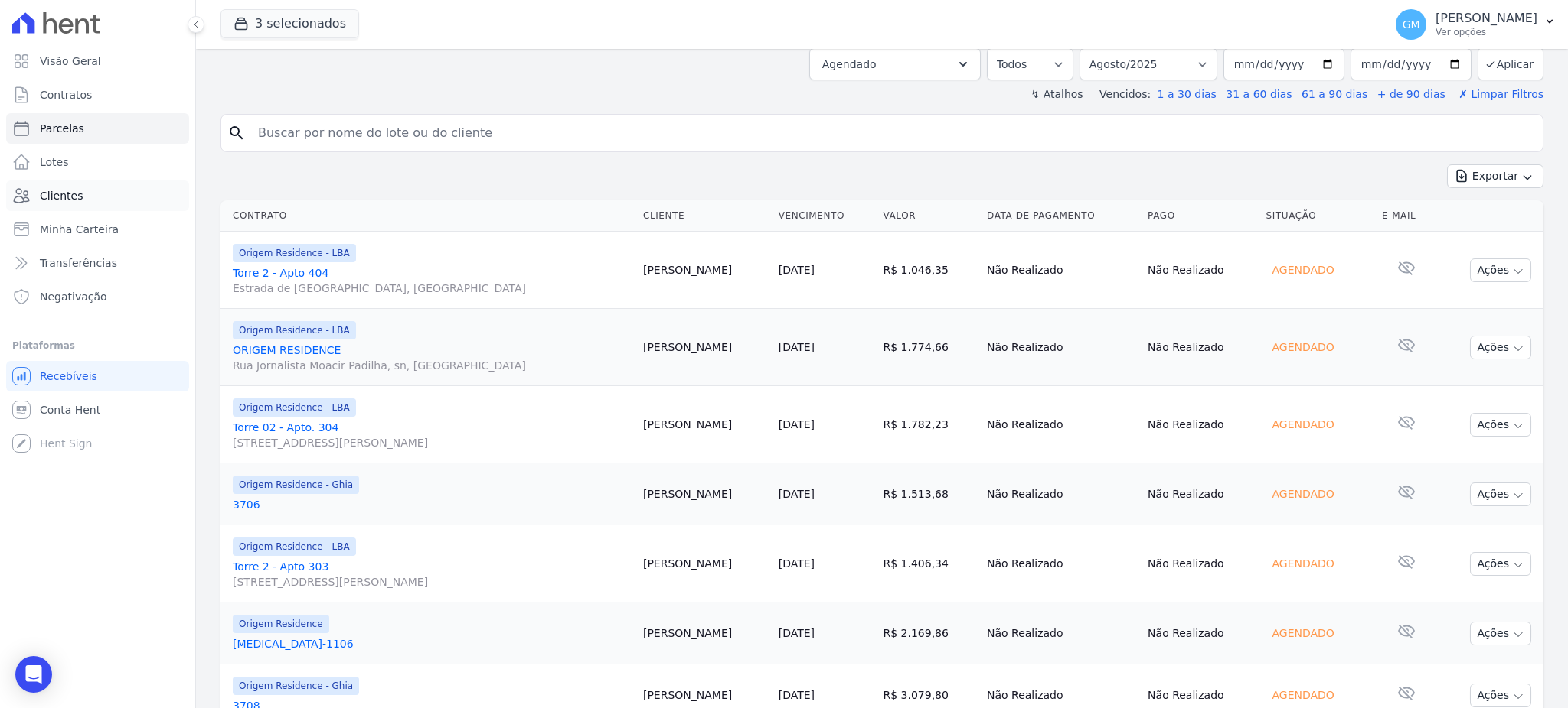
click at [86, 195] on link "Clientes" at bounding box center [97, 195] width 183 height 30
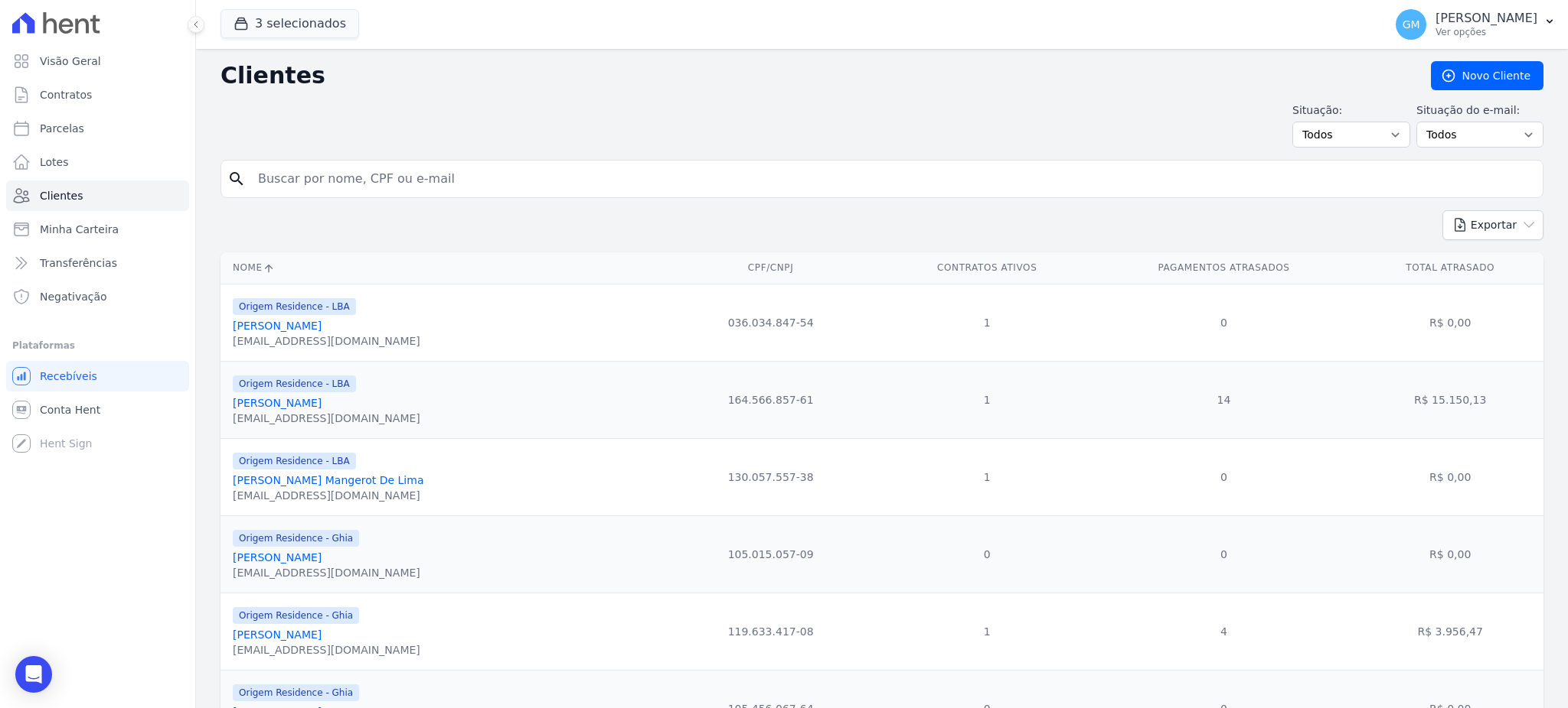
click at [264, 178] on input "search" at bounding box center [892, 179] width 1288 height 30
paste input "[PERSON_NAME]"
type input "[PERSON_NAME]"
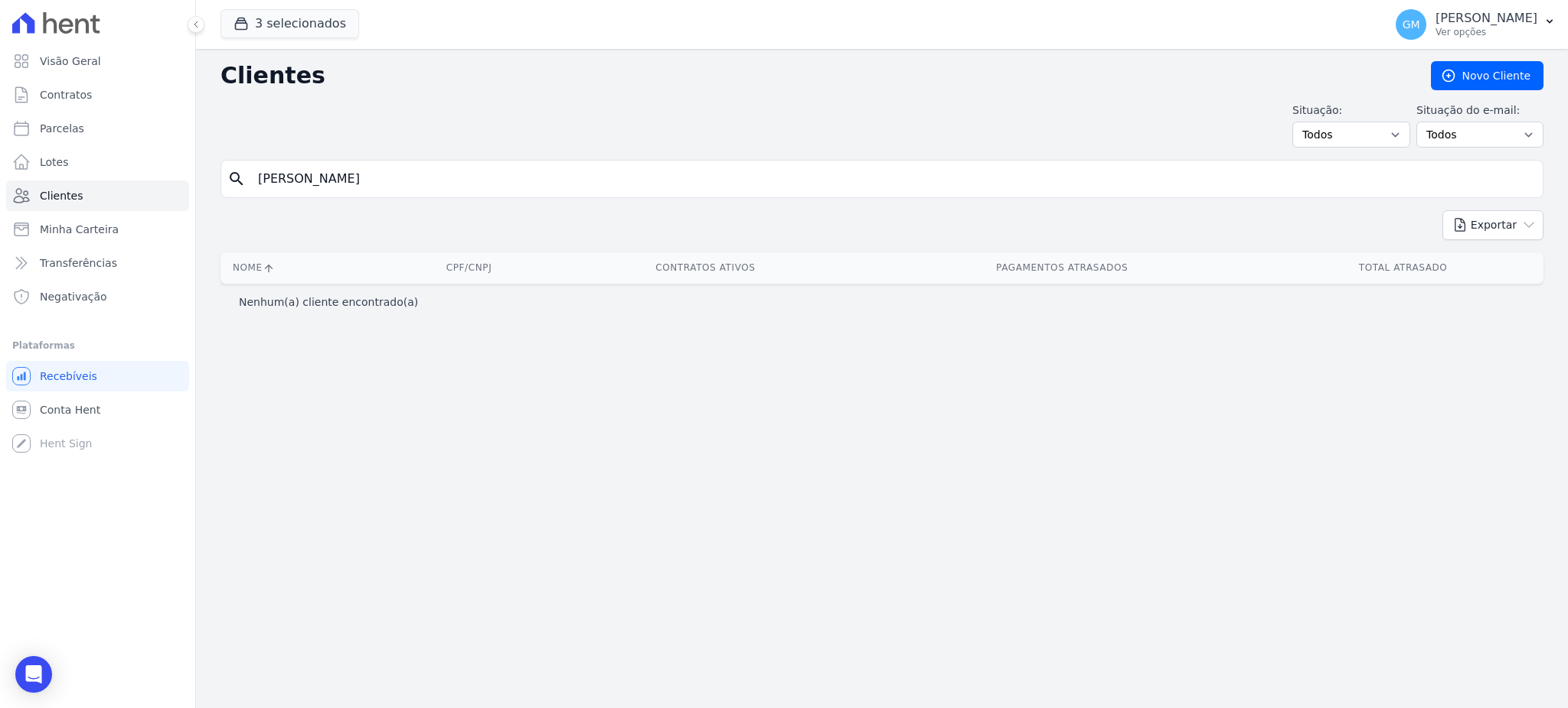
click at [337, 180] on input "[PERSON_NAME]" at bounding box center [892, 179] width 1288 height 30
type input "Jorlei"
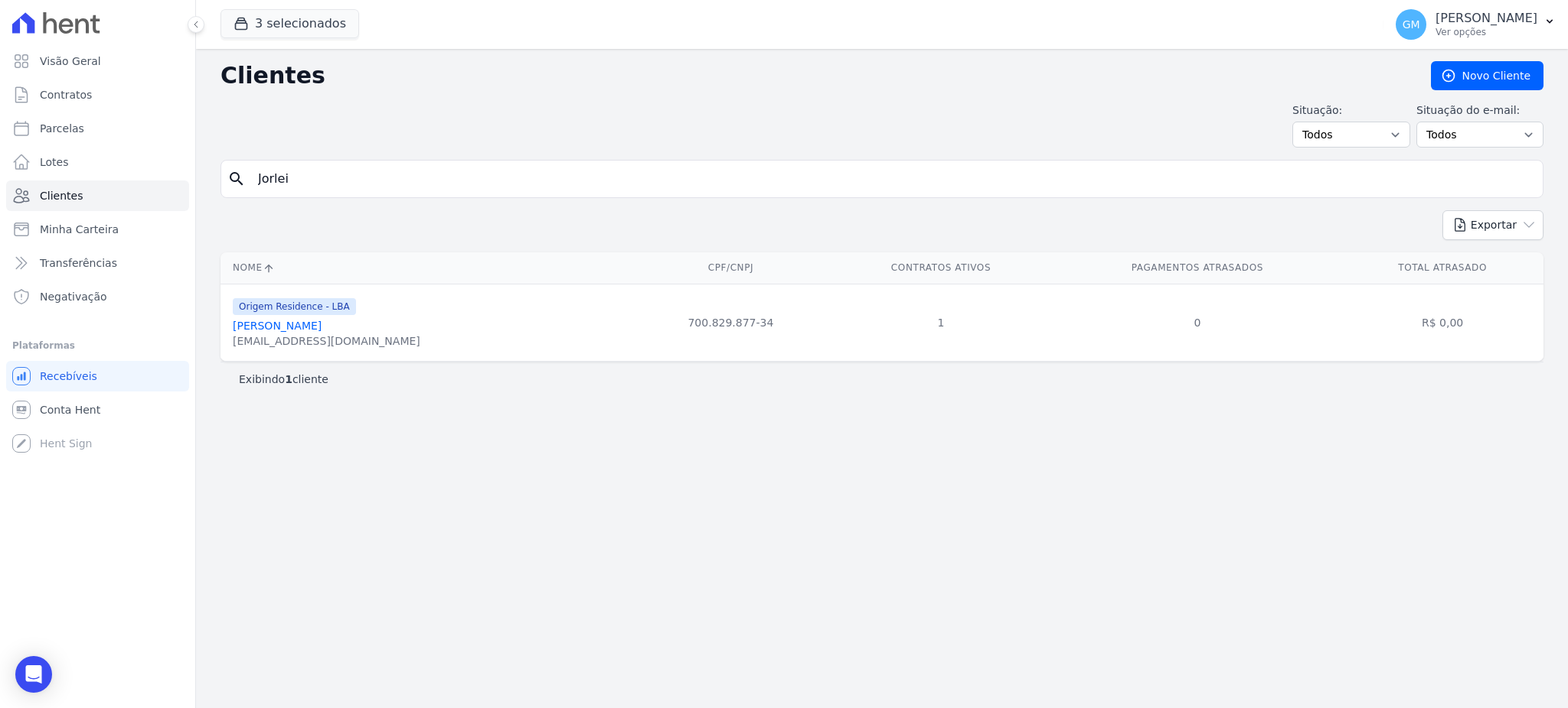
click at [923, 482] on div "Clientes Novo Cliente Situação: Todos Adimplentes Inadimplentes Situação do e-m…" at bounding box center [881, 378] width 1372 height 659
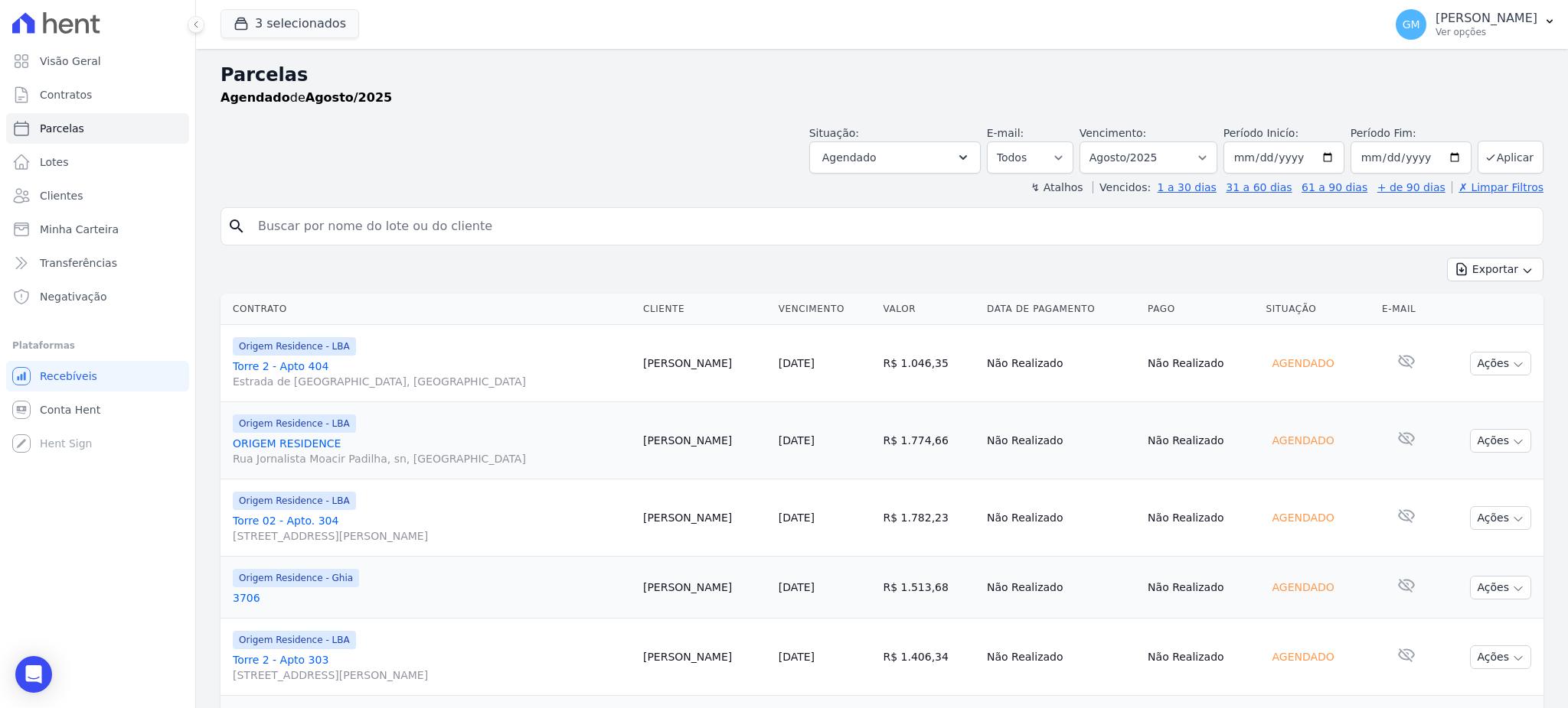
select select
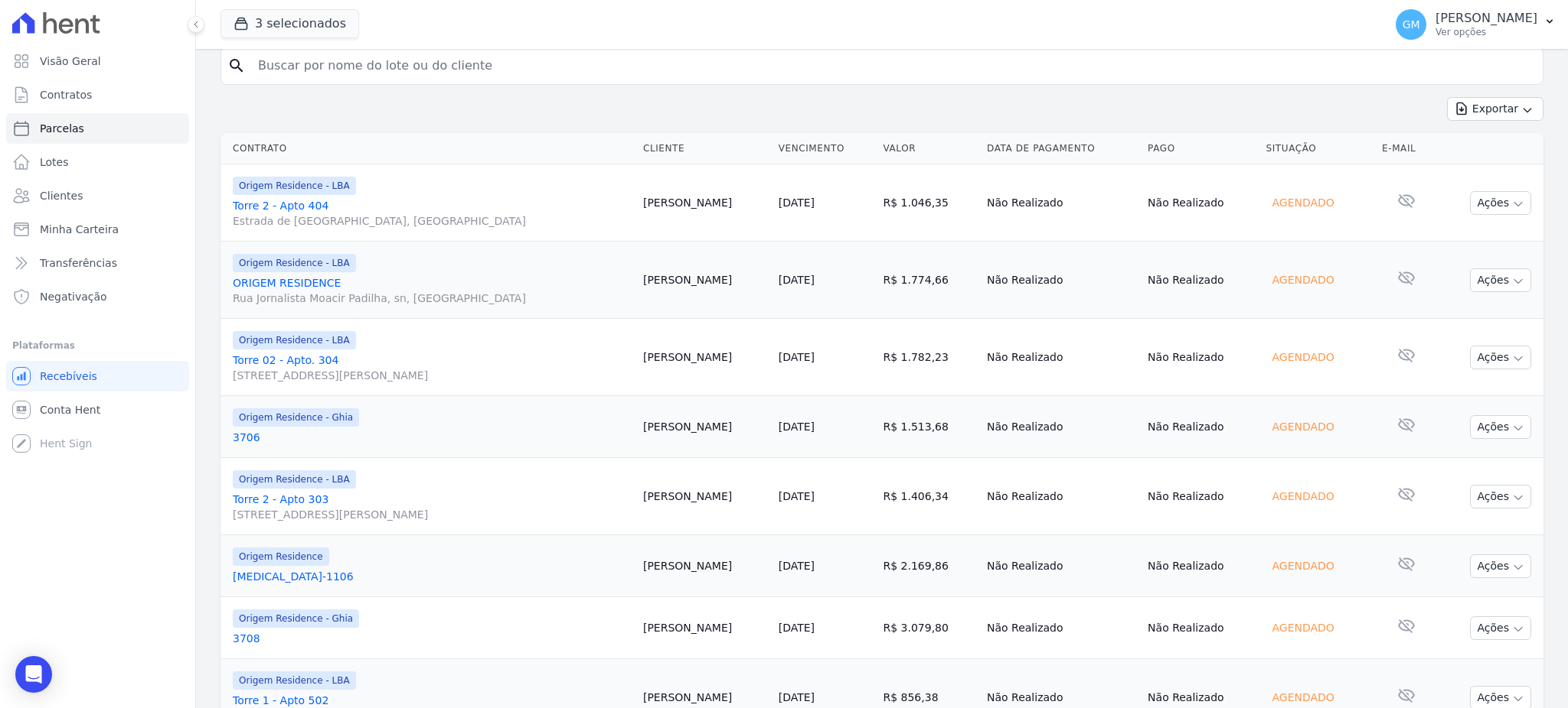
scroll to position [93, 0]
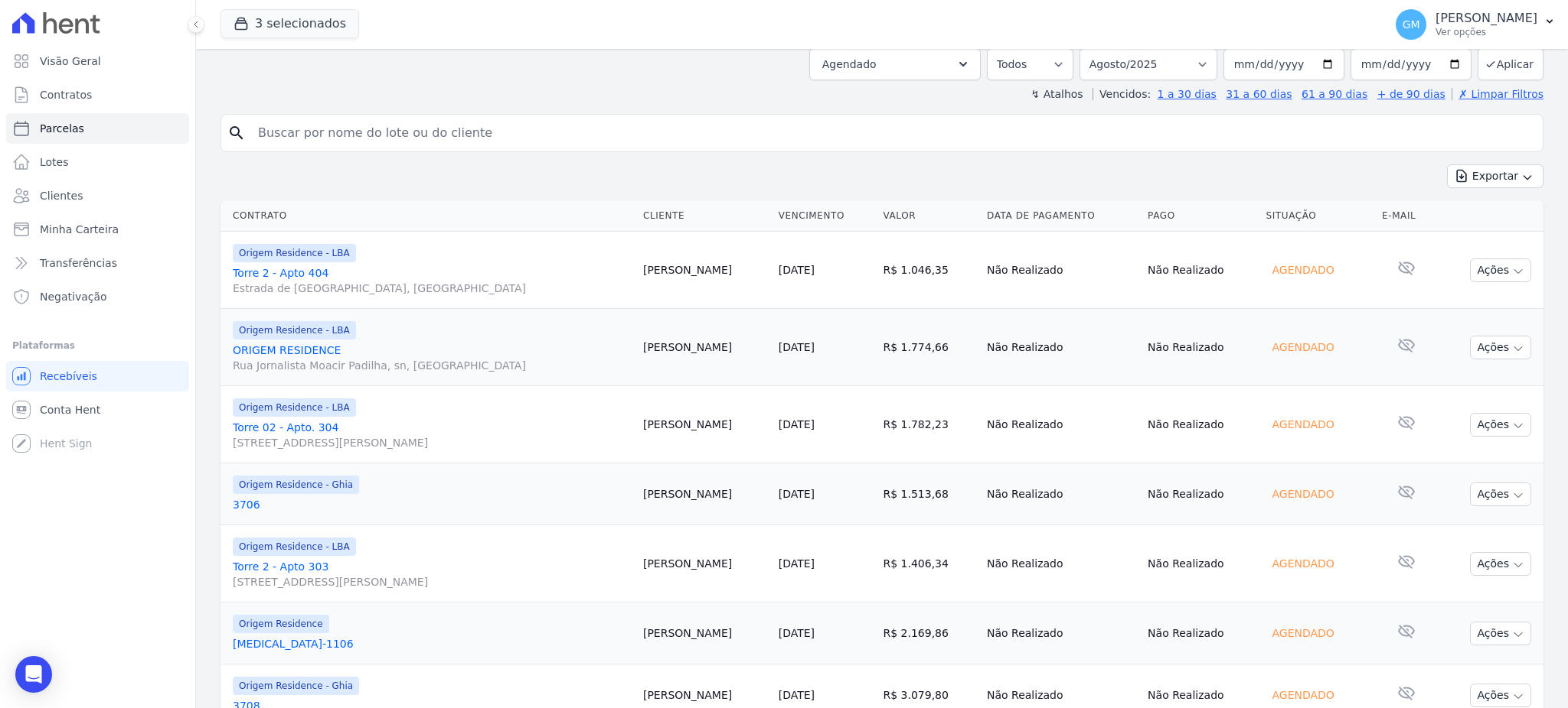
drag, startPoint x: 725, startPoint y: 267, endPoint x: 641, endPoint y: 273, distance: 84.2
click at [641, 273] on tr "Origem Residence - LBA [STREET_ADDRESS] [PERSON_NAME] [DATE] R$ 1.046,35 Não Re…" at bounding box center [882, 270] width 1323 height 77
click at [665, 275] on td "[PERSON_NAME]" at bounding box center [704, 270] width 135 height 77
drag, startPoint x: 728, startPoint y: 268, endPoint x: 659, endPoint y: 273, distance: 69.2
click at [659, 273] on td "[PERSON_NAME]" at bounding box center [704, 270] width 135 height 77
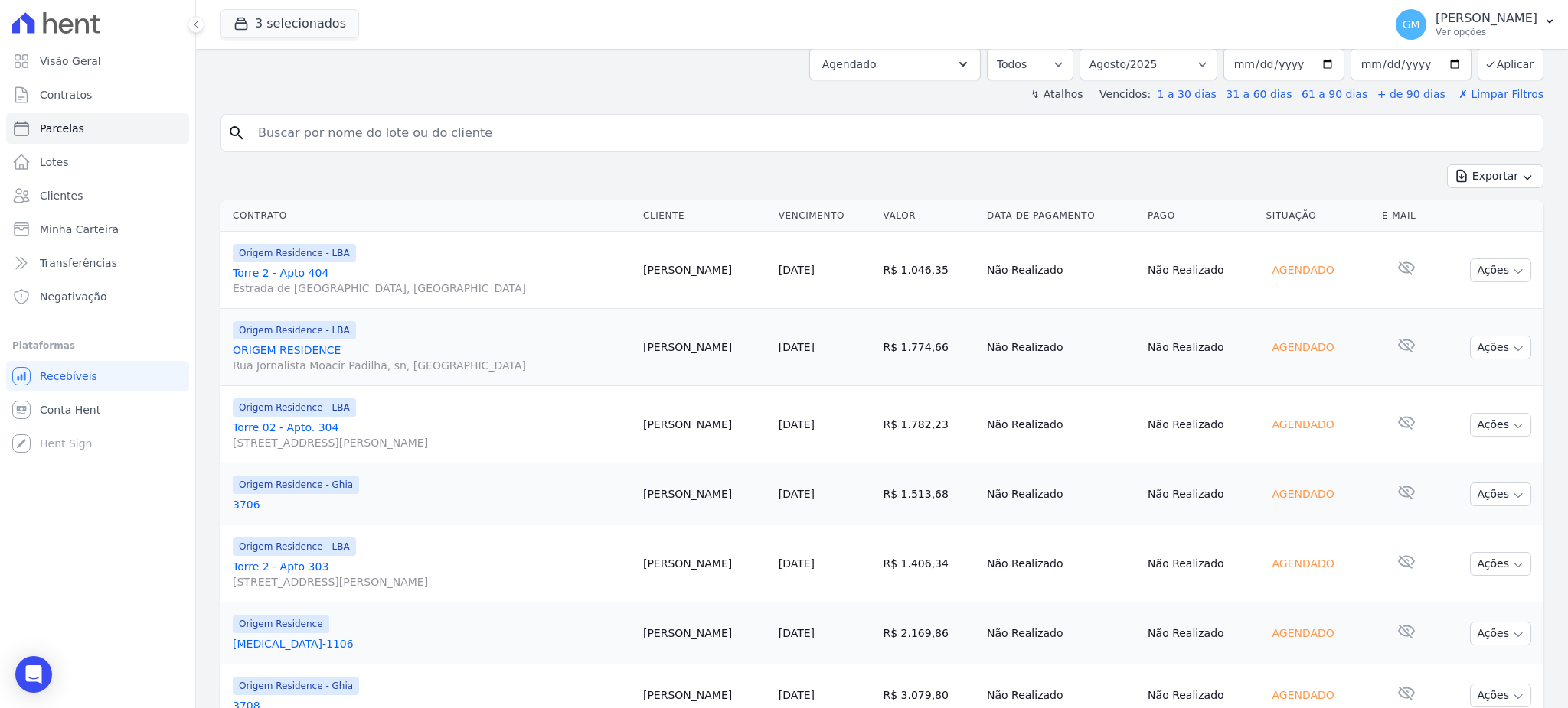
copy td "[PERSON_NAME]"
